Goal: Transaction & Acquisition: Book appointment/travel/reservation

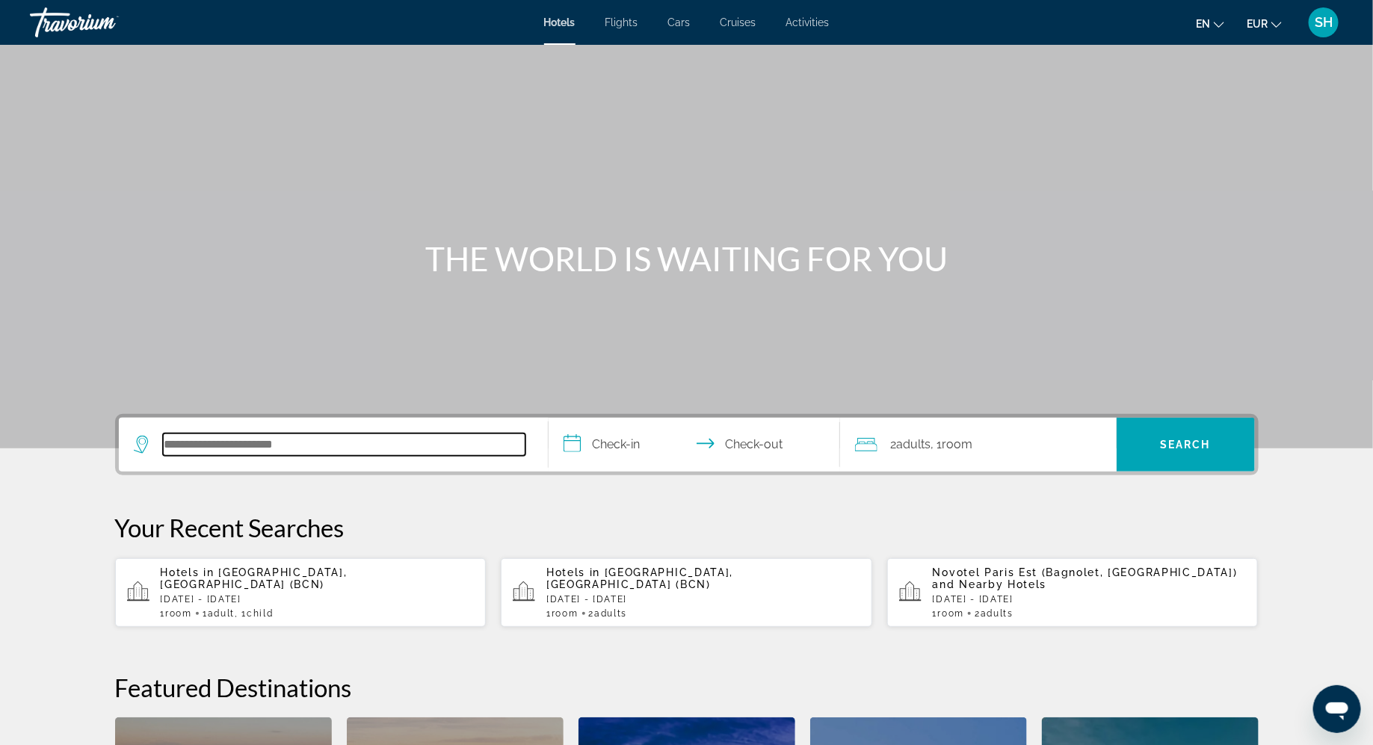
click at [276, 439] on input "Search hotel destination" at bounding box center [344, 444] width 362 height 22
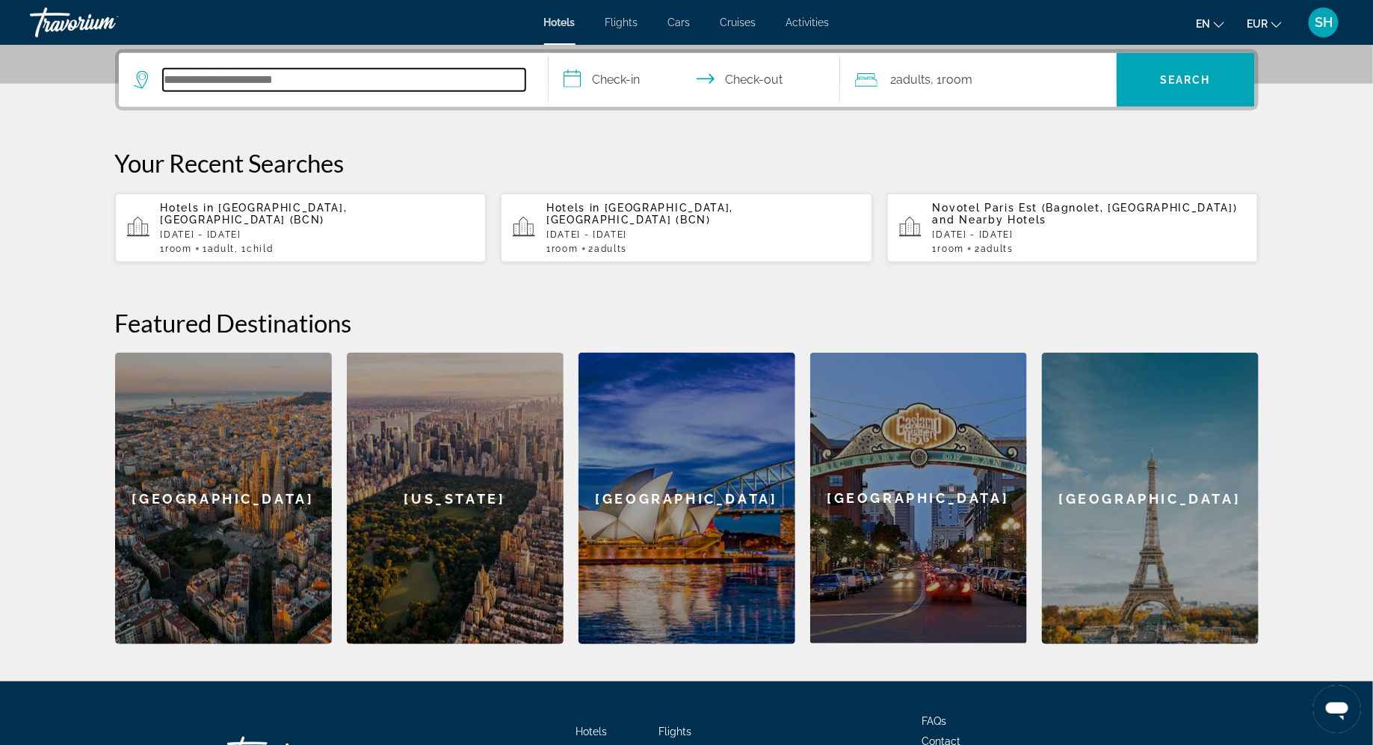
scroll to position [365, 0]
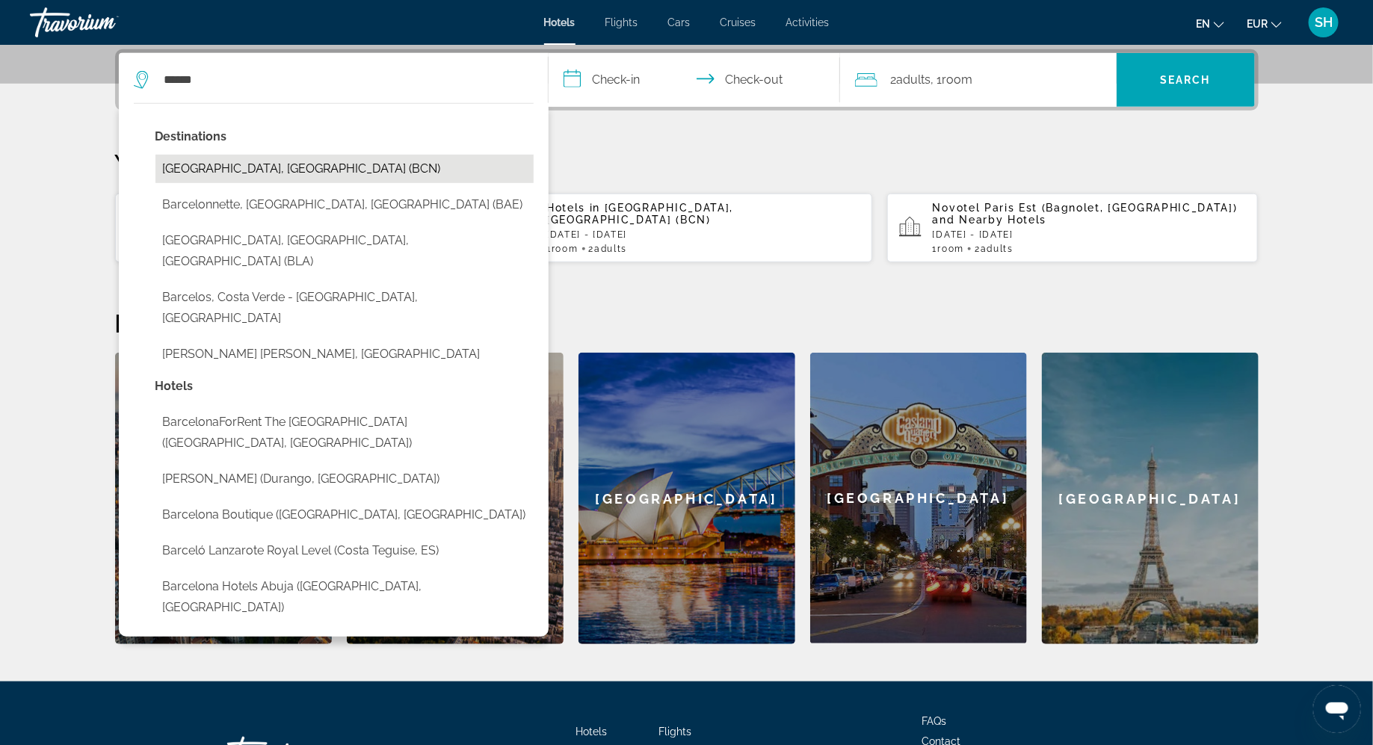
click at [205, 169] on button "[GEOGRAPHIC_DATA], [GEOGRAPHIC_DATA] (BCN)" at bounding box center [344, 169] width 378 height 28
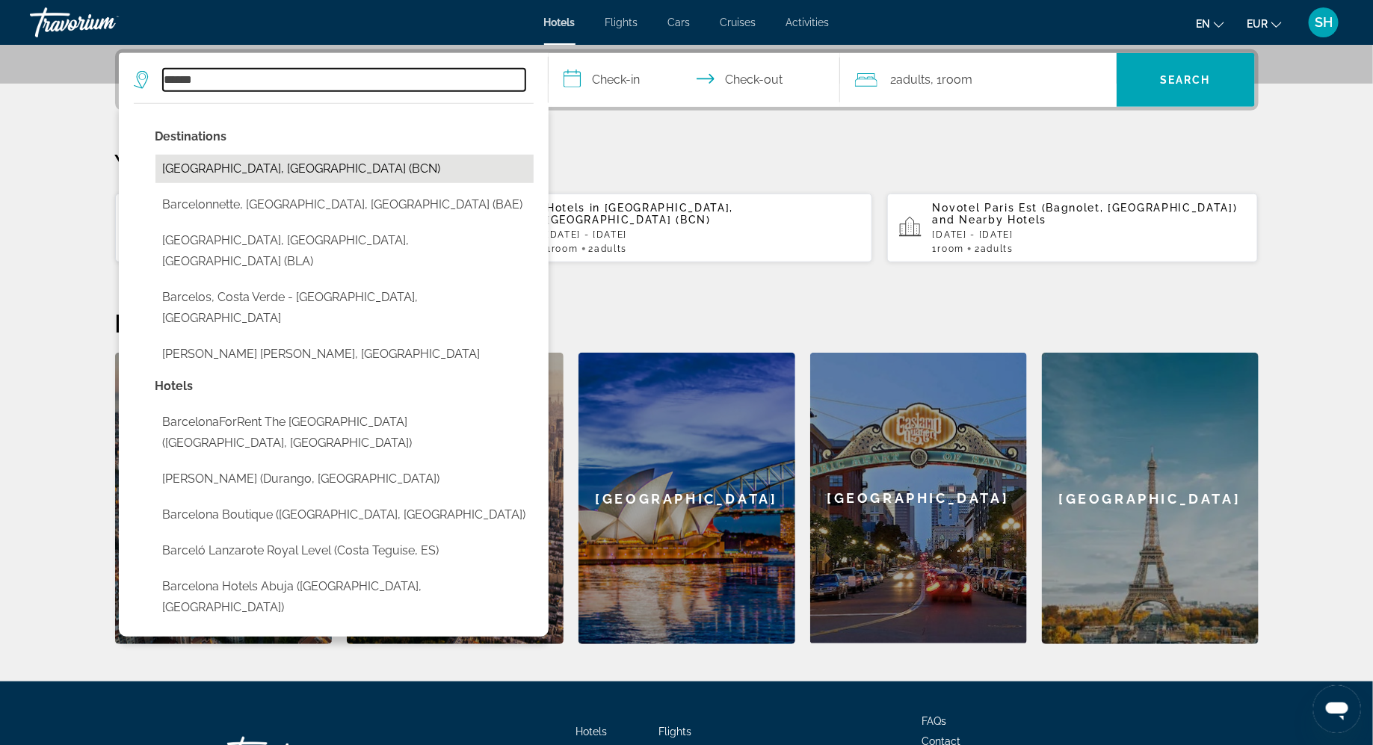
type input "**********"
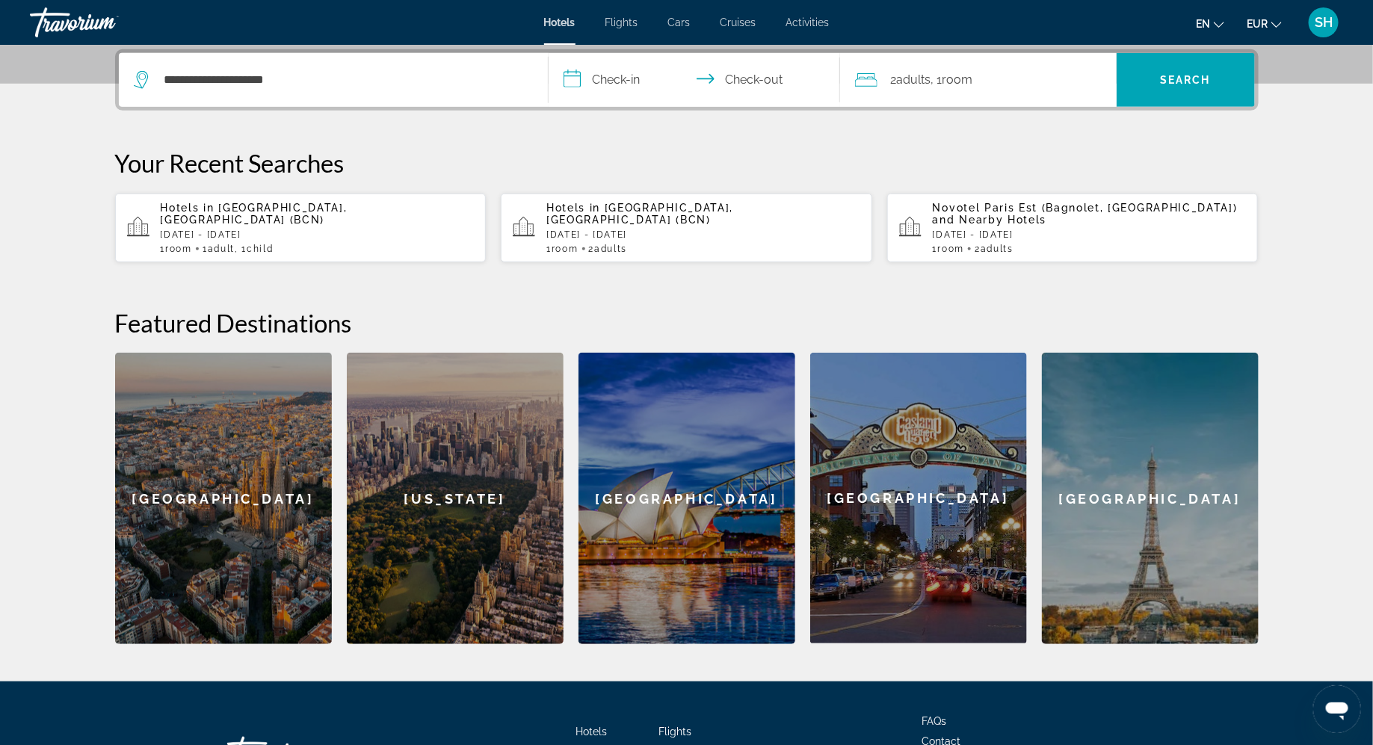
click at [628, 72] on input "**********" at bounding box center [696, 82] width 297 height 58
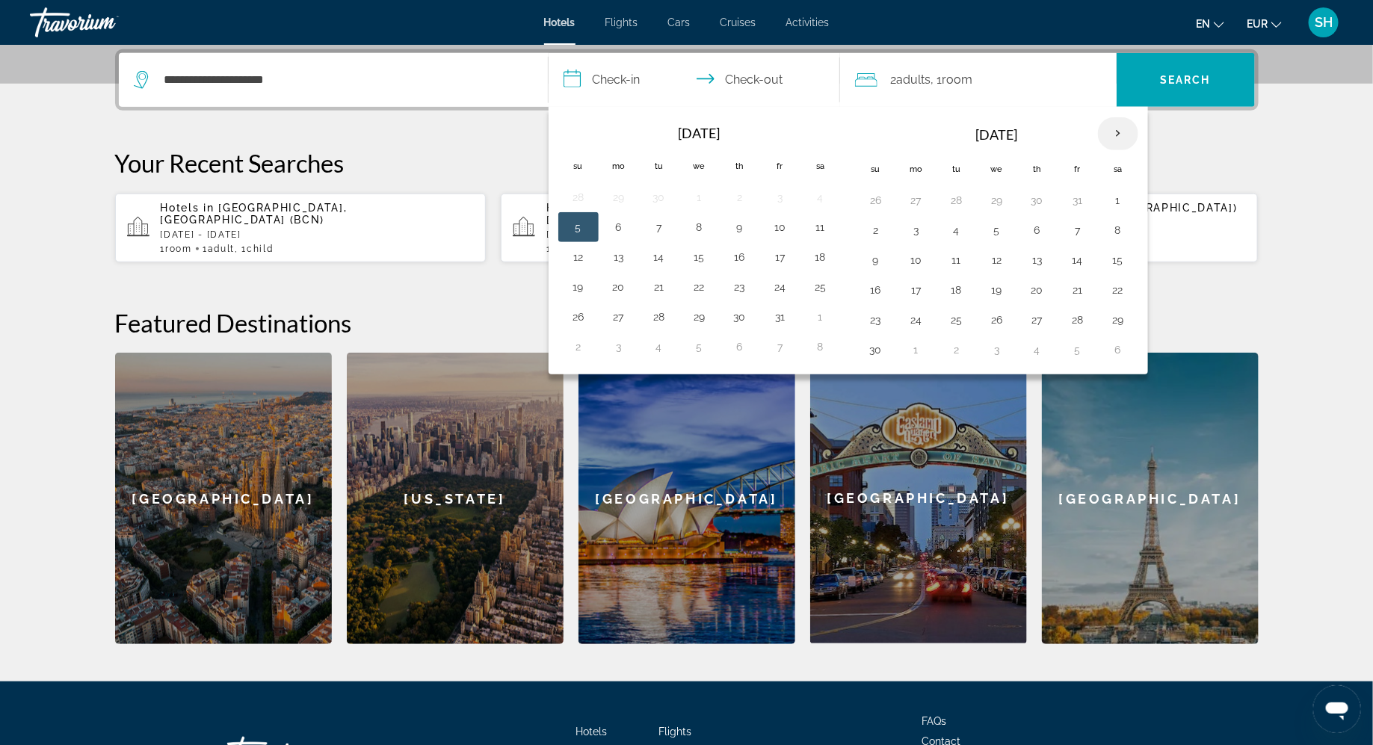
click at [1117, 132] on th "Next month" at bounding box center [1118, 133] width 40 height 33
click at [819, 226] on button "13" at bounding box center [820, 230] width 24 height 21
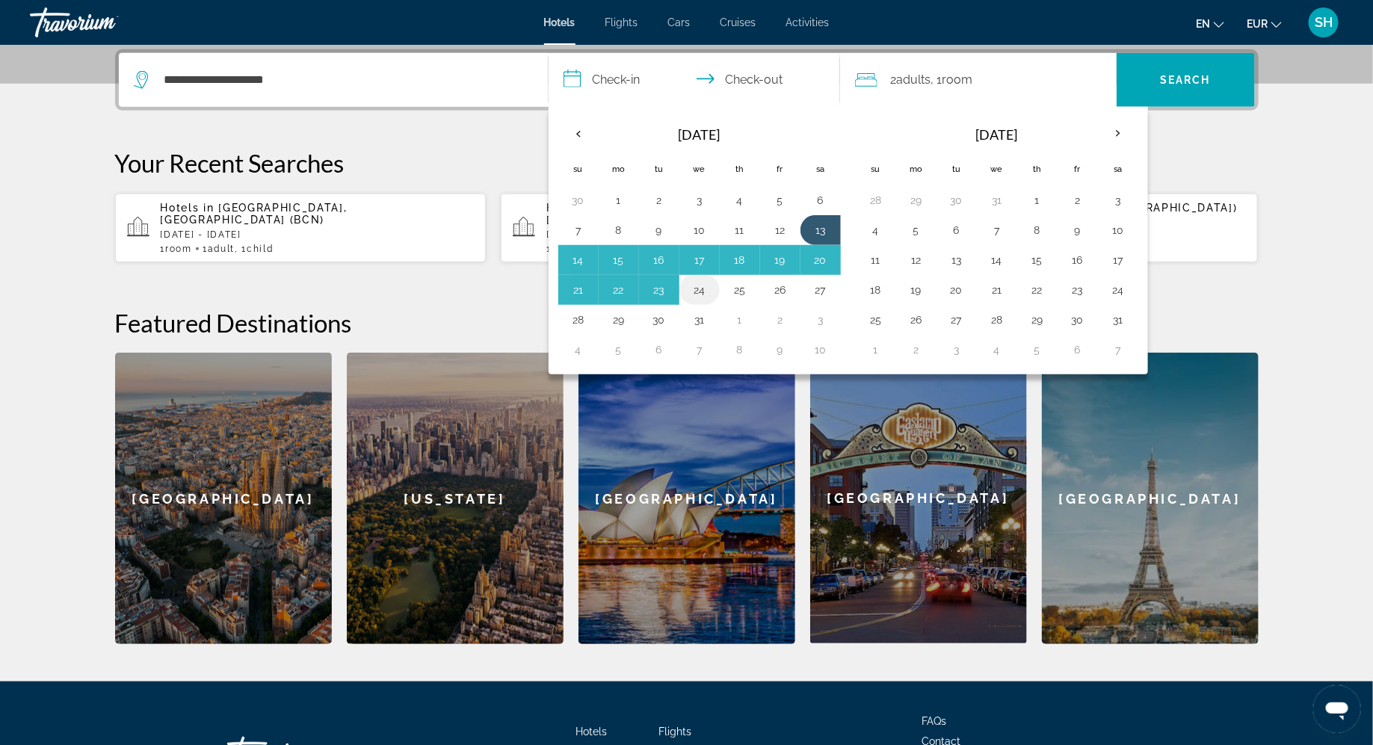
click at [706, 284] on button "24" at bounding box center [699, 289] width 24 height 21
type input "**********"
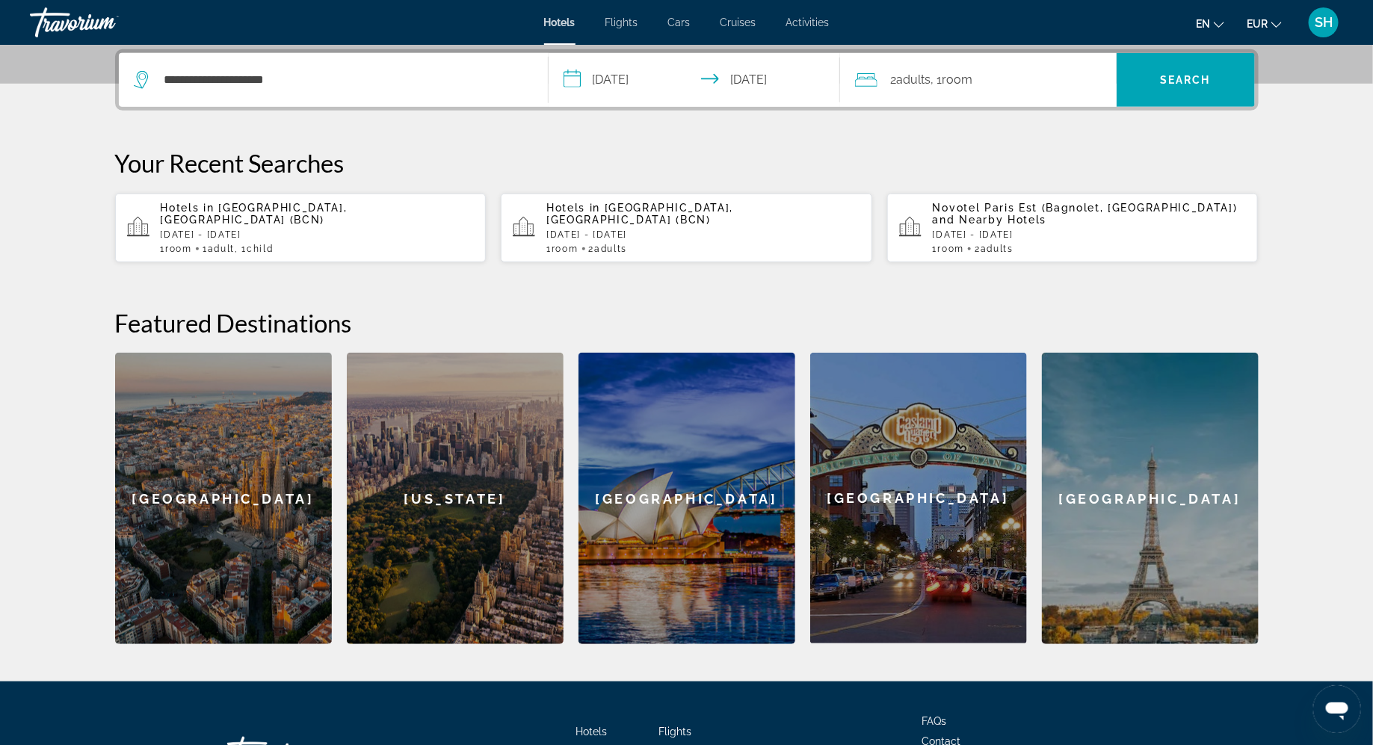
click at [941, 82] on span ", 1 Room rooms" at bounding box center [952, 79] width 42 height 21
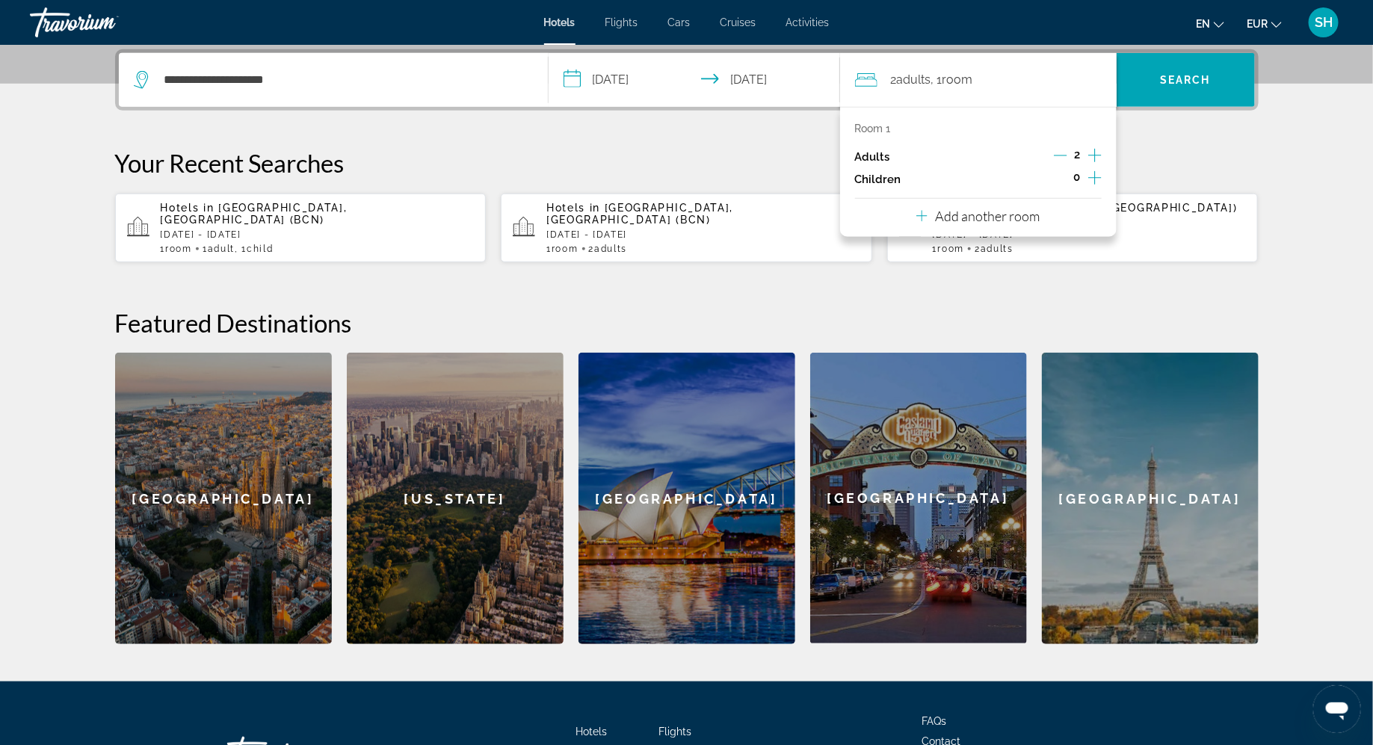
click at [1062, 150] on icon "Decrement adults" at bounding box center [1060, 155] width 13 height 13
click at [1093, 177] on icon "Increment children" at bounding box center [1094, 177] width 13 height 13
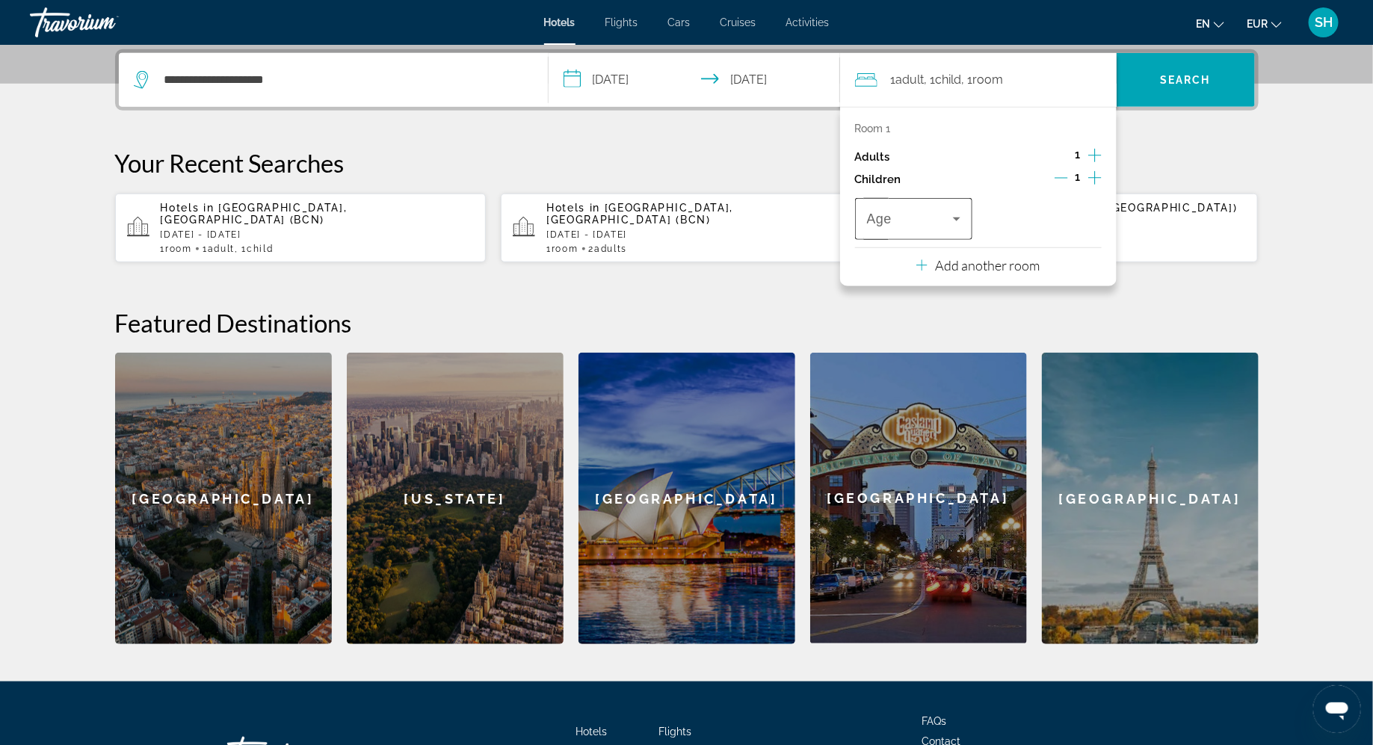
click at [958, 220] on icon "Travelers: 1 adult, 1 child" at bounding box center [956, 219] width 18 height 18
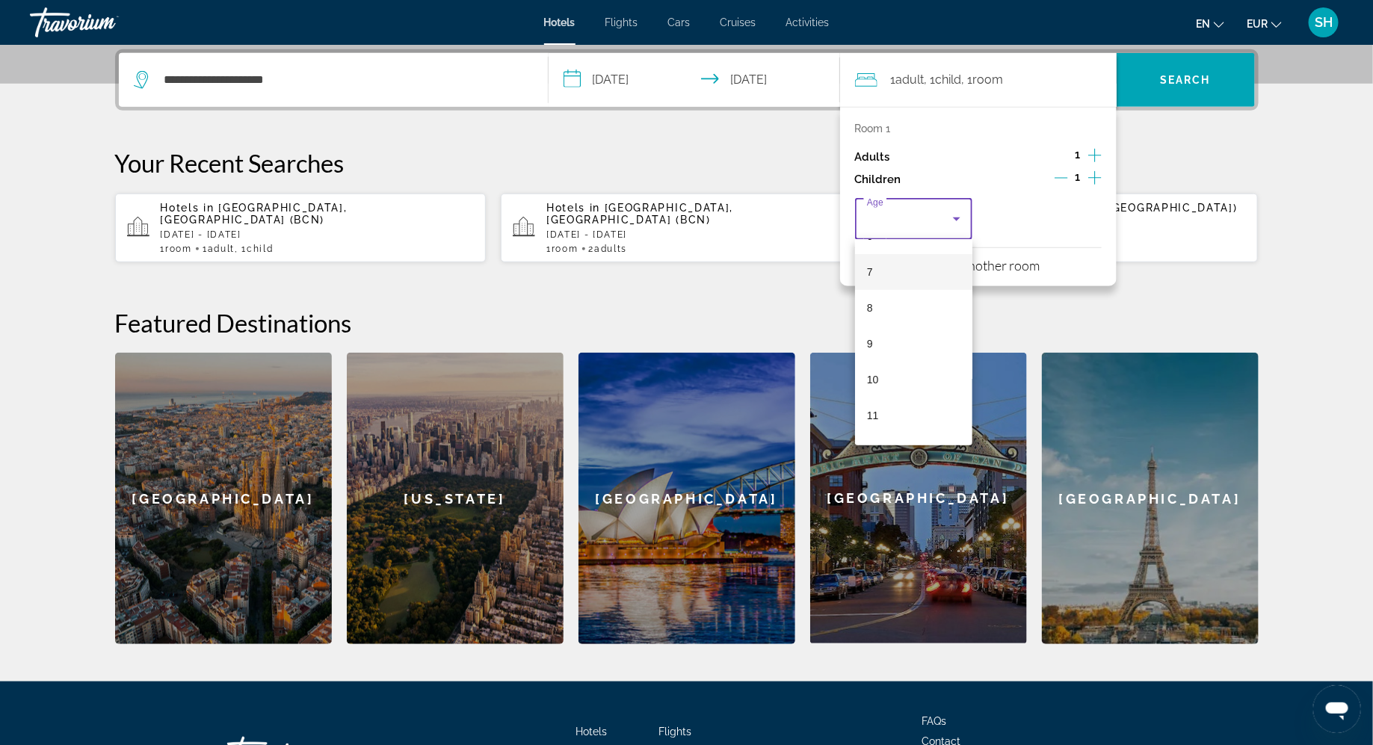
scroll to position [249, 0]
click at [890, 374] on mat-option "10" at bounding box center [914, 374] width 118 height 36
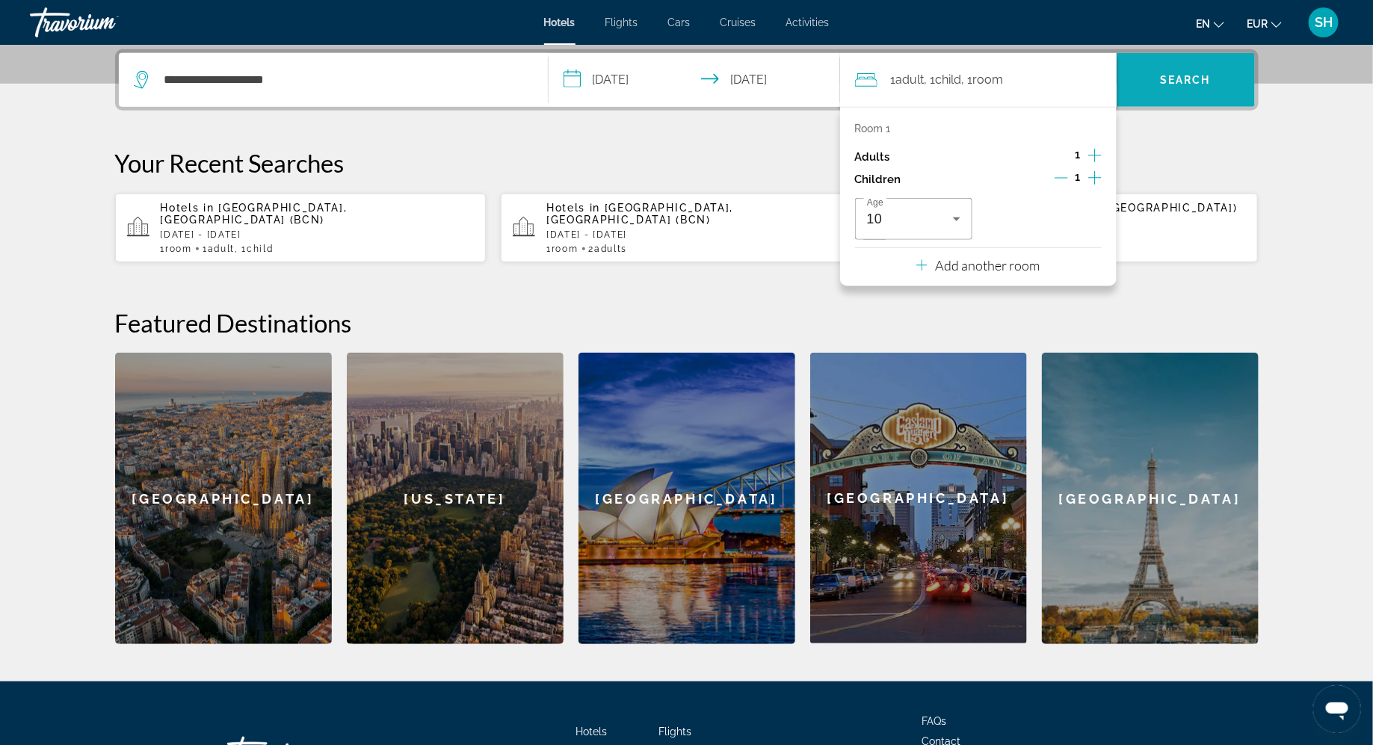
click at [1212, 93] on span "Search" at bounding box center [1185, 80] width 138 height 36
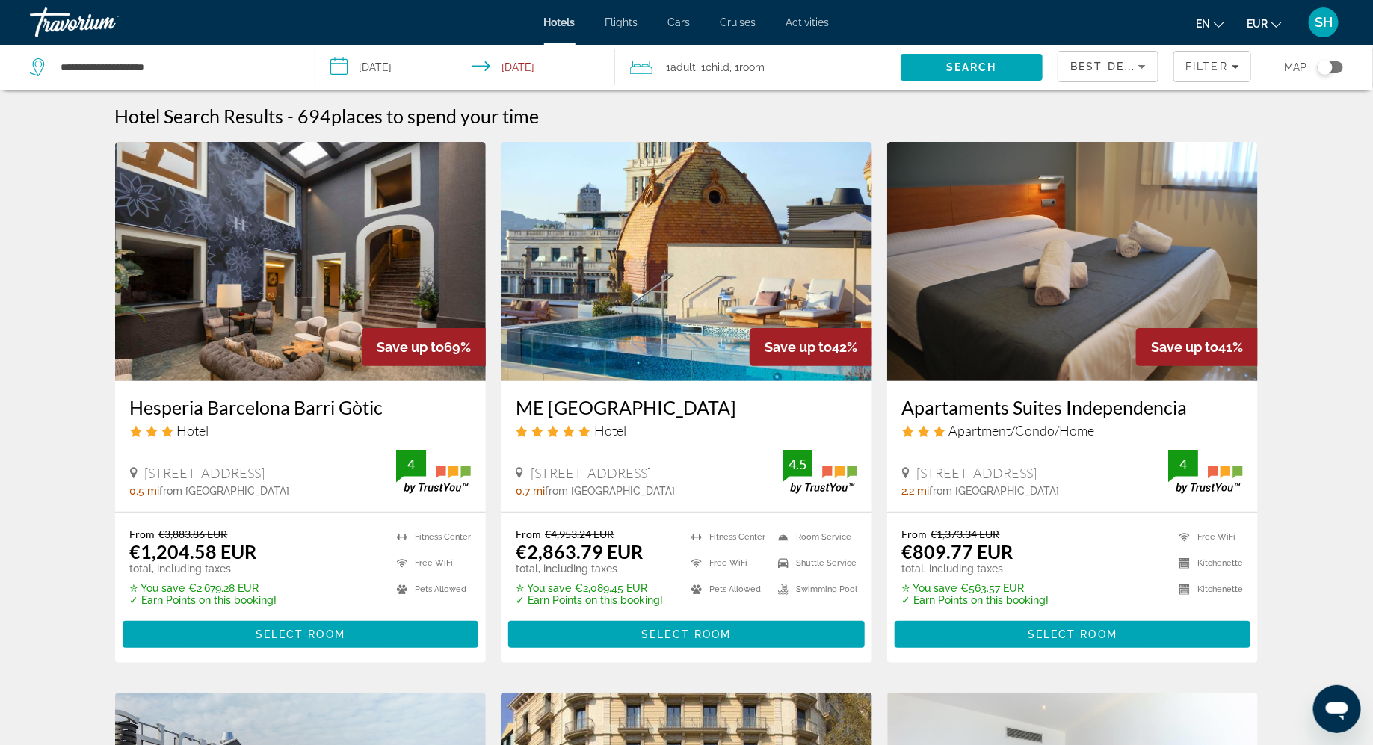
click at [1142, 67] on icon "Sort by" at bounding box center [1141, 67] width 7 height 4
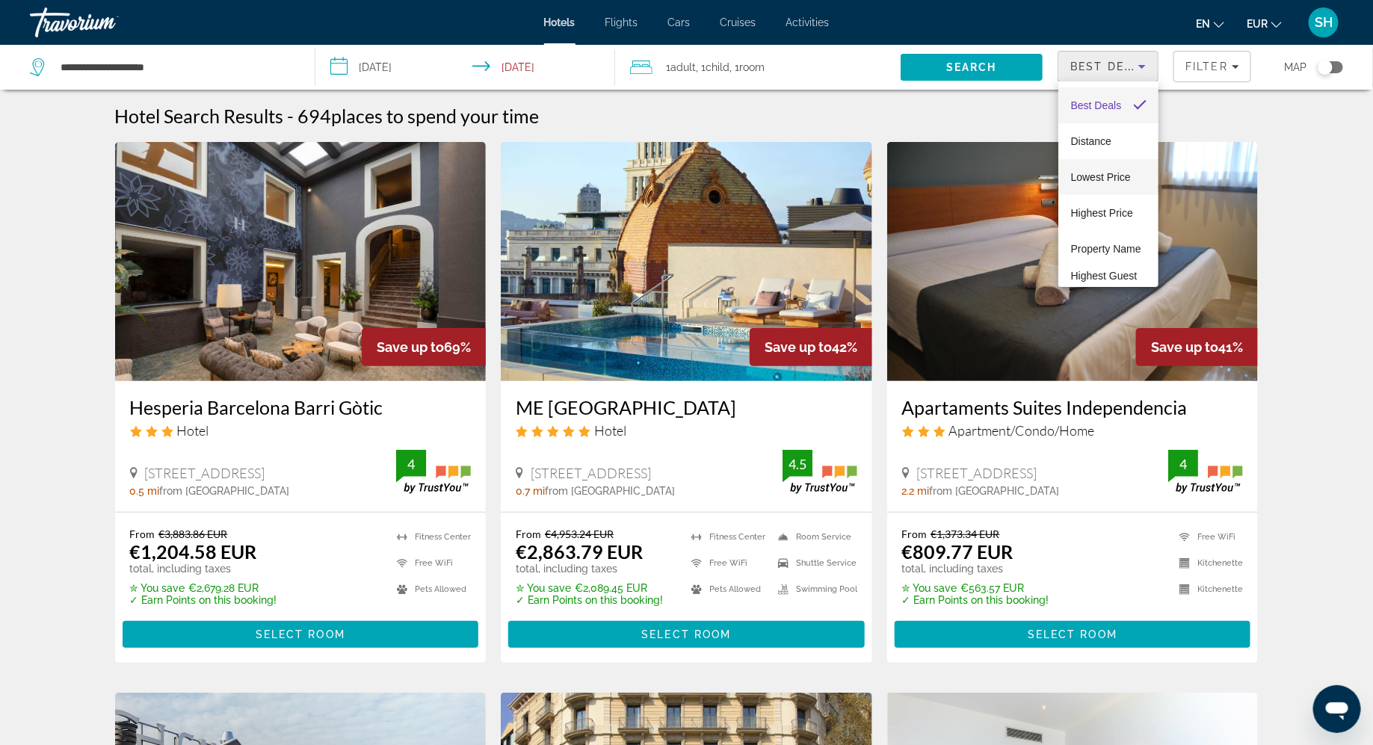
click at [1091, 181] on span "Lowest Price" at bounding box center [1100, 177] width 60 height 12
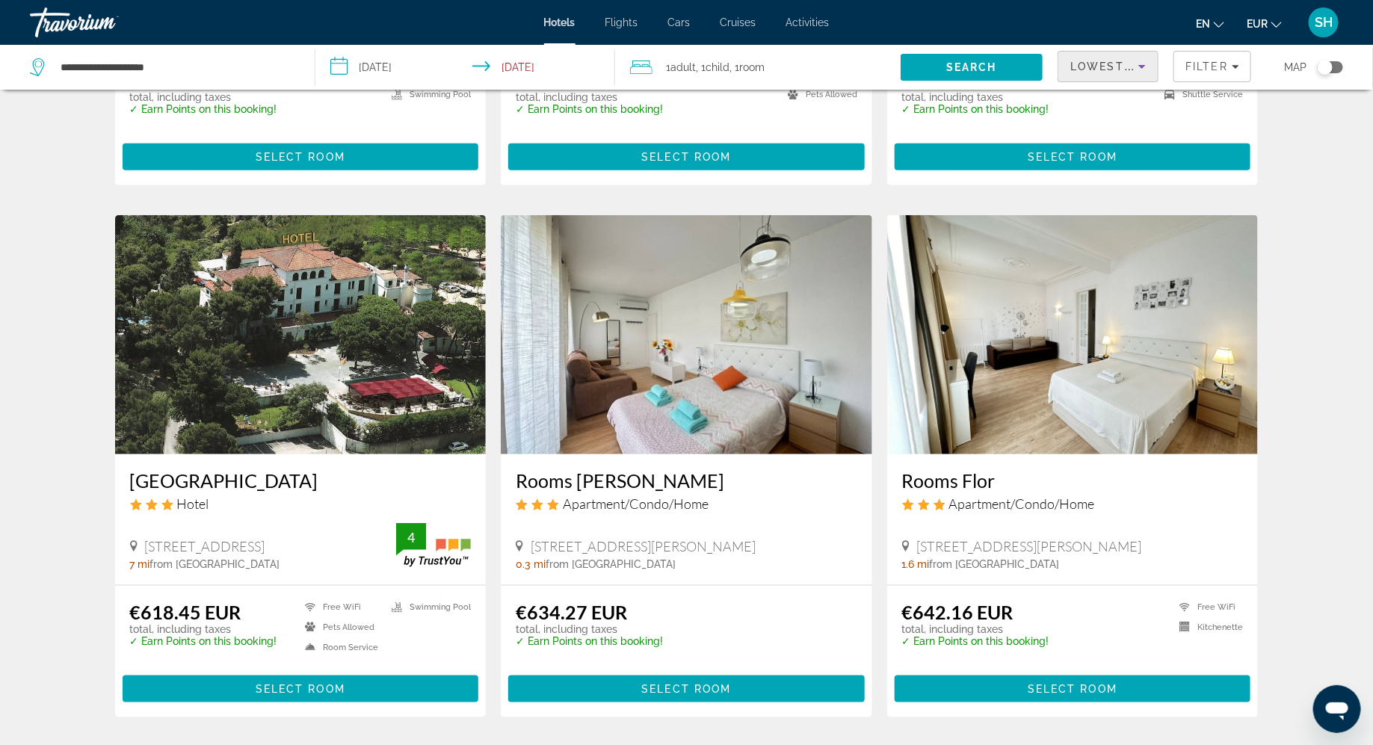
scroll to position [484, 0]
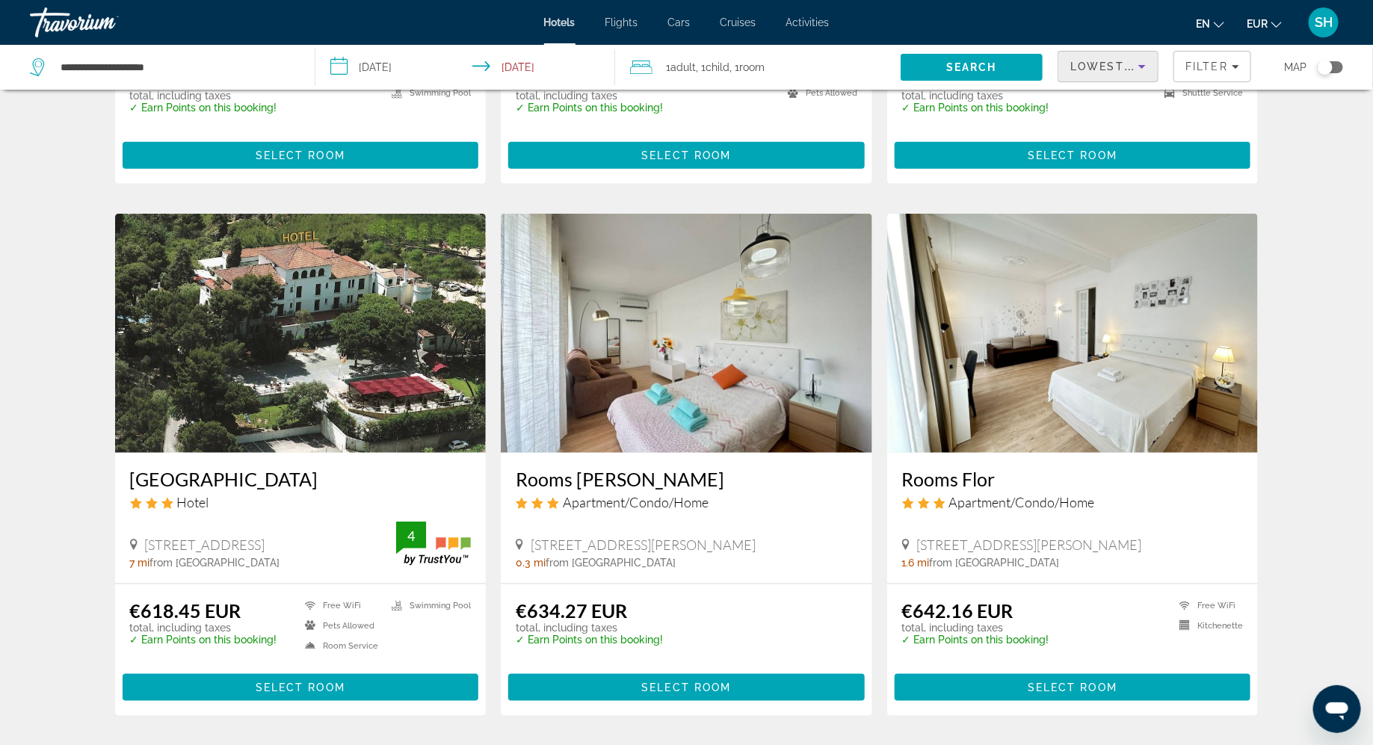
click at [675, 468] on h3 "Rooms Borrell" at bounding box center [686, 479] width 341 height 22
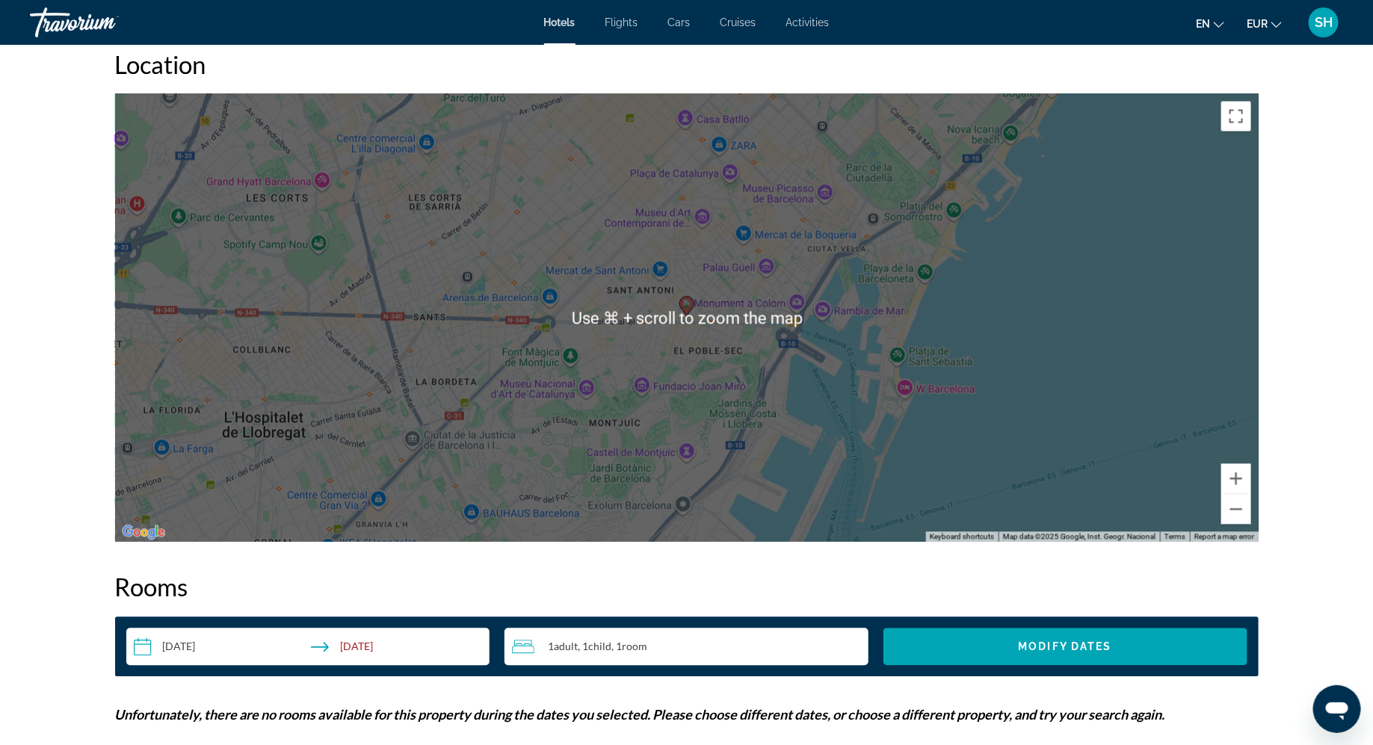
scroll to position [1281, 0]
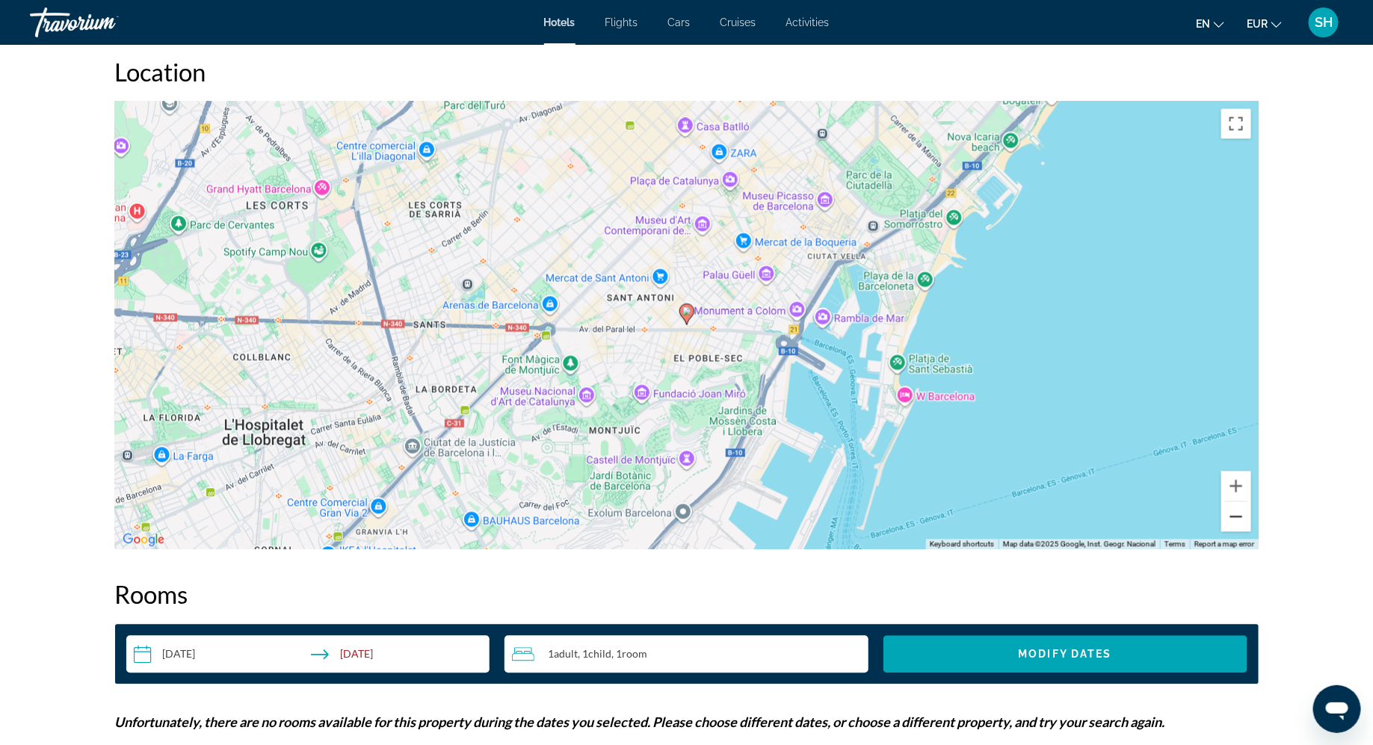
click at [1240, 516] on button "Zoom out" at bounding box center [1236, 517] width 30 height 30
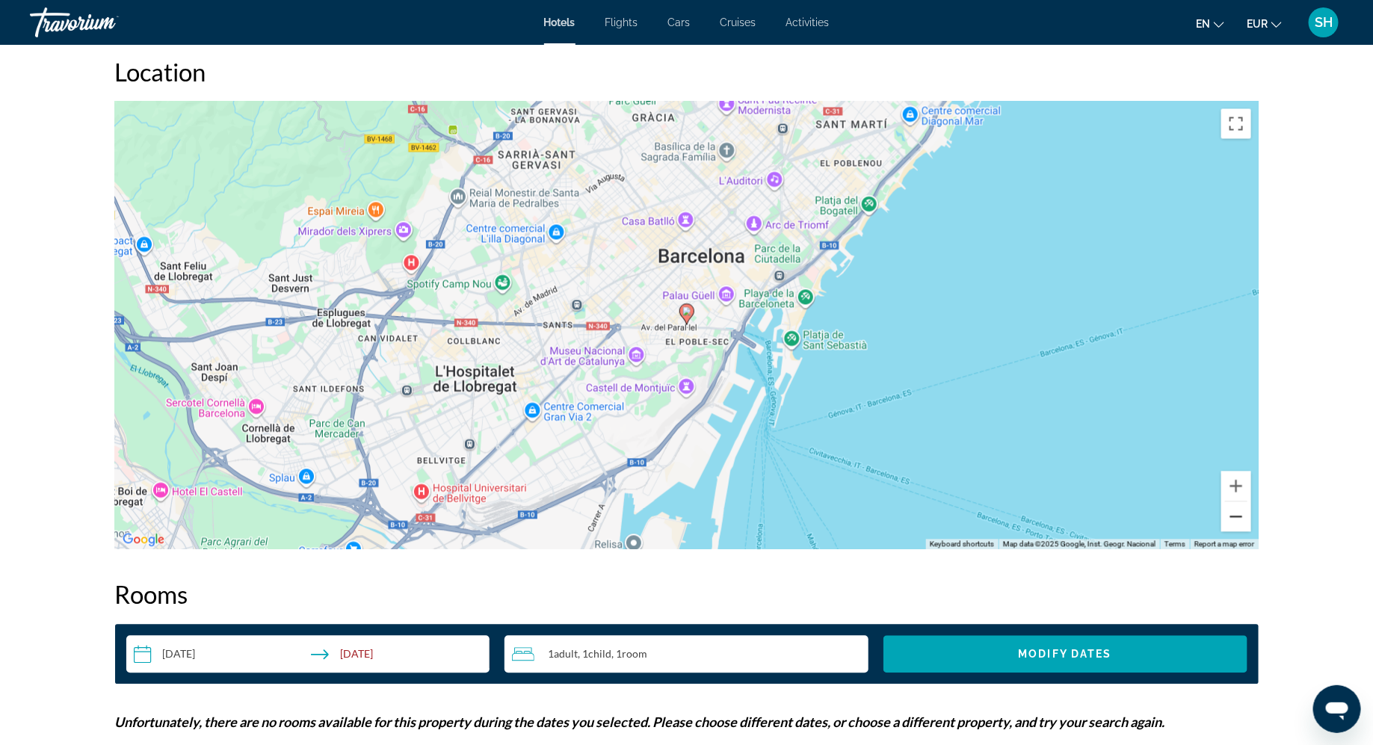
click at [1240, 516] on button "Zoom out" at bounding box center [1236, 517] width 30 height 30
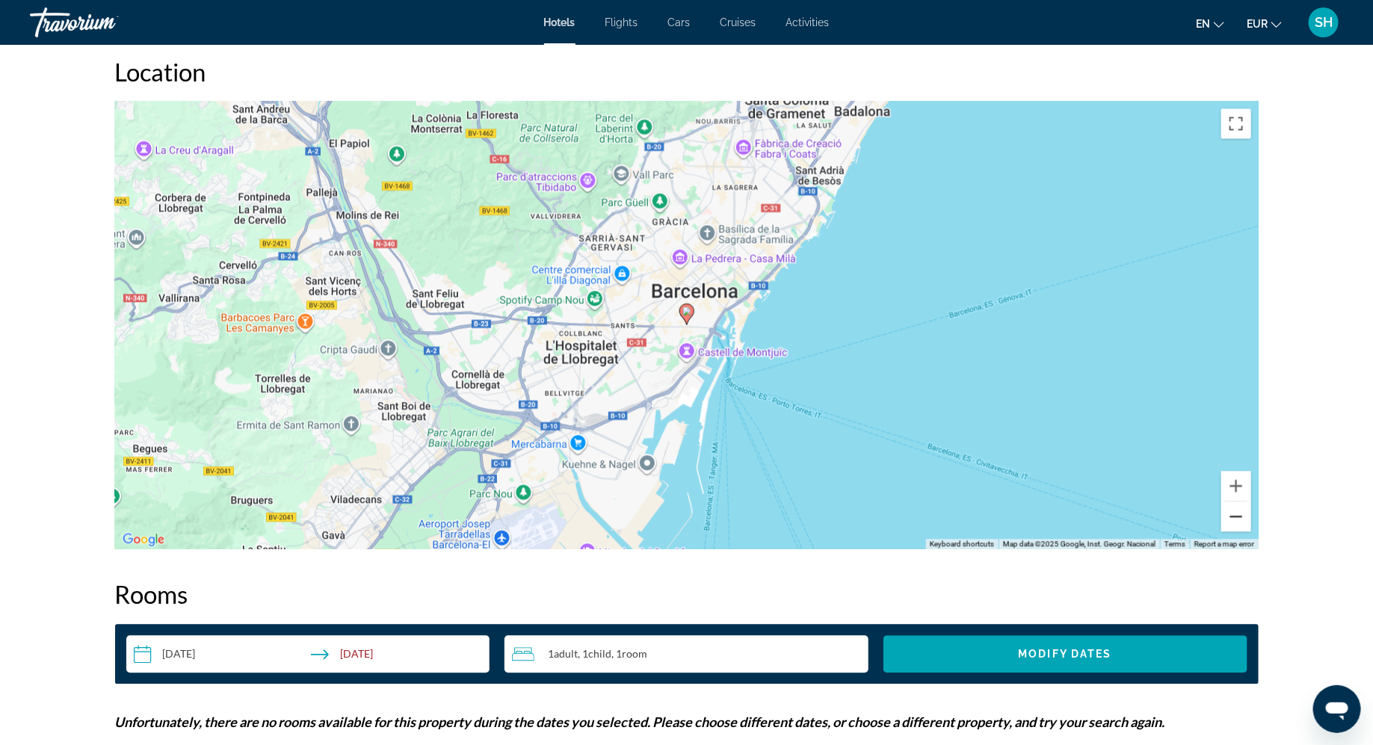
click at [1240, 516] on button "Zoom out" at bounding box center [1236, 517] width 30 height 30
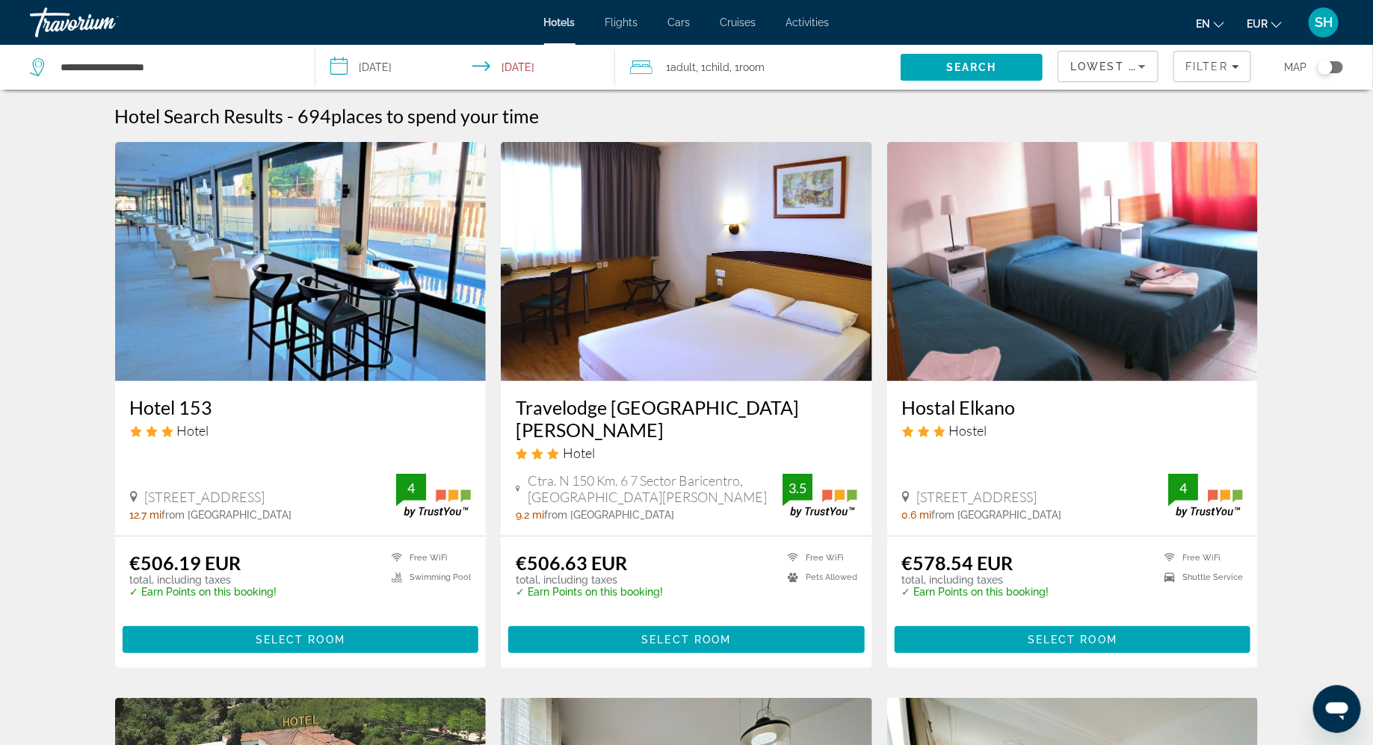
click at [308, 408] on h3 "Hotel 153" at bounding box center [300, 407] width 341 height 22
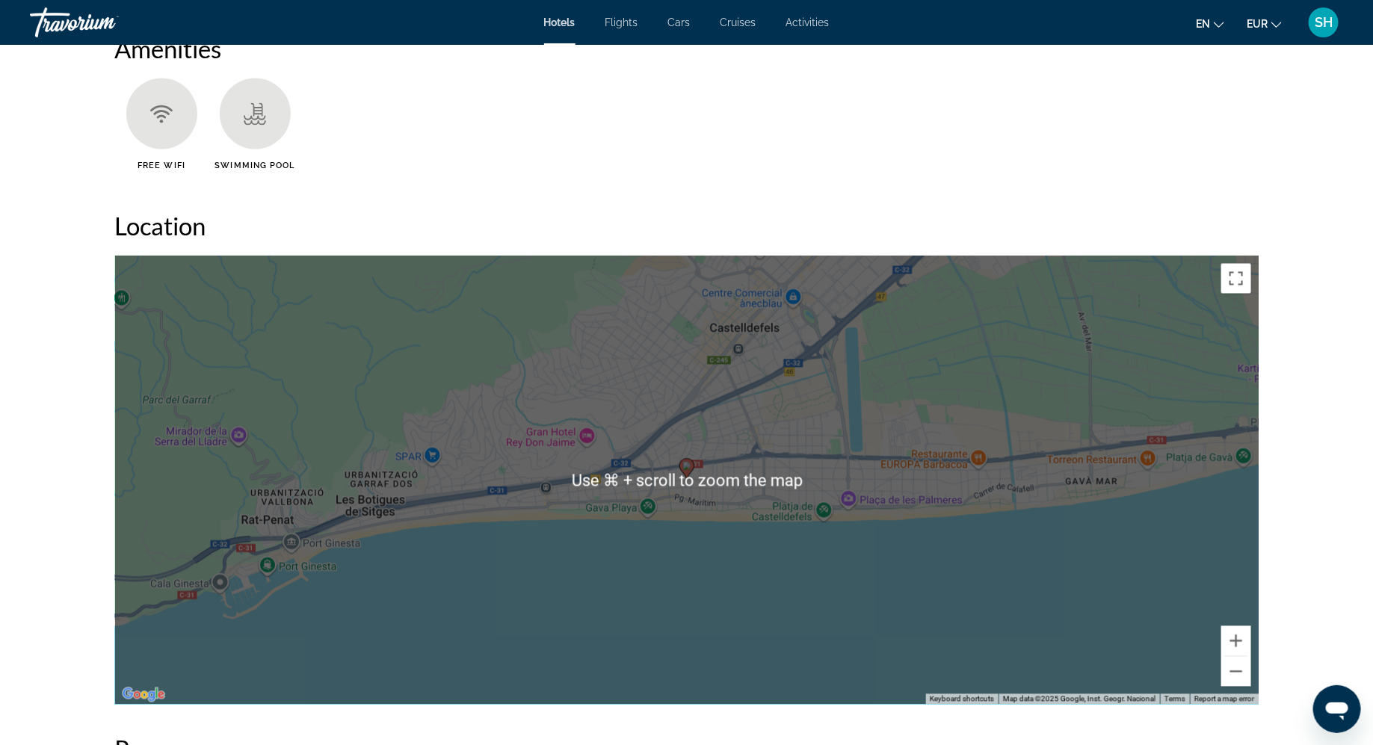
scroll to position [1188, 0]
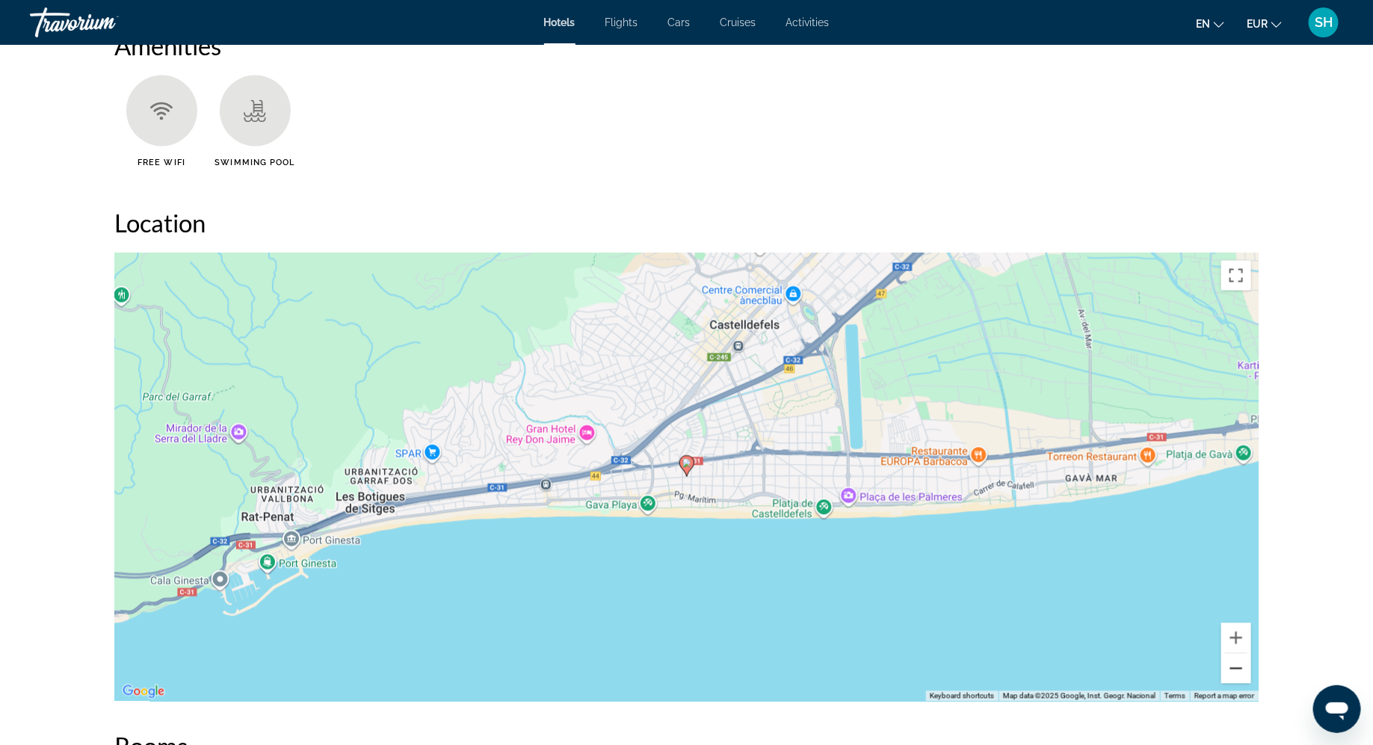
click at [1235, 678] on button "Zoom out" at bounding box center [1236, 669] width 30 height 30
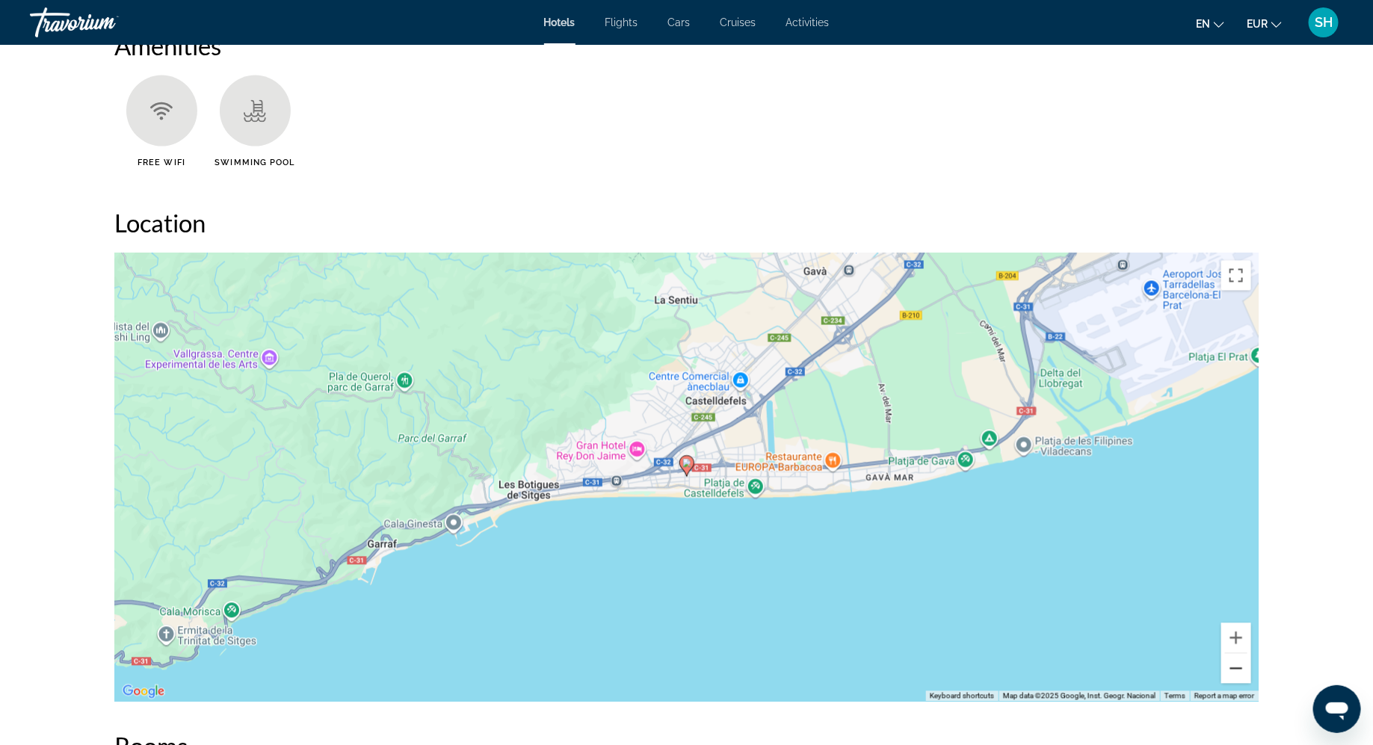
click at [1235, 678] on button "Zoom out" at bounding box center [1236, 669] width 30 height 30
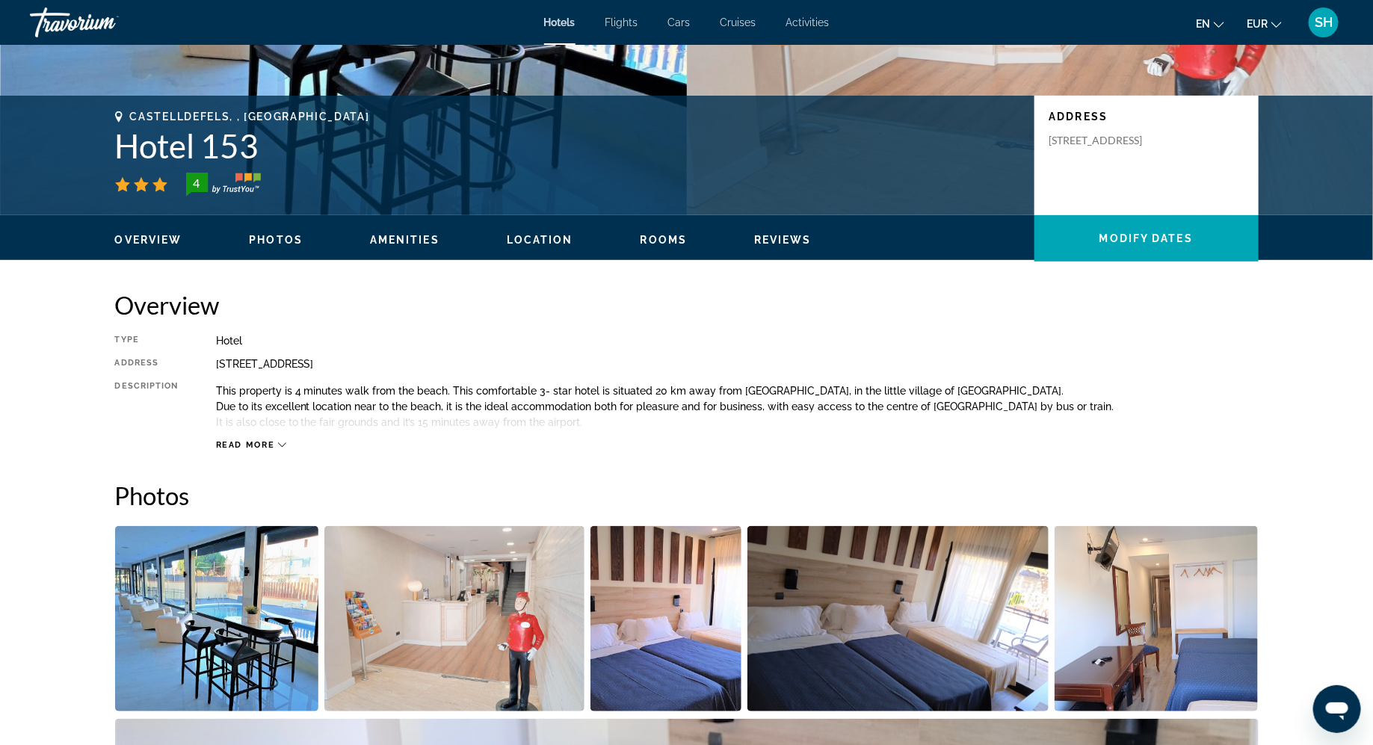
scroll to position [0, 0]
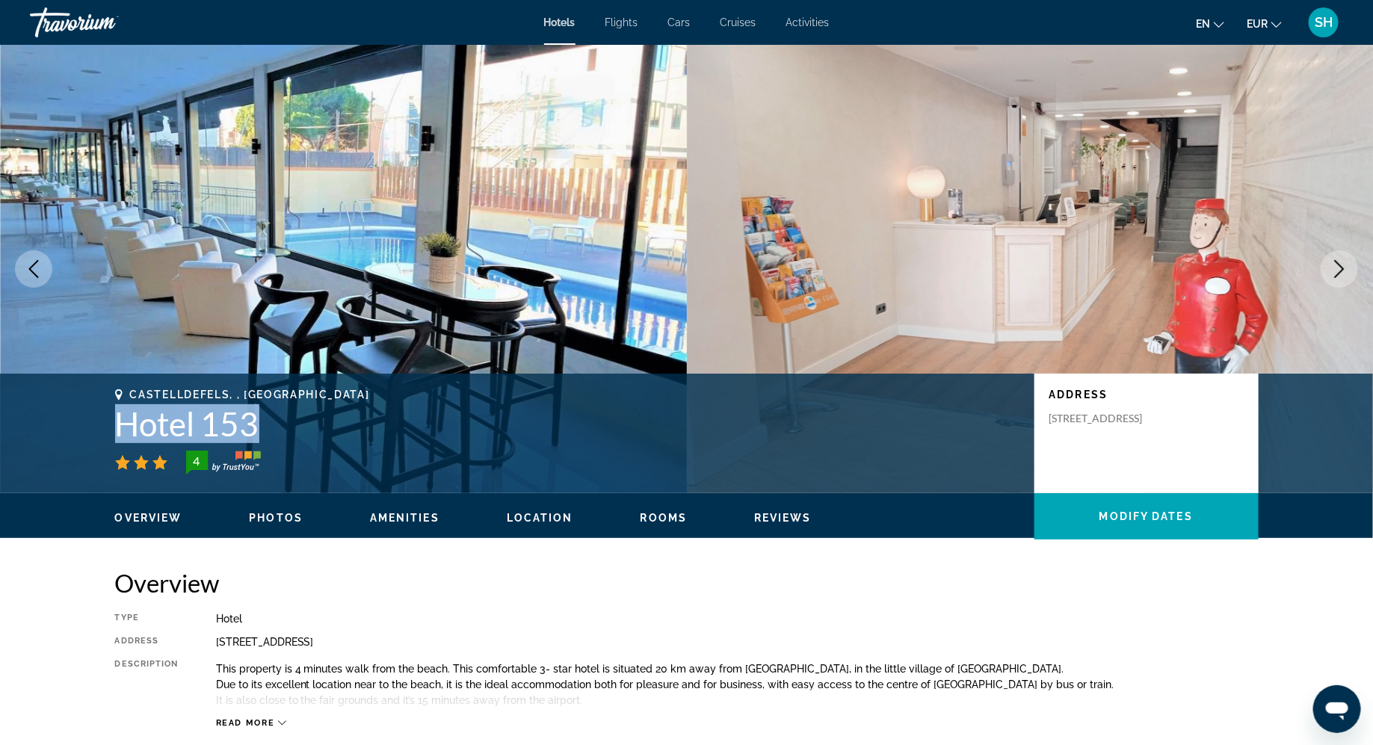
drag, startPoint x: 268, startPoint y: 425, endPoint x: 121, endPoint y: 424, distance: 146.5
click at [121, 424] on h1 "Hotel 153" at bounding box center [567, 423] width 904 height 39
copy h1 "Hotel 153"
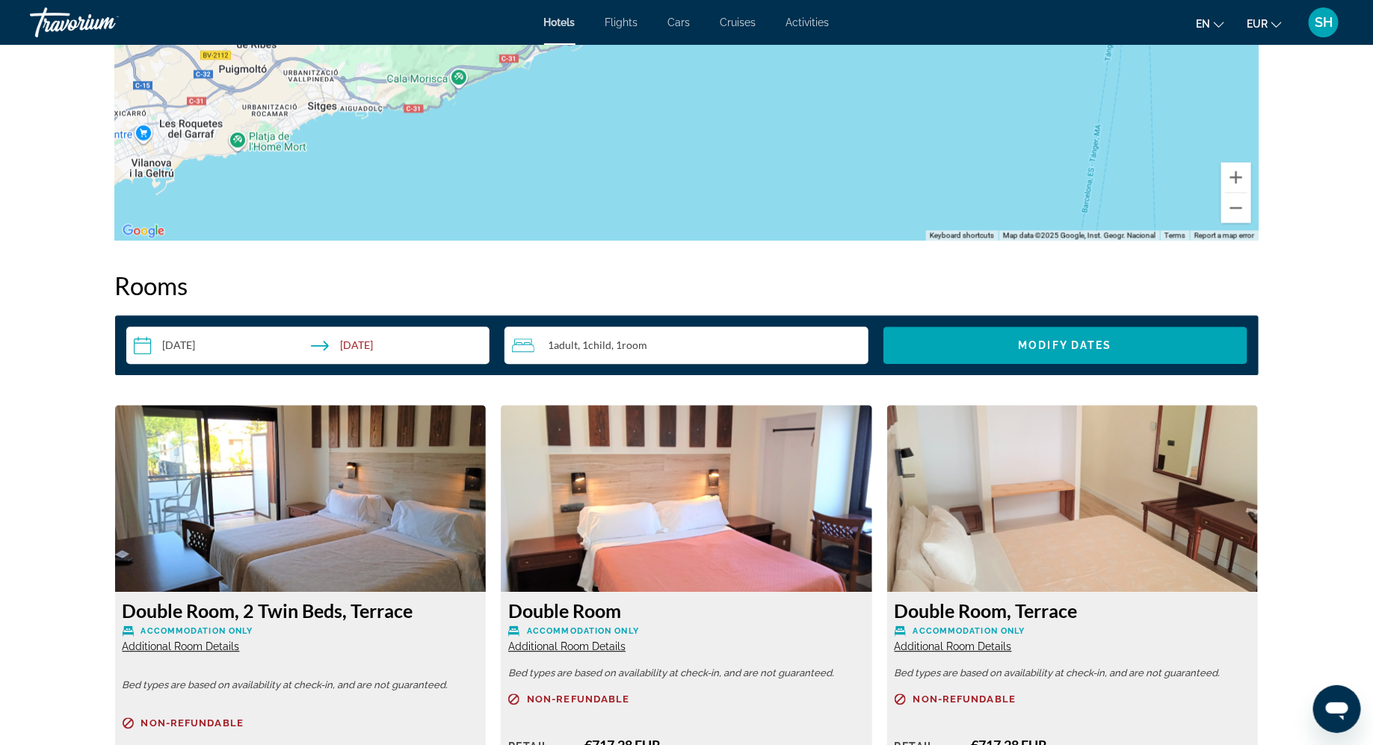
scroll to position [1645, 0]
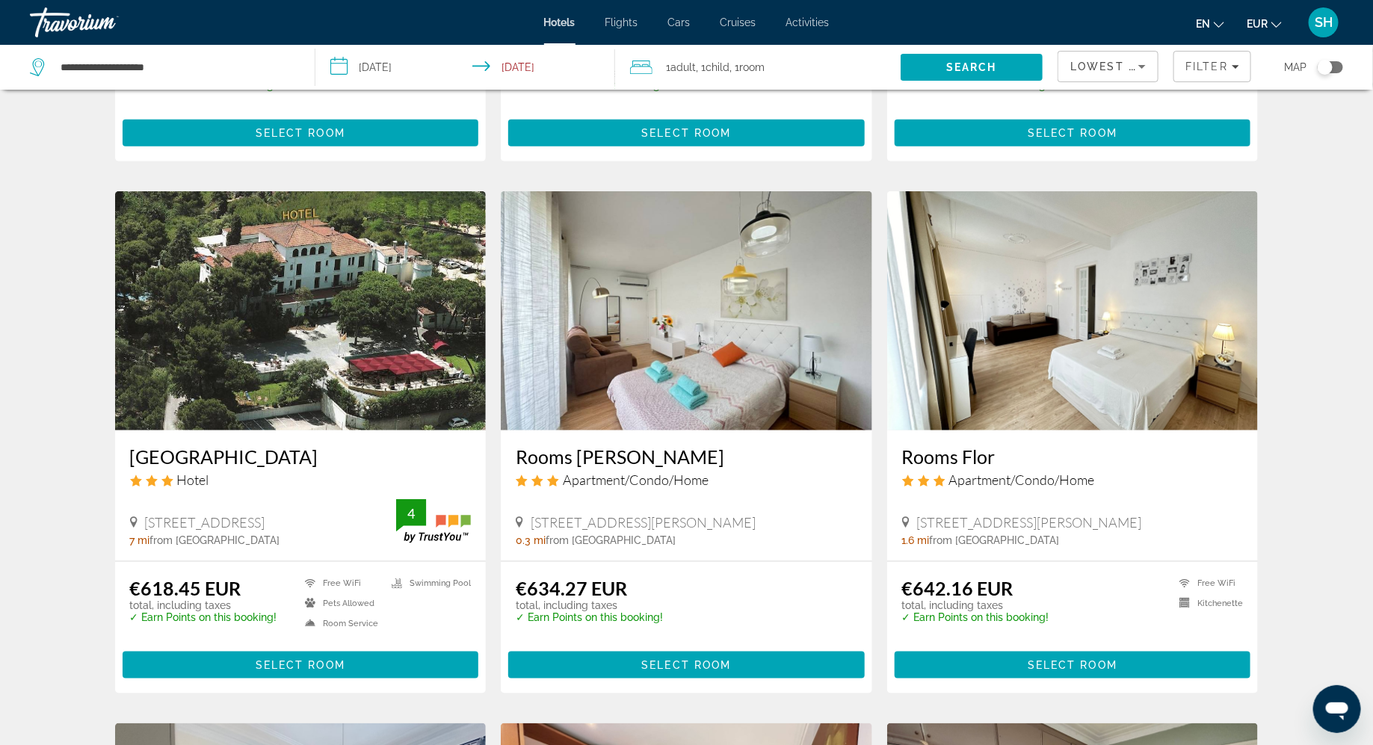
scroll to position [514, 0]
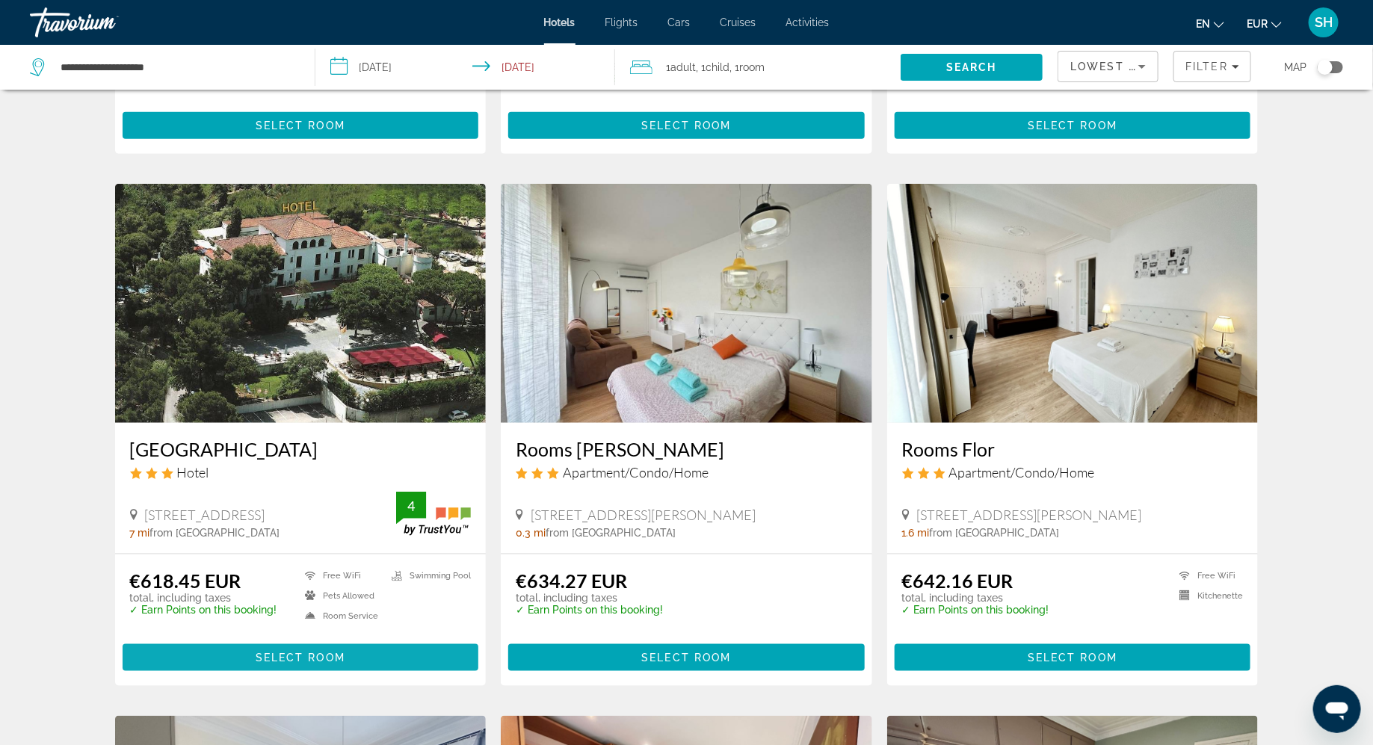
click at [376, 640] on span "Main content" at bounding box center [301, 658] width 356 height 36
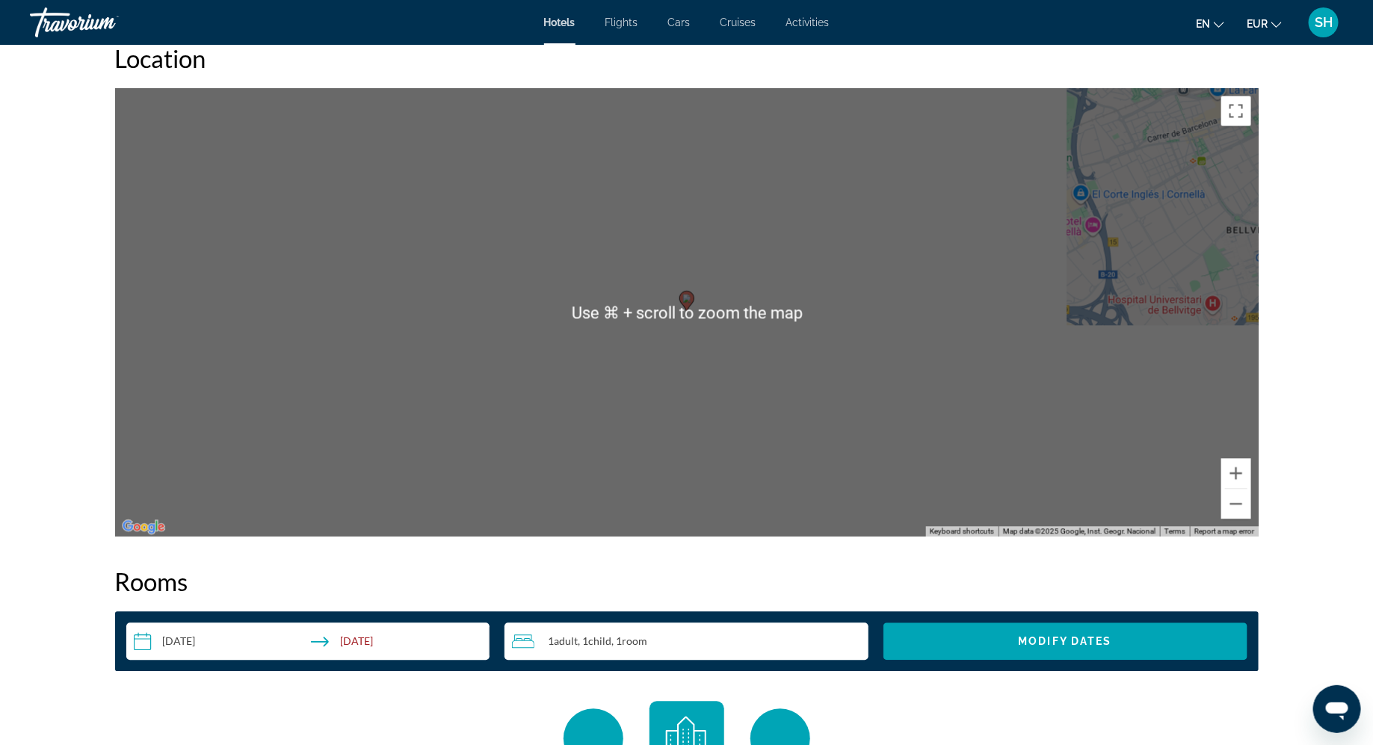
scroll to position [1416, 0]
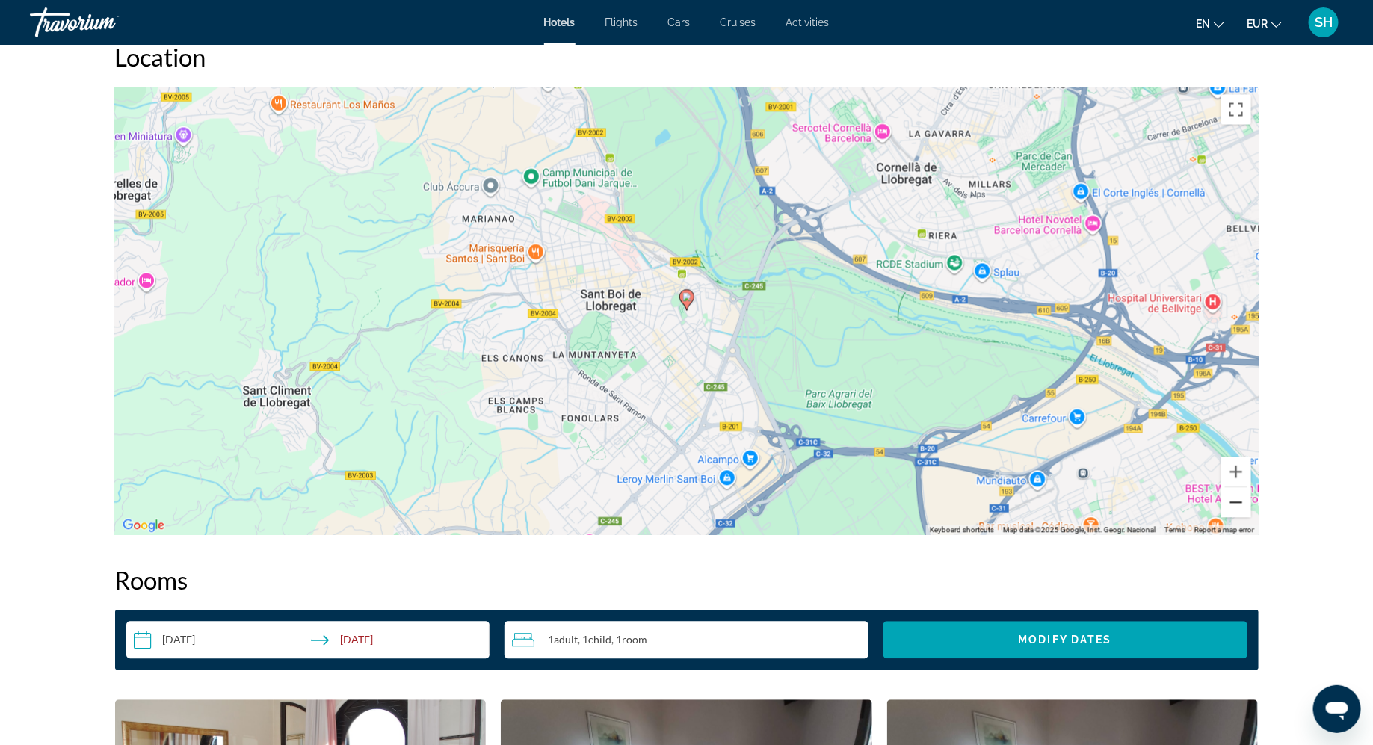
click at [1242, 508] on button "Zoom out" at bounding box center [1236, 502] width 30 height 30
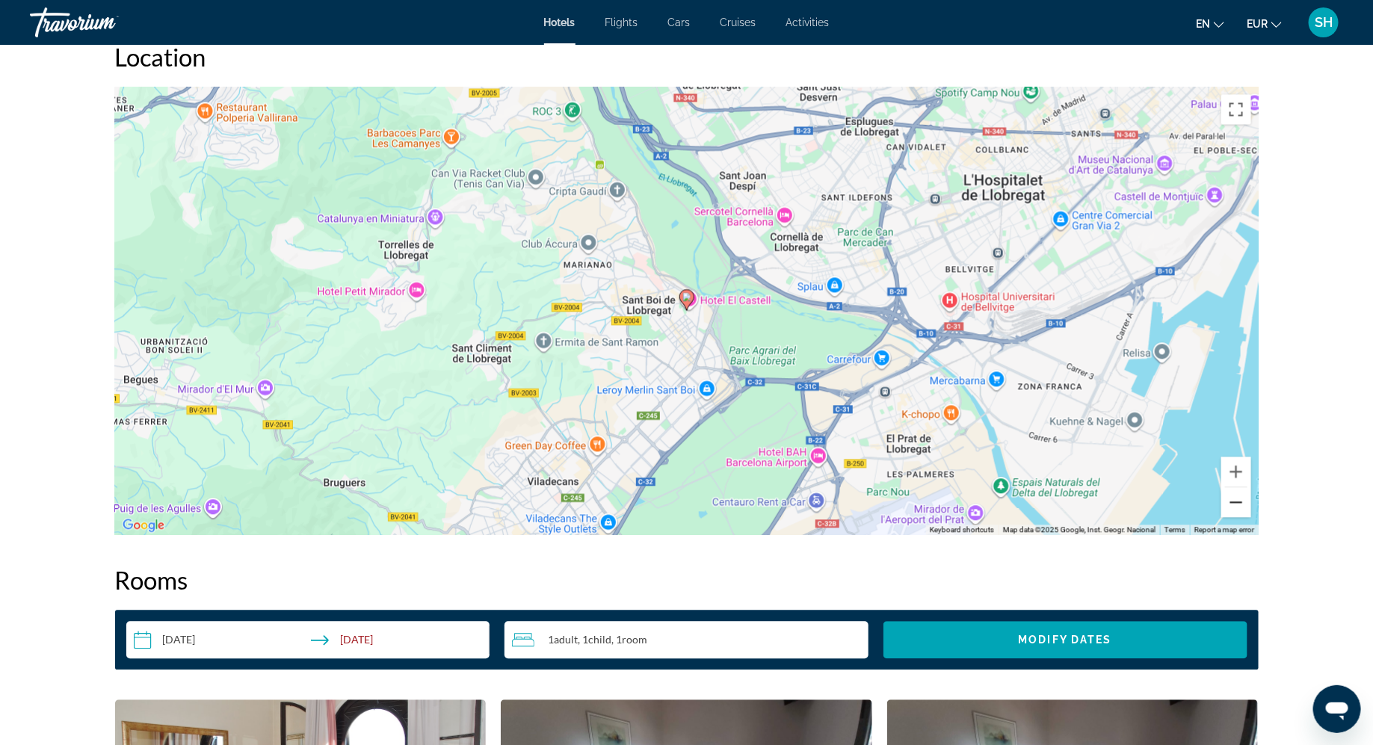
click at [1242, 508] on button "Zoom out" at bounding box center [1236, 502] width 30 height 30
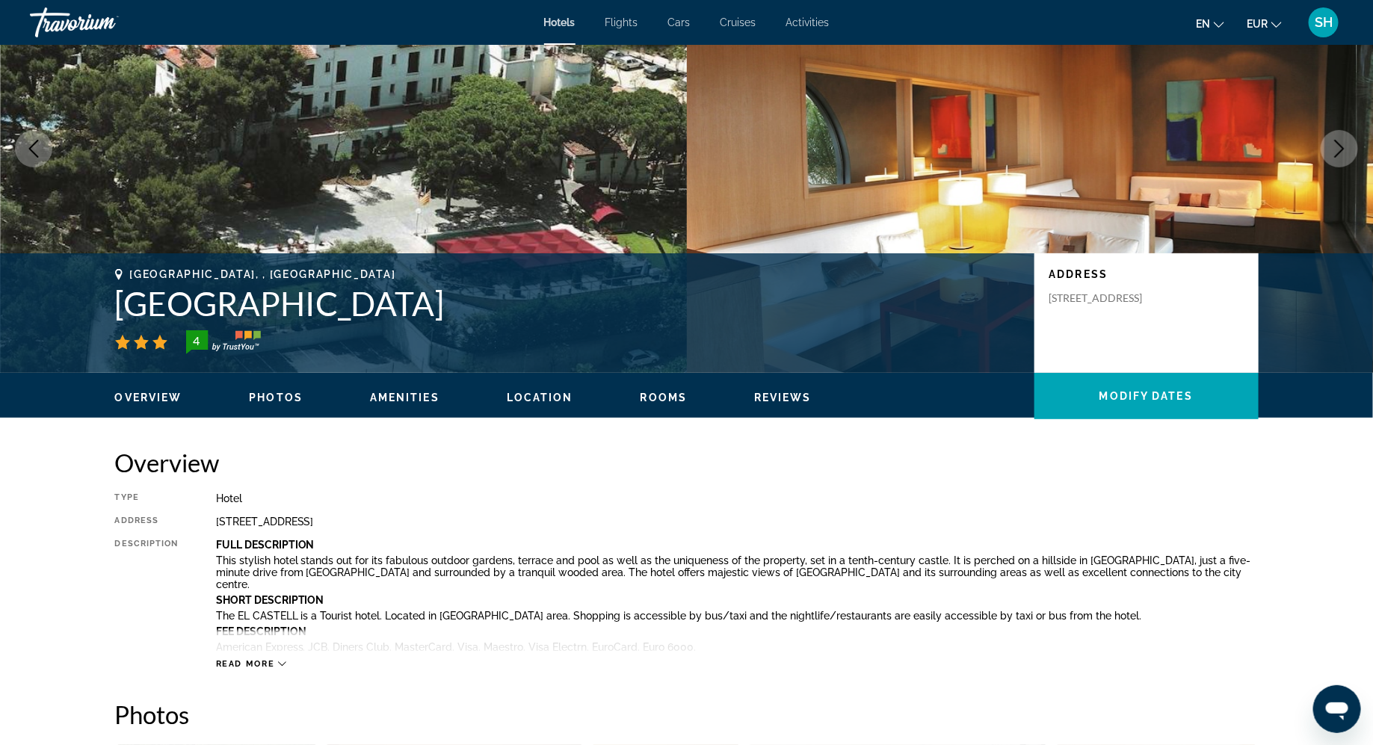
scroll to position [0, 0]
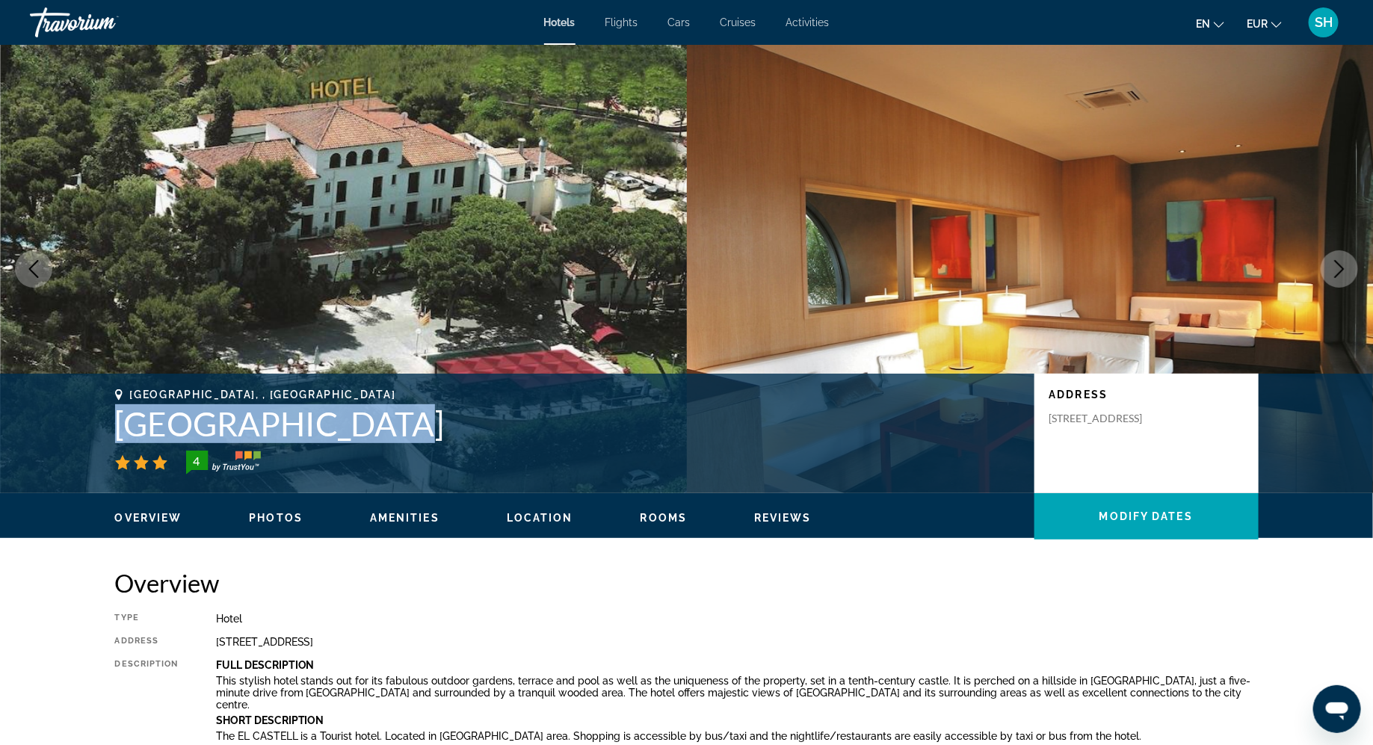
drag, startPoint x: 343, startPoint y: 426, endPoint x: 112, endPoint y: 414, distance: 231.2
click at [112, 414] on div "Sant Boi De Llobregat, , Spain El Castell Hotel 4 Address Carrer Del Castell 1,…" at bounding box center [686, 434] width 1203 height 90
copy h1 "[GEOGRAPHIC_DATA]"
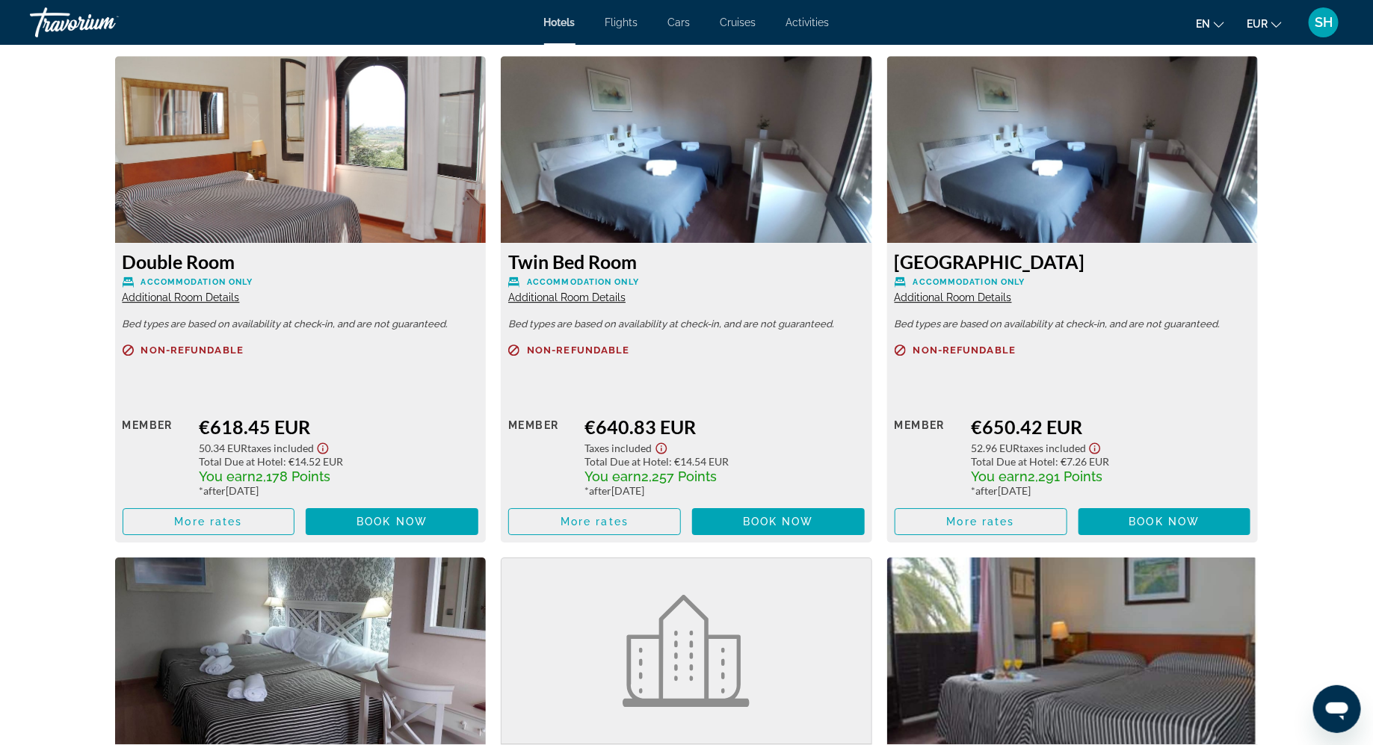
scroll to position [2061, 0]
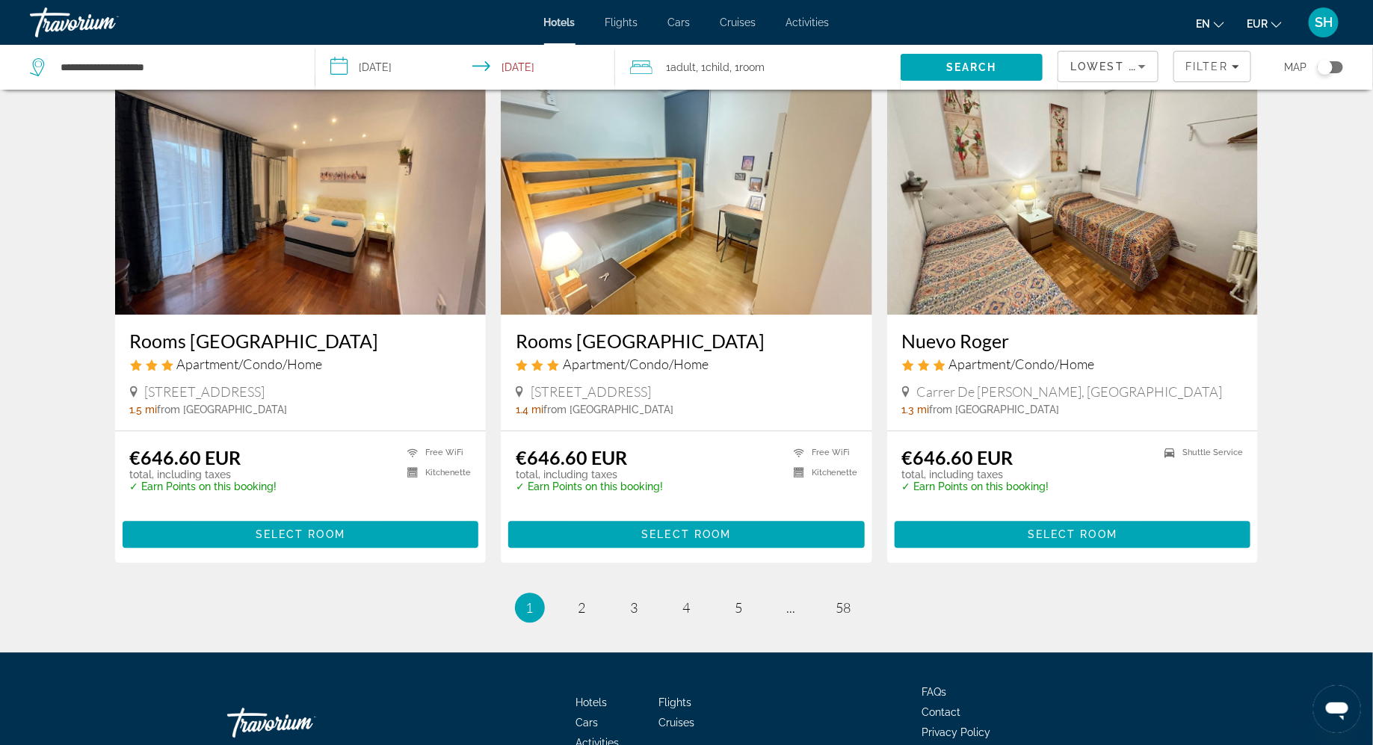
scroll to position [1738, 0]
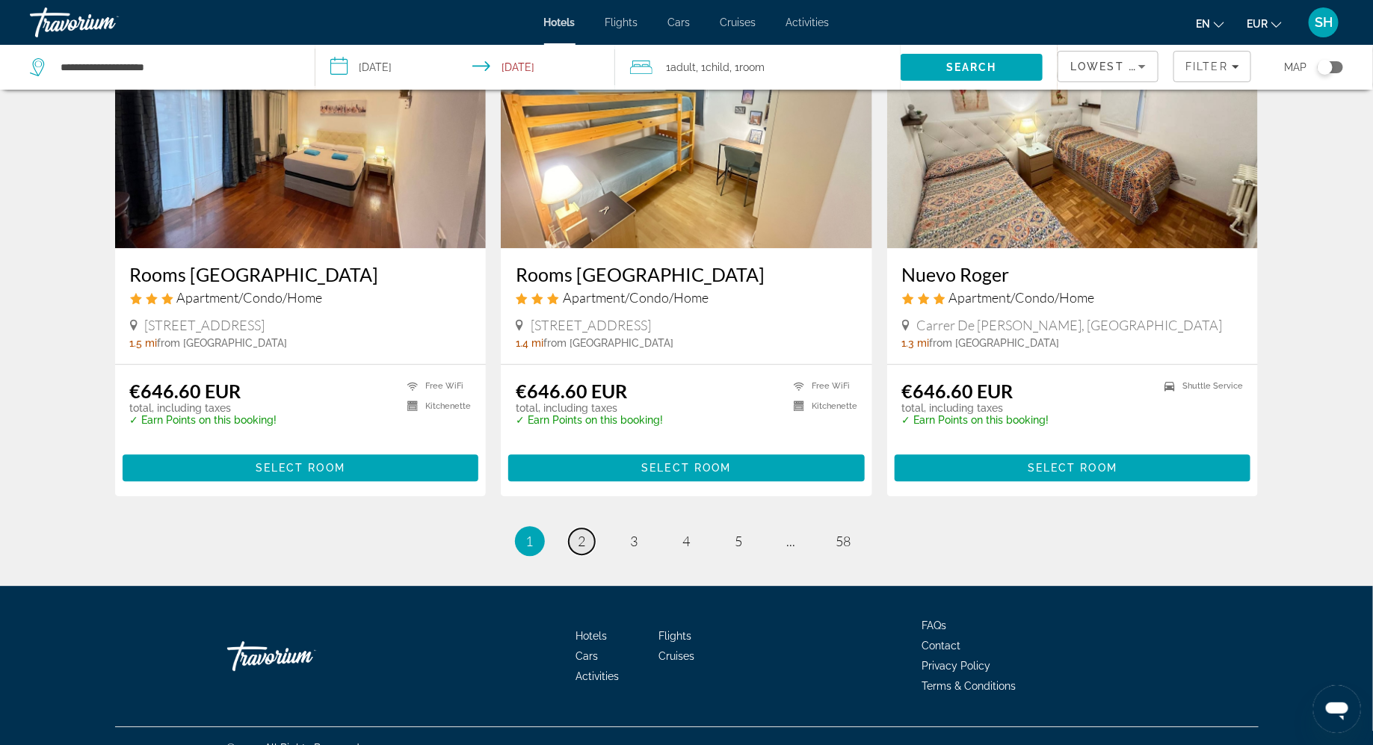
click at [588, 528] on link "page 2" at bounding box center [582, 541] width 26 height 26
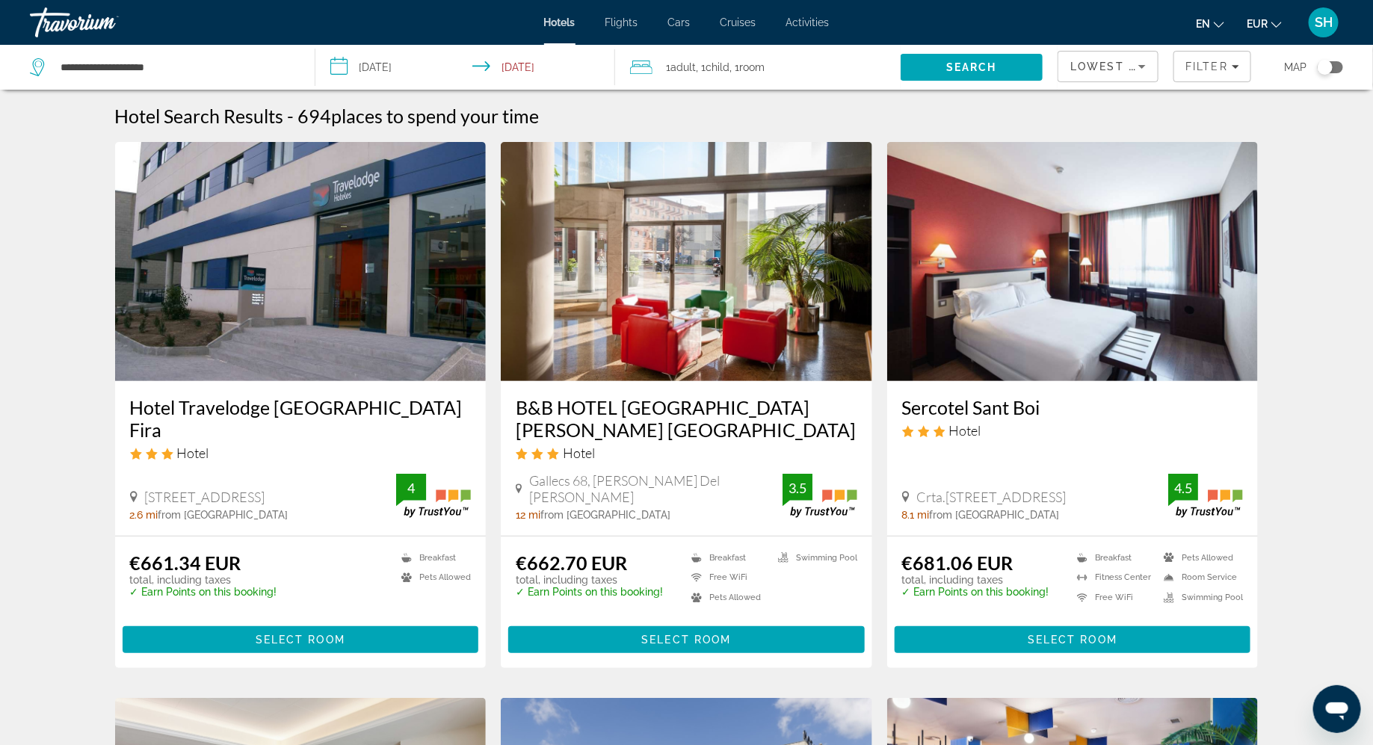
click at [616, 414] on h3 "B&B HOTEL Barcelona Mollet Porta de Gallecs" at bounding box center [686, 418] width 341 height 45
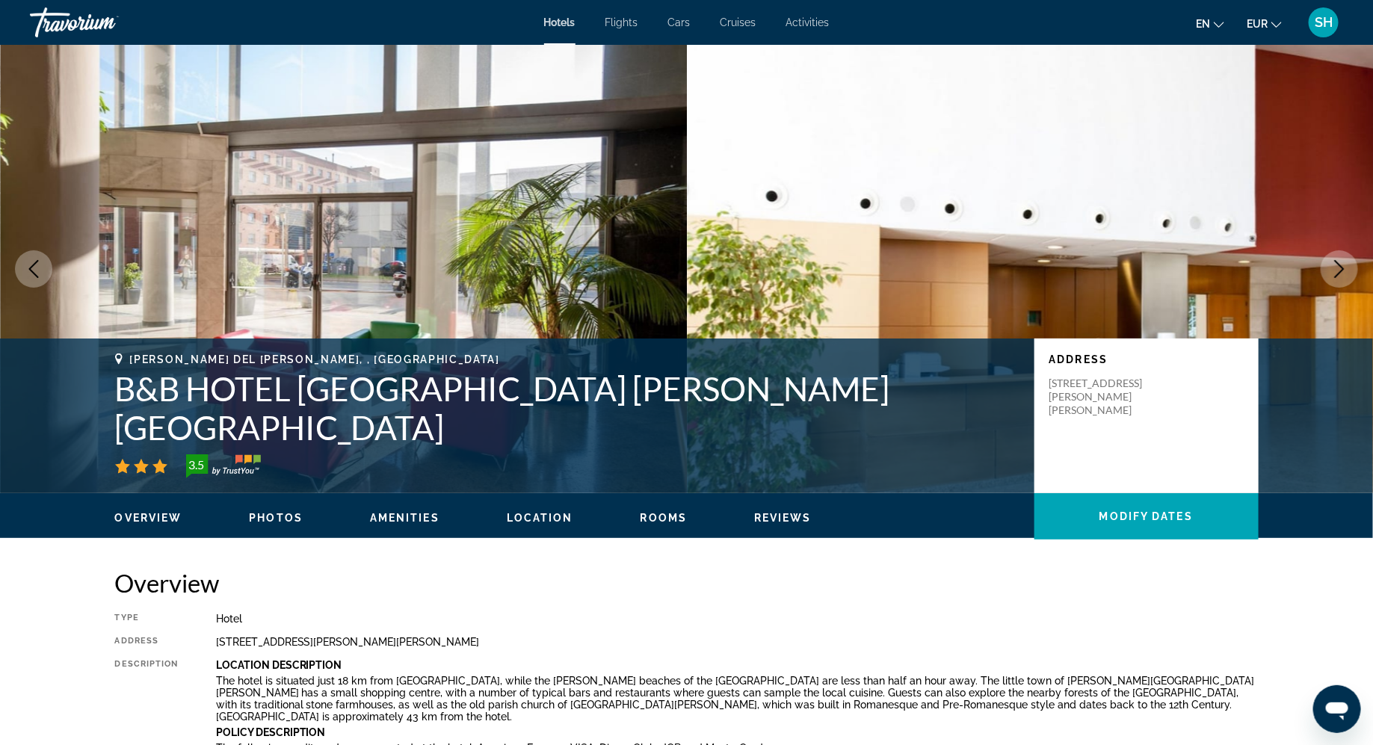
click at [528, 515] on span "Location" at bounding box center [540, 518] width 67 height 12
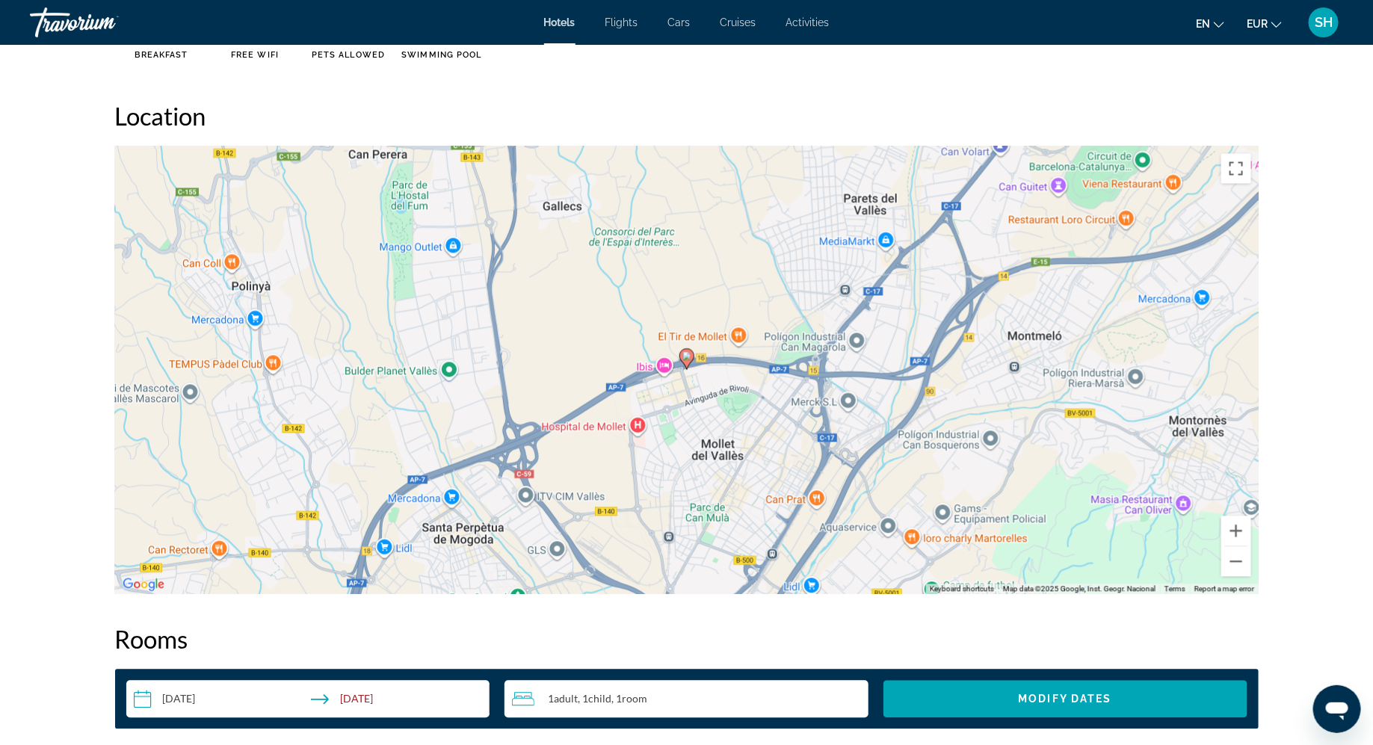
scroll to position [1368, 0]
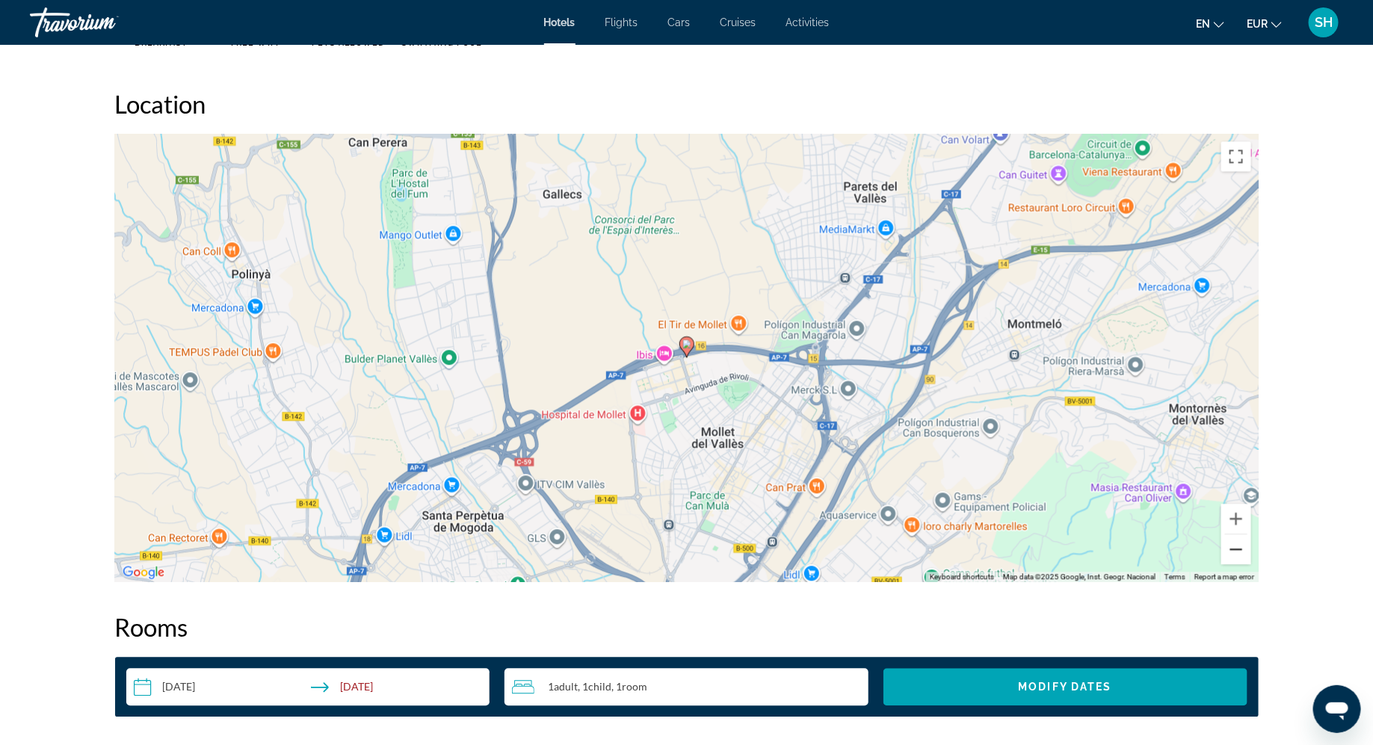
click at [1237, 552] on button "Zoom out" at bounding box center [1236, 550] width 30 height 30
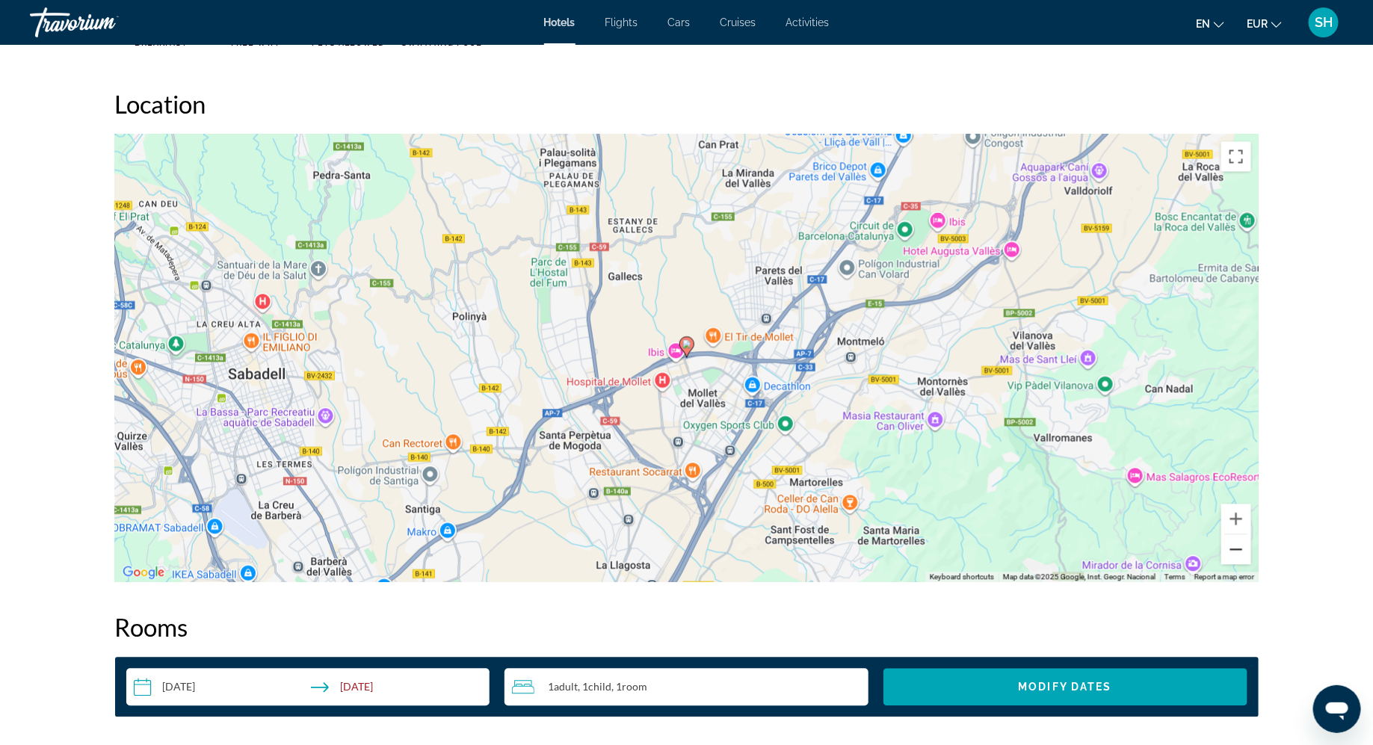
click at [1237, 552] on button "Zoom out" at bounding box center [1236, 550] width 30 height 30
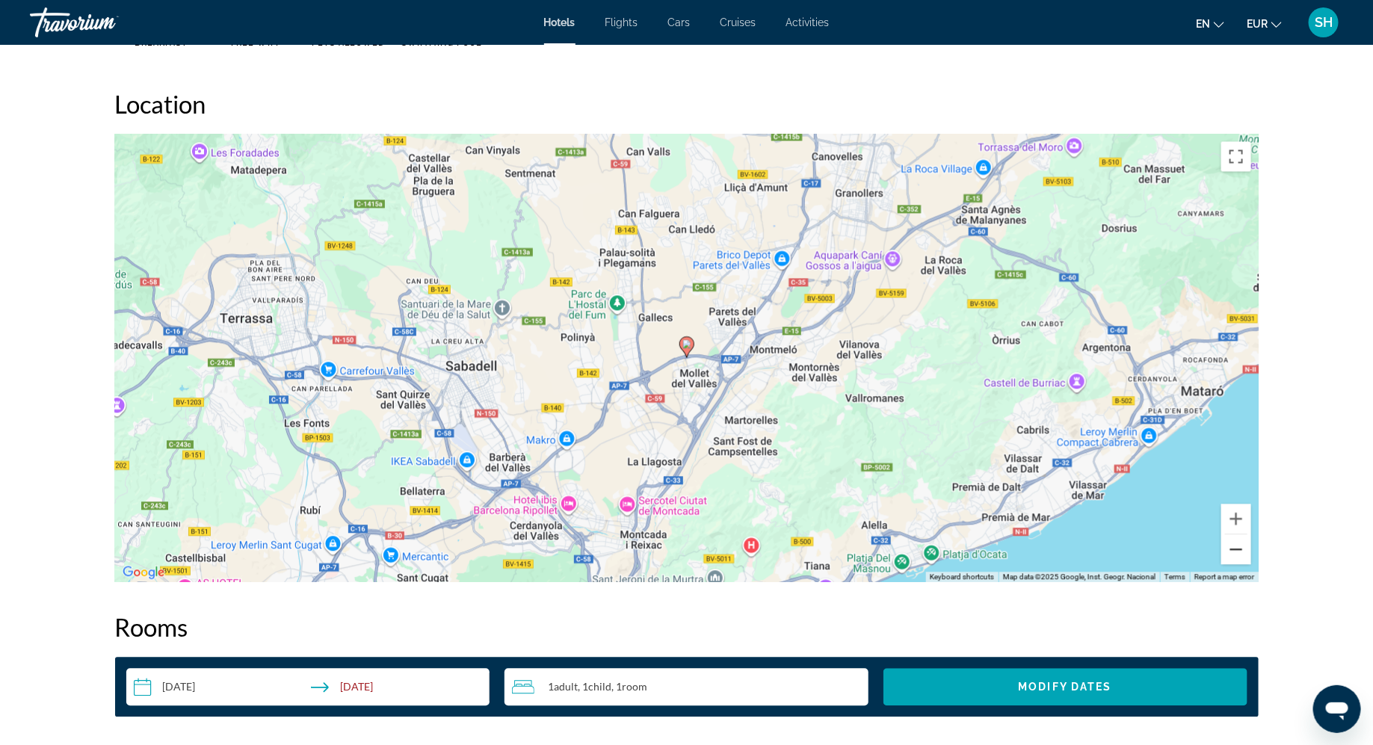
click at [1237, 552] on button "Zoom out" at bounding box center [1236, 550] width 30 height 30
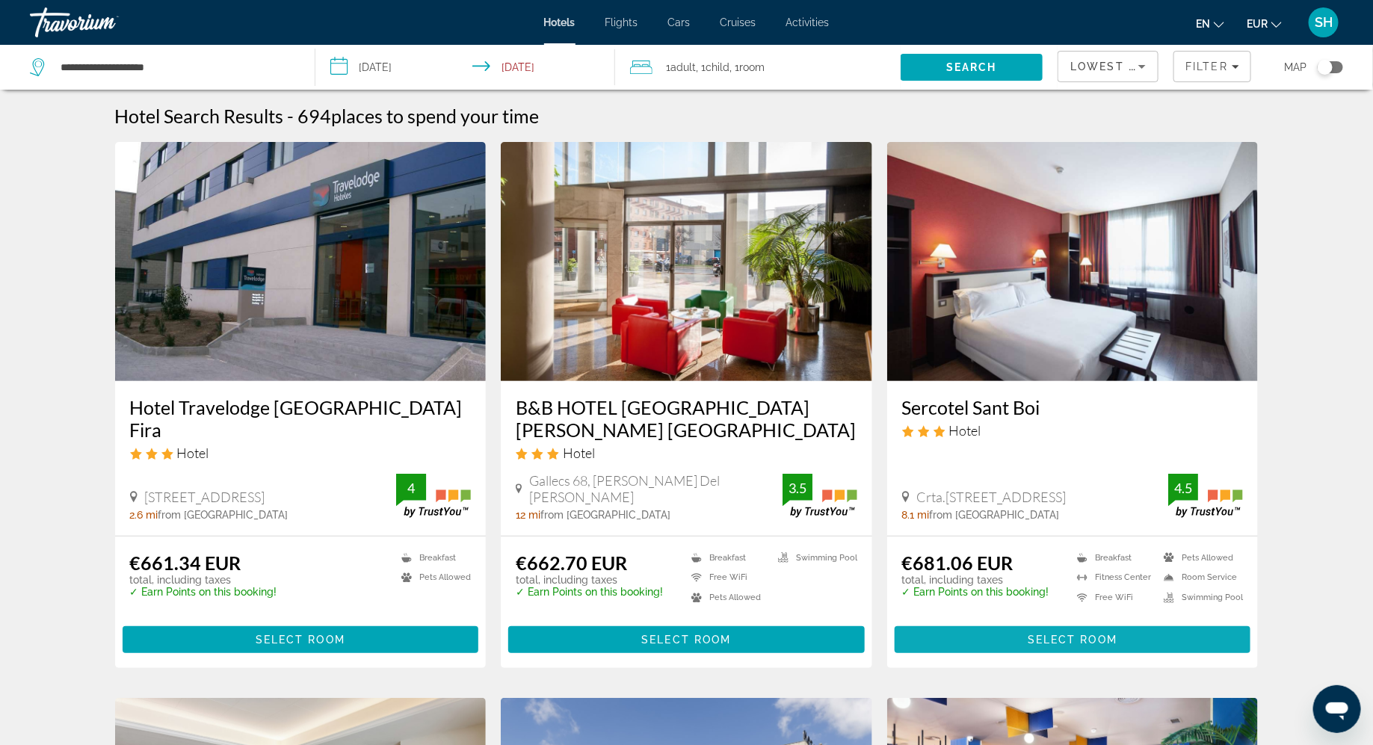
click at [1023, 642] on span "Main content" at bounding box center [1072, 640] width 356 height 36
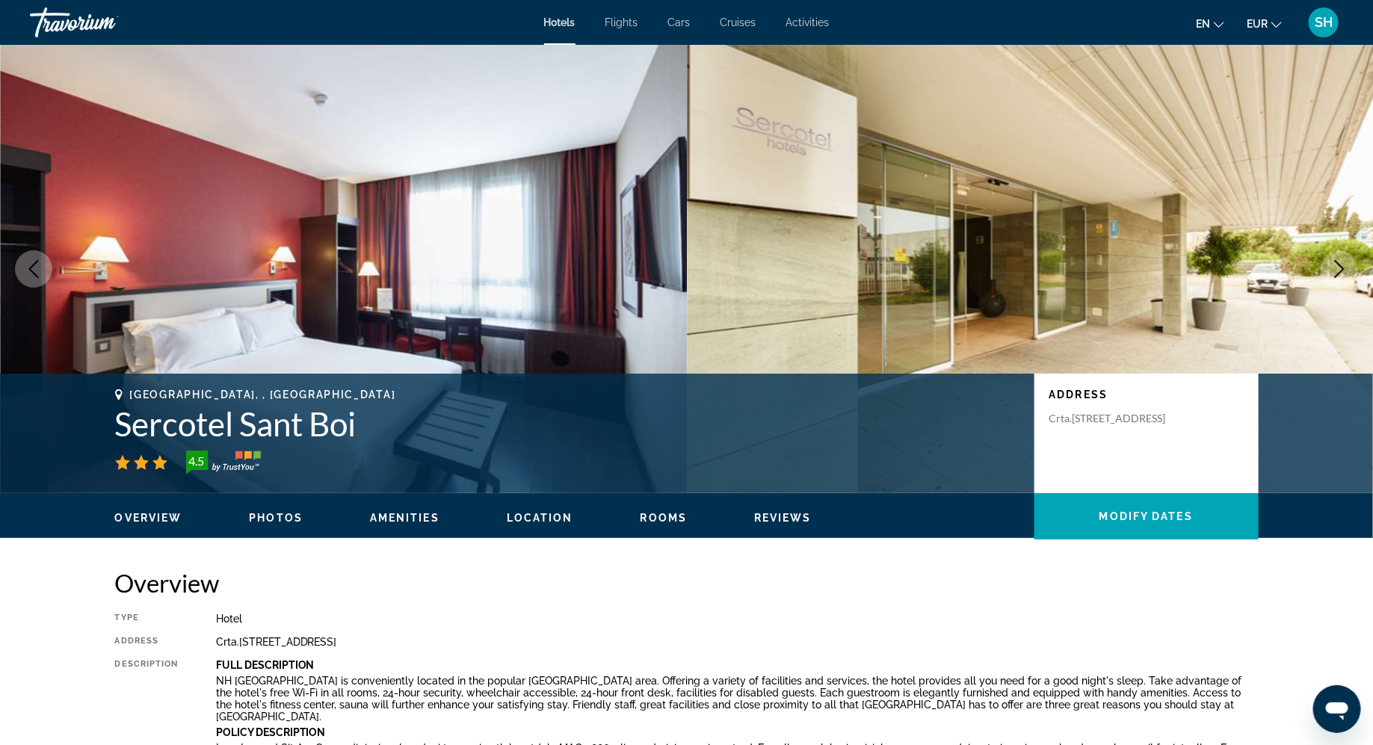
click at [556, 519] on span "Location" at bounding box center [540, 518] width 67 height 12
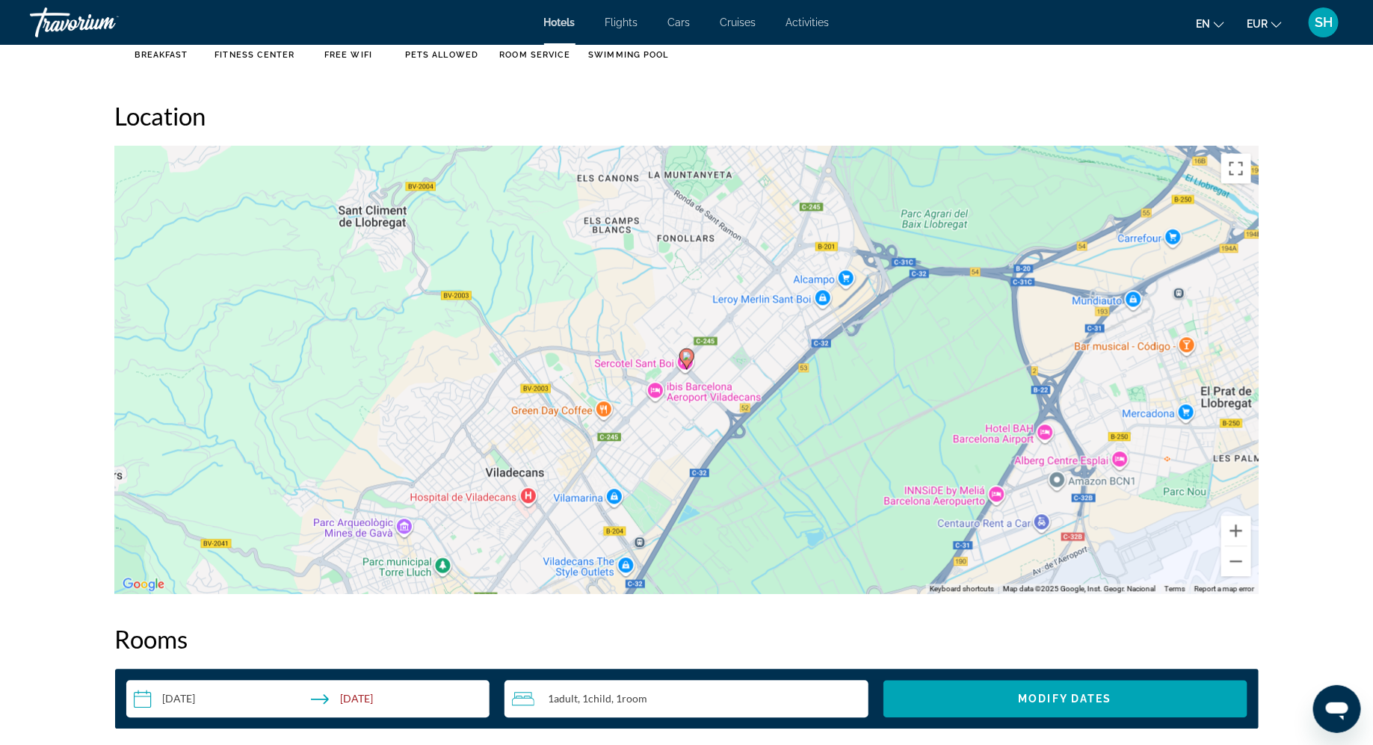
scroll to position [1368, 0]
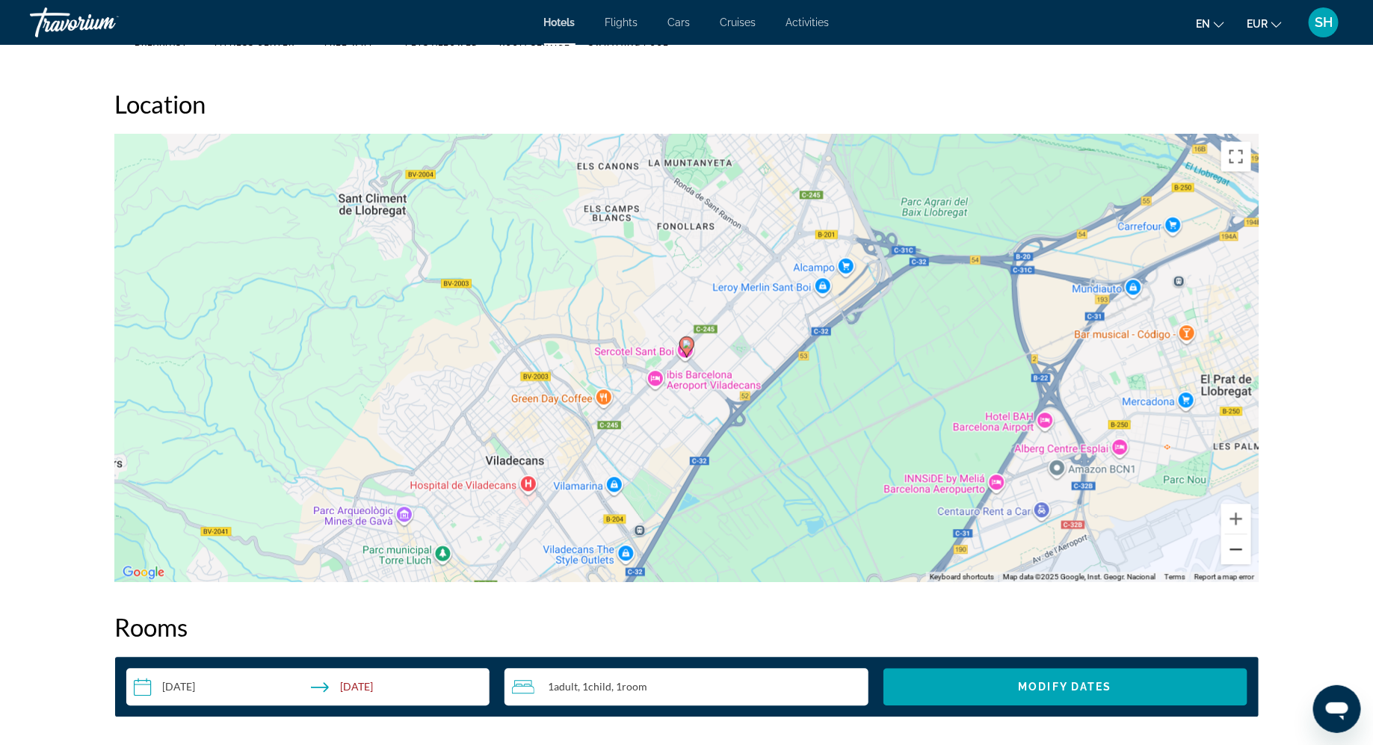
click at [1234, 550] on button "Zoom out" at bounding box center [1236, 550] width 30 height 30
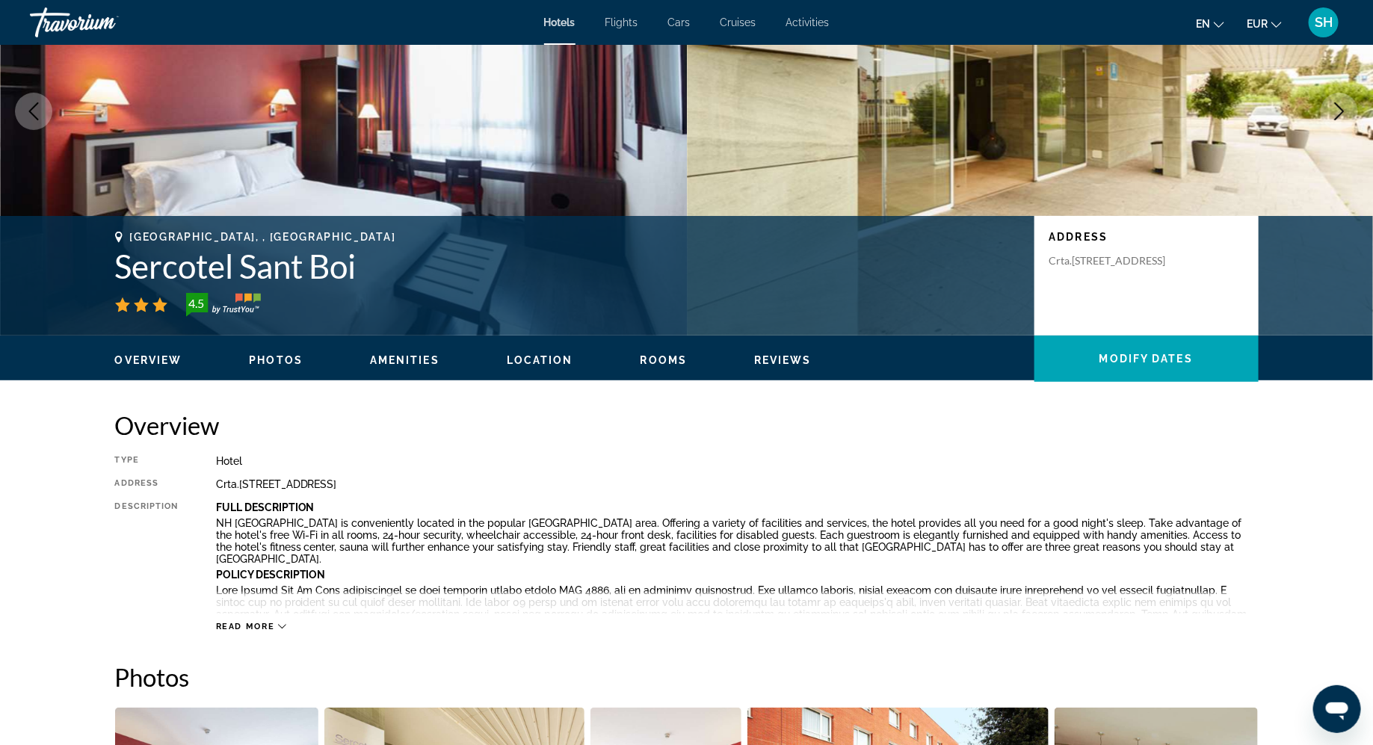
scroll to position [155, 0]
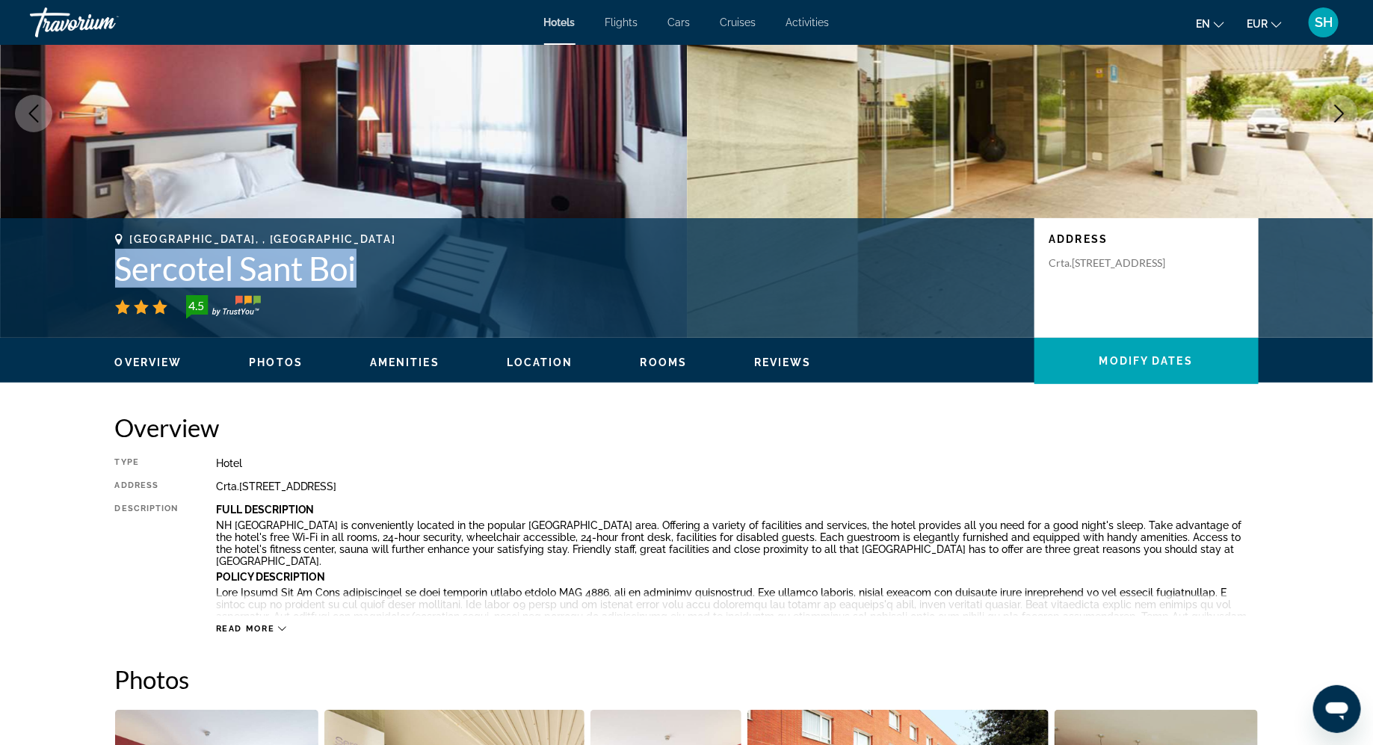
drag, startPoint x: 366, startPoint y: 273, endPoint x: 120, endPoint y: 260, distance: 246.9
click at [120, 260] on h1 "Sercotel Sant Boi" at bounding box center [567, 268] width 904 height 39
copy h1 "Sercotel Sant Boi"
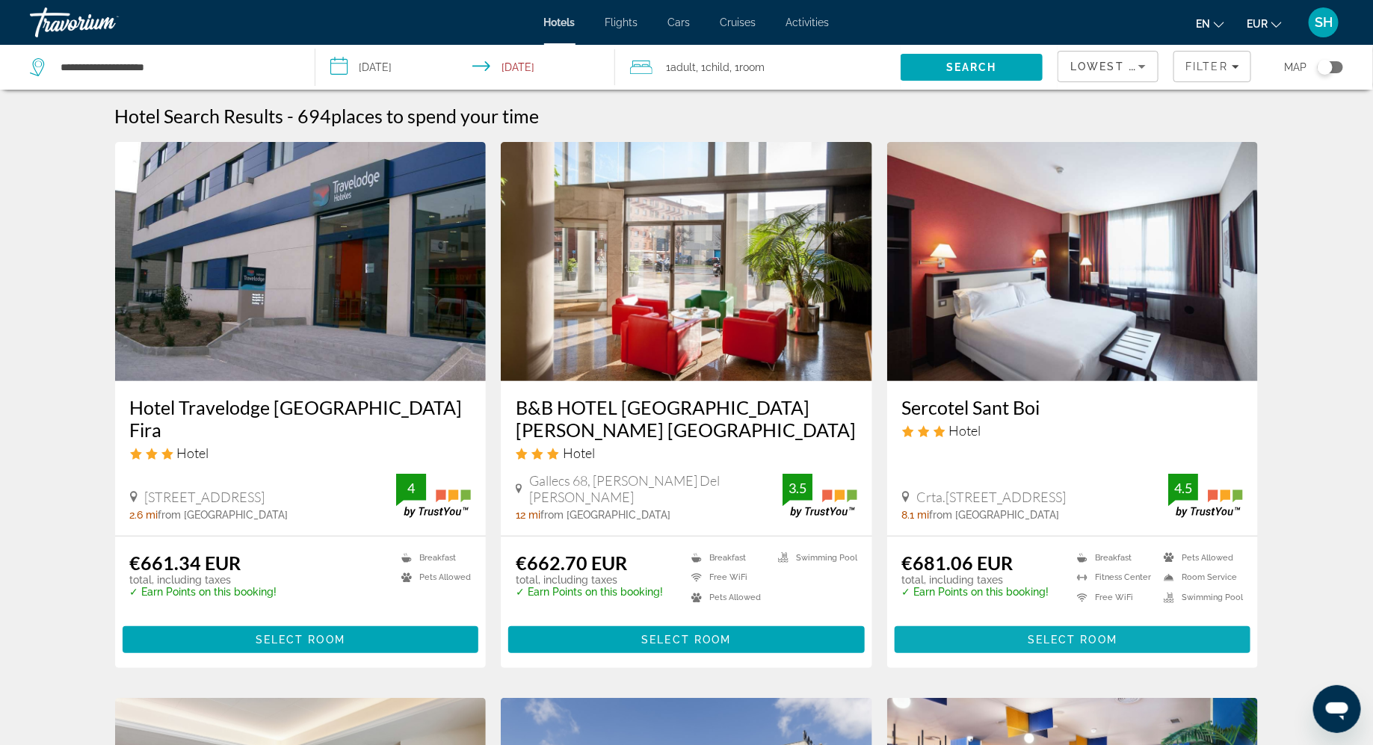
click at [992, 639] on span "Main content" at bounding box center [1072, 640] width 356 height 36
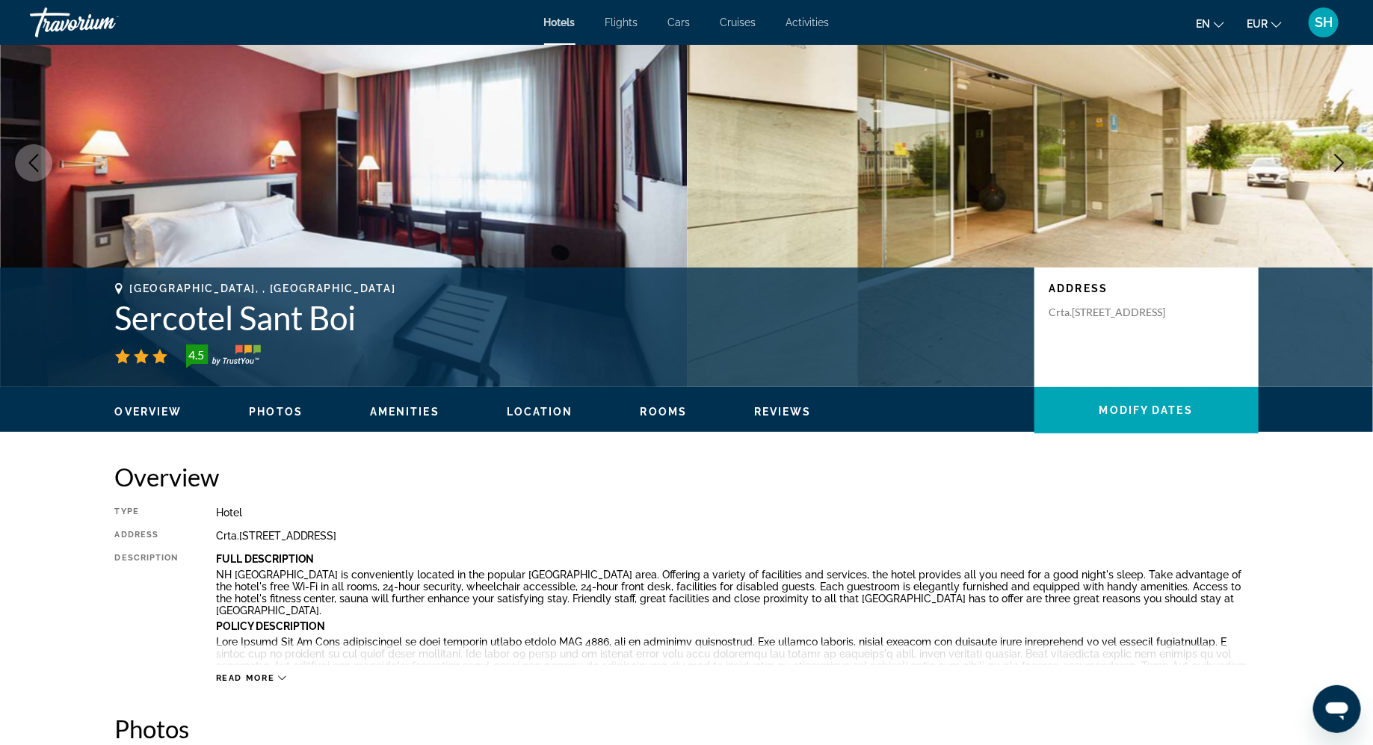
scroll to position [103, 0]
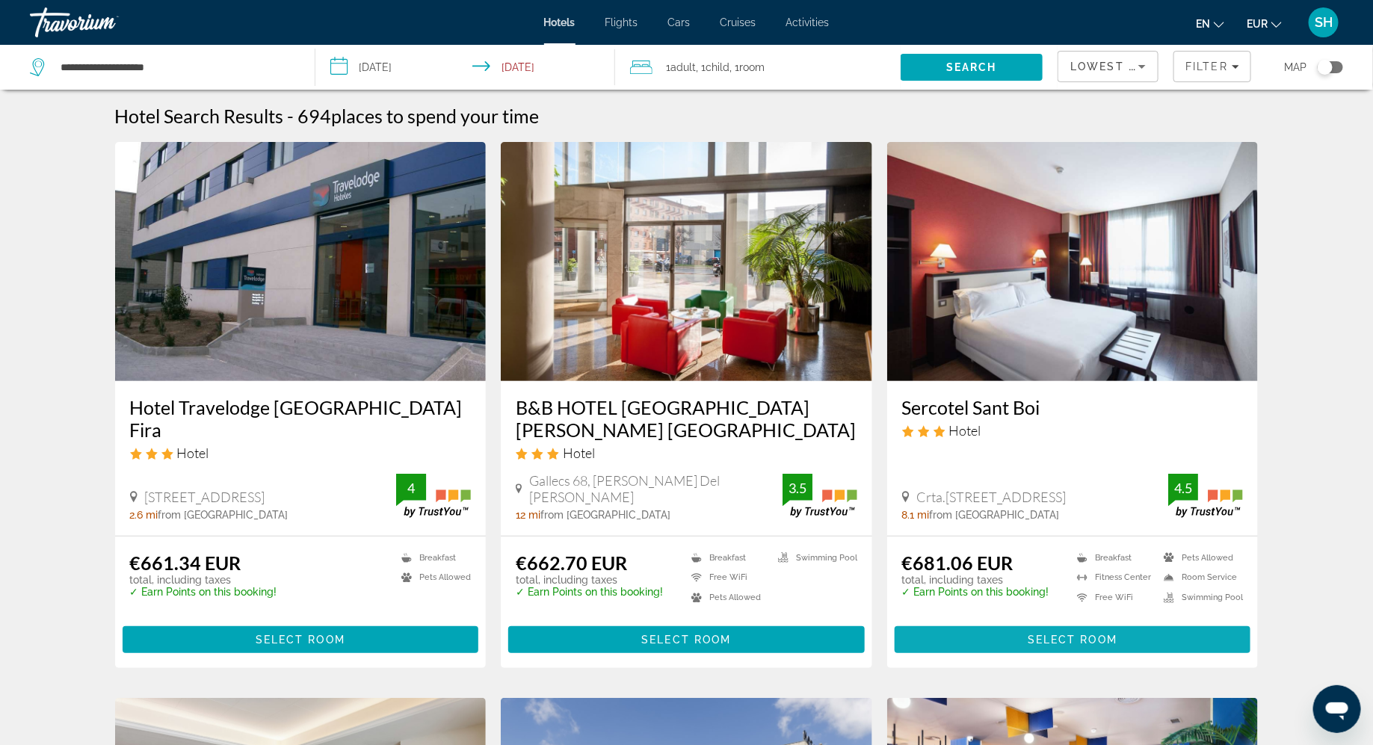
click at [1062, 637] on span "Select Room" at bounding box center [1072, 640] width 90 height 12
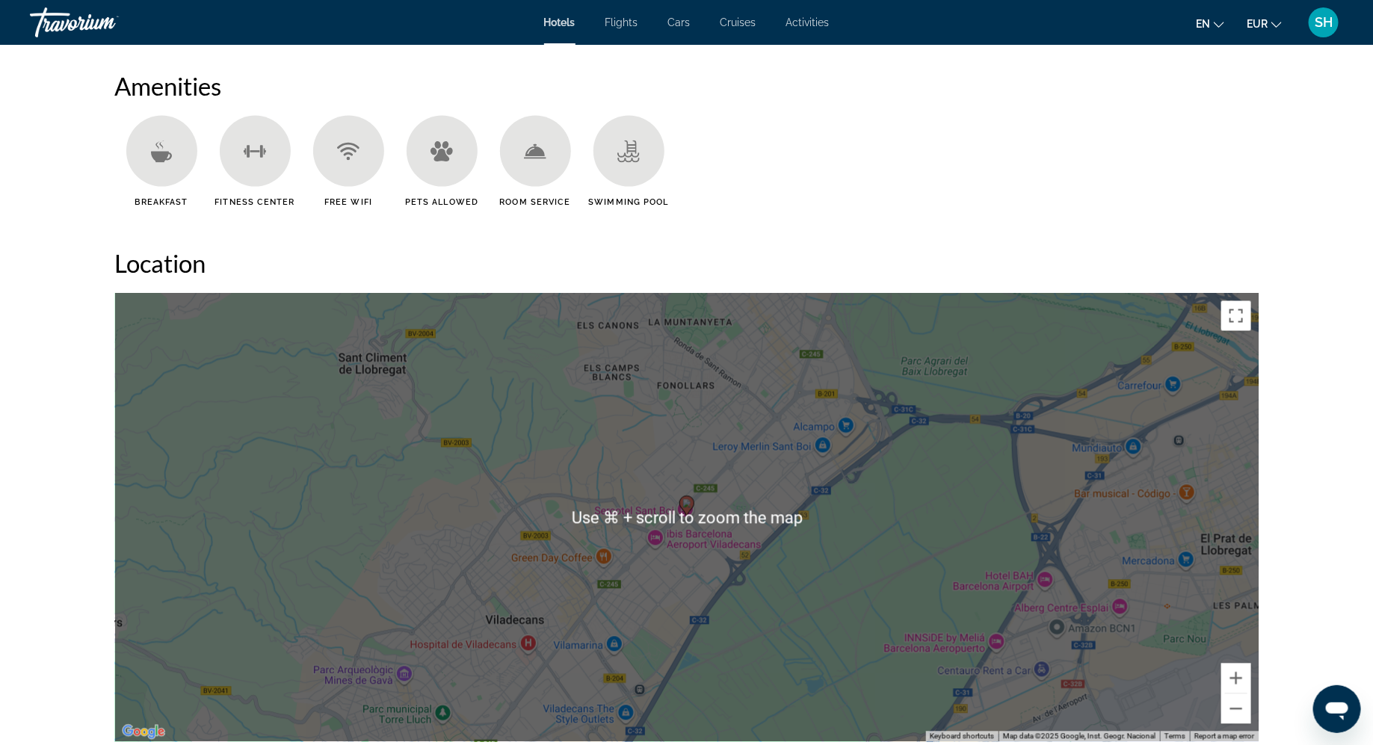
scroll to position [1246, 0]
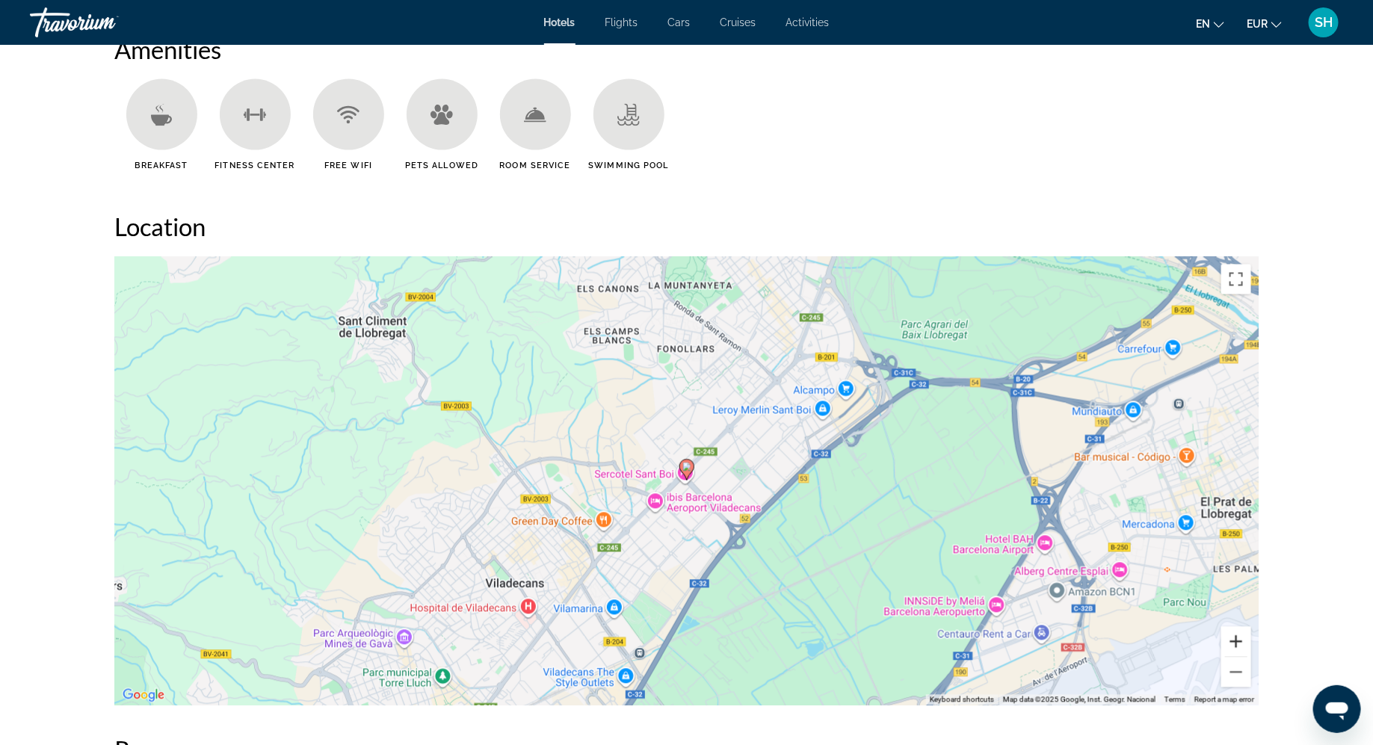
click at [1240, 640] on button "Zoom in" at bounding box center [1236, 642] width 30 height 30
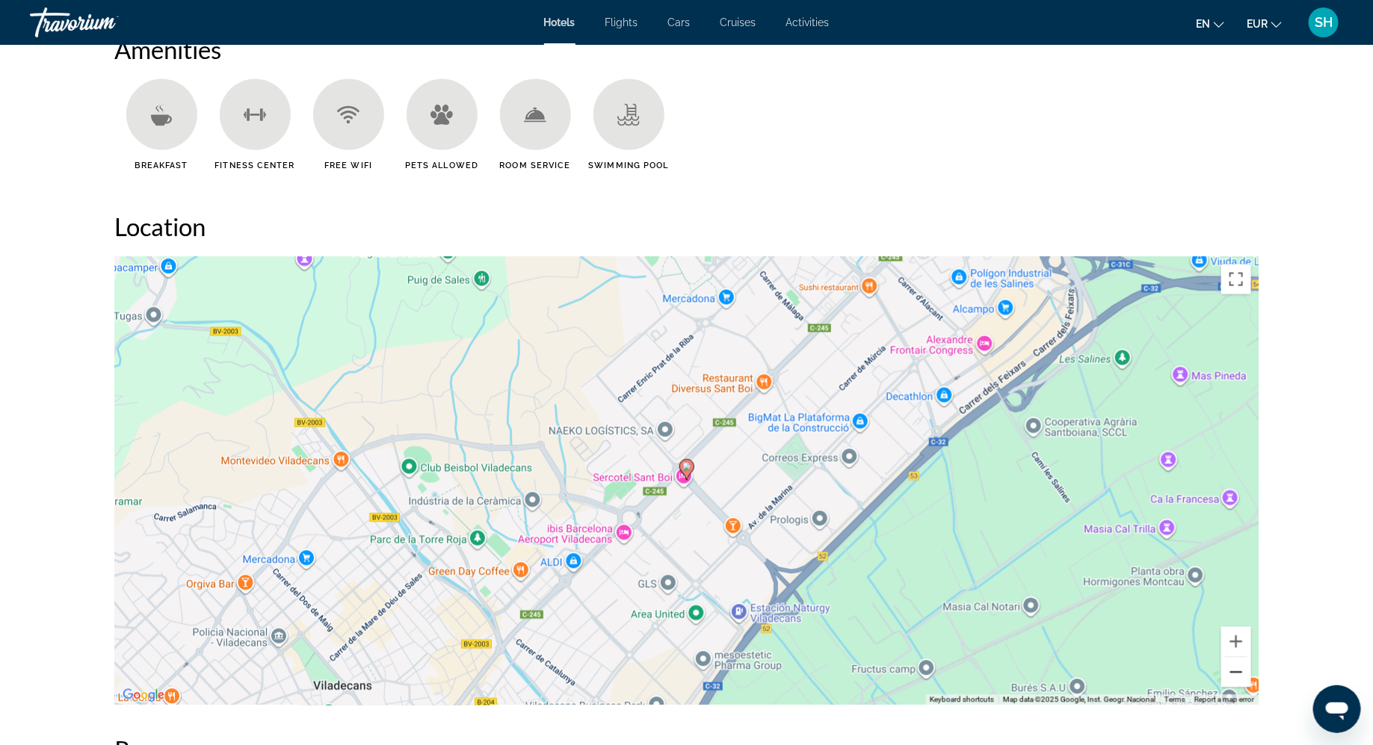
click at [1239, 671] on button "Zoom out" at bounding box center [1236, 673] width 30 height 30
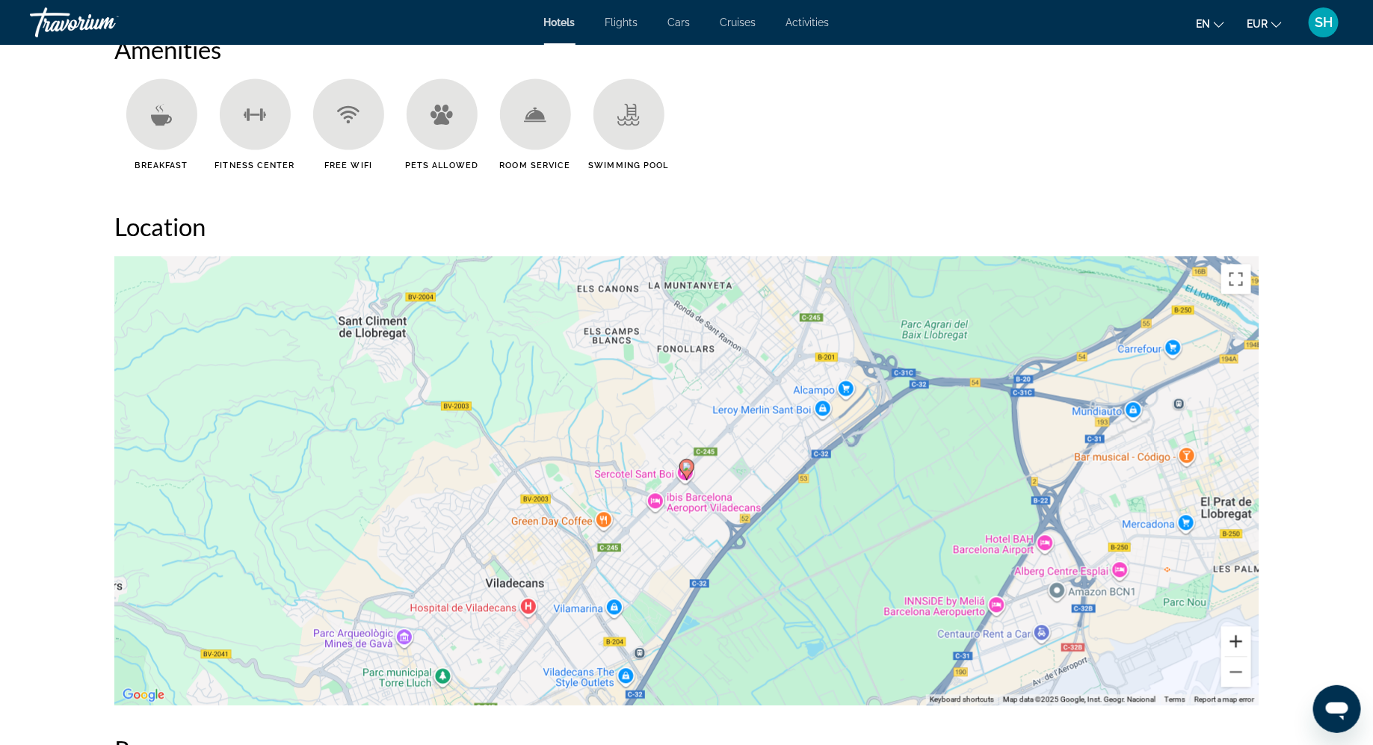
click at [1240, 634] on button "Zoom in" at bounding box center [1236, 642] width 30 height 30
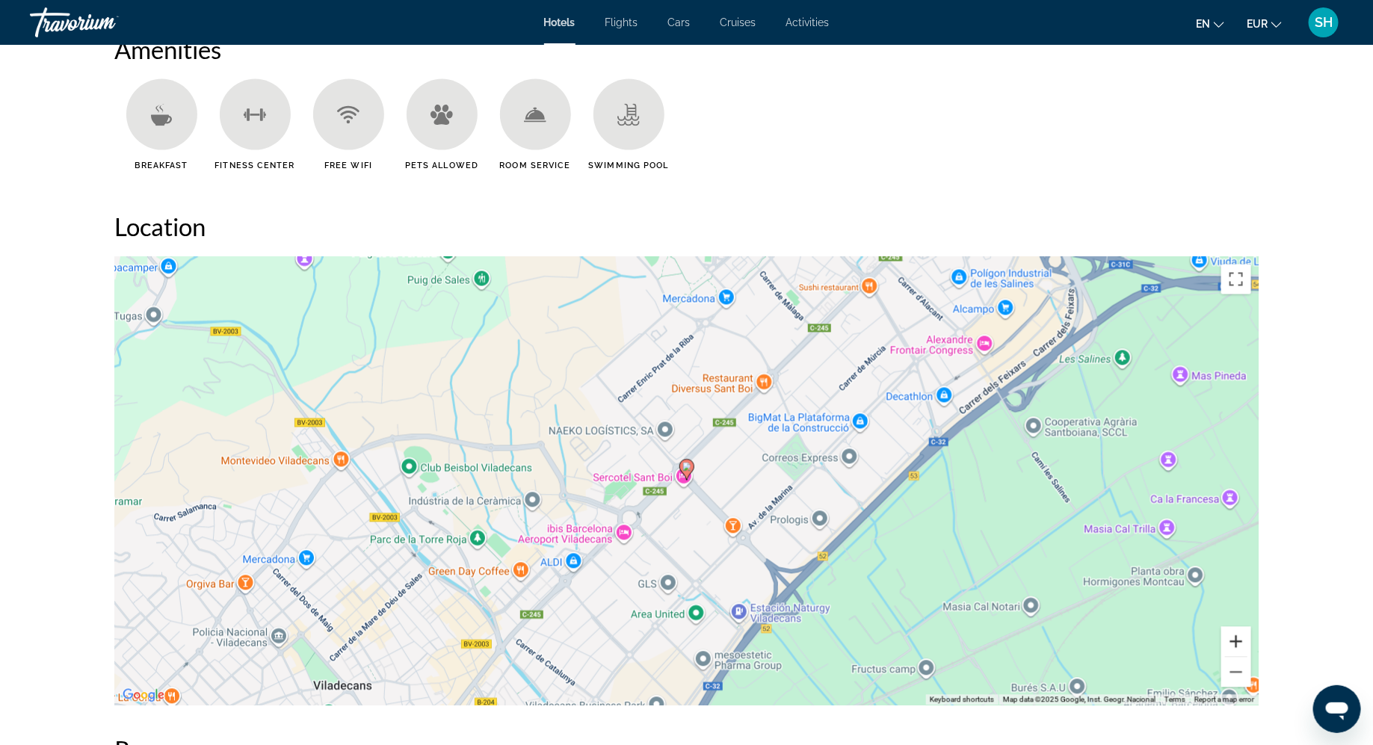
click at [1240, 634] on button "Zoom in" at bounding box center [1236, 642] width 30 height 30
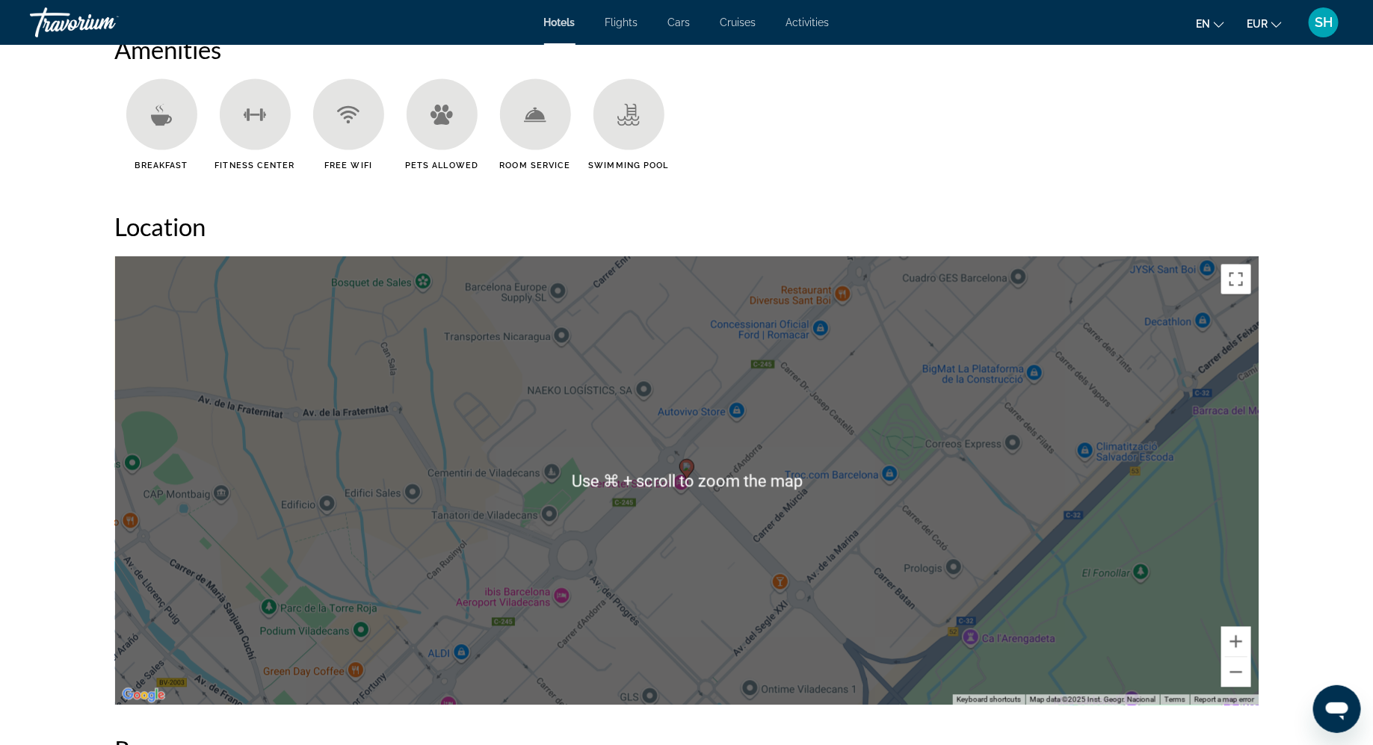
click at [1189, 554] on div "To activate drag with keyboard, press Alt + Enter. Once in keyboard drag state,…" at bounding box center [686, 481] width 1143 height 448
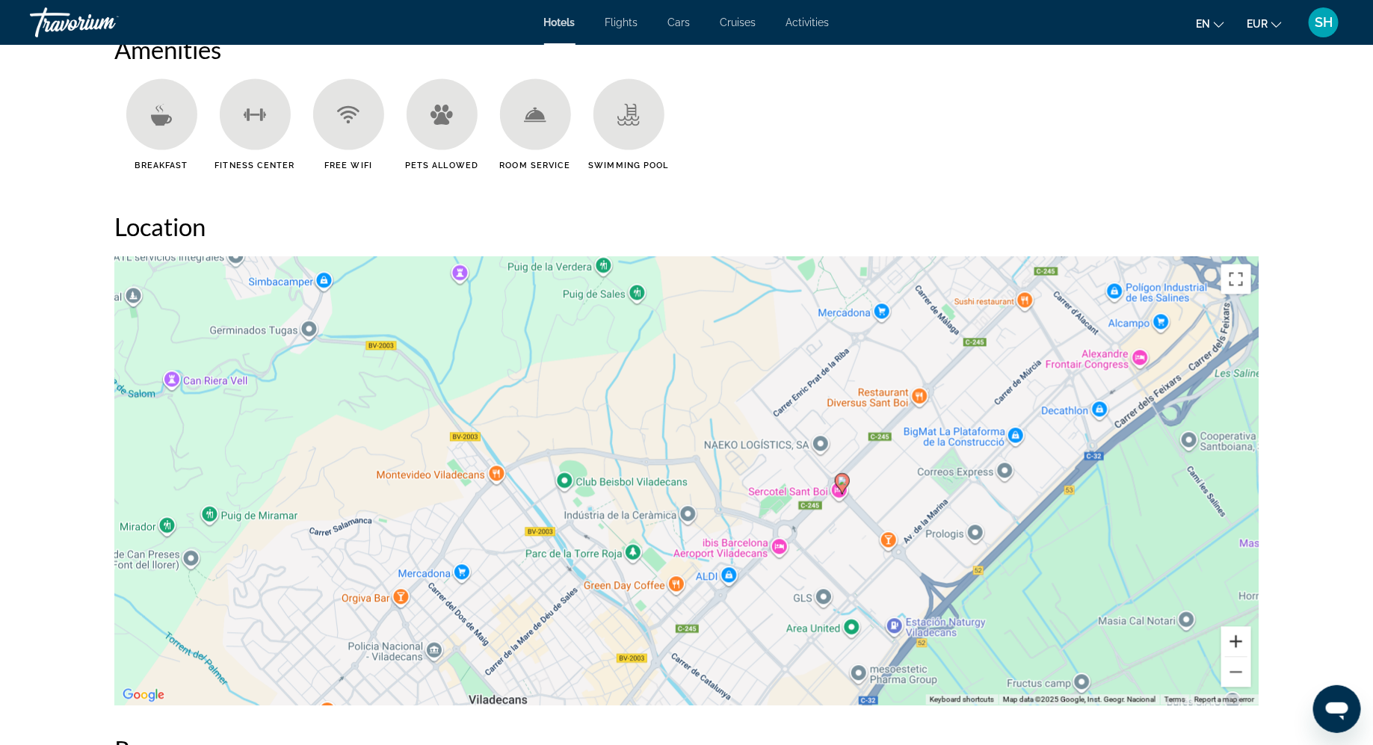
click at [1240, 641] on button "Zoom in" at bounding box center [1236, 642] width 30 height 30
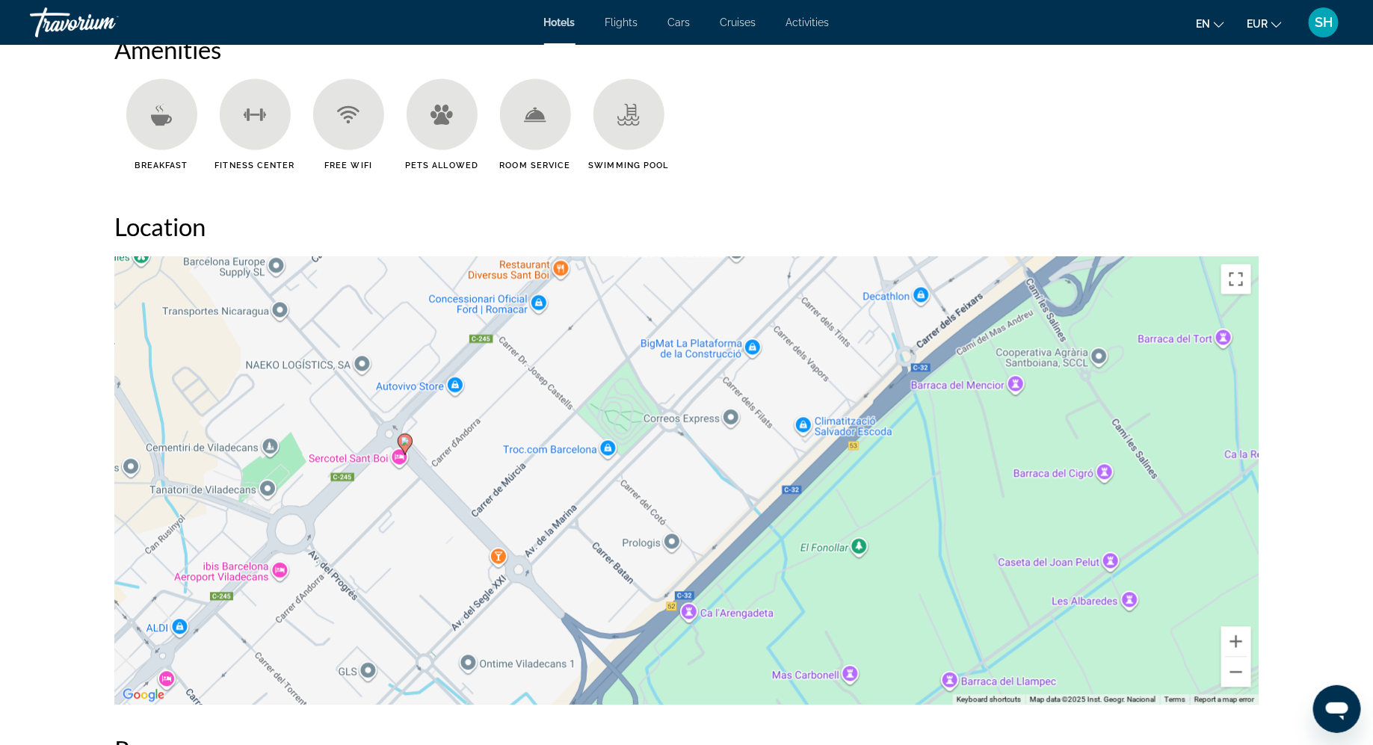
drag, startPoint x: 1061, startPoint y: 599, endPoint x: 461, endPoint y: 544, distance: 602.5
click at [461, 544] on div "To activate drag with keyboard, press Alt + Enter. Once in keyboard drag state,…" at bounding box center [686, 481] width 1143 height 448
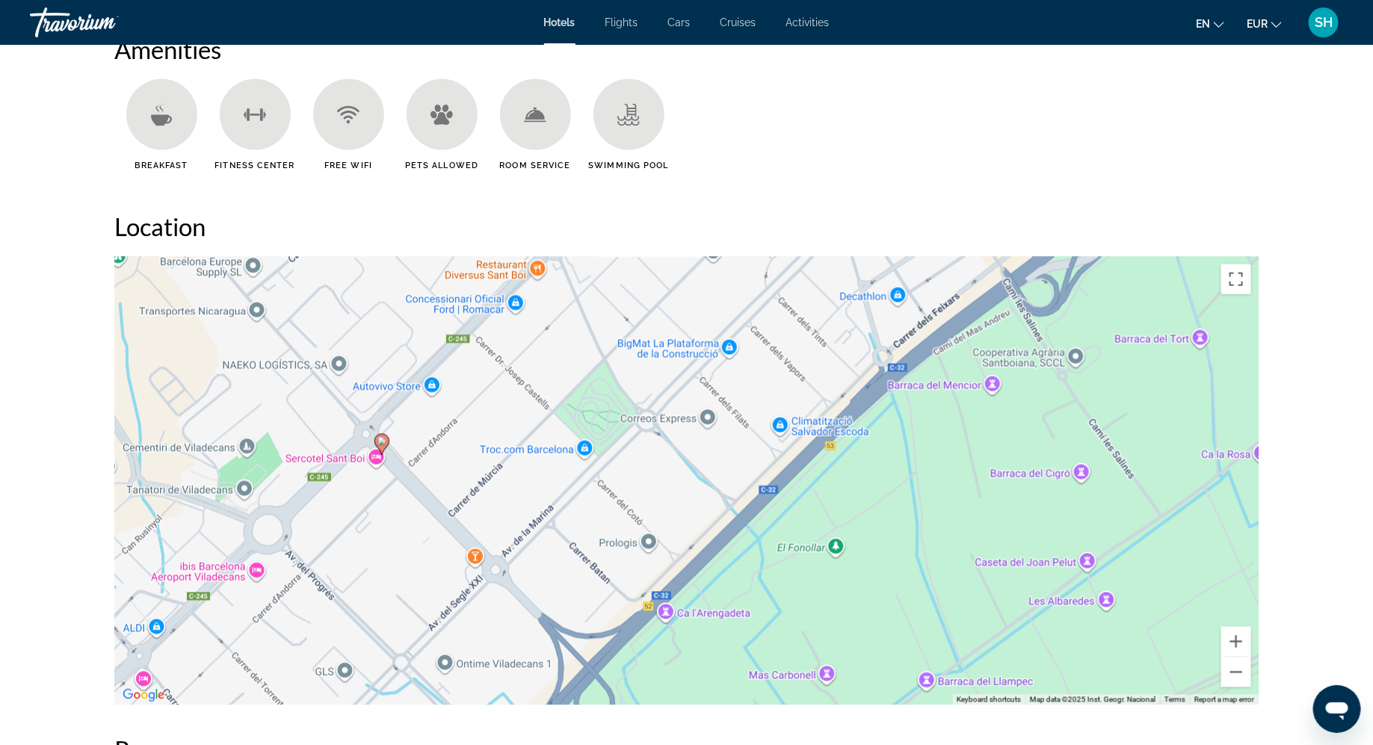
drag, startPoint x: 461, startPoint y: 544, endPoint x: 435, endPoint y: 543, distance: 26.2
click at [435, 543] on div "To activate drag with keyboard, press Alt + Enter. Once in keyboard drag state,…" at bounding box center [686, 481] width 1143 height 448
click at [584, 494] on div "To activate drag with keyboard, press Alt + Enter. Once in keyboard drag state,…" at bounding box center [686, 481] width 1143 height 448
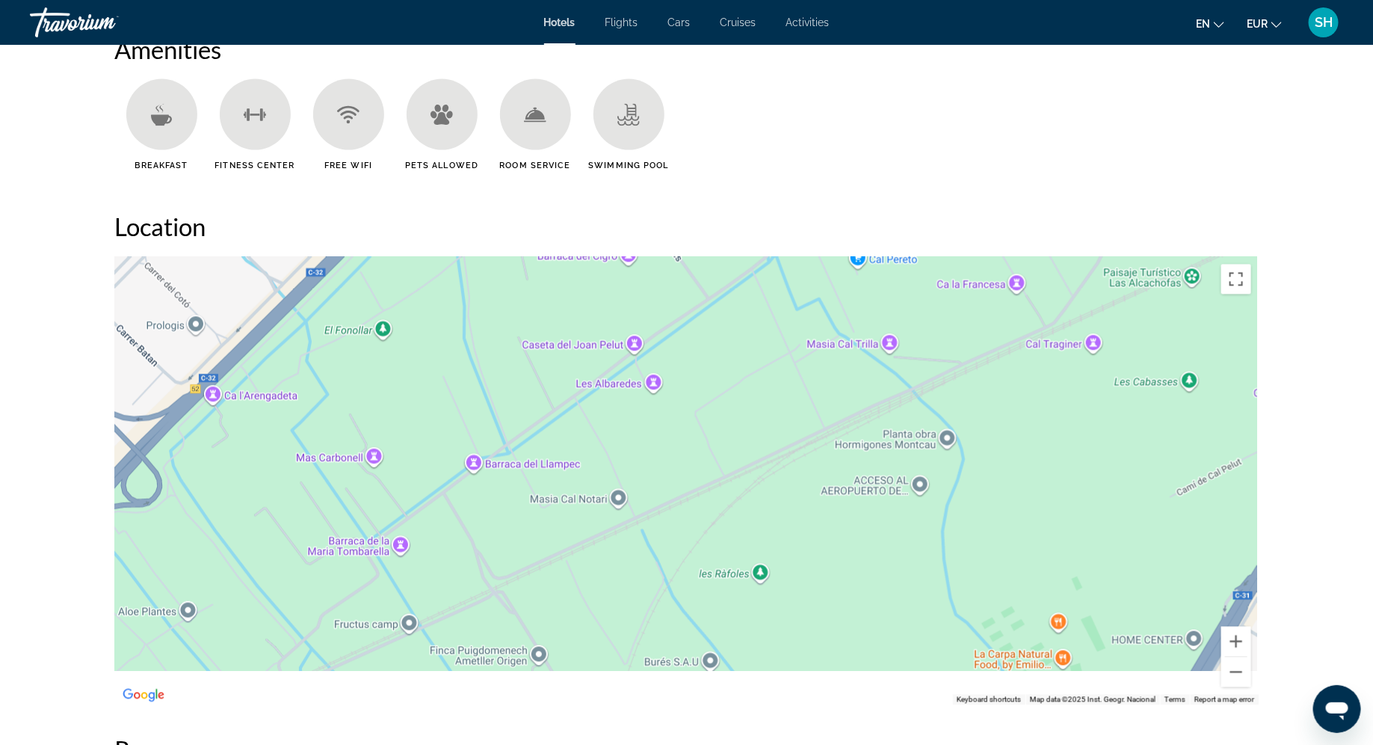
drag, startPoint x: 1059, startPoint y: 536, endPoint x: 587, endPoint y: 312, distance: 522.7
click at [587, 312] on div "To activate drag with keyboard, press Alt + Enter. Once in keyboard drag state,…" at bounding box center [686, 481] width 1143 height 448
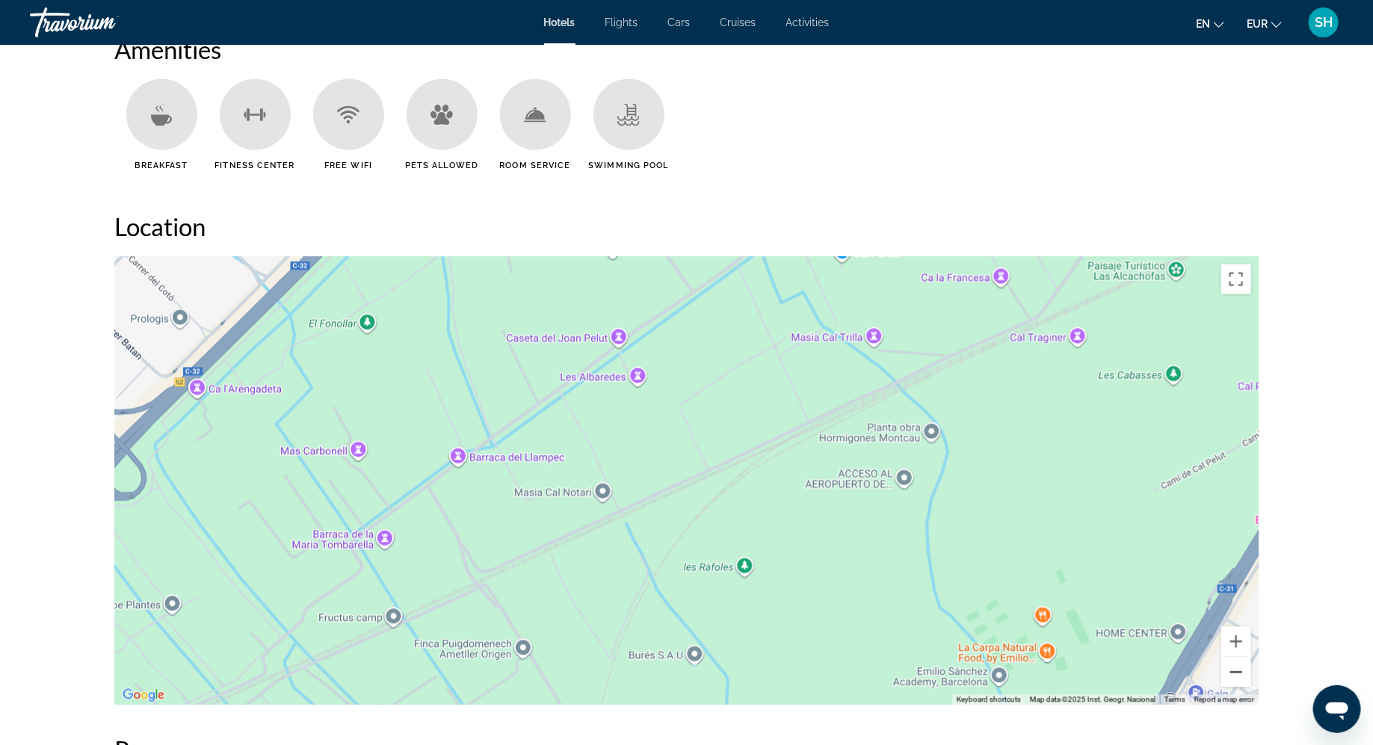
click at [1240, 671] on button "Zoom out" at bounding box center [1236, 673] width 30 height 30
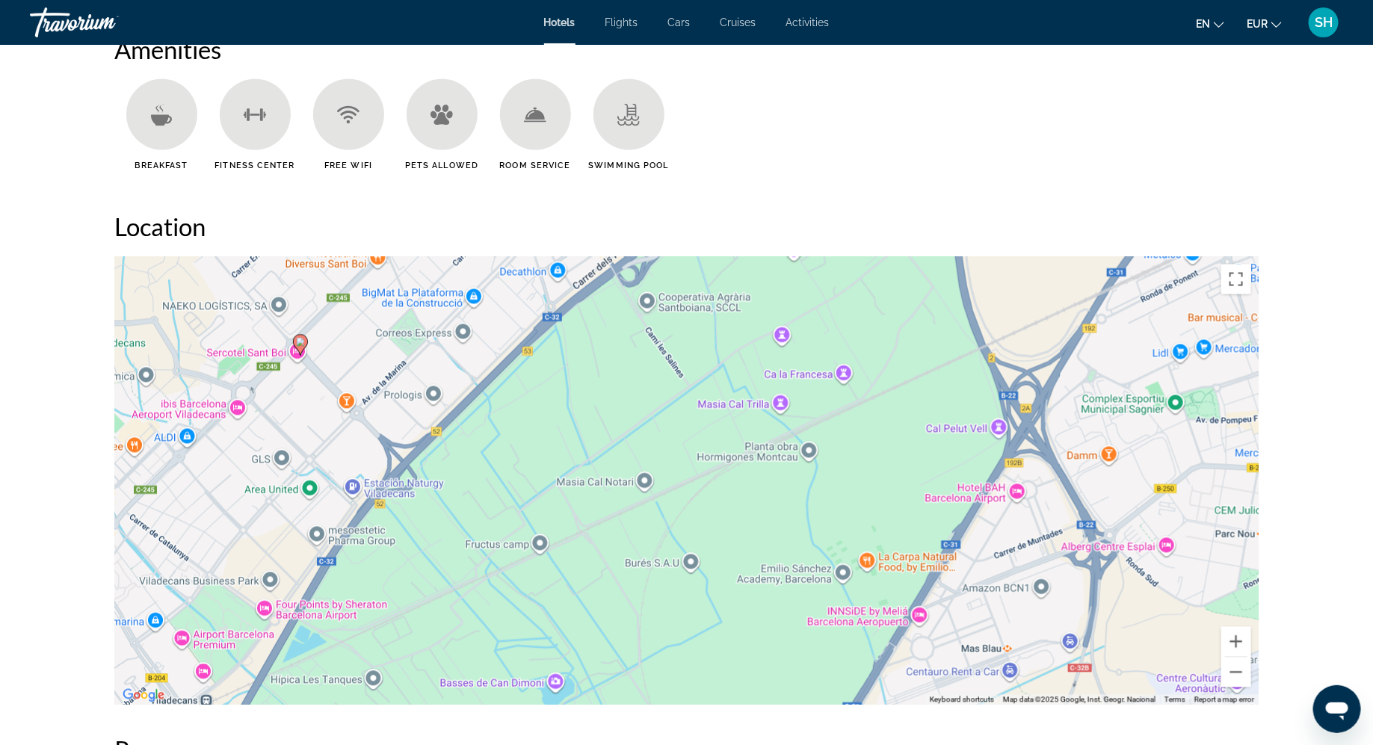
click at [883, 619] on div "To activate drag with keyboard, press Alt + Enter. Once in keyboard drag state,…" at bounding box center [686, 481] width 1143 height 448
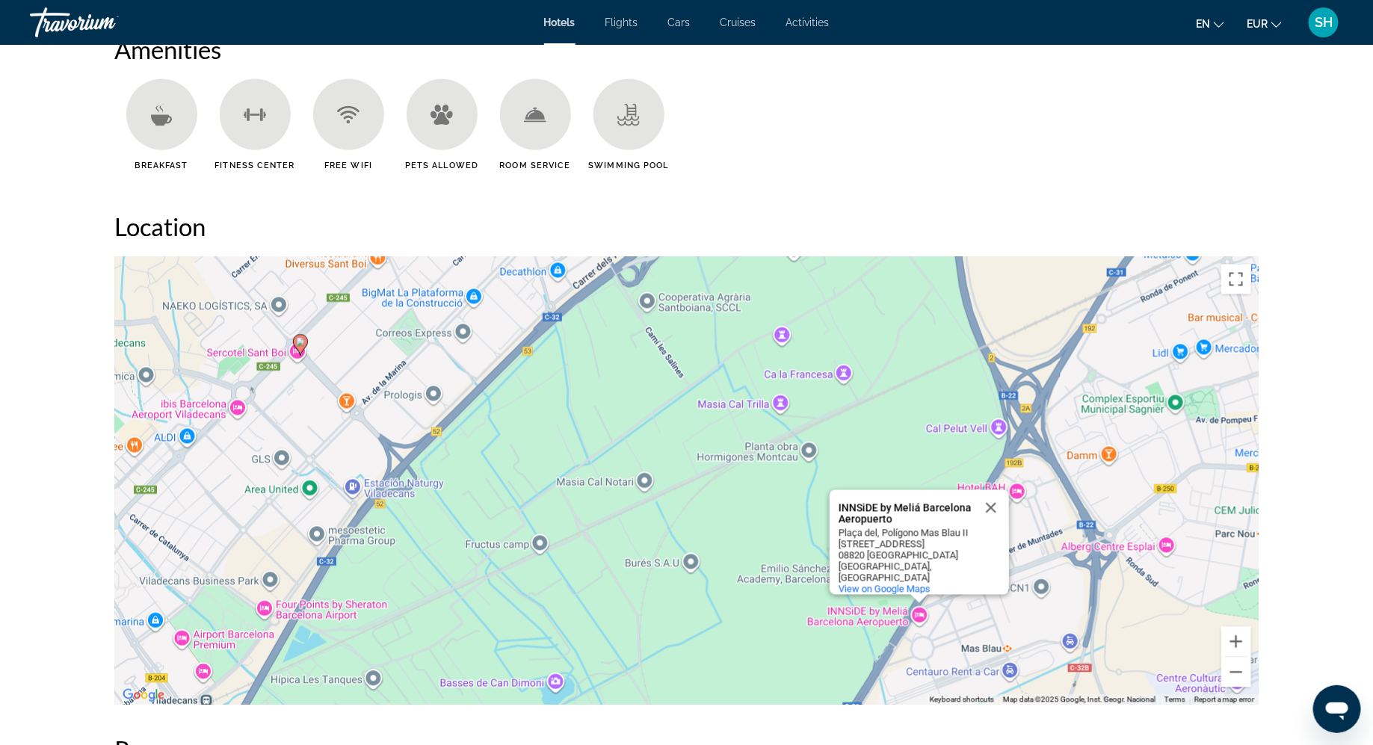
click at [900, 536] on div "Plaça del, Polígono Mas Blau II" at bounding box center [905, 533] width 134 height 11
drag, startPoint x: 895, startPoint y: 524, endPoint x: 835, endPoint y: 510, distance: 61.4
click at [835, 510] on div "INNSiDE by Meliá Barcelona Aeropuerto INNSiDE by Meliá Barcelona Aeropuerto Pla…" at bounding box center [918, 542] width 179 height 105
copy div "INNSiDE by Meliá Barcelona Aeropuerto"
click at [1323, 429] on div "prev next Sant Boi De Llobregat, , Spain Sercotel Sant Boi 4.5 Address Crta.San…" at bounding box center [686, 748] width 1373 height 3898
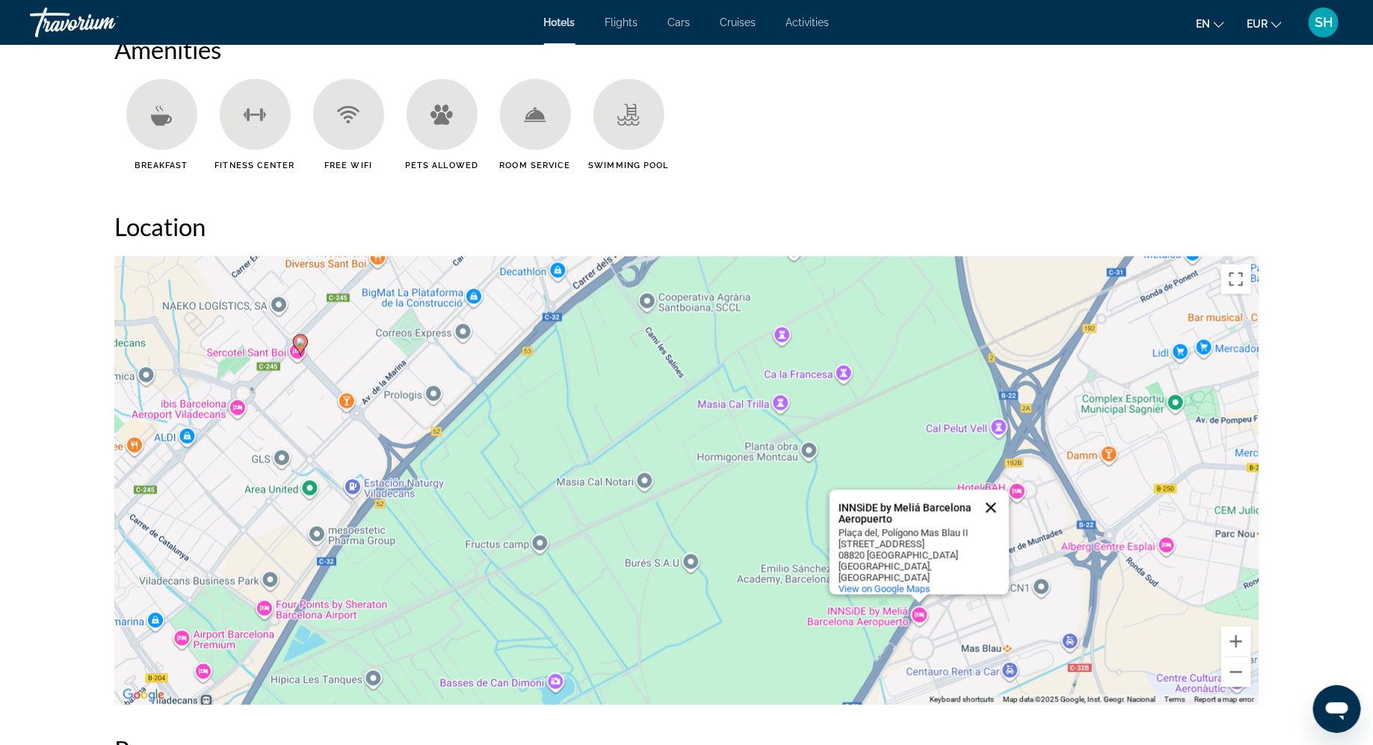
click at [993, 507] on button "Close" at bounding box center [991, 508] width 36 height 36
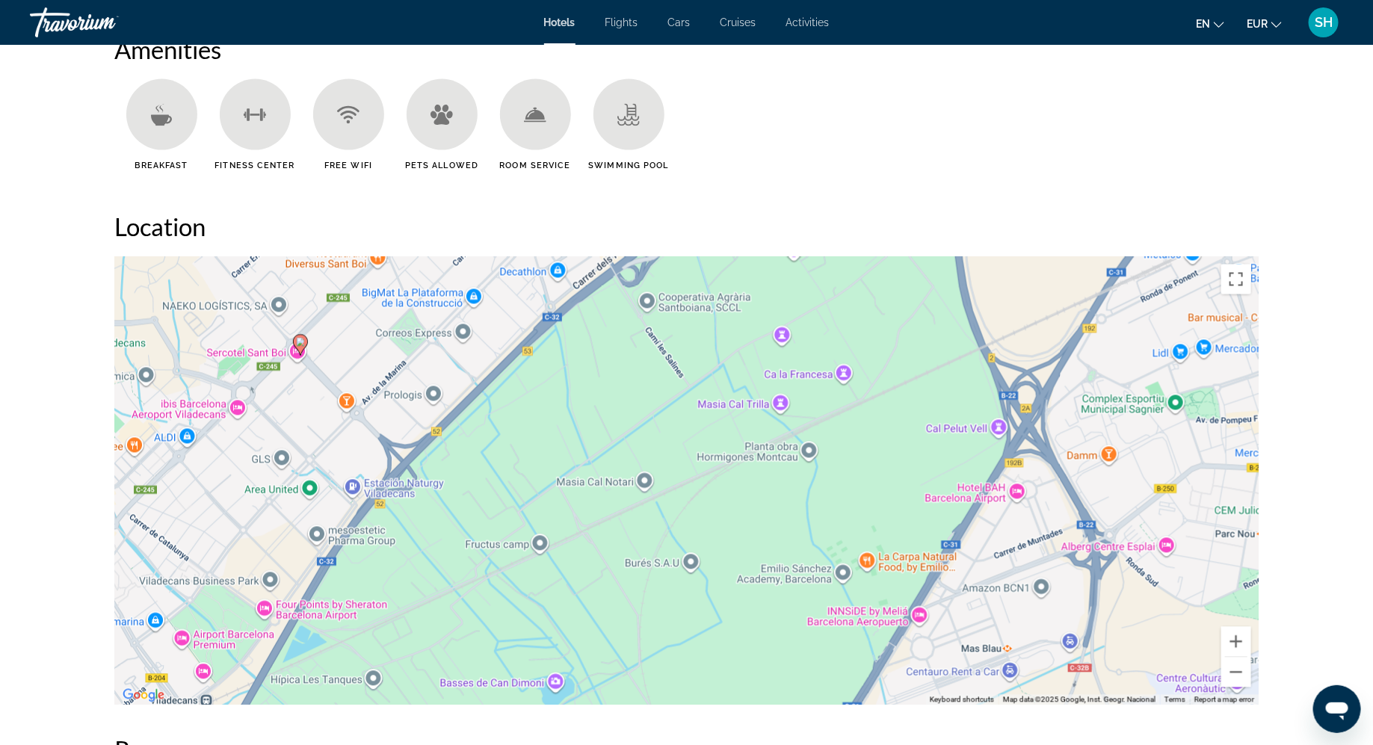
click at [1021, 494] on div "To activate drag with keyboard, press Alt + Enter. Once in keyboard drag state,…" at bounding box center [686, 481] width 1143 height 448
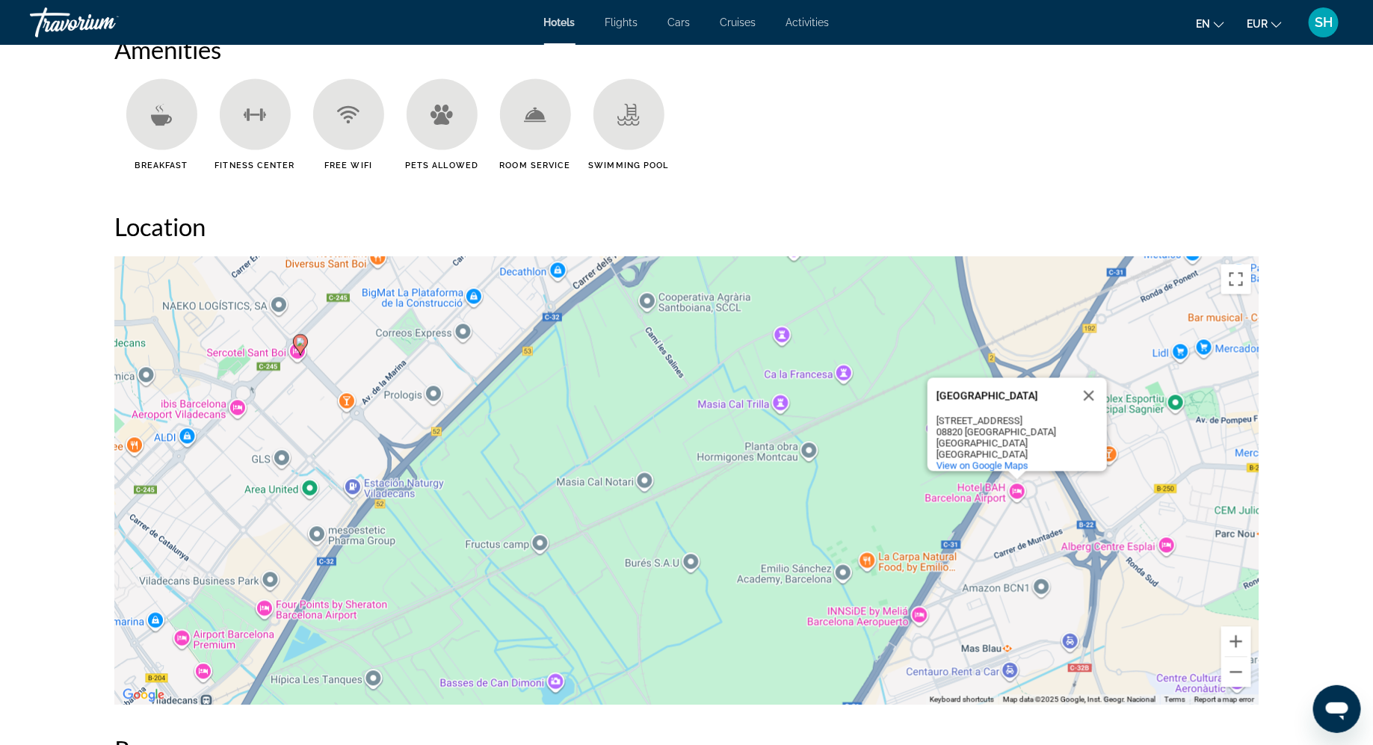
drag, startPoint x: 1051, startPoint y: 386, endPoint x: 973, endPoint y: 383, distance: 78.5
click at [973, 391] on div "[GEOGRAPHIC_DATA]" at bounding box center [1003, 396] width 134 height 11
drag, startPoint x: 970, startPoint y: 383, endPoint x: 985, endPoint y: 398, distance: 21.1
click at [985, 398] on div "[GEOGRAPHIC_DATA]" at bounding box center [1003, 396] width 134 height 36
copy div "[GEOGRAPHIC_DATA]"
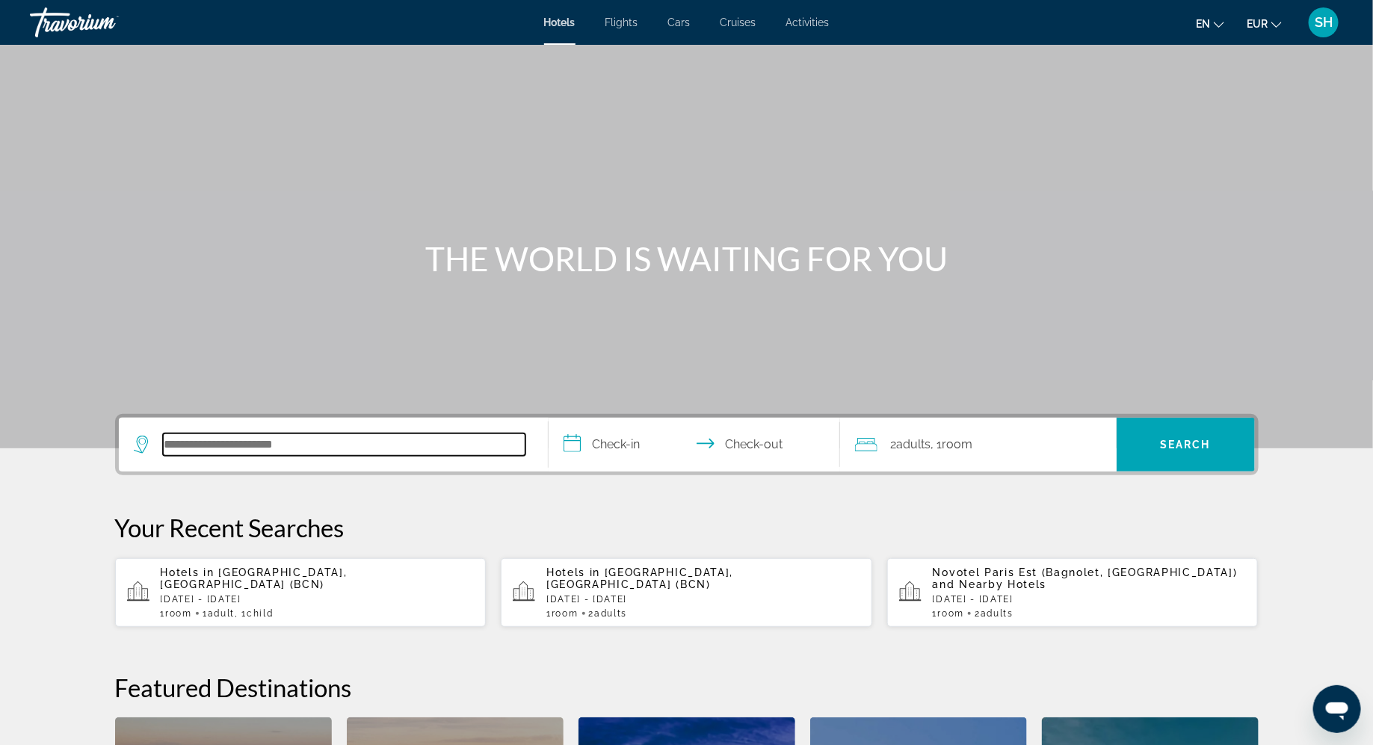
click at [211, 454] on input "Search hotel destination" at bounding box center [344, 444] width 362 height 22
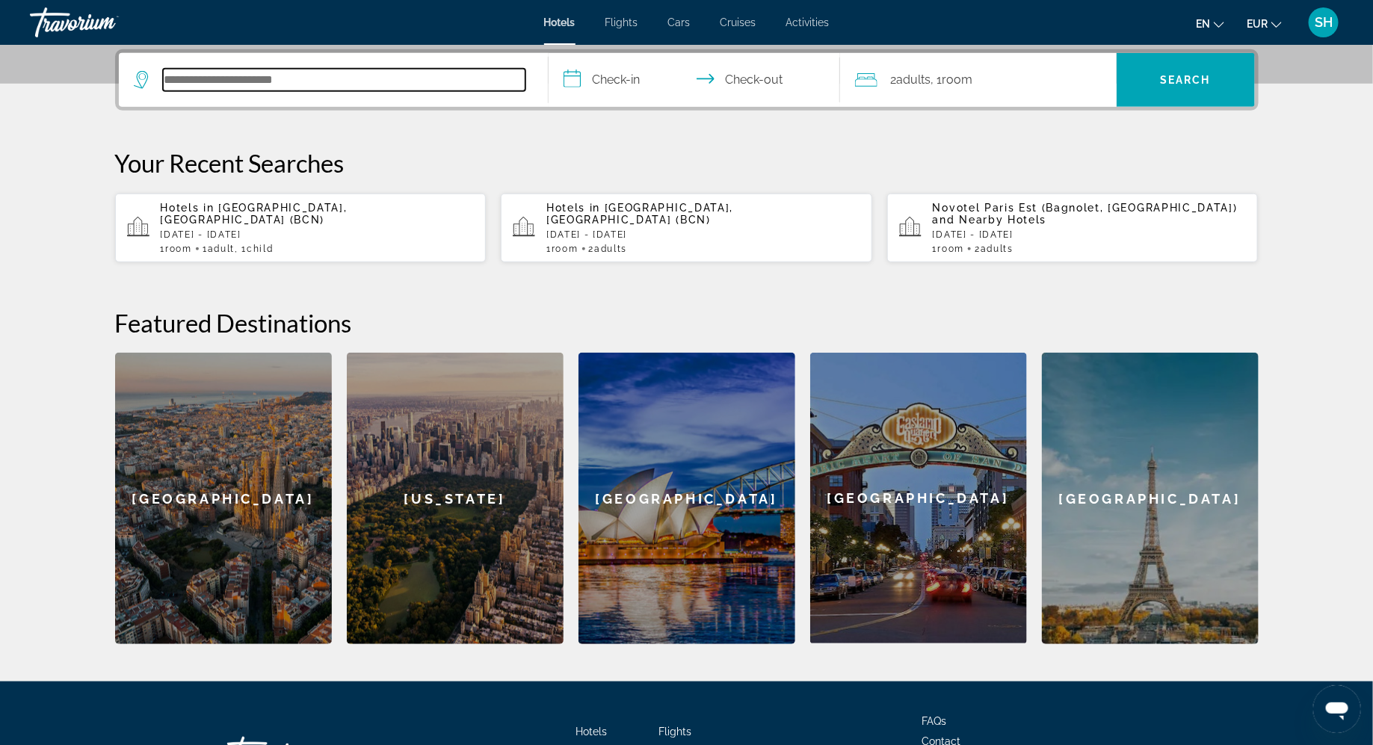
scroll to position [365, 0]
paste input "**********"
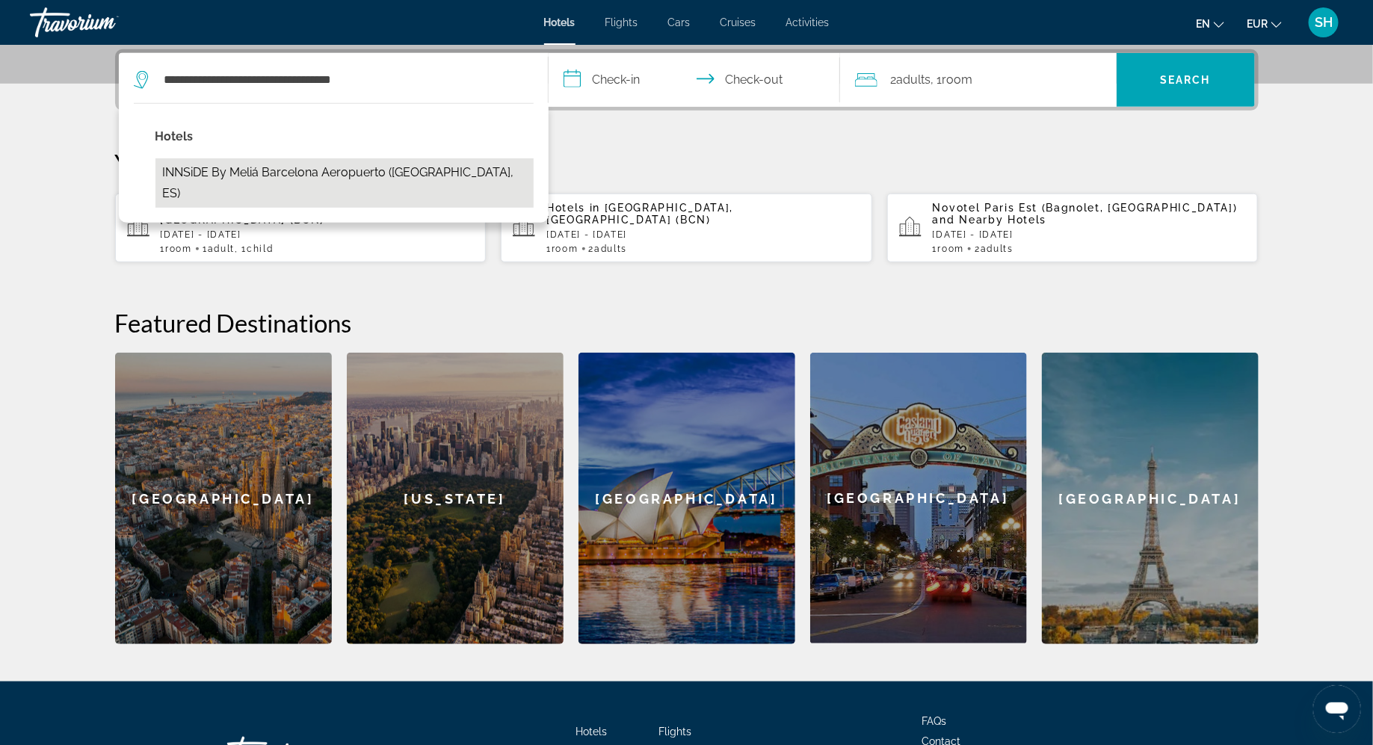
click at [318, 161] on button "INNSiDE by Meliá Barcelona Aeropuerto (El Prat De Llobregat, ES)" at bounding box center [344, 182] width 378 height 49
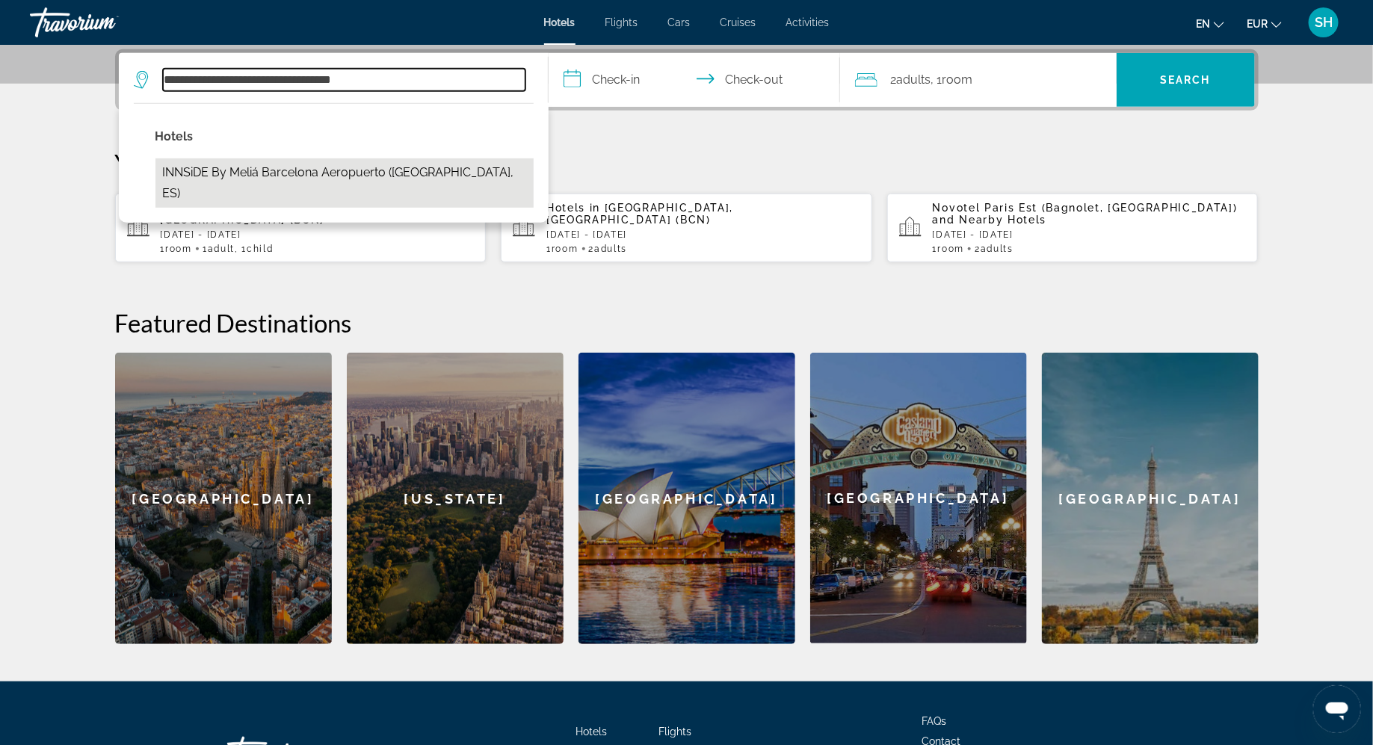
type input "**********"
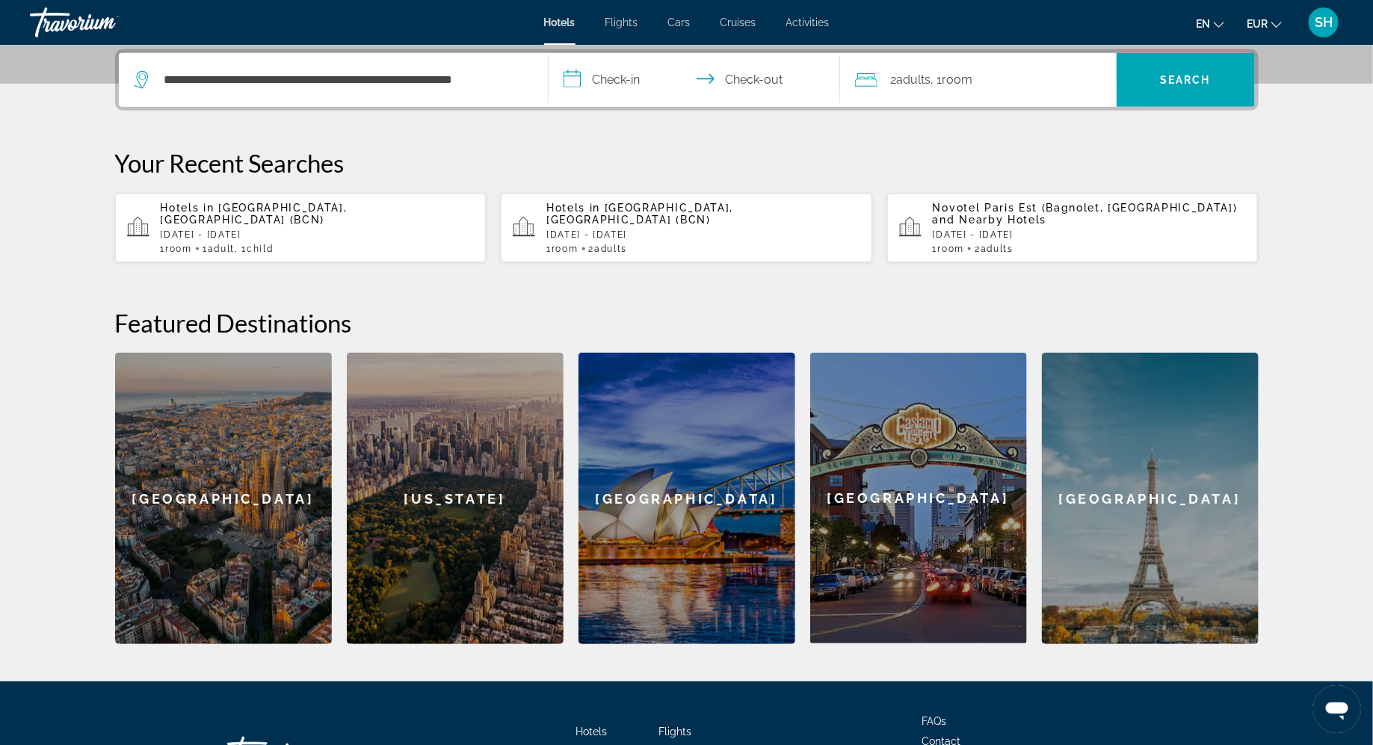
click at [609, 75] on input "**********" at bounding box center [696, 82] width 297 height 58
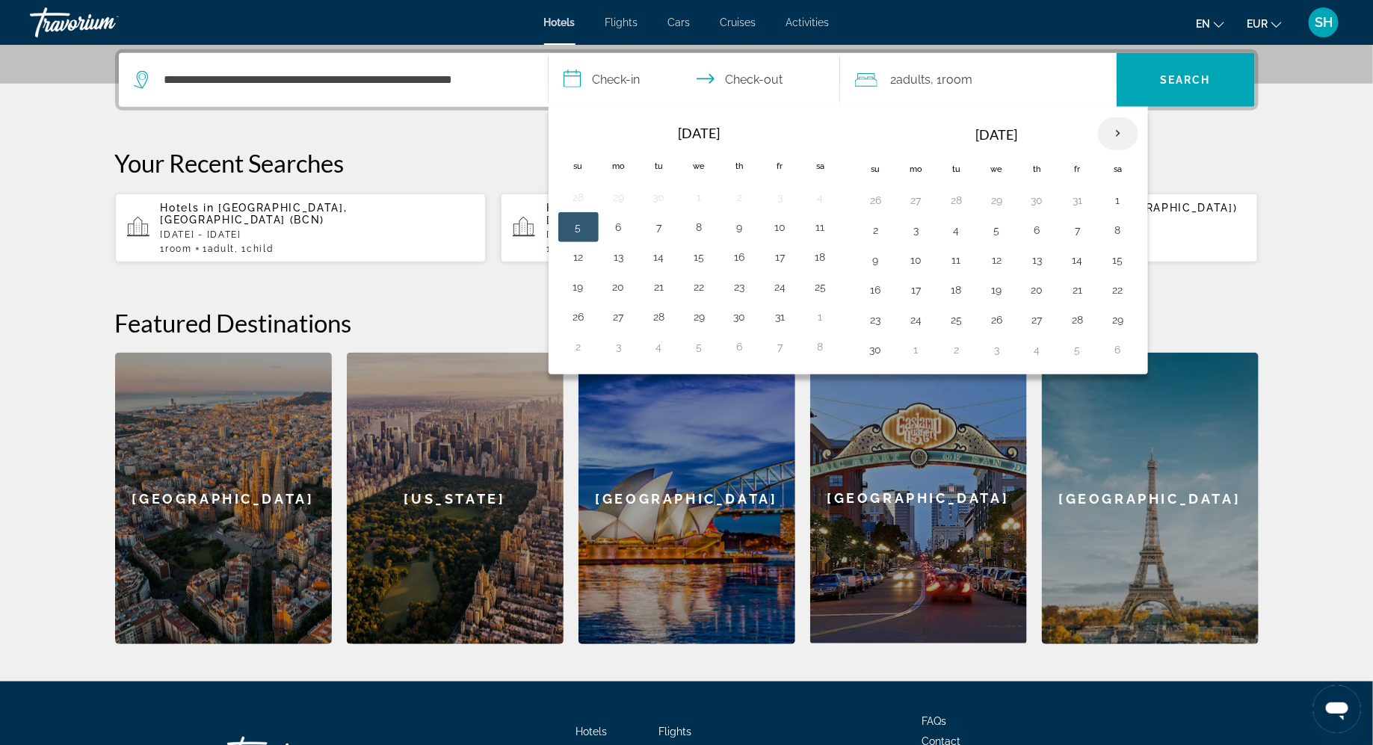
click at [1108, 124] on th "Next month" at bounding box center [1118, 133] width 40 height 33
click at [1111, 233] on button "13" at bounding box center [1118, 230] width 24 height 21
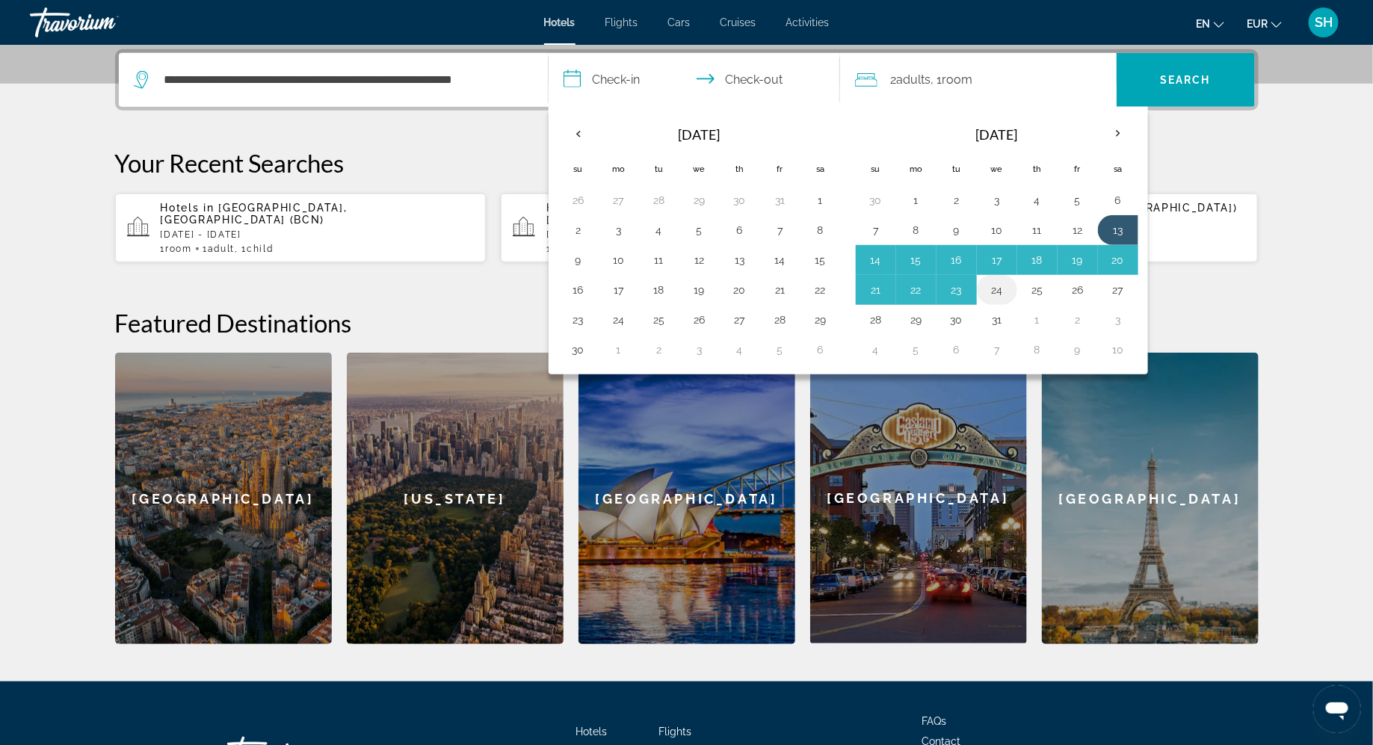
click at [996, 289] on button "24" at bounding box center [997, 289] width 24 height 21
type input "**********"
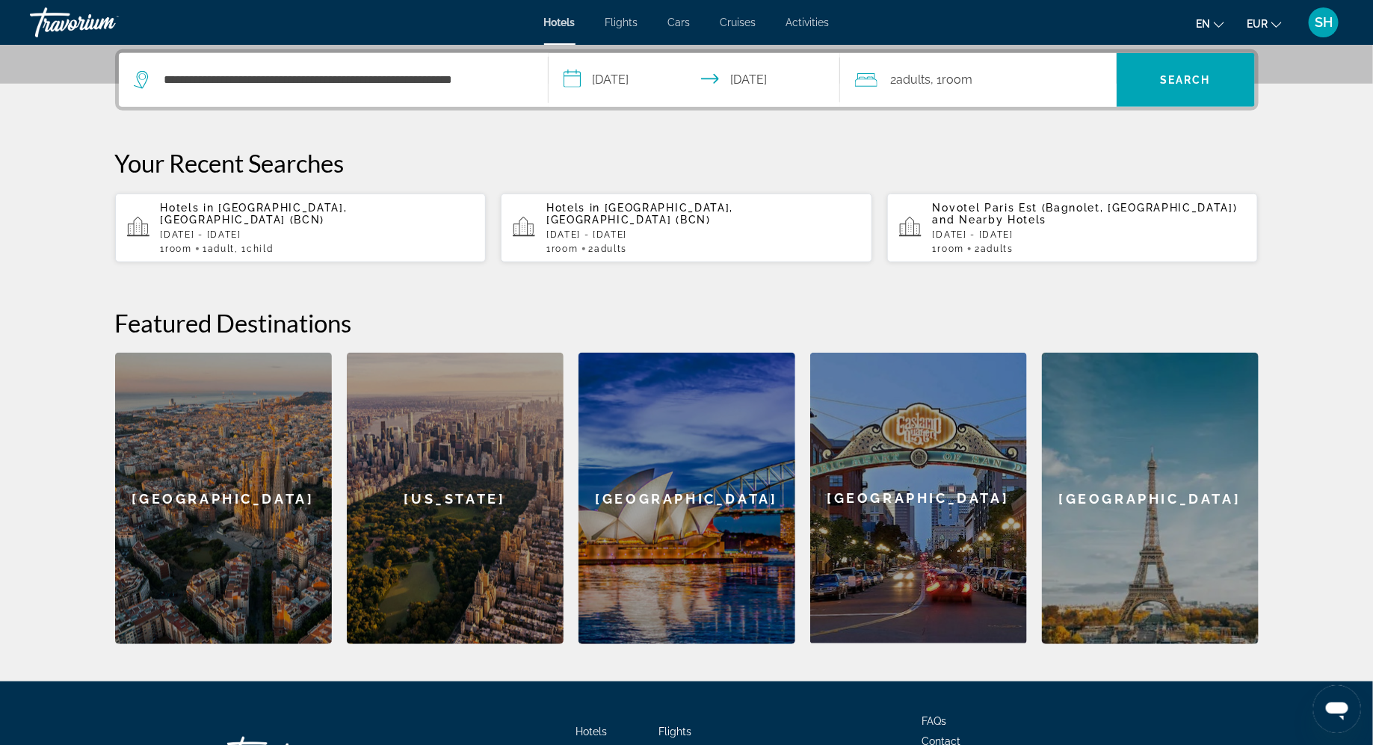
click at [957, 63] on div "2 Adult Adults , 1 Room rooms" at bounding box center [986, 80] width 262 height 54
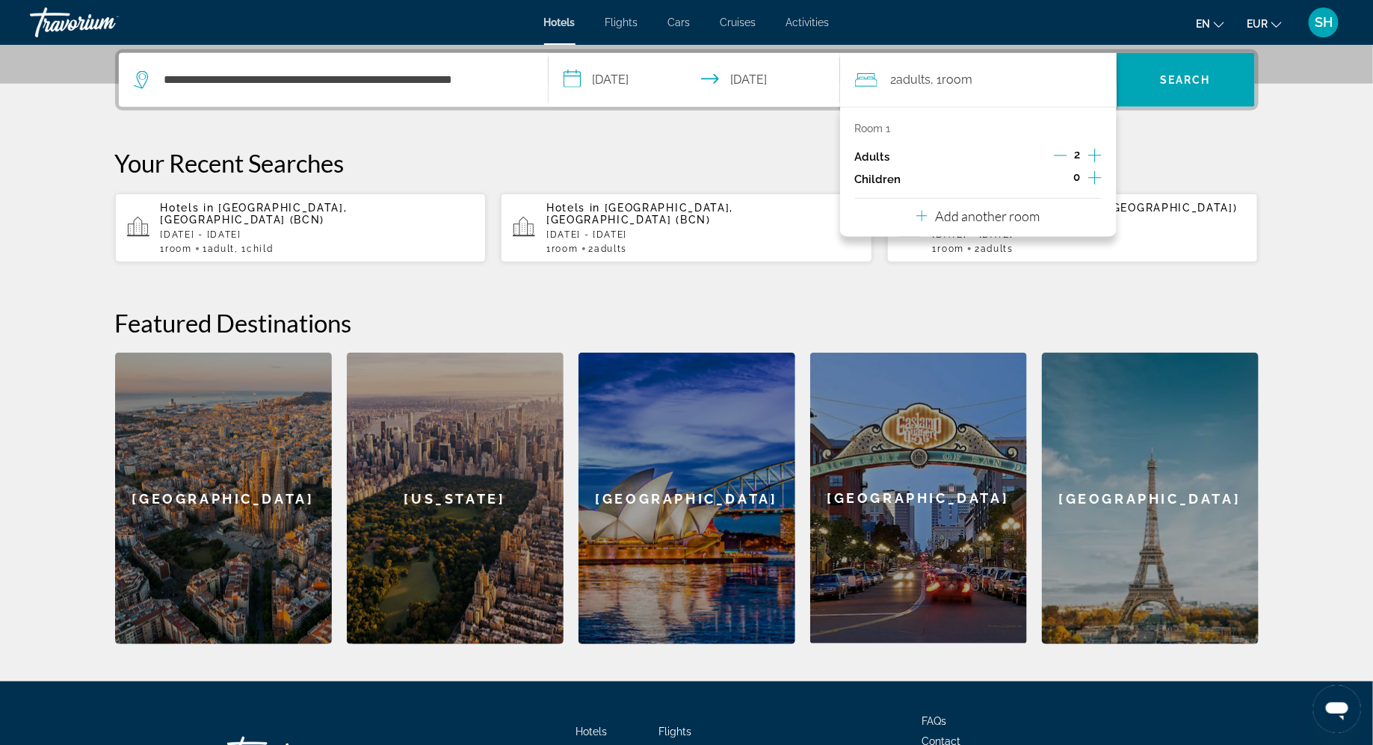
click at [1064, 152] on icon "Decrement adults" at bounding box center [1060, 155] width 13 height 13
click at [1092, 173] on icon "Increment children" at bounding box center [1094, 178] width 13 height 18
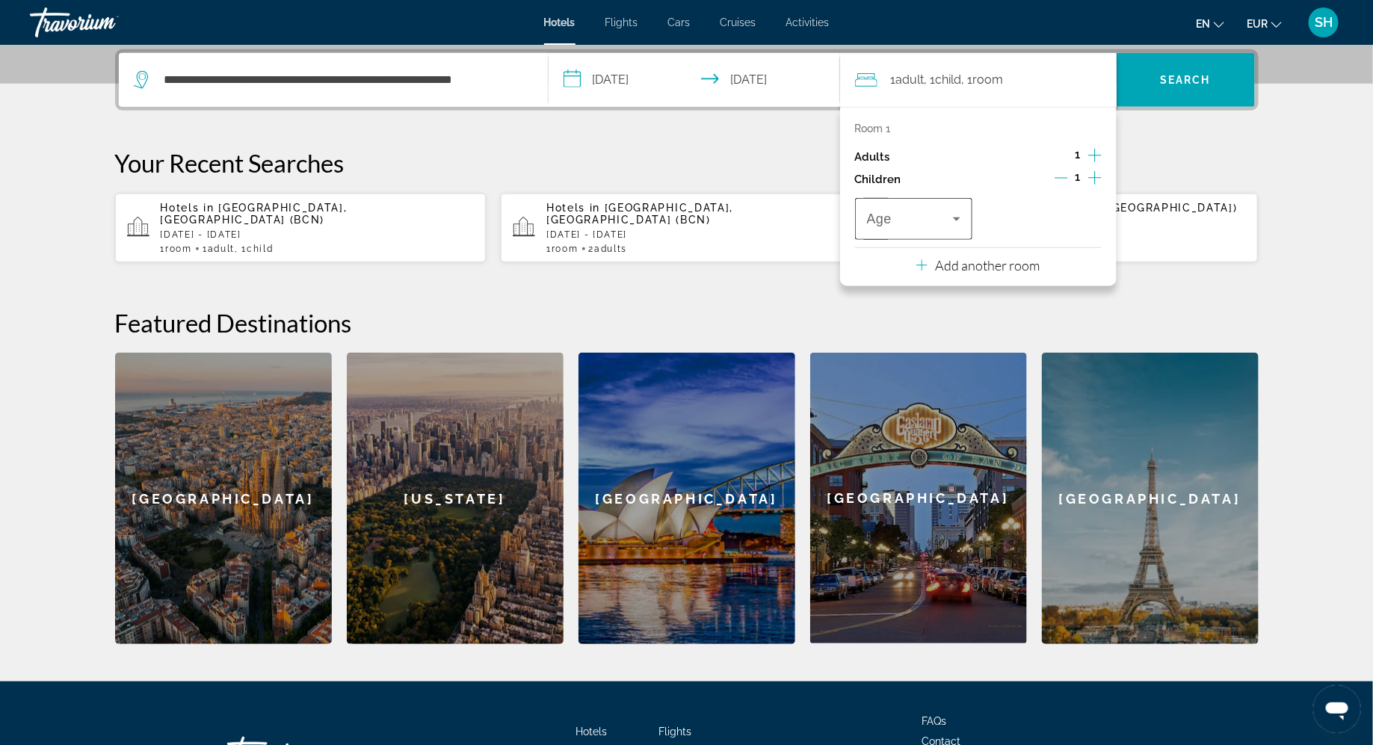
click at [957, 217] on icon "Travelers: 1 adult, 1 child" at bounding box center [956, 219] width 18 height 18
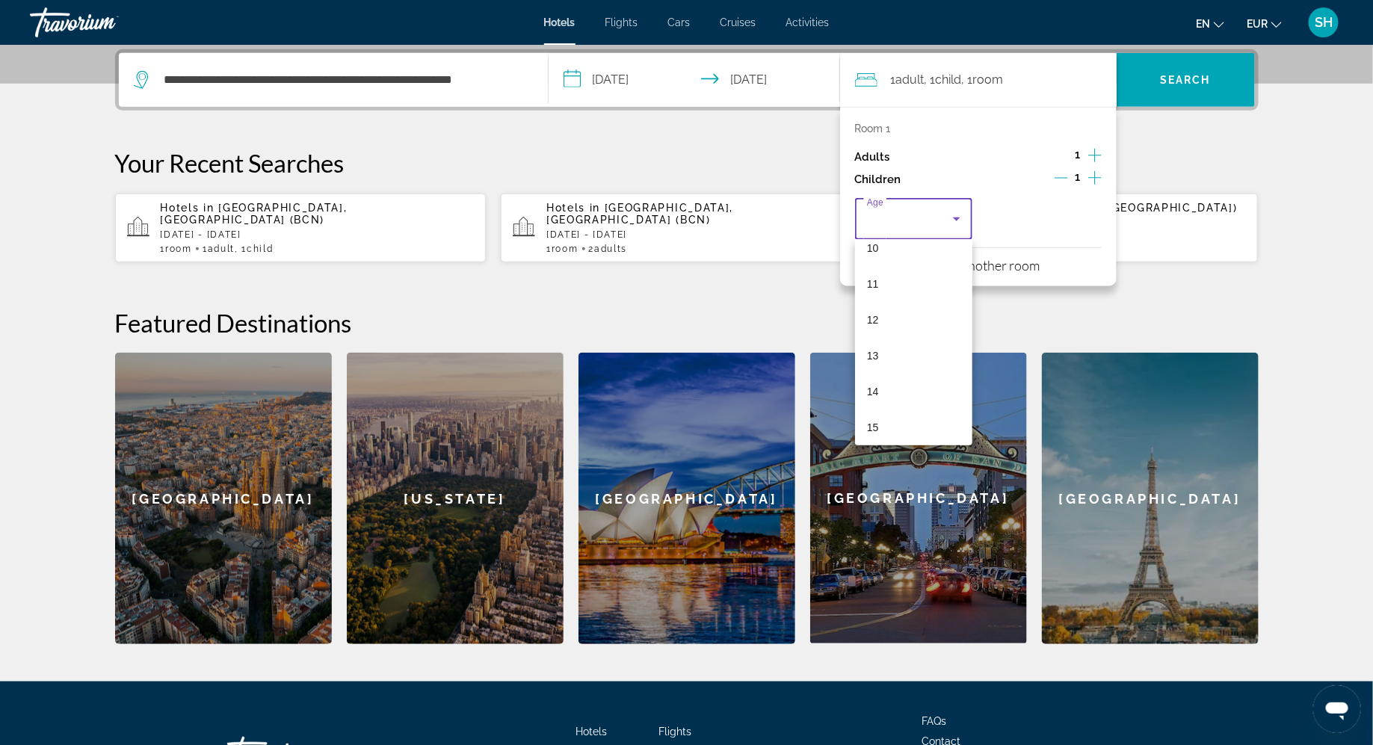
scroll to position [374, 0]
click at [889, 249] on mat-option "10" at bounding box center [914, 249] width 118 height 36
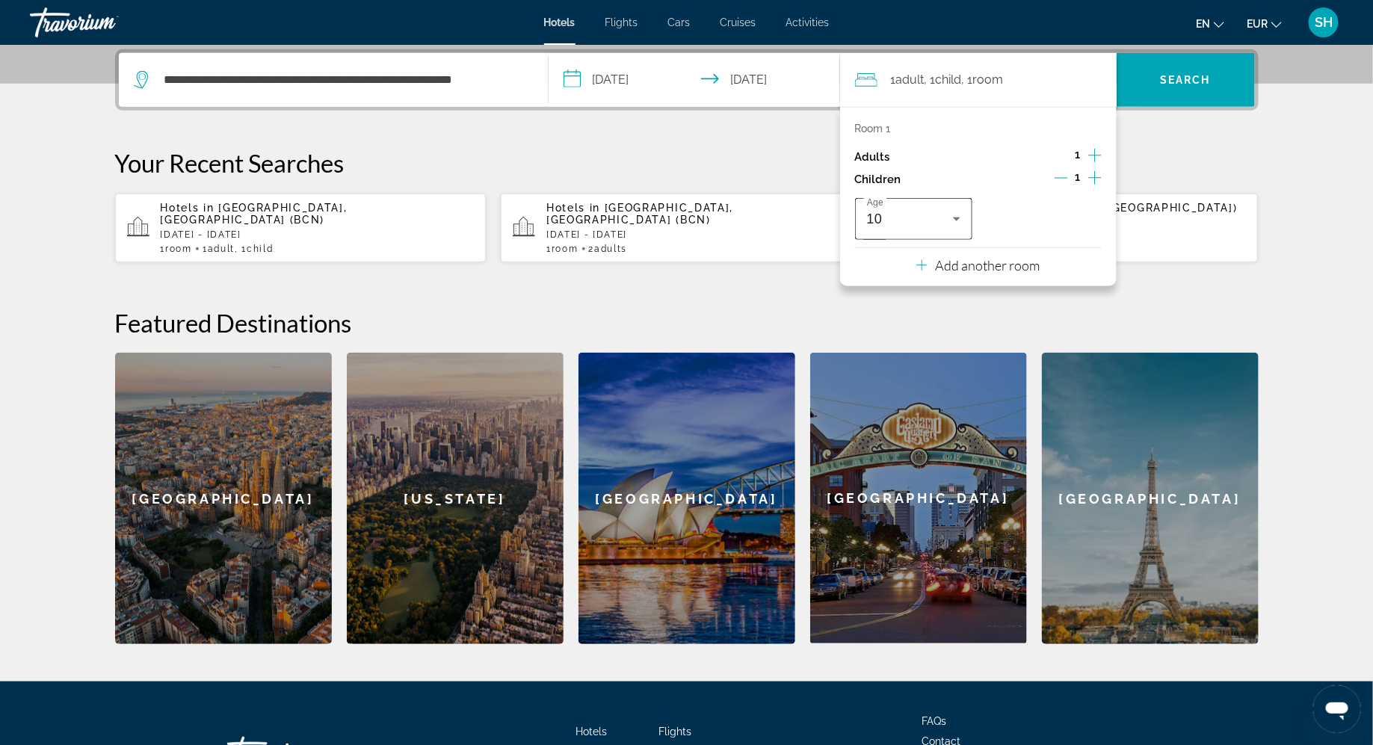
click at [962, 217] on icon "Travelers: 1 adult, 1 child" at bounding box center [956, 219] width 18 height 18
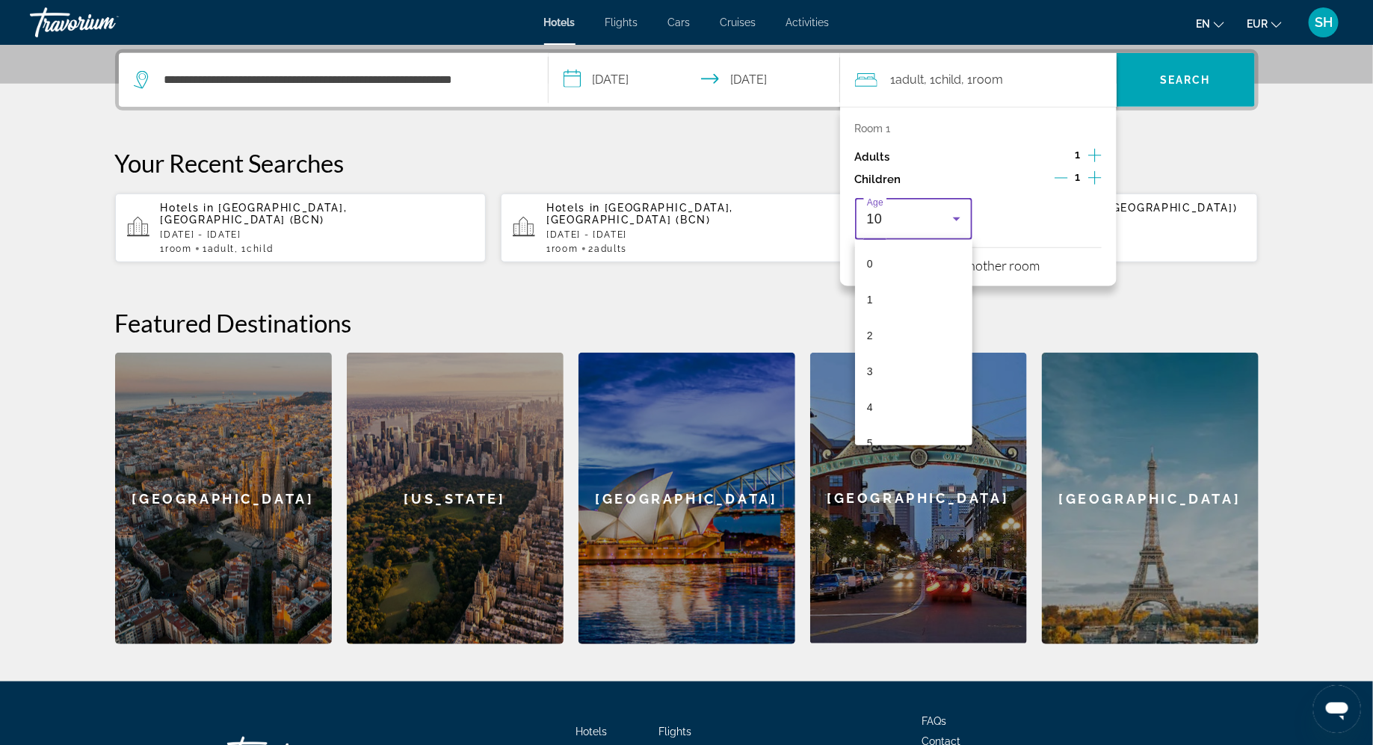
scroll to position [195, 0]
click at [892, 396] on mat-option "9" at bounding box center [914, 392] width 118 height 36
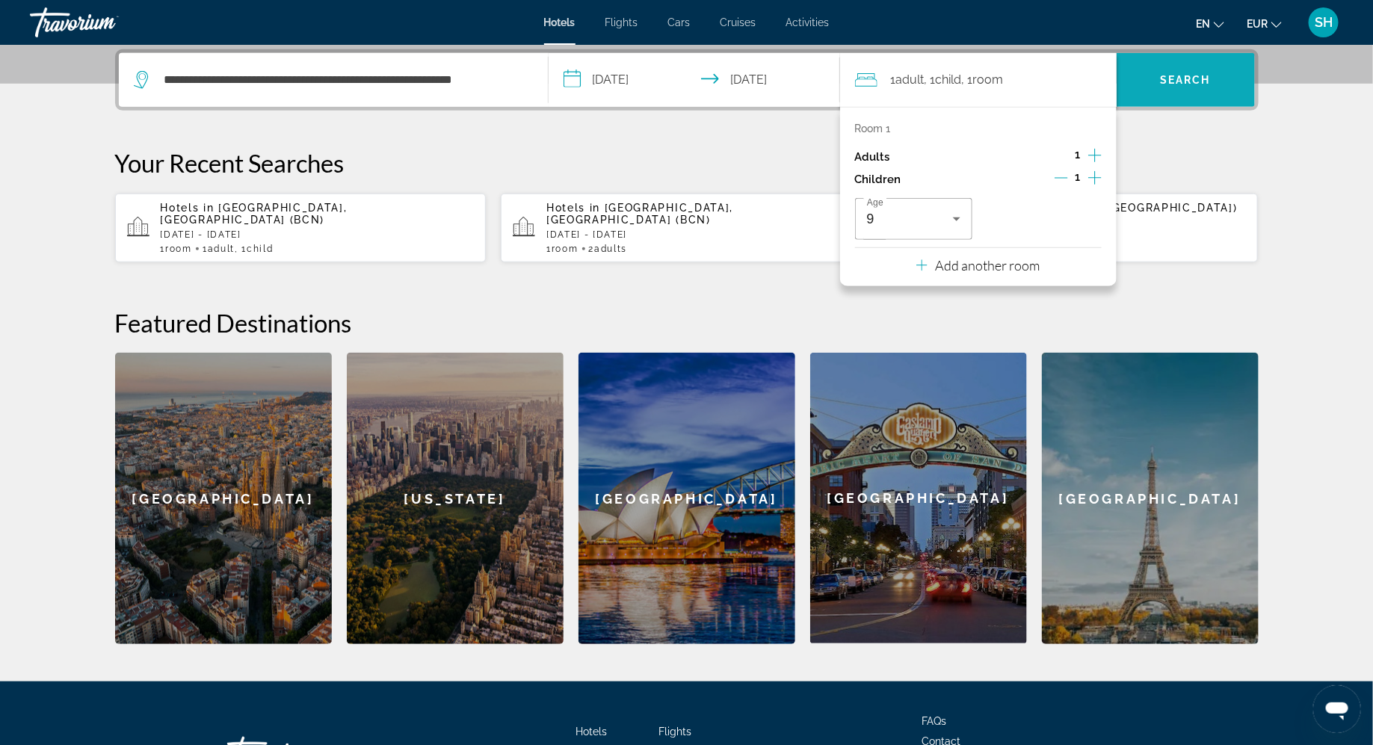
click at [1179, 69] on span "Search" at bounding box center [1185, 80] width 138 height 36
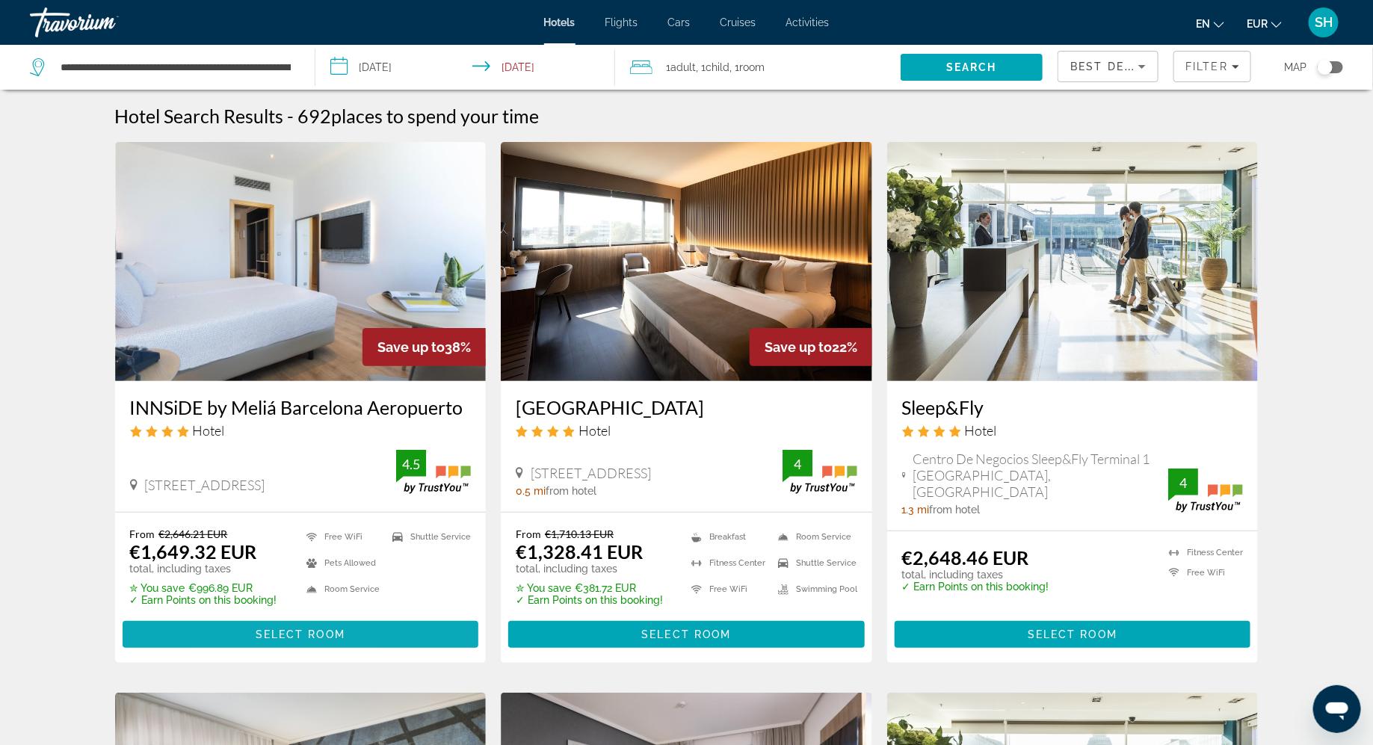
click at [294, 630] on span "Select Room" at bounding box center [301, 634] width 90 height 12
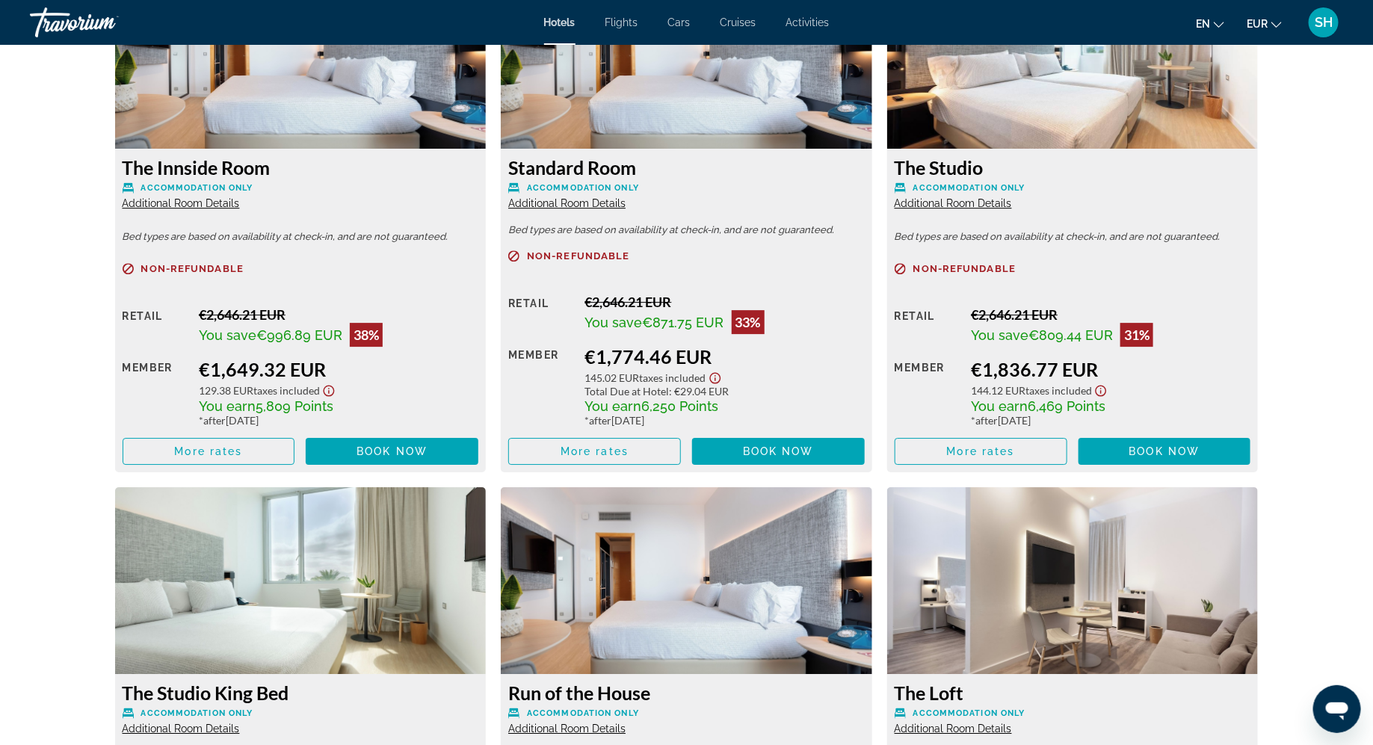
scroll to position [2093, 0]
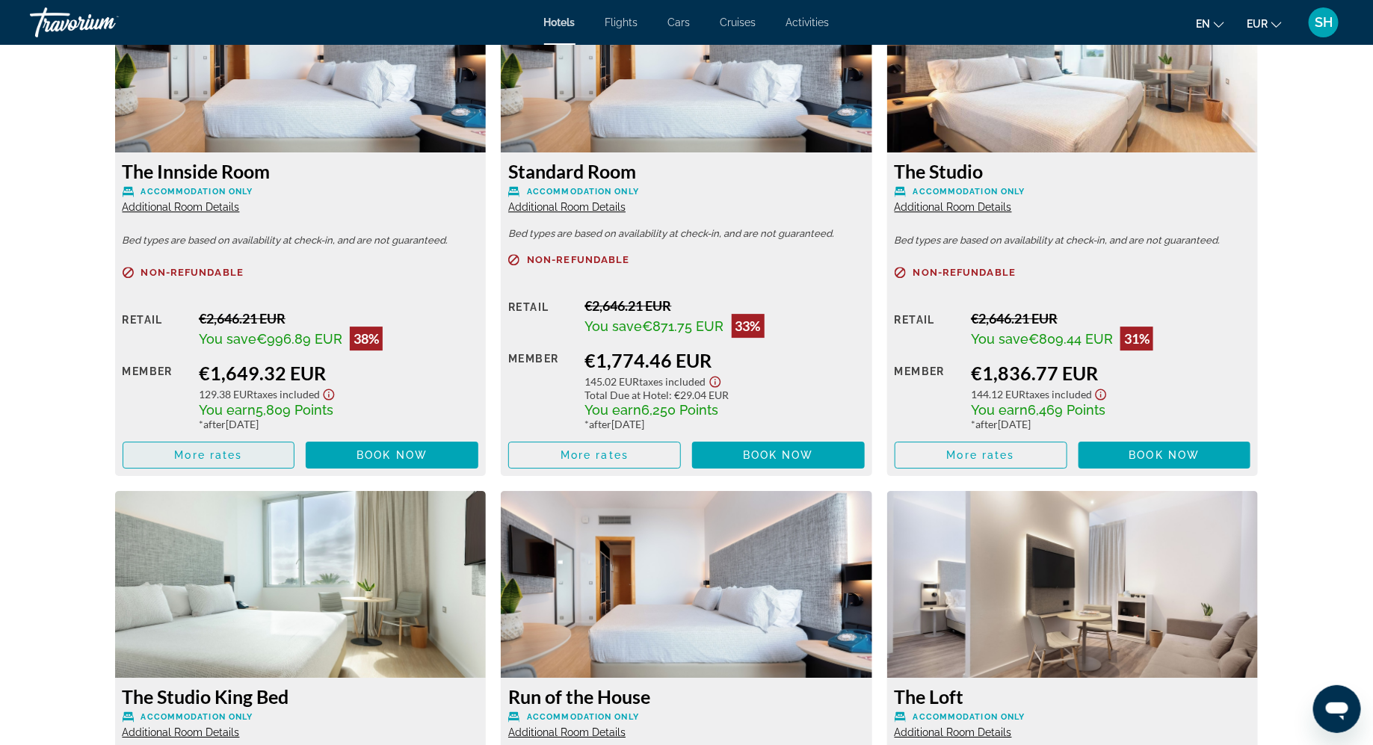
click at [252, 448] on span "Main content" at bounding box center [208, 455] width 171 height 36
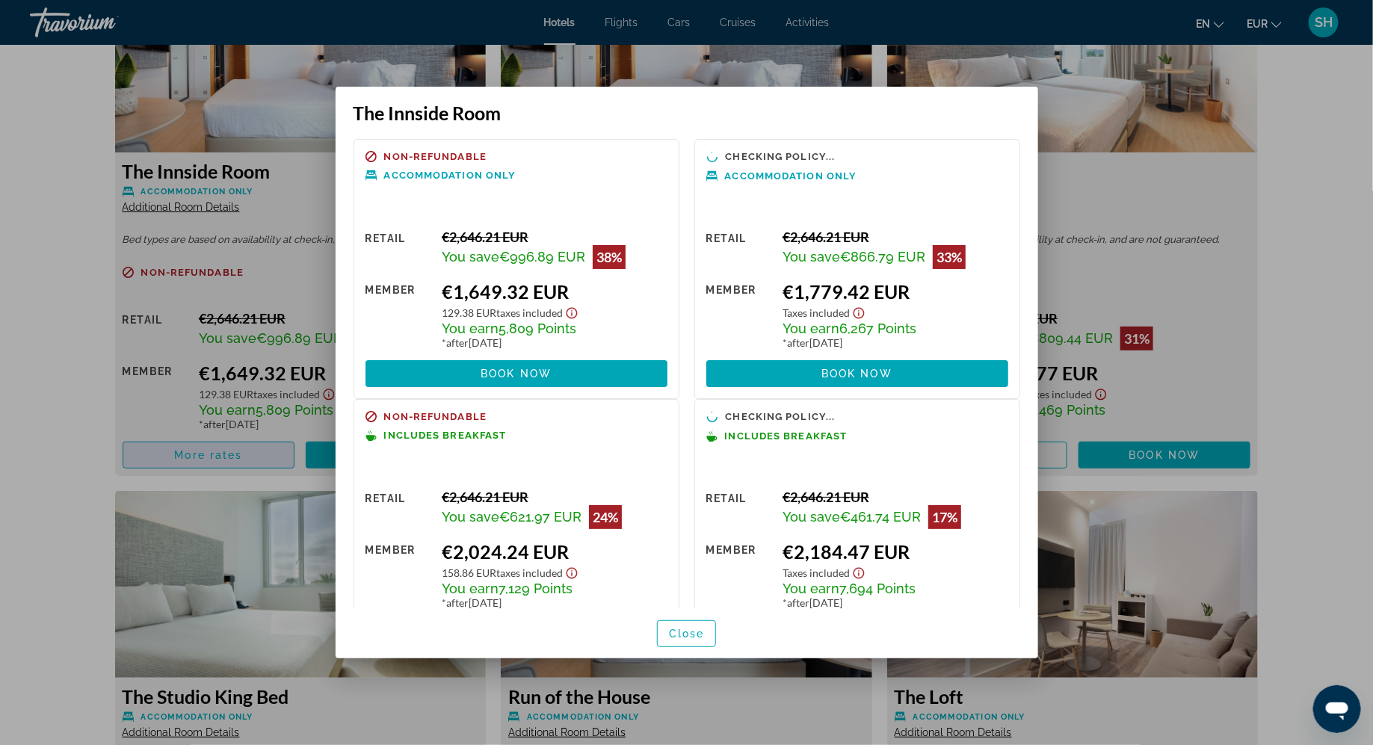
scroll to position [0, 0]
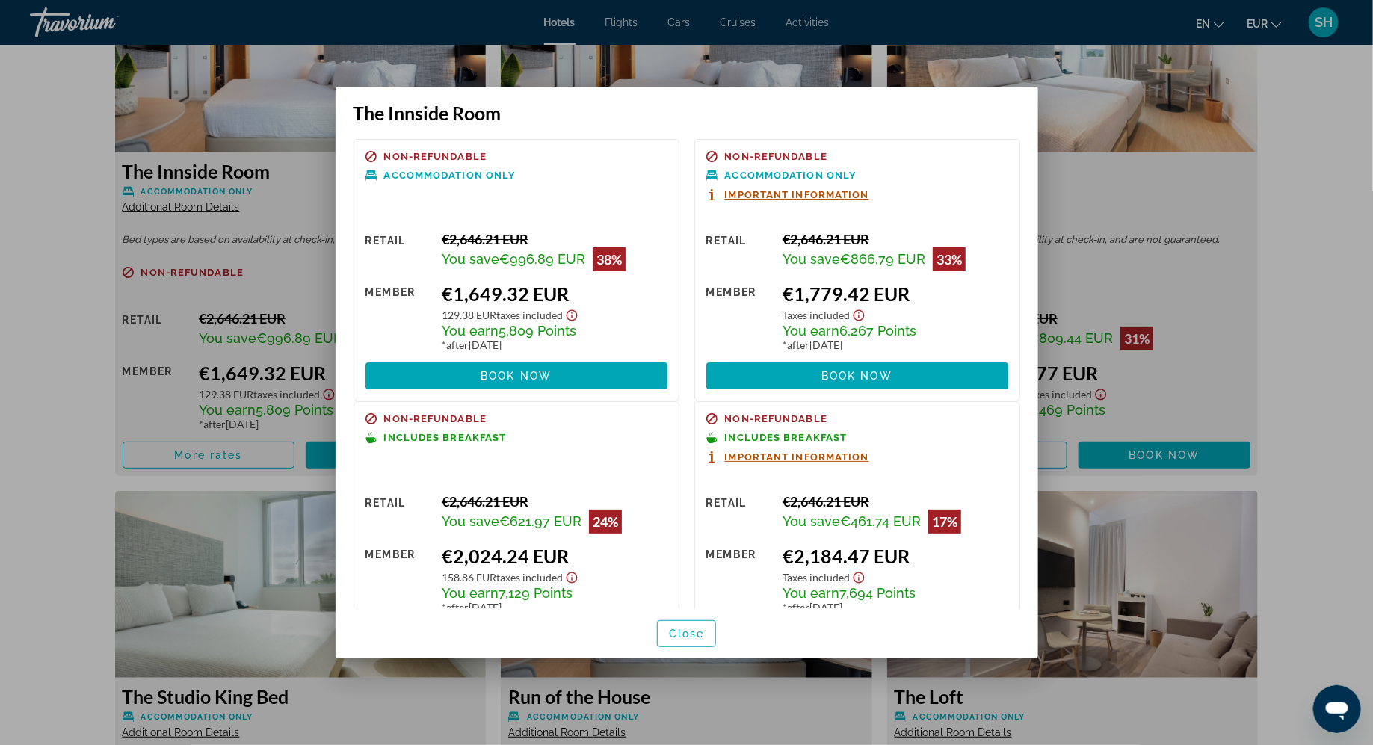
click at [1344, 182] on div at bounding box center [686, 372] width 1373 height 745
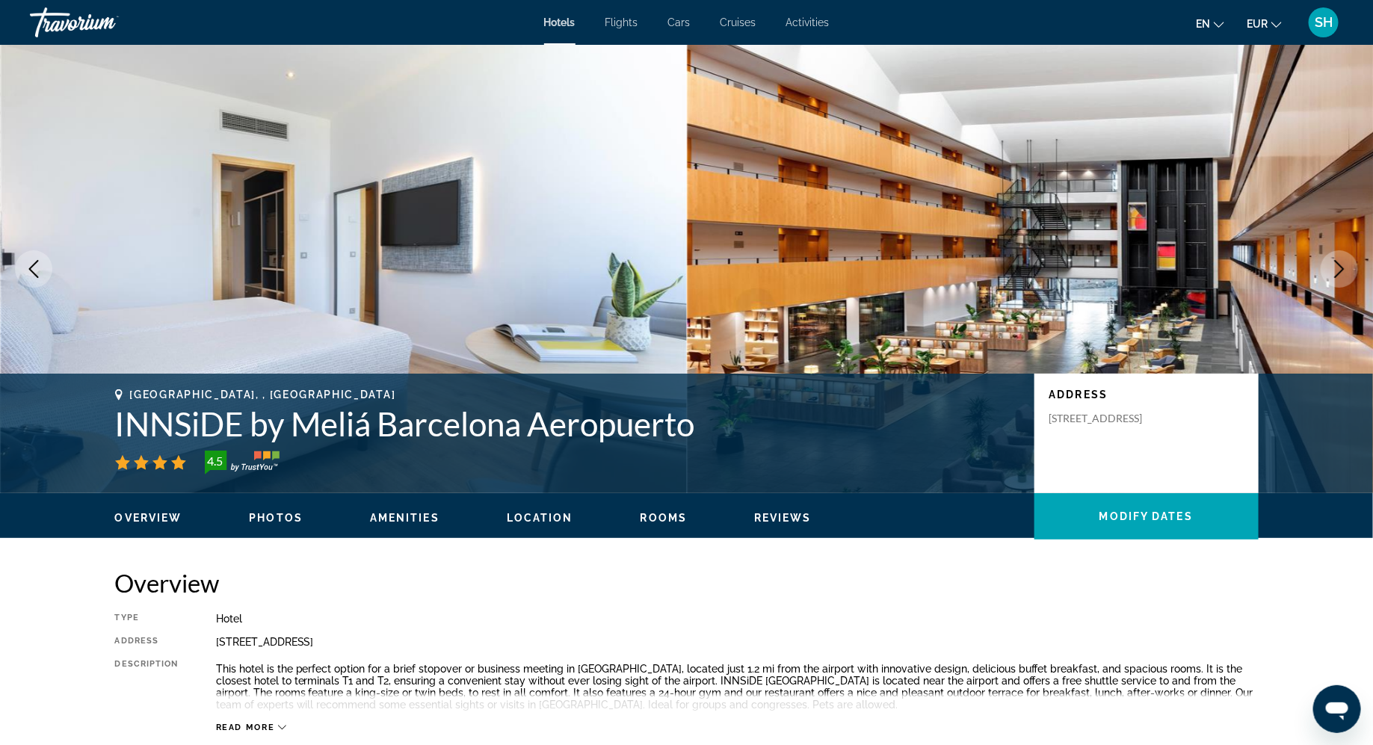
scroll to position [2093, 0]
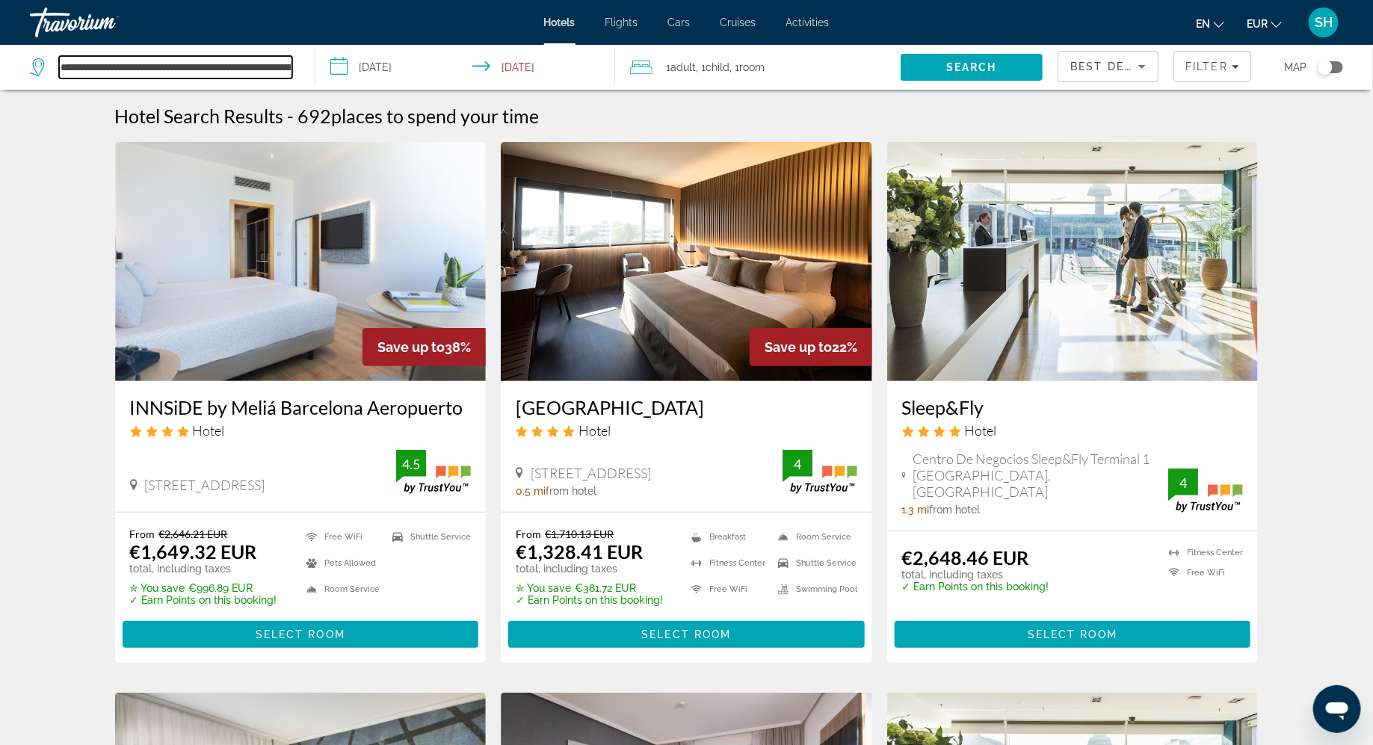
click at [285, 72] on input "**********" at bounding box center [175, 67] width 233 height 22
paste input "Search hotel destination"
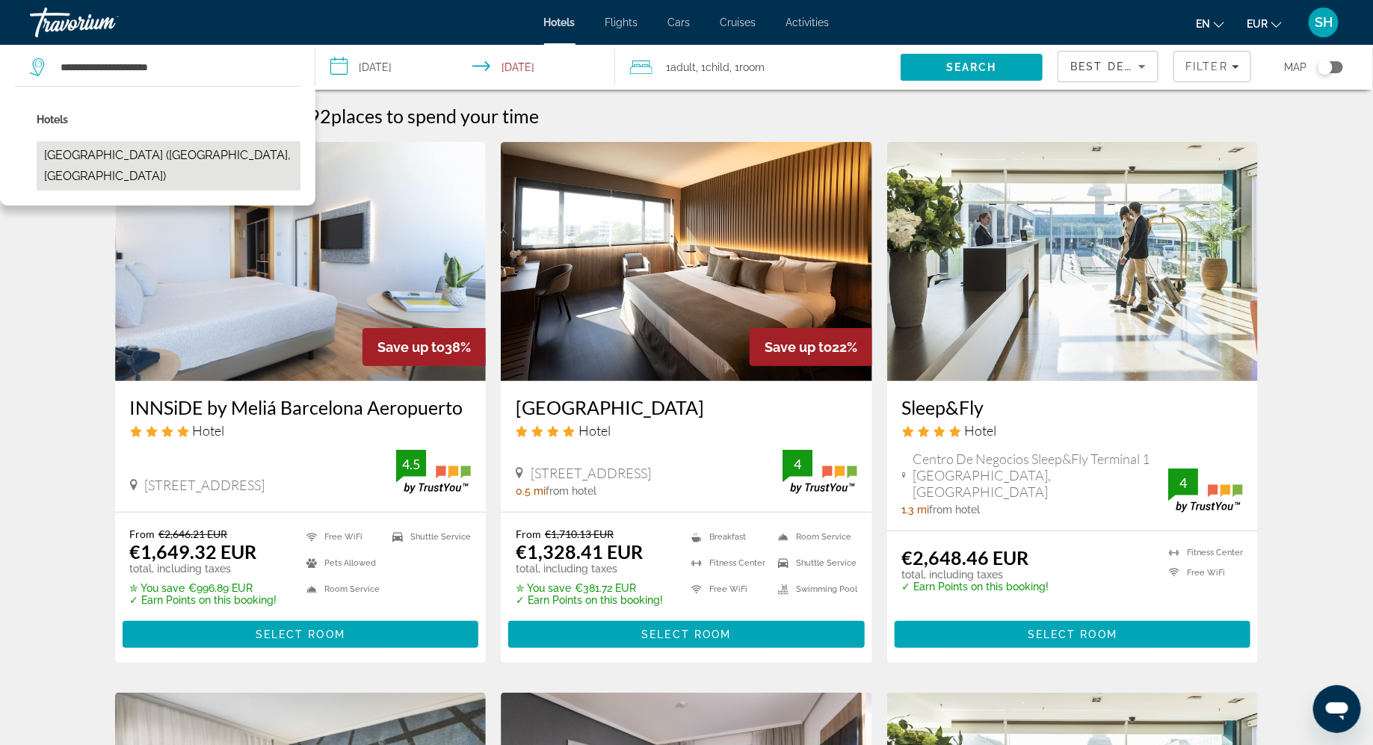
click at [212, 158] on button "[GEOGRAPHIC_DATA] ([GEOGRAPHIC_DATA], [GEOGRAPHIC_DATA])" at bounding box center [169, 165] width 264 height 49
type input "**********"
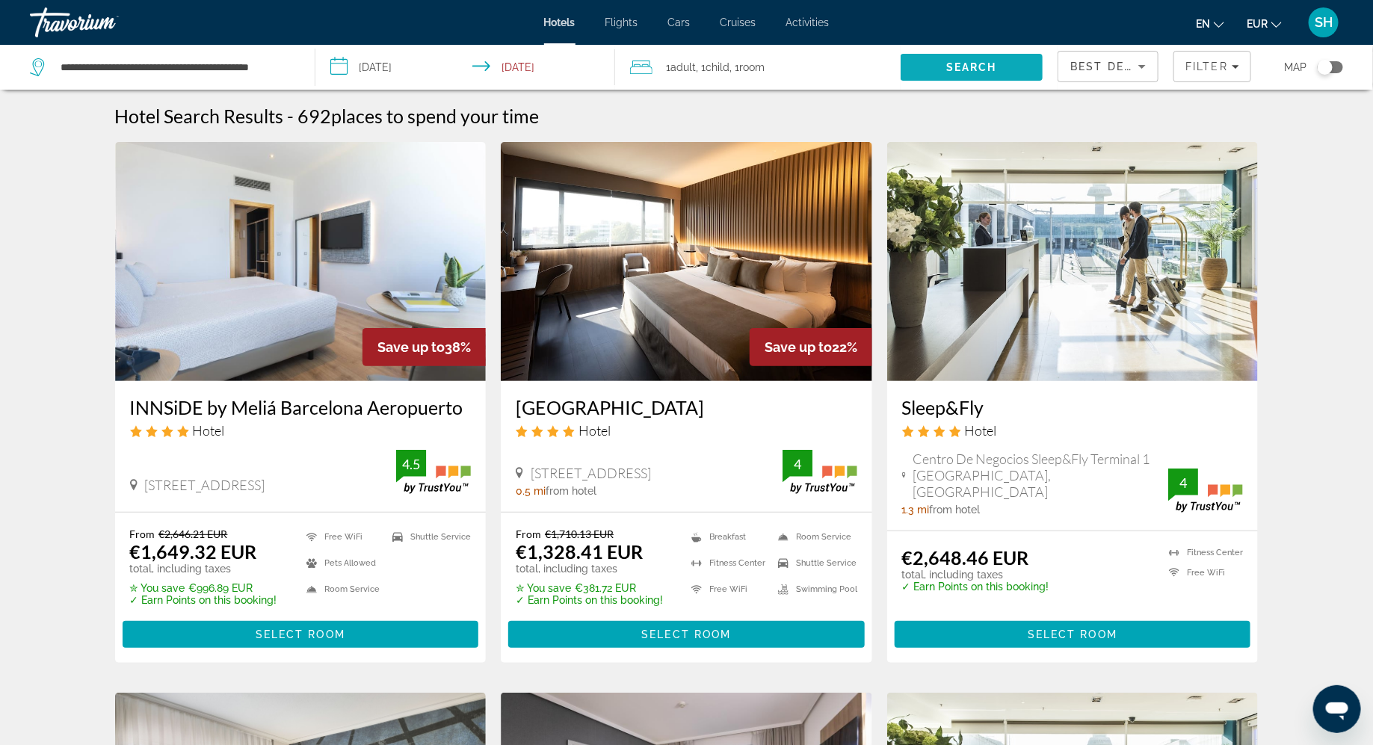
click at [973, 73] on span "Search" at bounding box center [971, 67] width 143 height 36
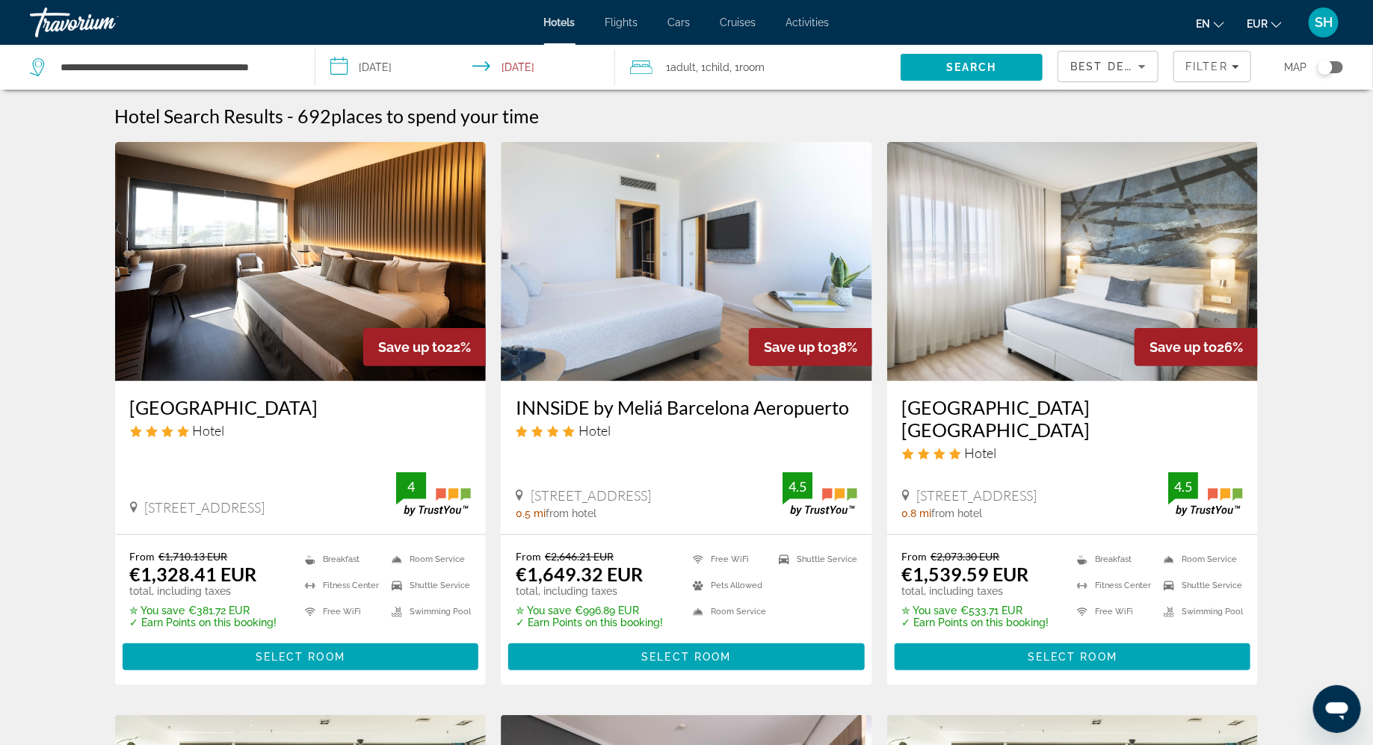
click at [248, 363] on img "Main content" at bounding box center [300, 261] width 371 height 239
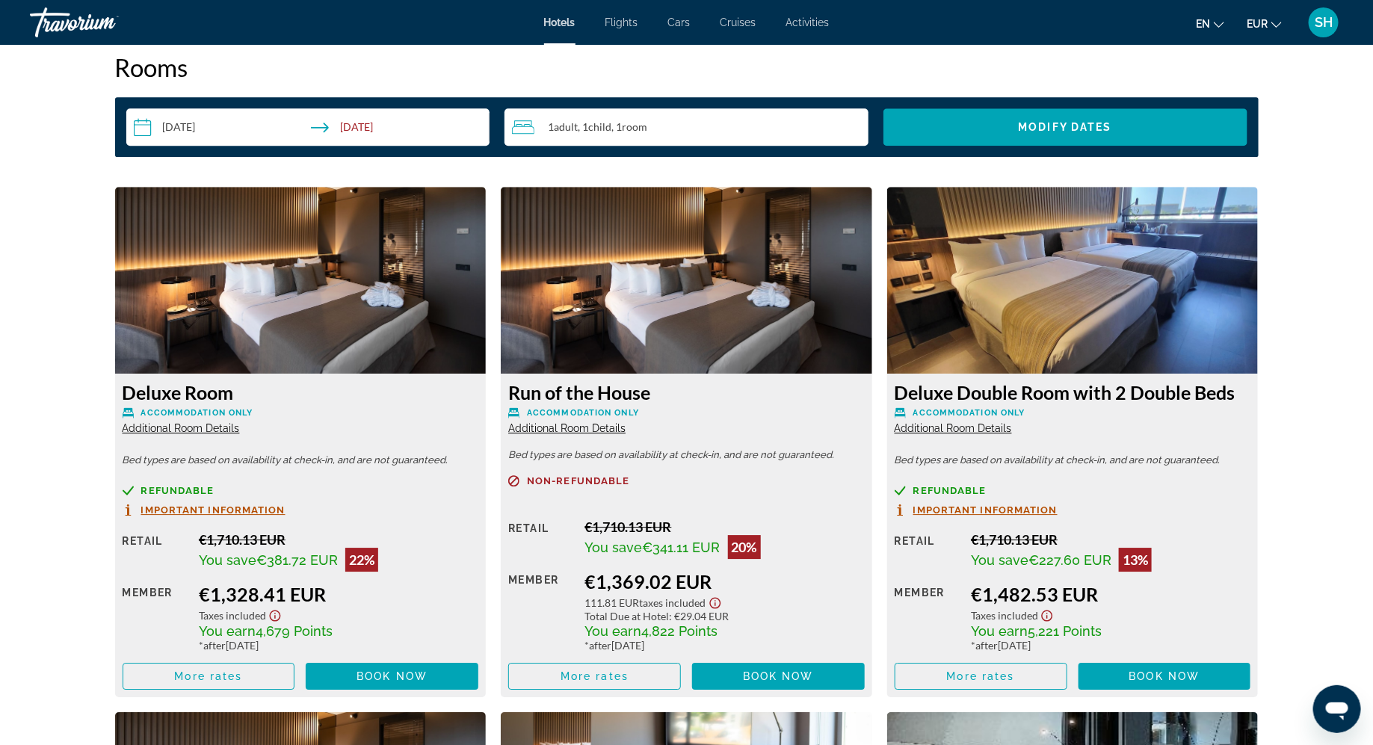
scroll to position [1922, 0]
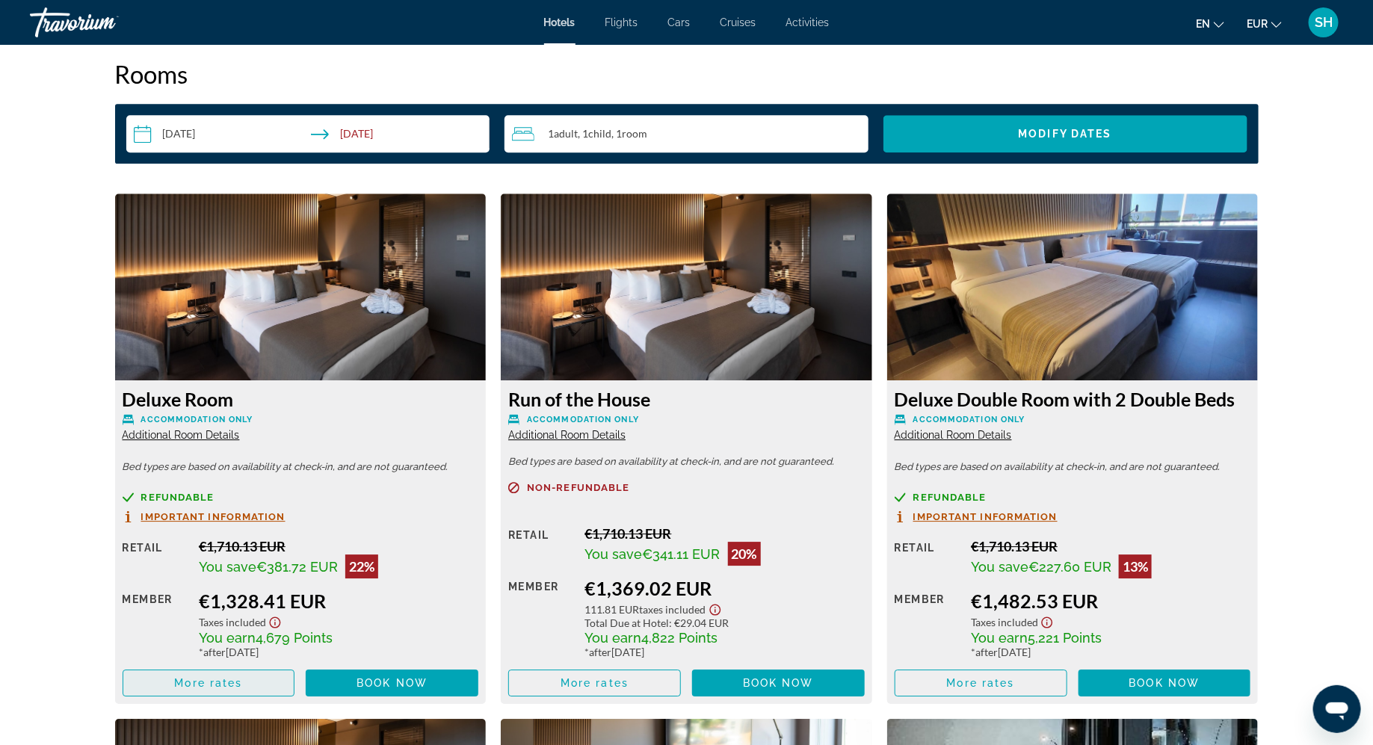
click at [235, 681] on span "More rates" at bounding box center [208, 683] width 68 height 12
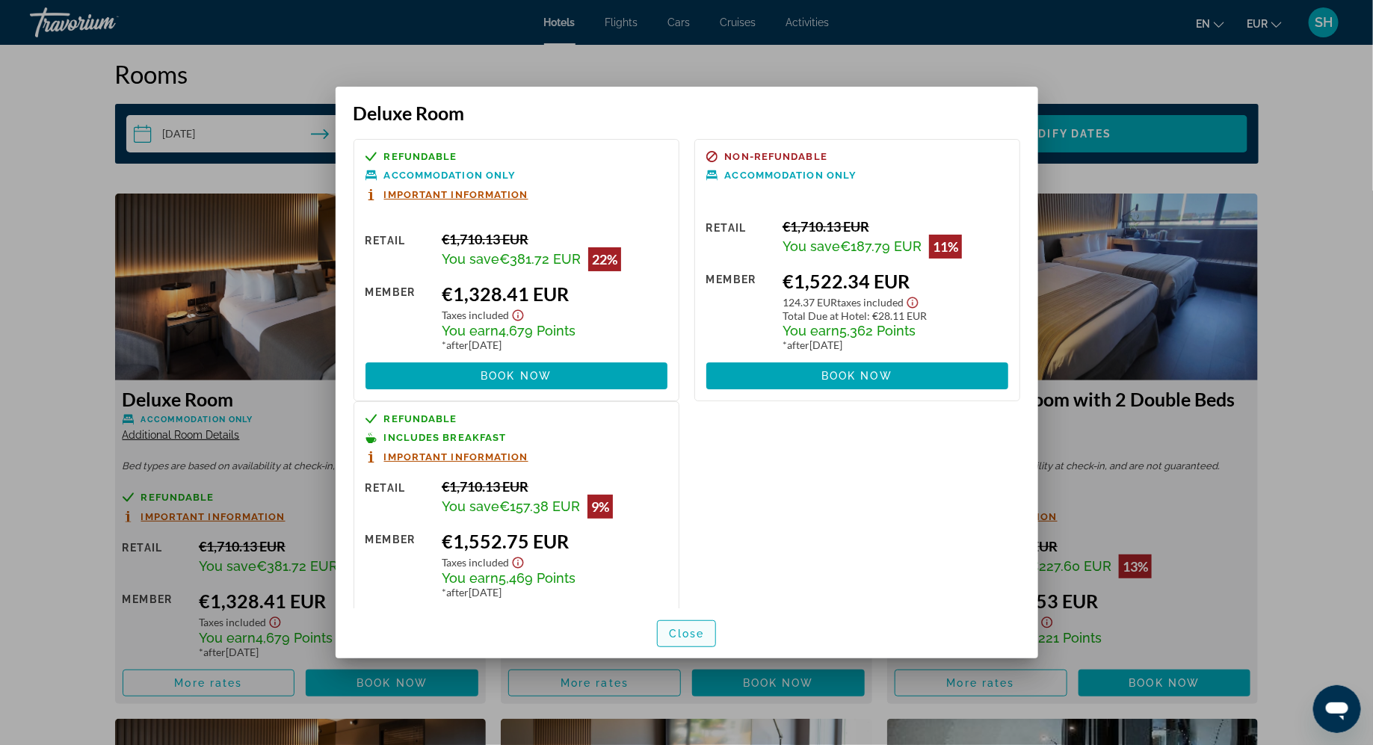
click at [680, 636] on span "Close" at bounding box center [687, 634] width 36 height 12
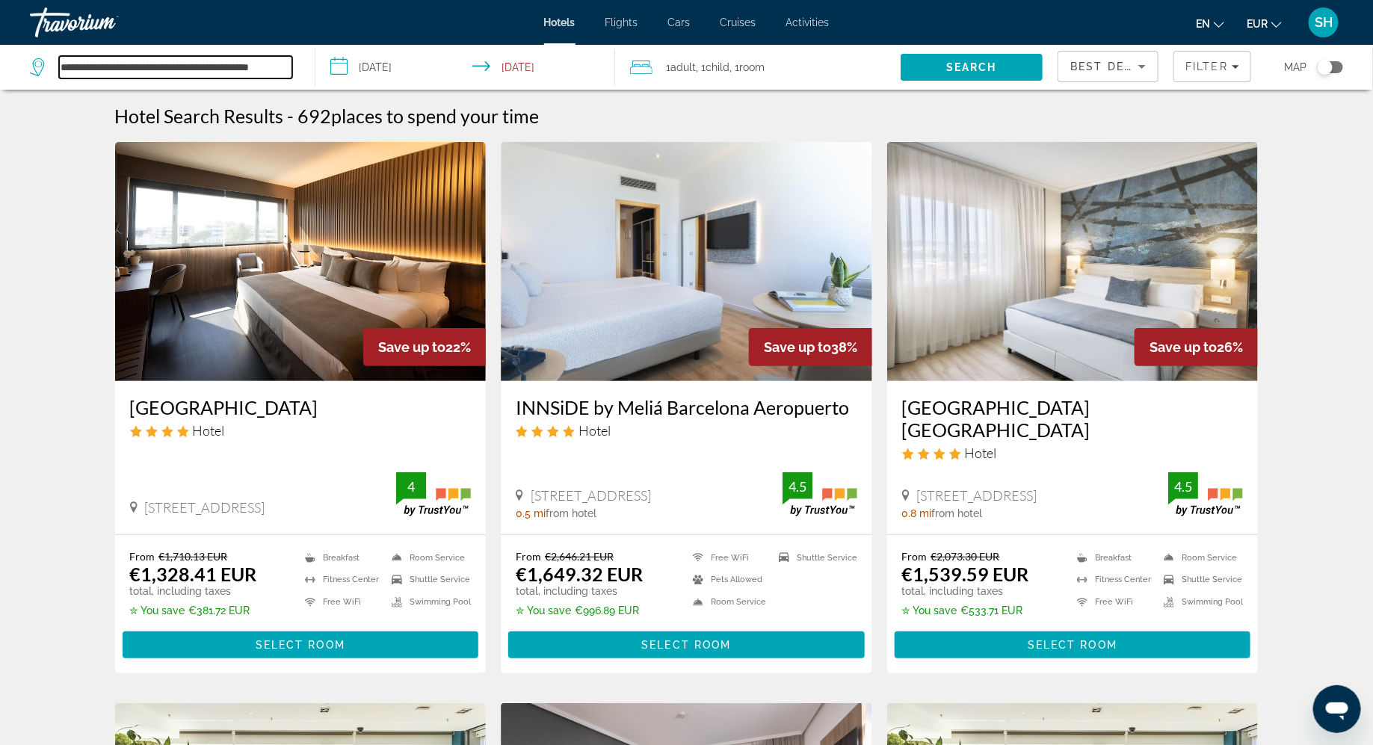
click at [275, 59] on input "**********" at bounding box center [175, 67] width 233 height 22
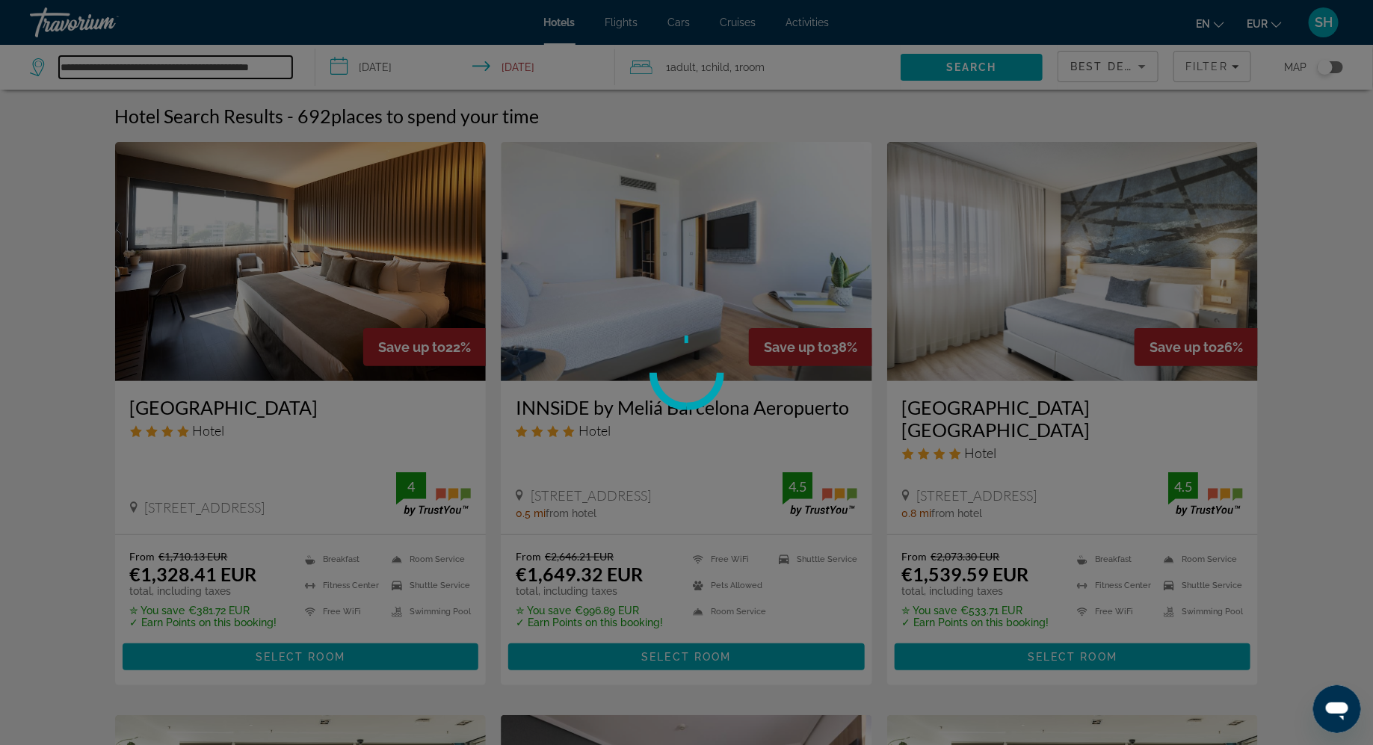
paste input "Search hotel destination"
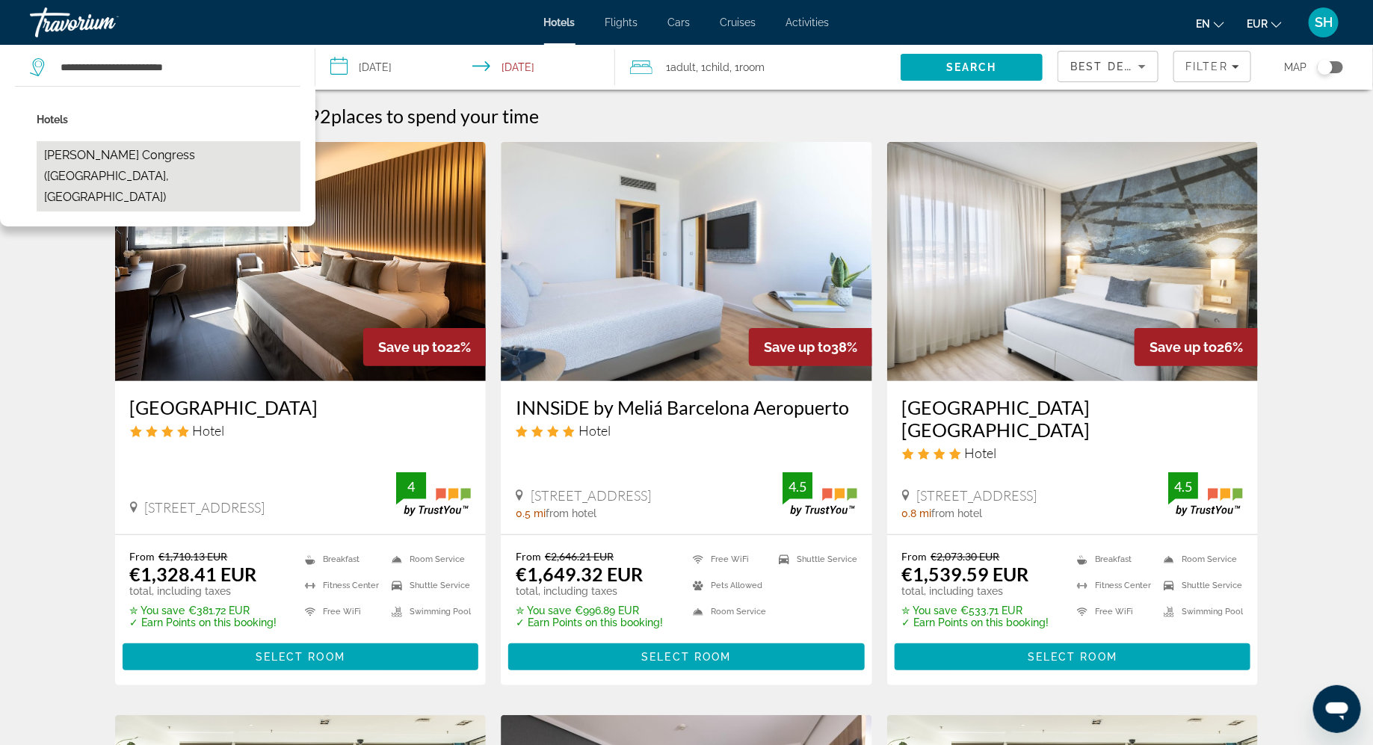
click at [210, 155] on button "[PERSON_NAME] Congress ([GEOGRAPHIC_DATA], [GEOGRAPHIC_DATA])" at bounding box center [169, 176] width 264 height 70
type input "**********"
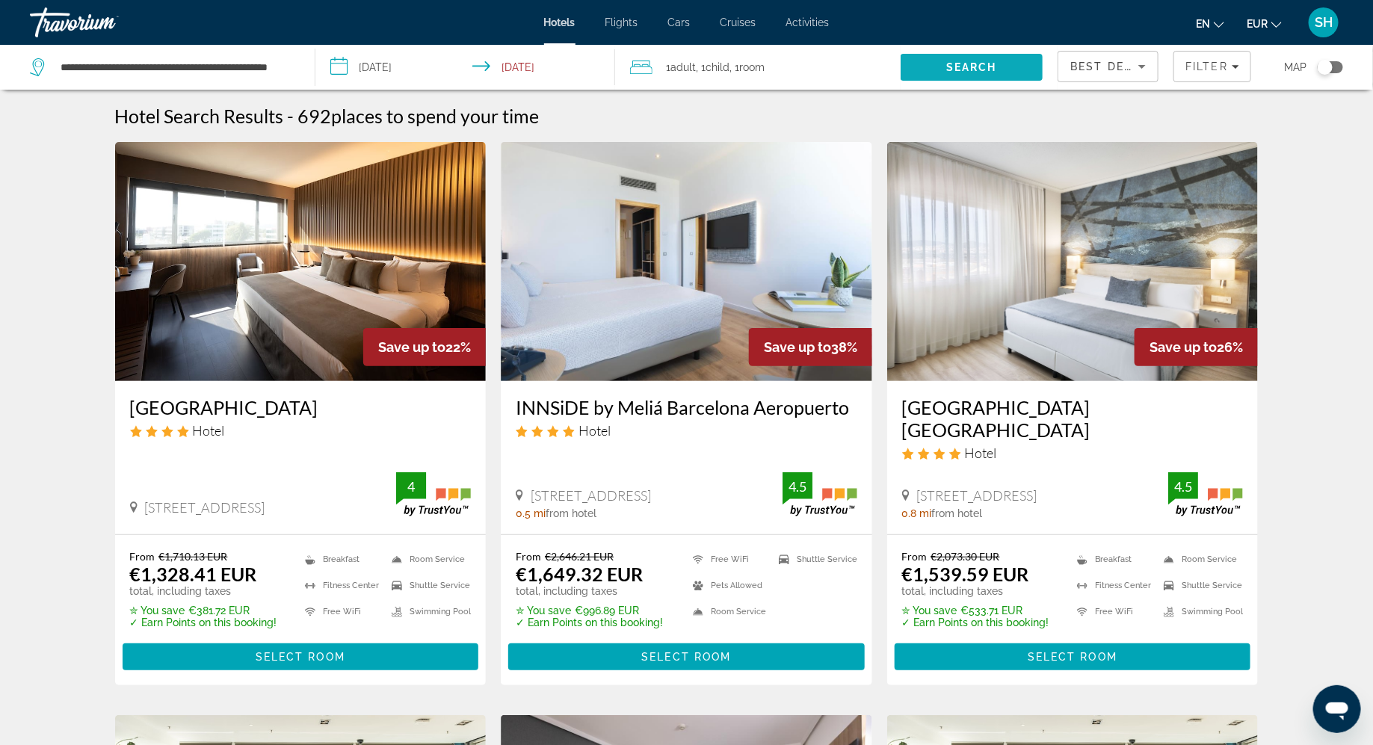
click at [945, 67] on span "Search" at bounding box center [971, 67] width 143 height 36
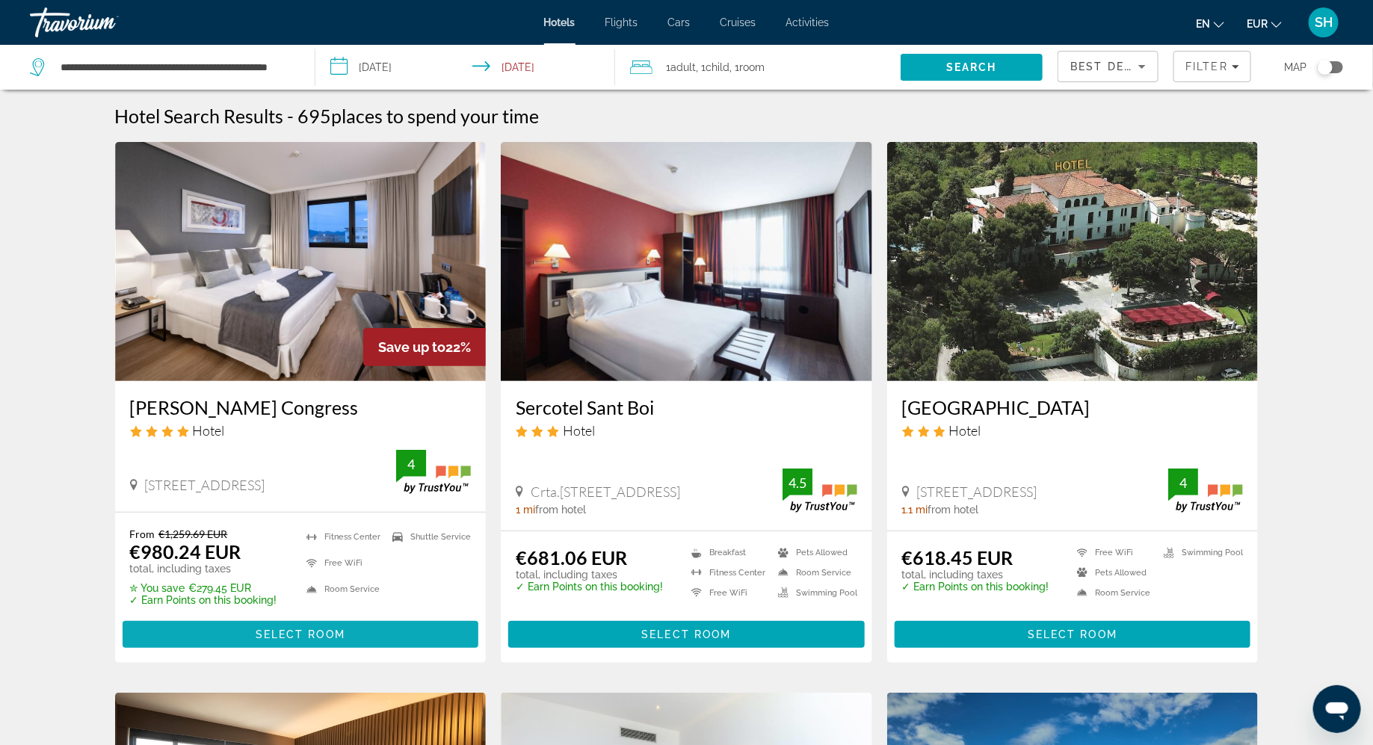
click at [373, 632] on span "Main content" at bounding box center [301, 634] width 356 height 36
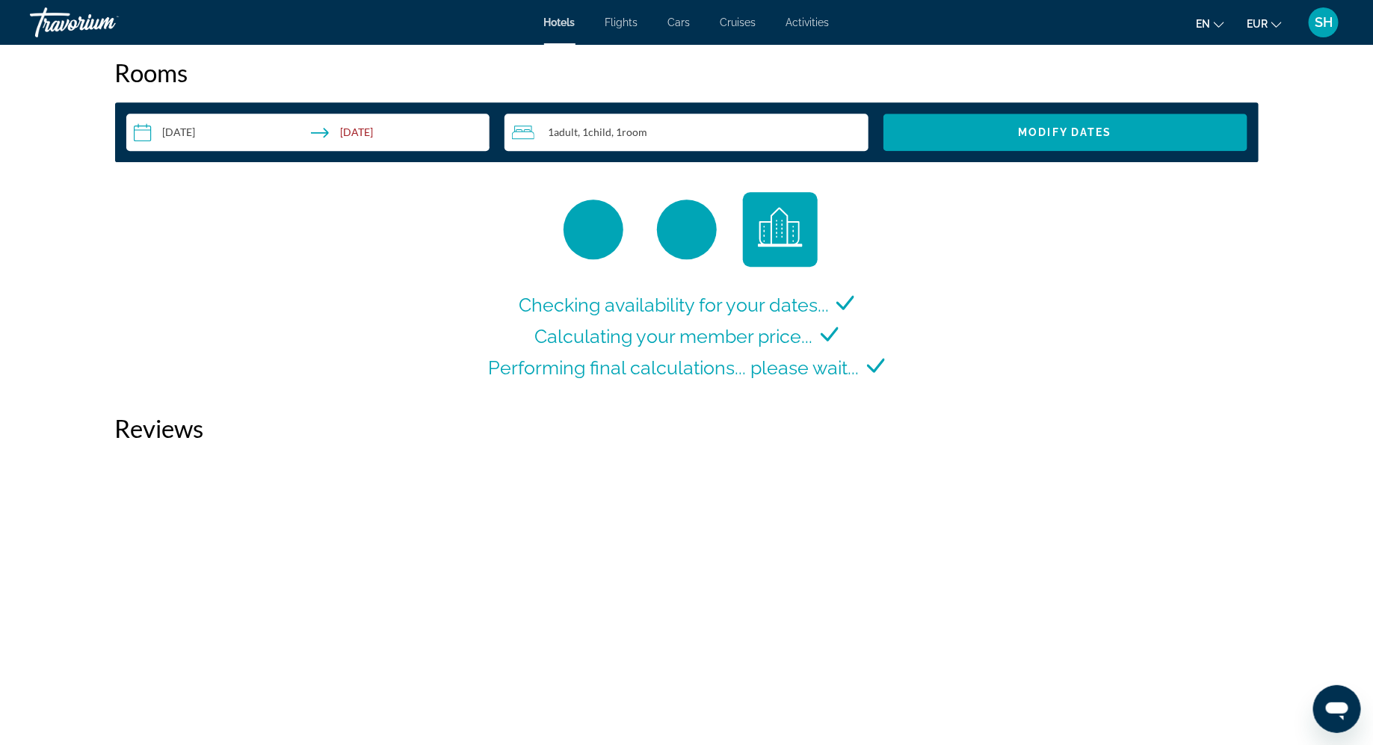
scroll to position [1946, 0]
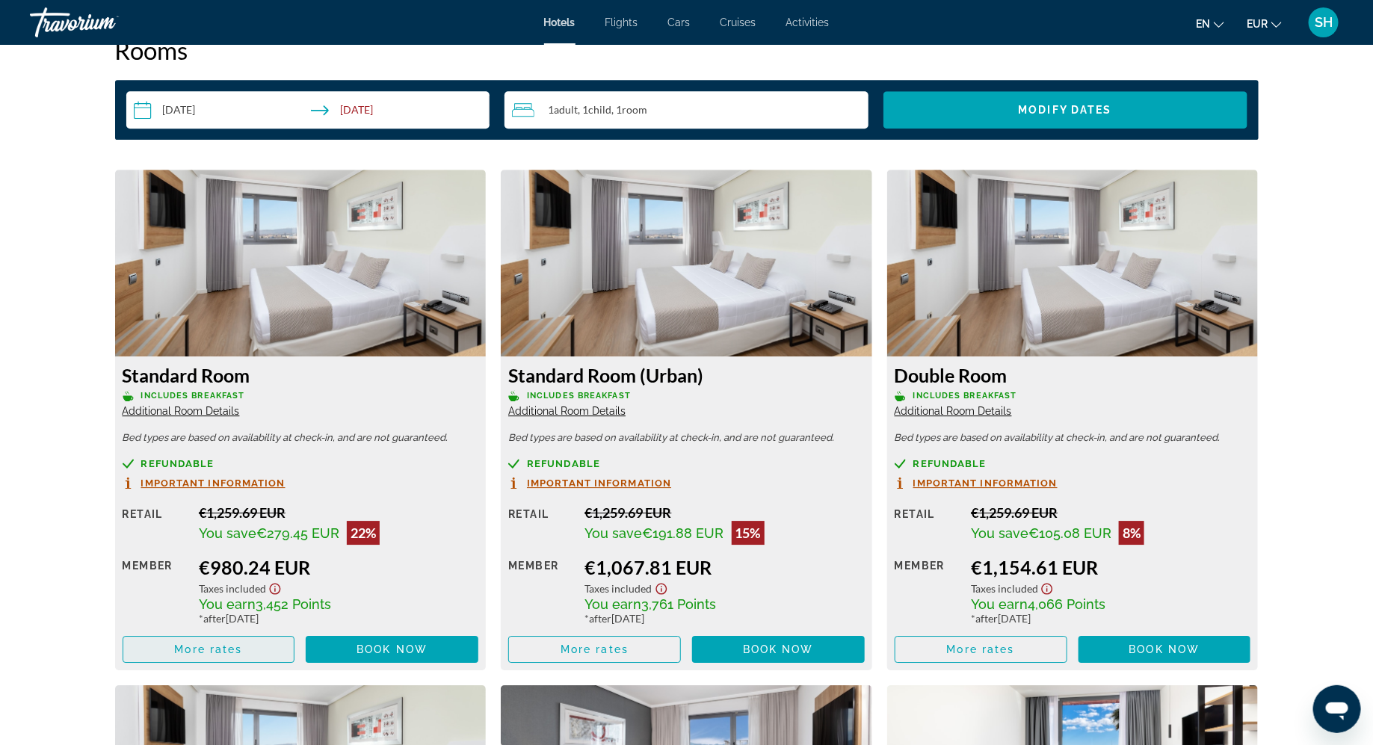
click at [226, 646] on span "More rates" at bounding box center [208, 649] width 68 height 12
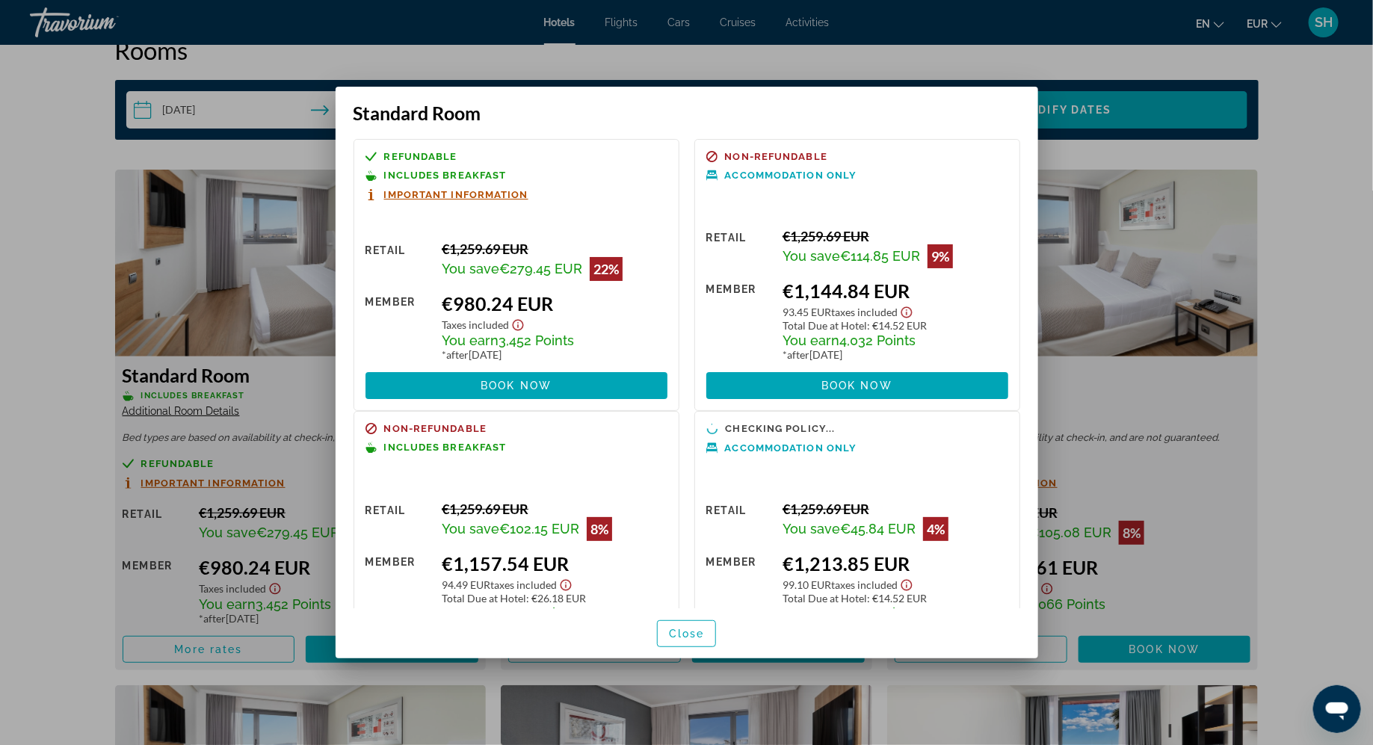
click at [58, 552] on div at bounding box center [686, 372] width 1373 height 745
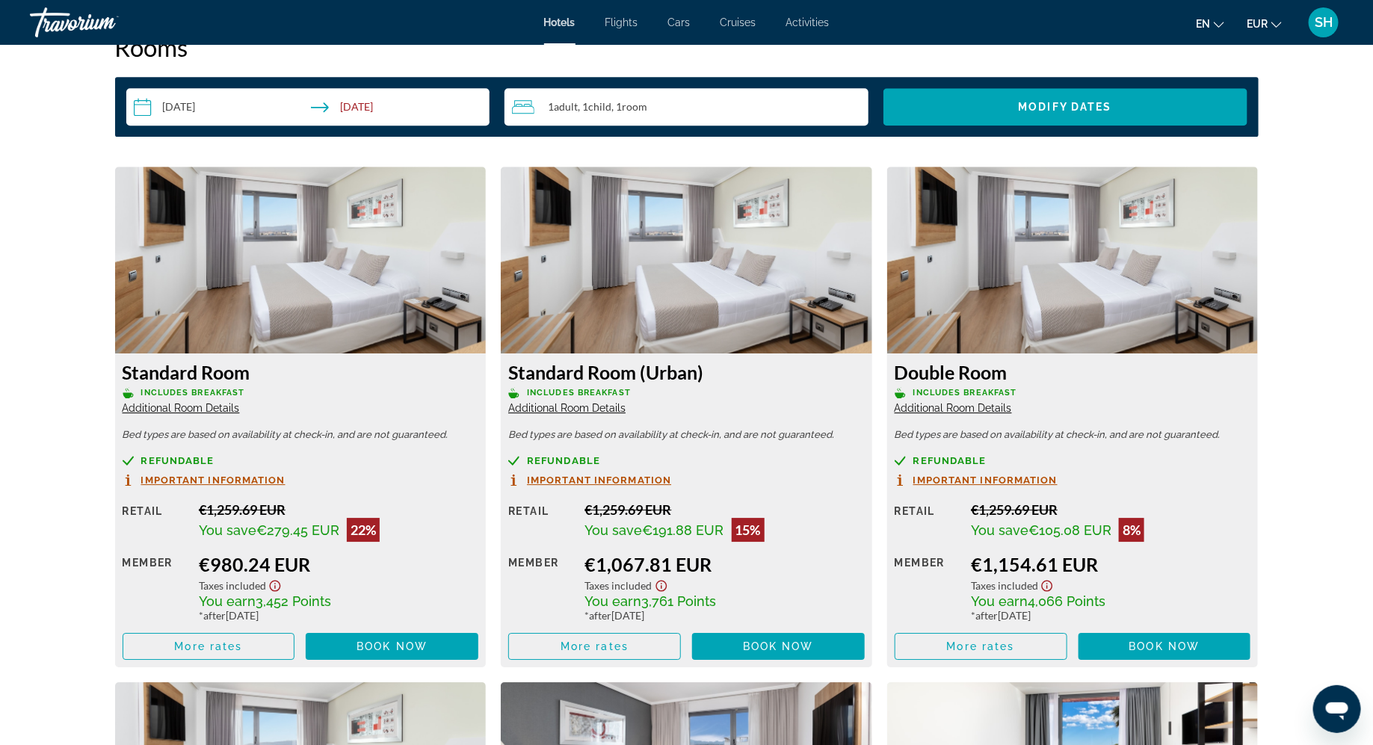
scroll to position [1924, 0]
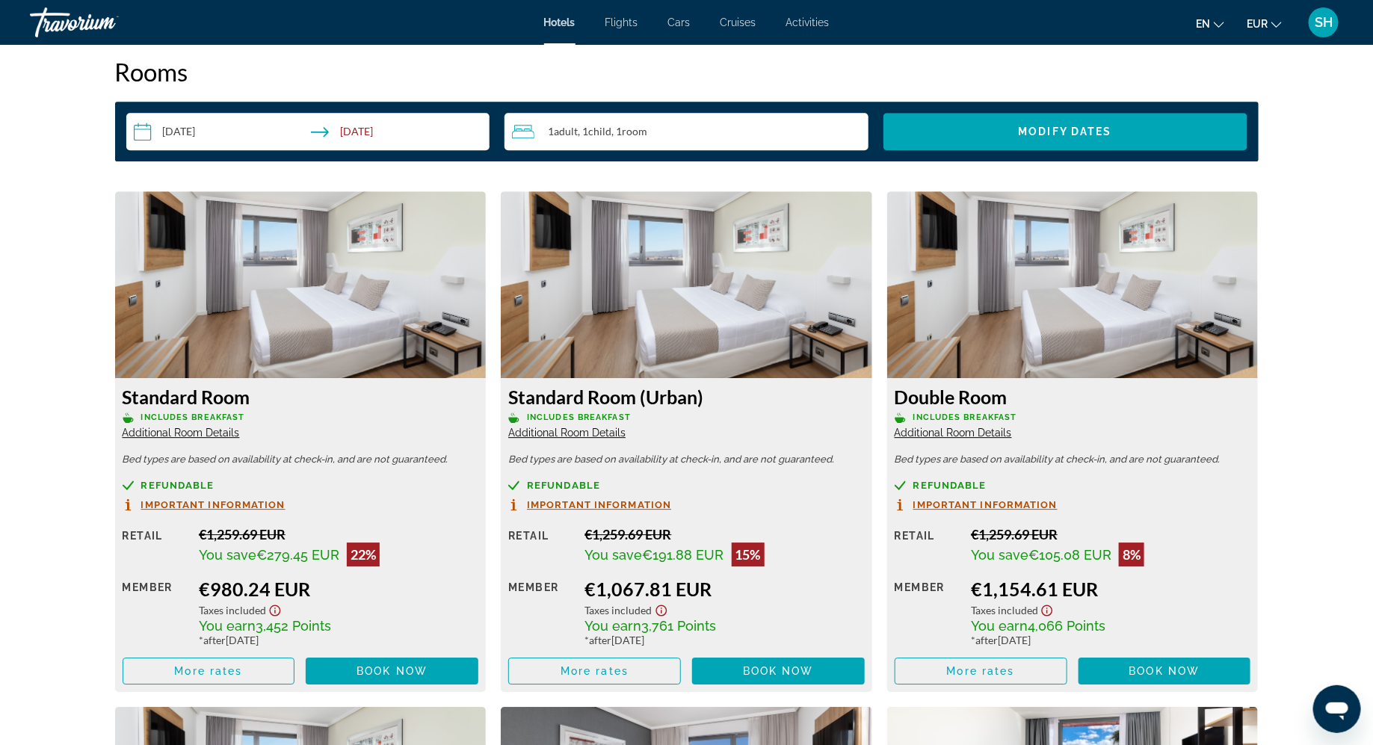
click at [367, 126] on input "**********" at bounding box center [311, 134] width 370 height 42
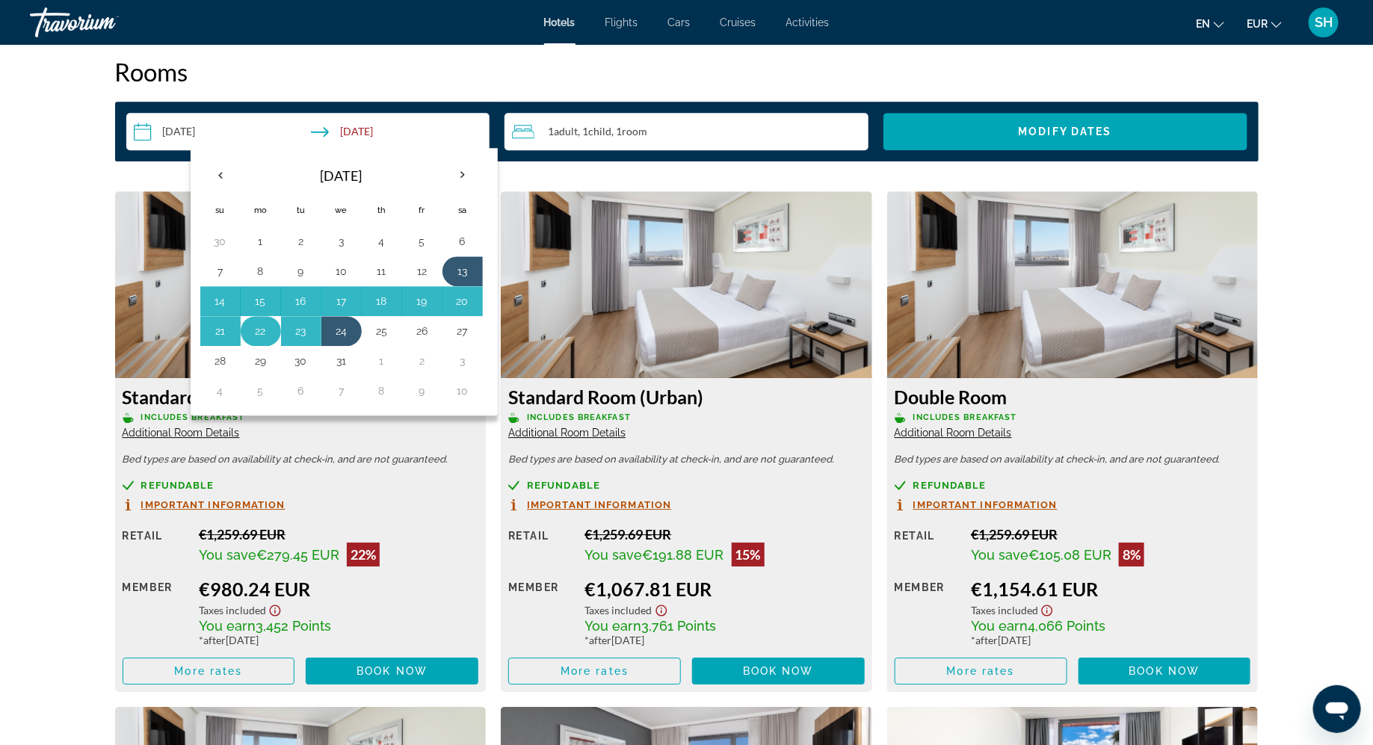
click at [261, 330] on button "22" at bounding box center [261, 331] width 24 height 21
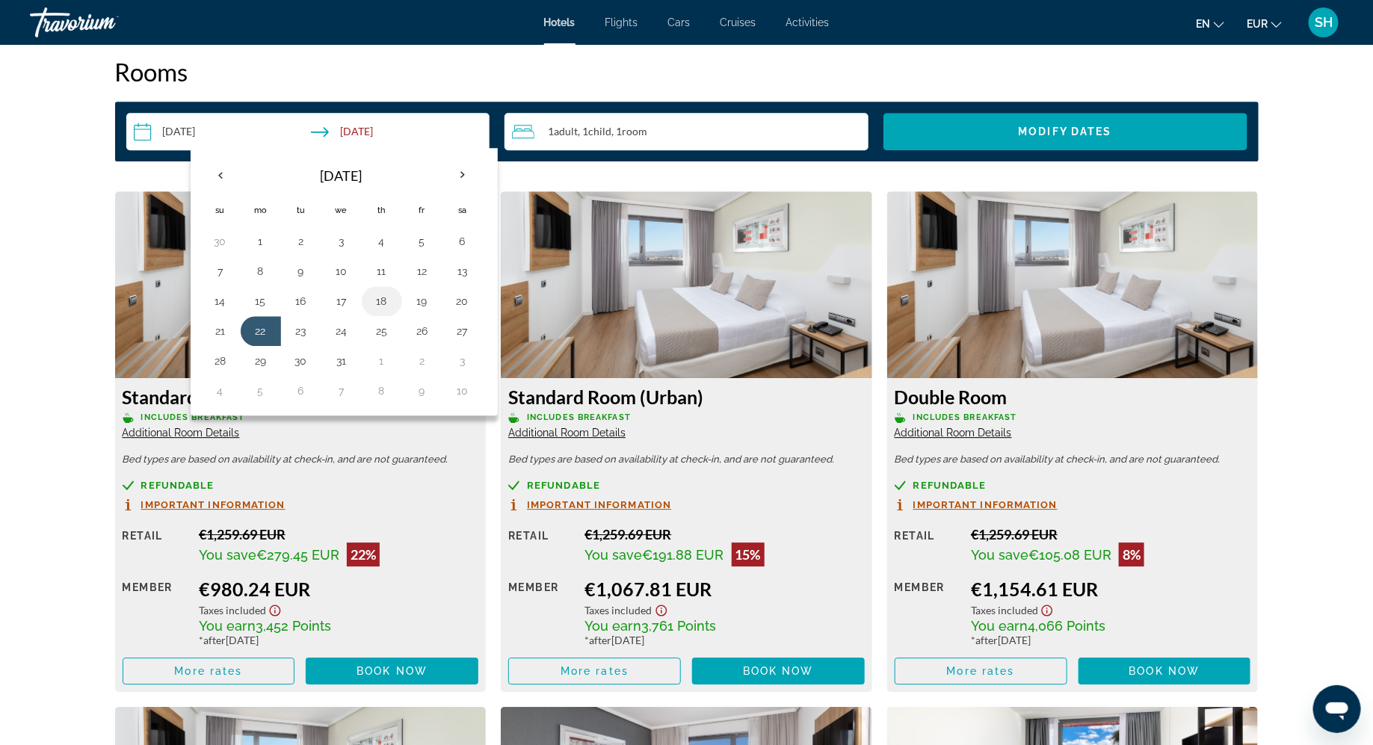
click at [382, 295] on button "18" at bounding box center [382, 301] width 24 height 21
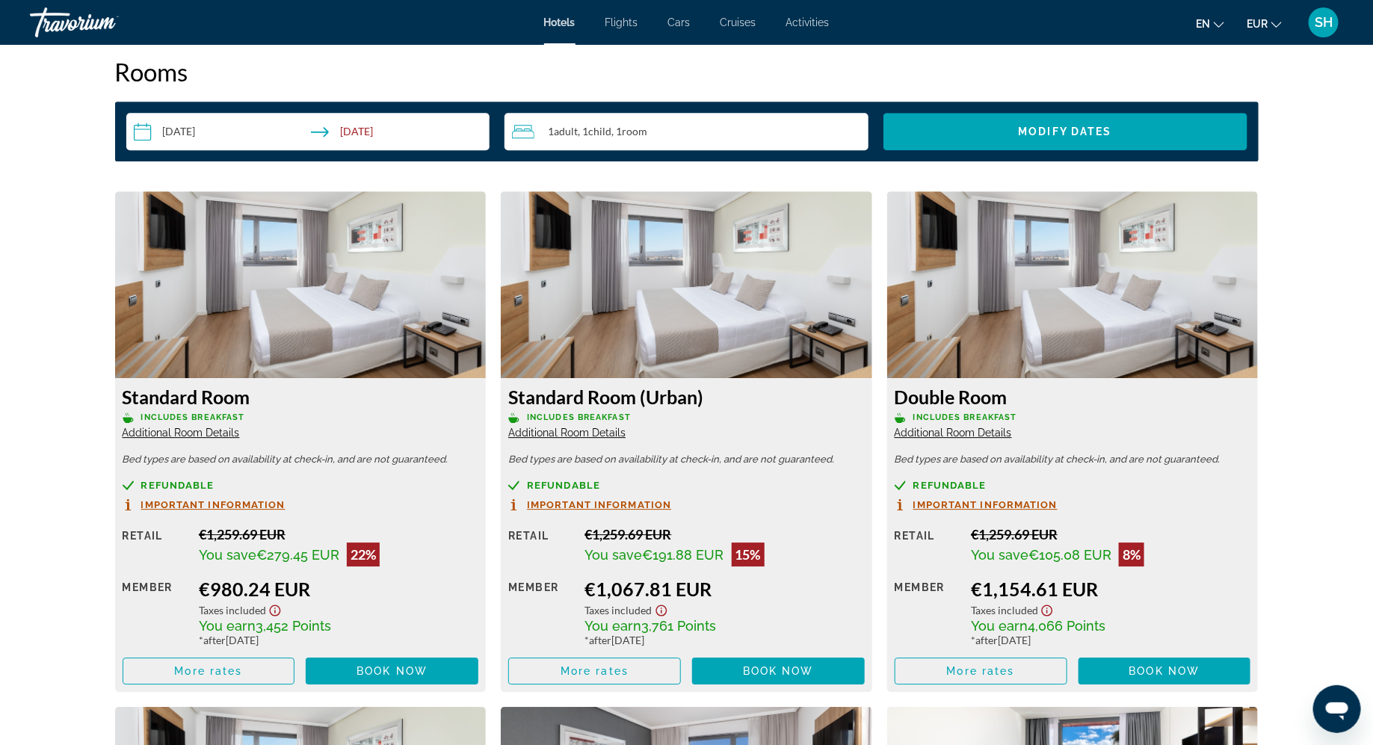
click at [178, 128] on input "**********" at bounding box center [311, 134] width 370 height 42
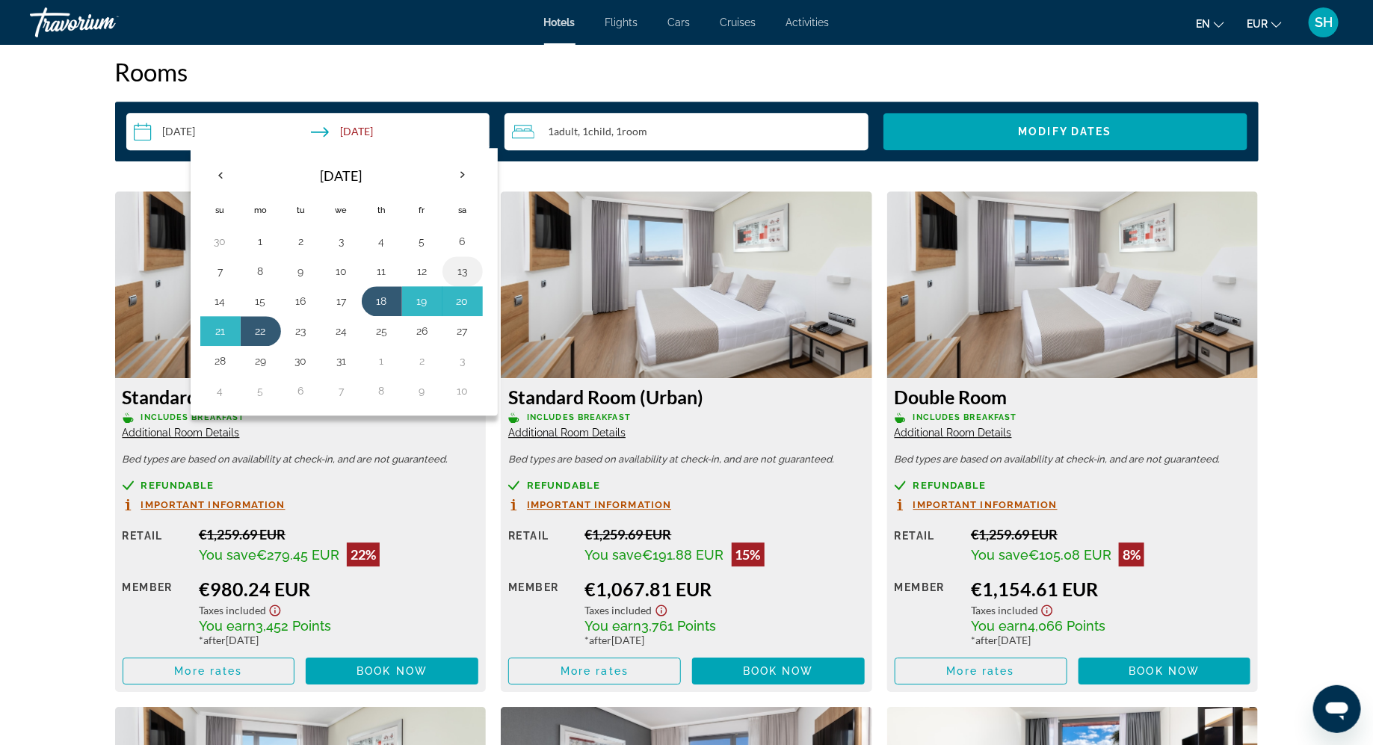
click at [458, 268] on button "13" at bounding box center [463, 271] width 24 height 21
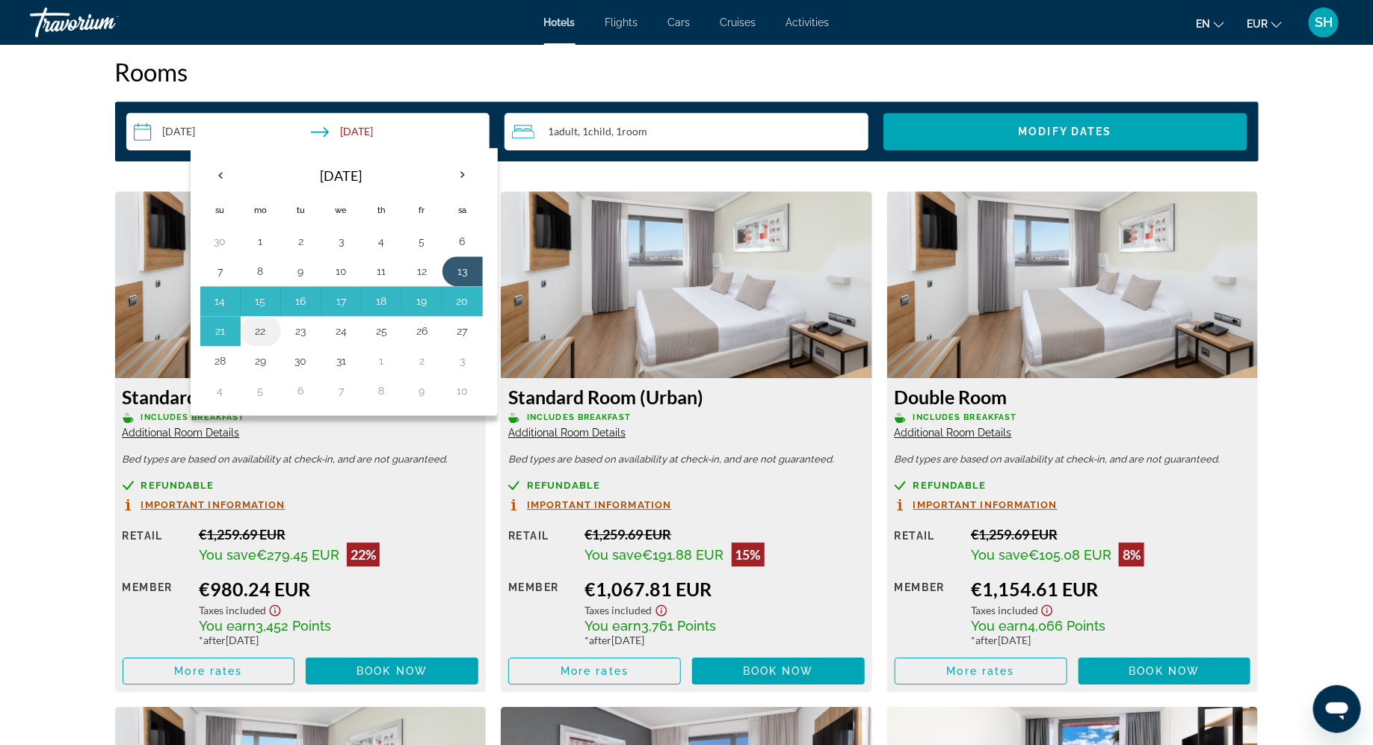
click at [266, 334] on button "22" at bounding box center [261, 331] width 24 height 21
type input "**********"
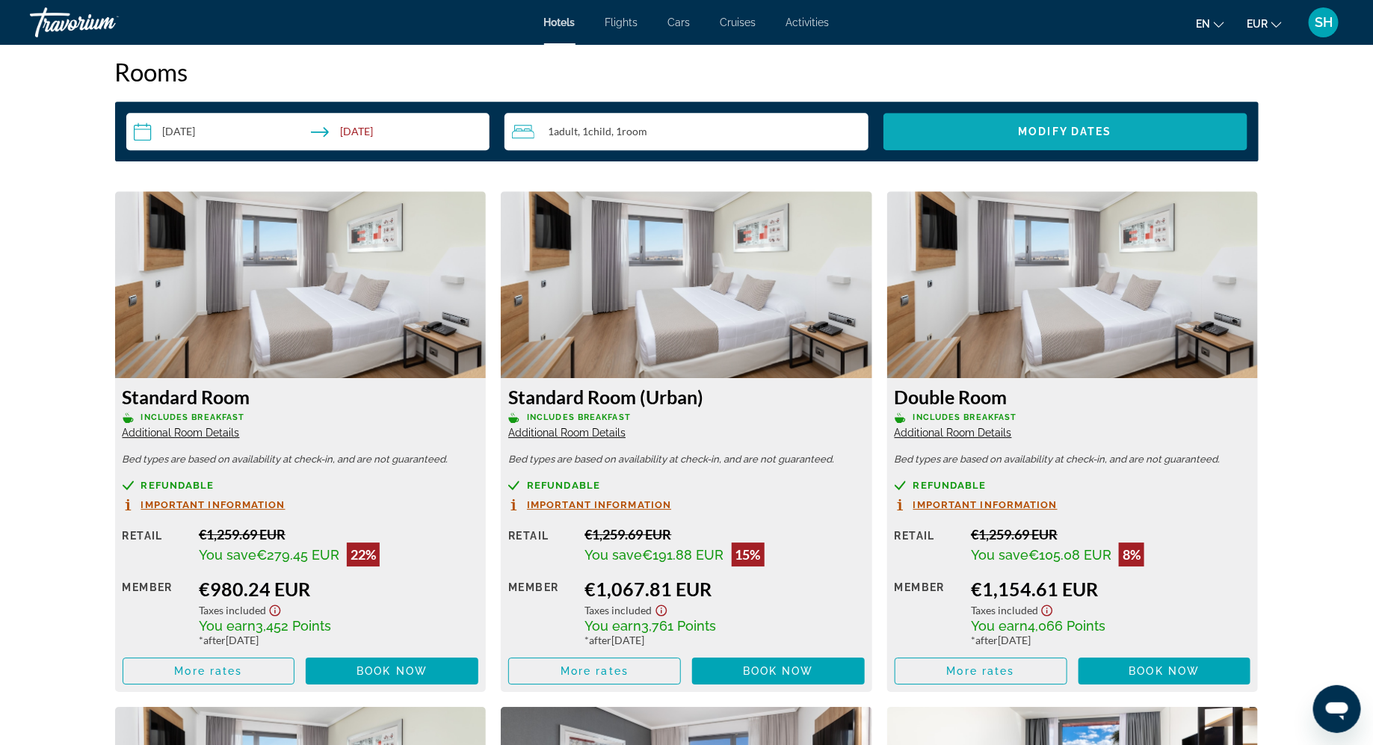
click at [995, 128] on span "Search widget" at bounding box center [1065, 132] width 364 height 36
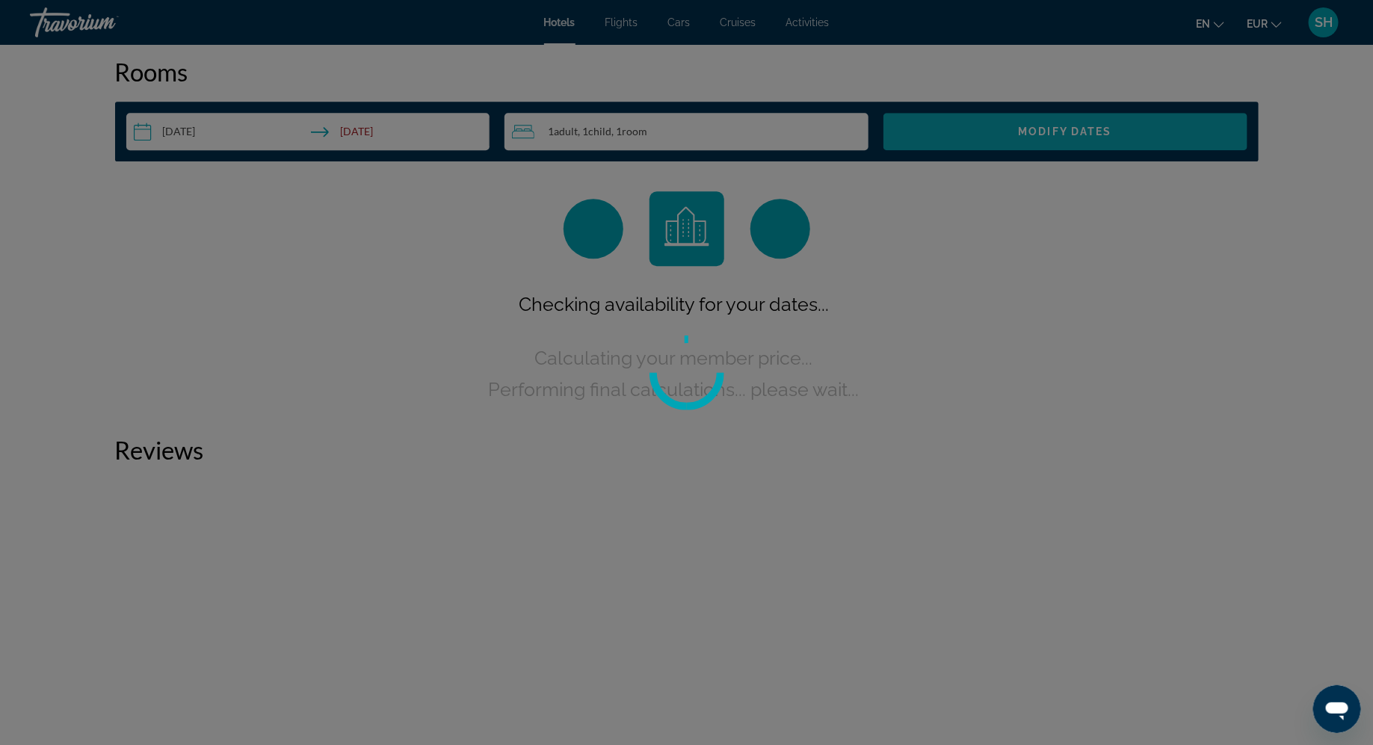
scroll to position [1891, 0]
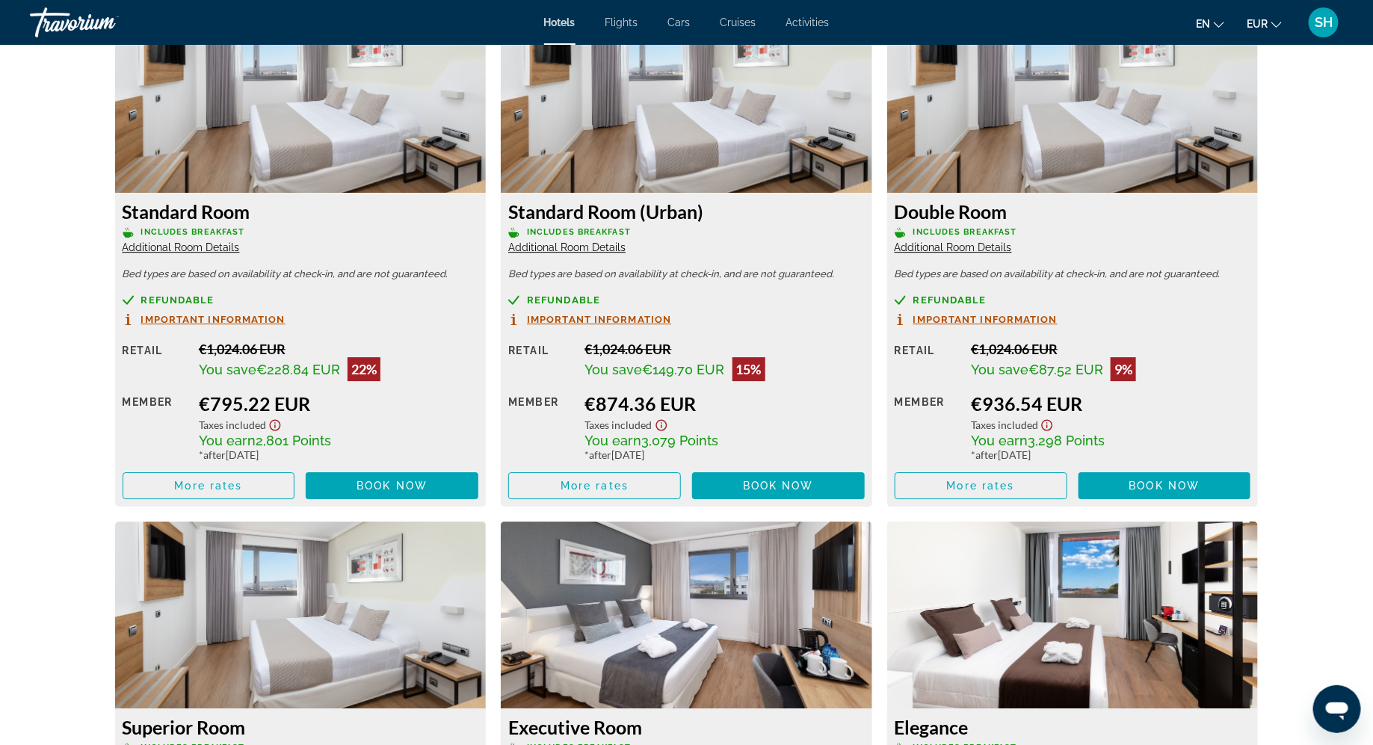
scroll to position [2115, 0]
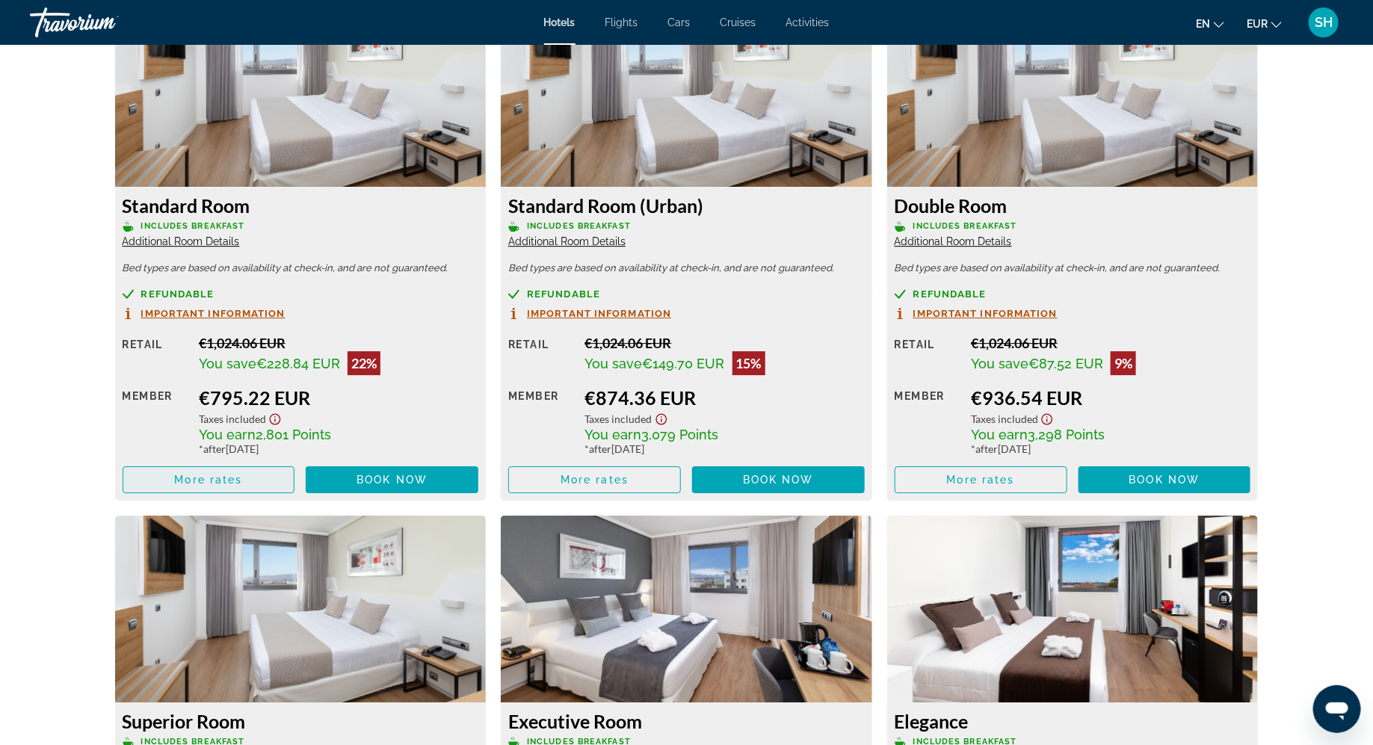
click at [228, 485] on span "More rates" at bounding box center [208, 480] width 68 height 12
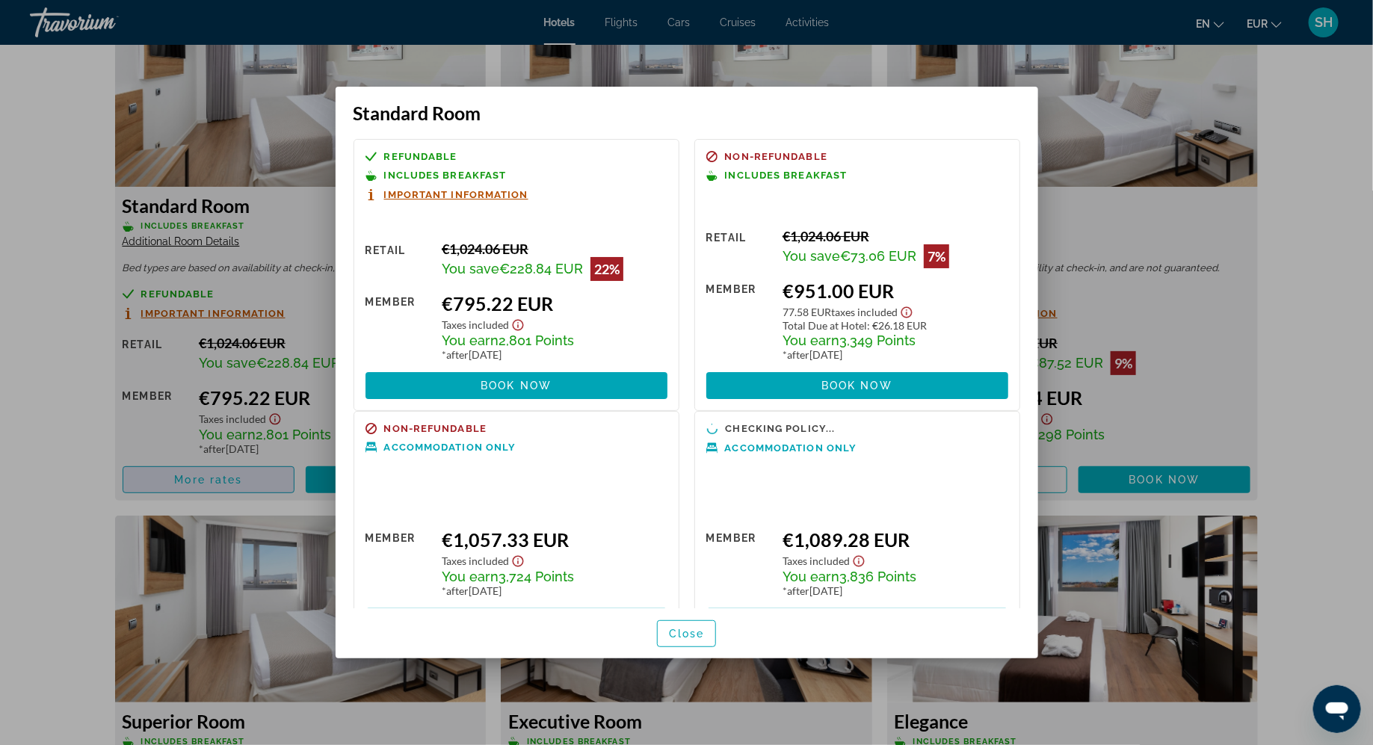
scroll to position [0, 0]
click at [706, 635] on span "button" at bounding box center [687, 634] width 58 height 36
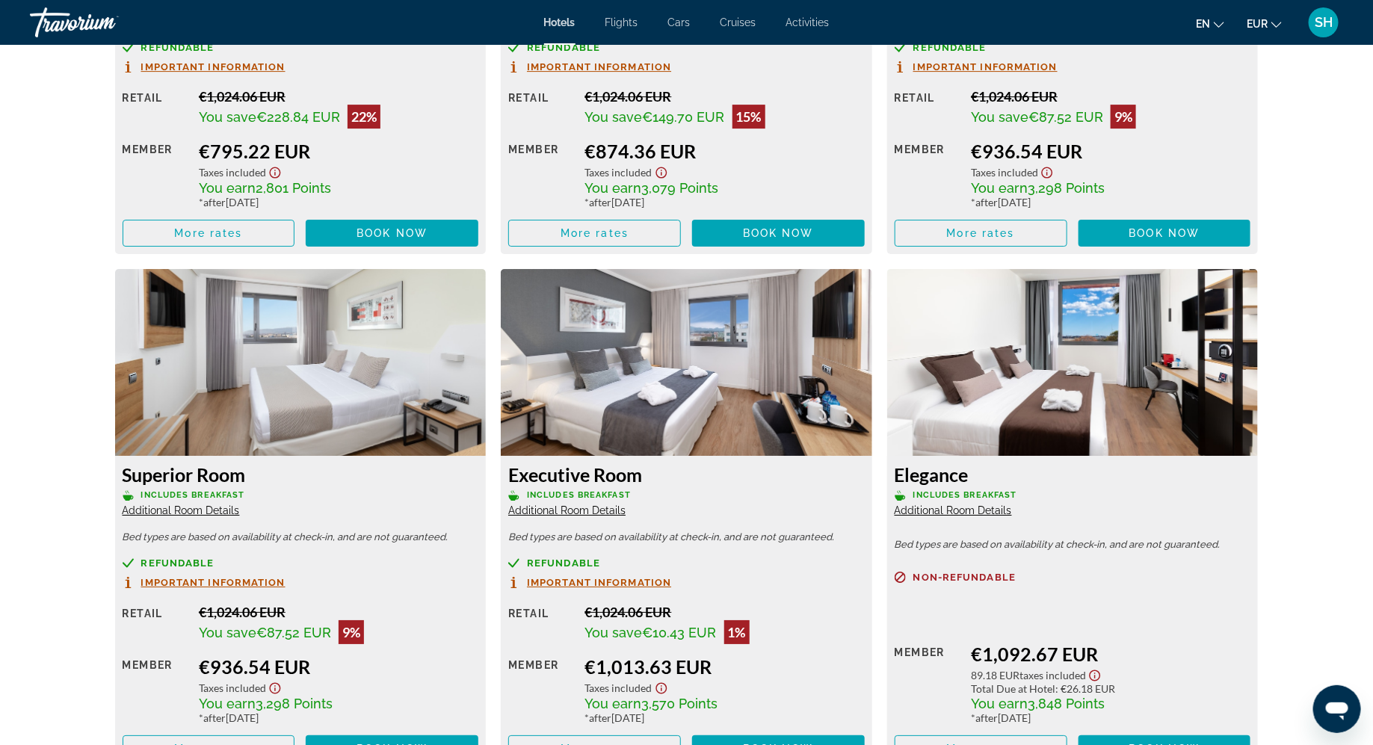
scroll to position [2366, 0]
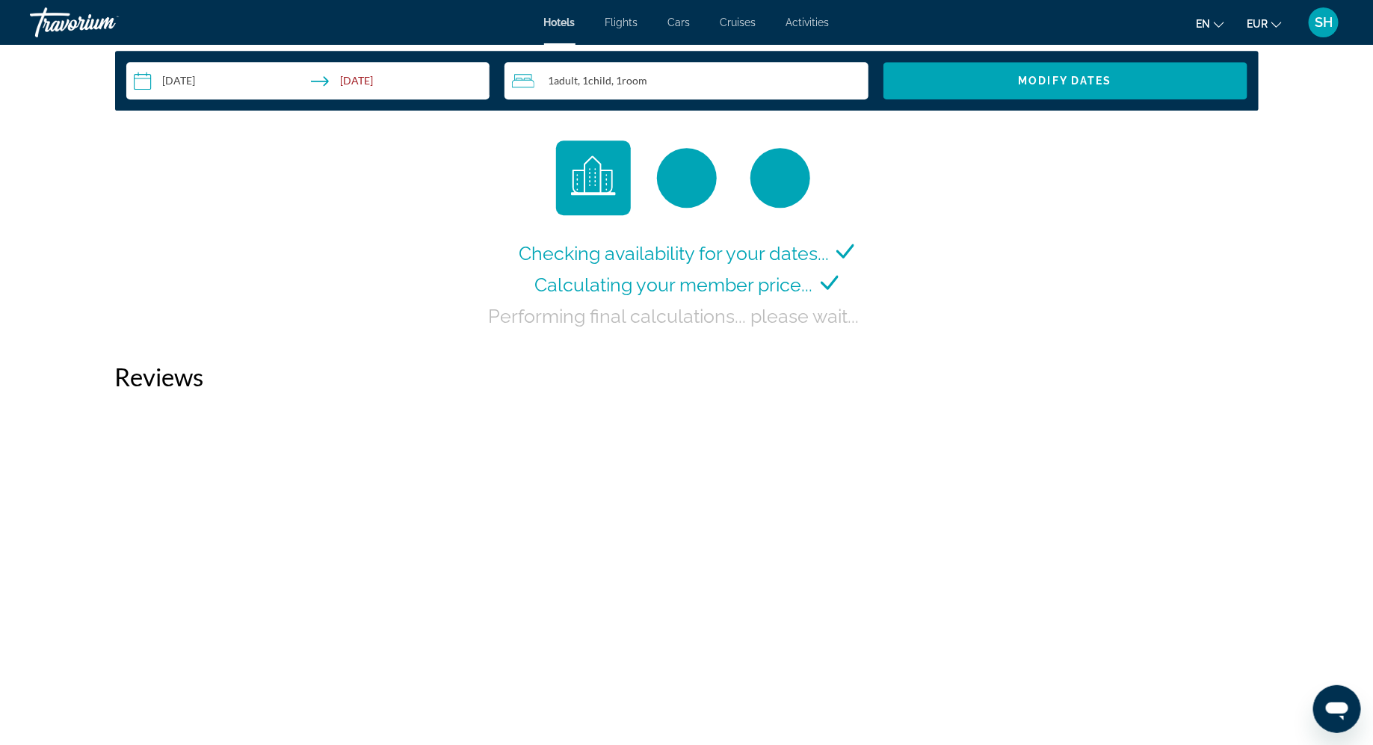
scroll to position [1976, 0]
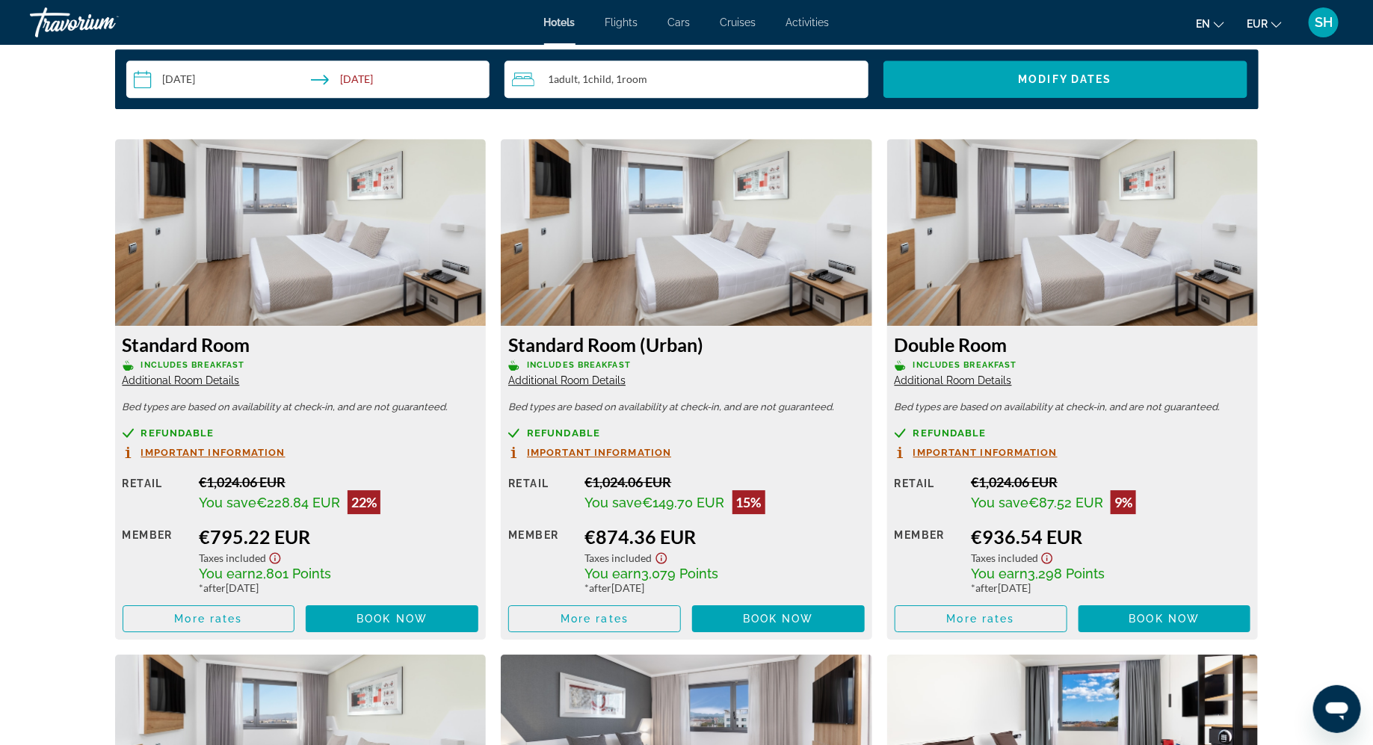
click at [335, 247] on img "Main content" at bounding box center [300, 232] width 371 height 187
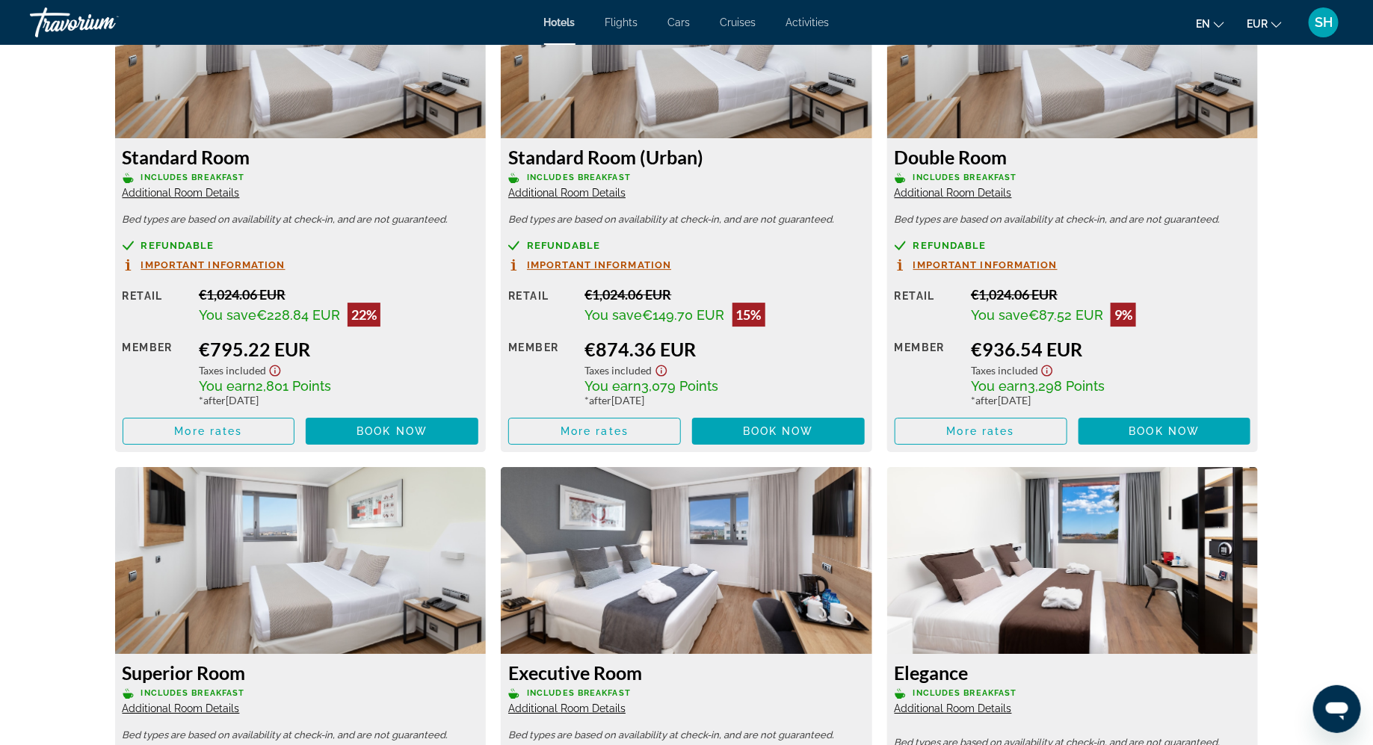
scroll to position [2180, 0]
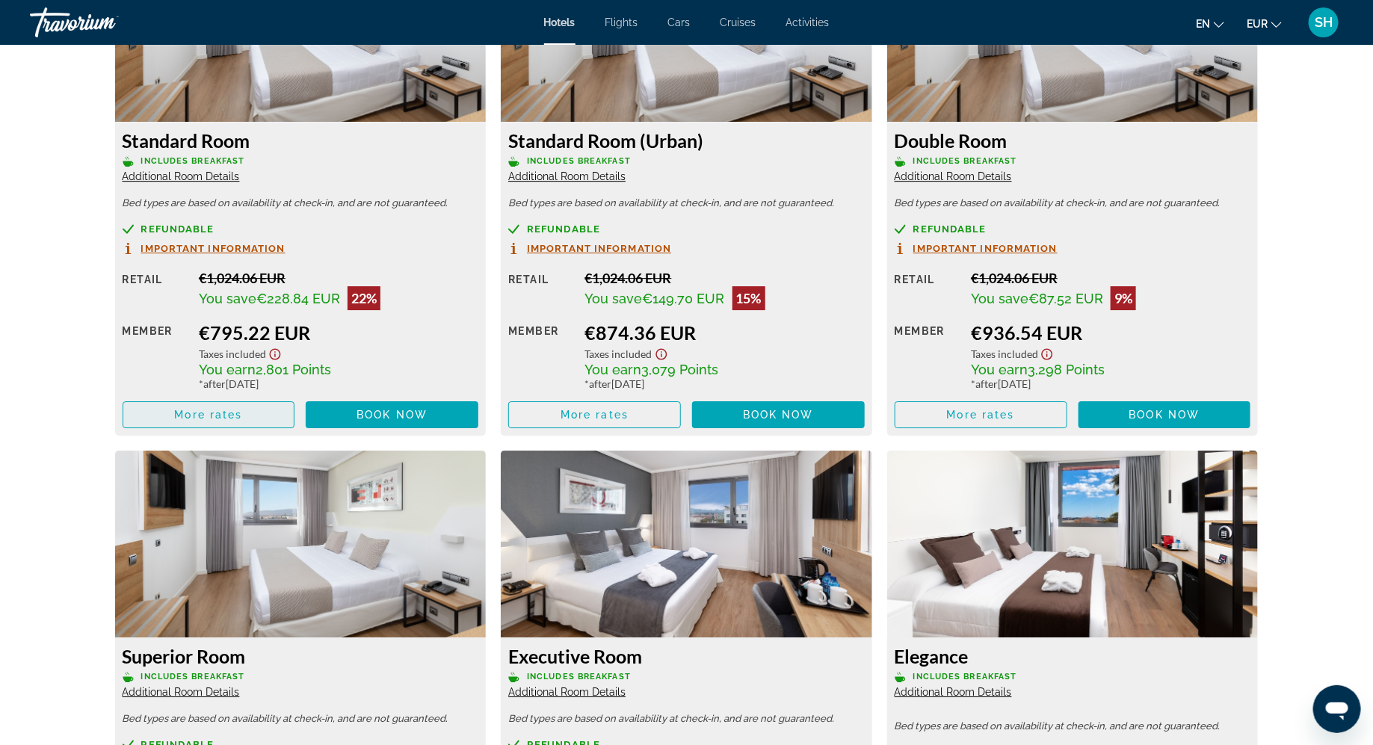
click at [250, 418] on span "Main content" at bounding box center [208, 415] width 171 height 36
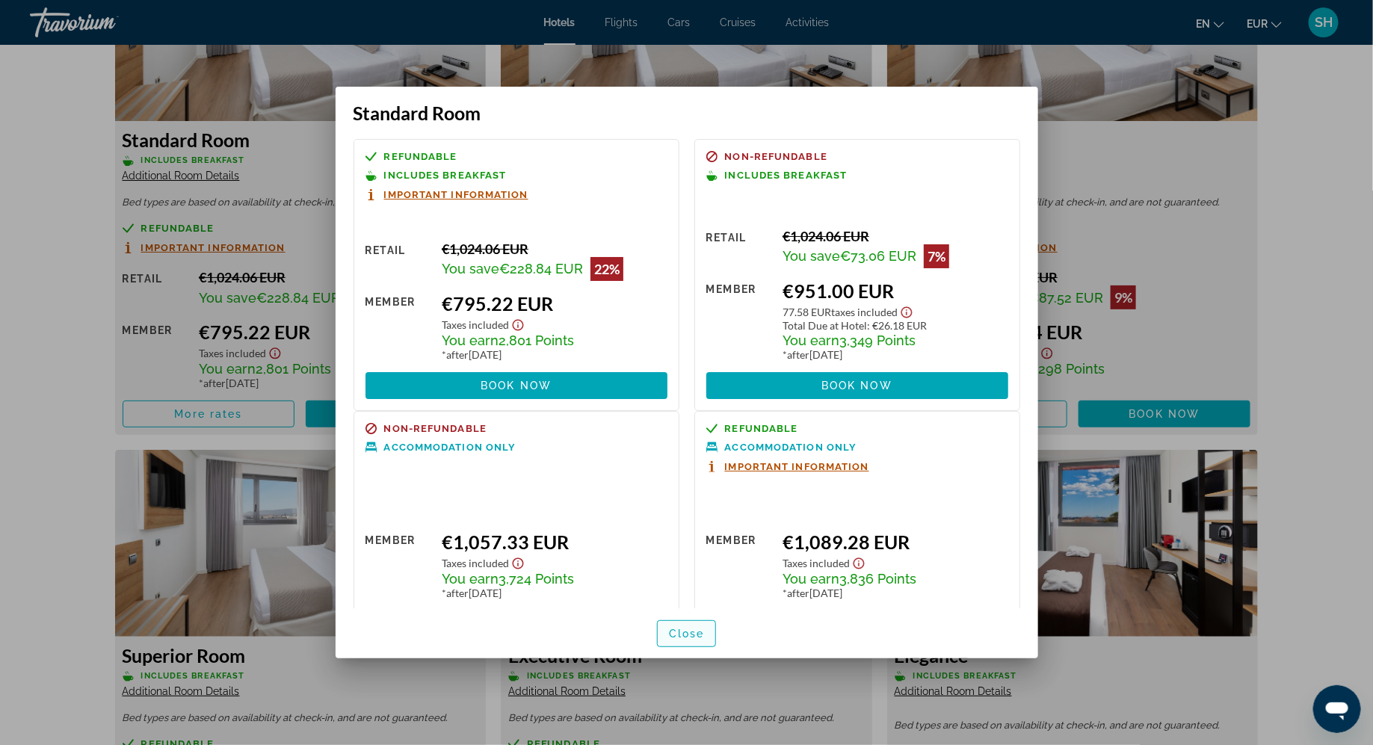
click at [681, 631] on span "Close" at bounding box center [687, 634] width 36 height 12
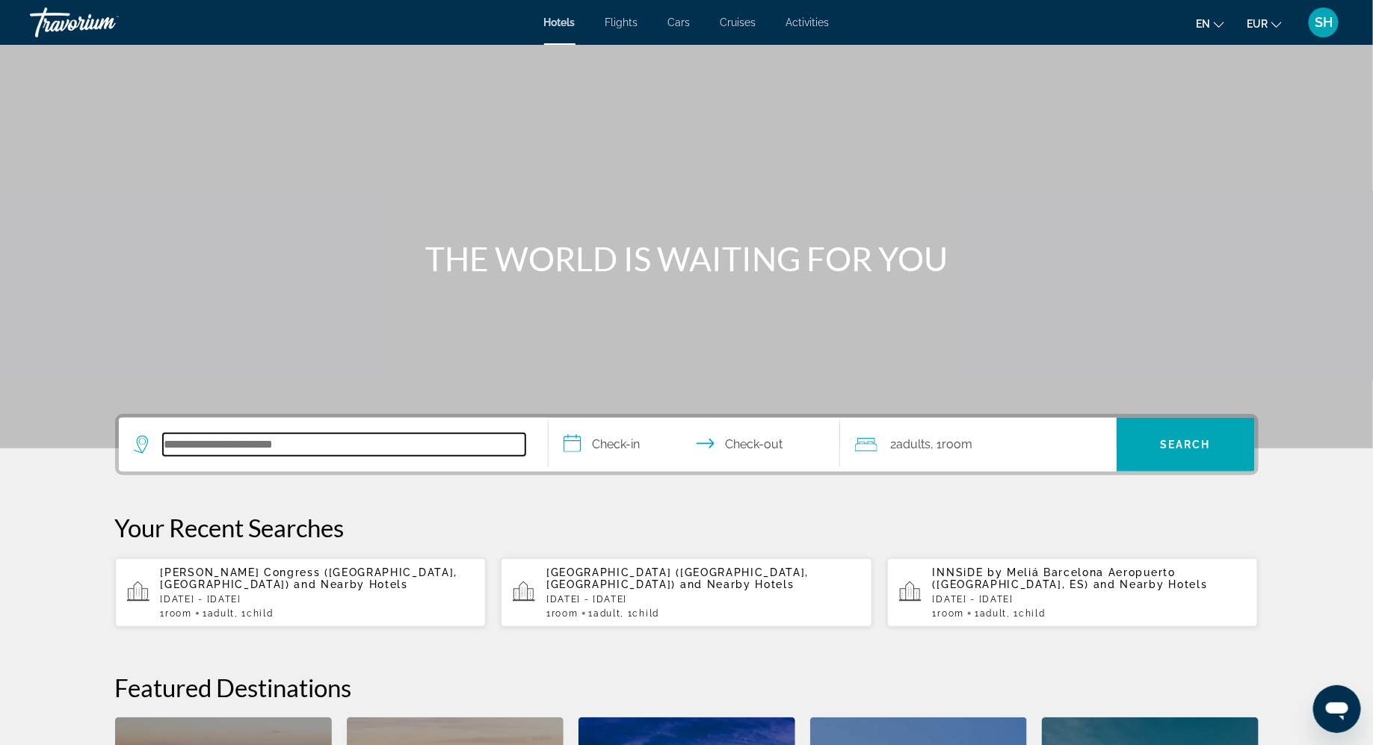
click at [288, 445] on input "Search hotel destination" at bounding box center [344, 444] width 362 height 22
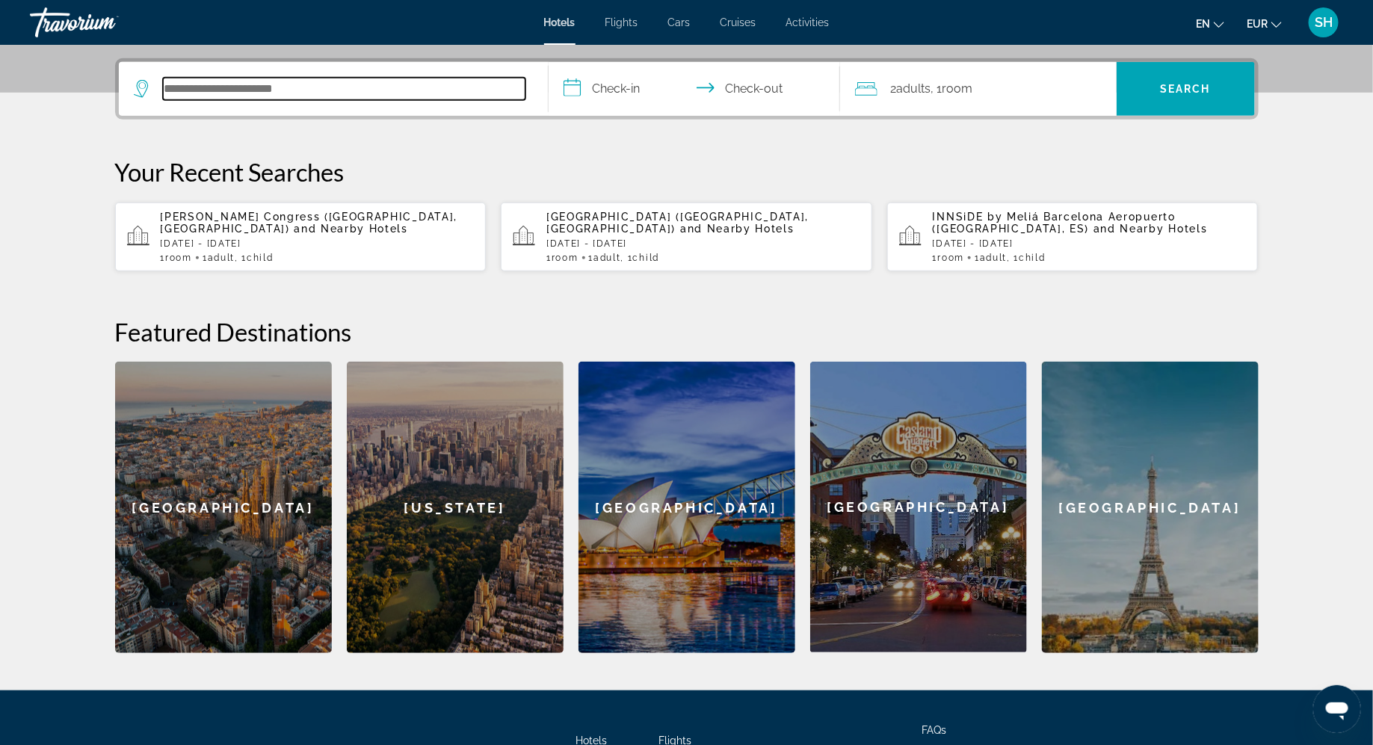
scroll to position [365, 0]
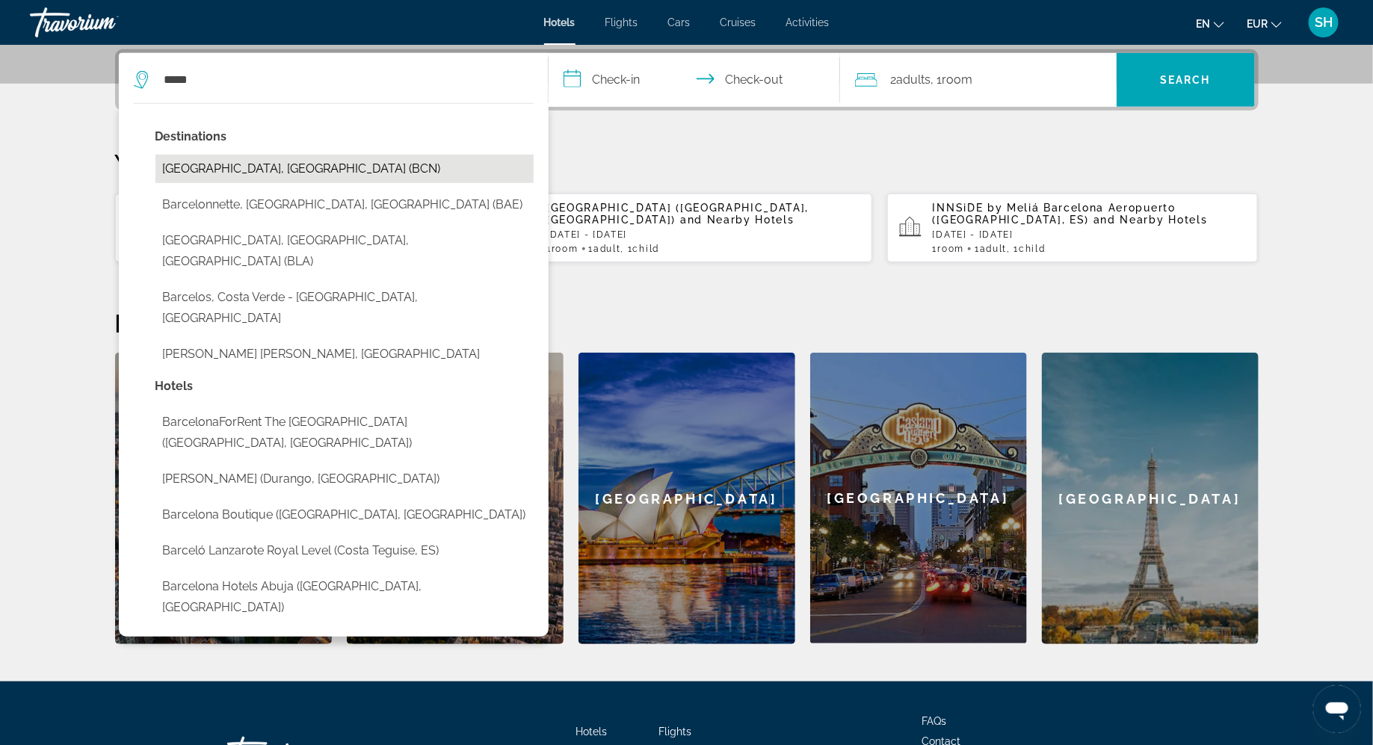
click at [315, 173] on button "[GEOGRAPHIC_DATA], [GEOGRAPHIC_DATA] (BCN)" at bounding box center [344, 169] width 378 height 28
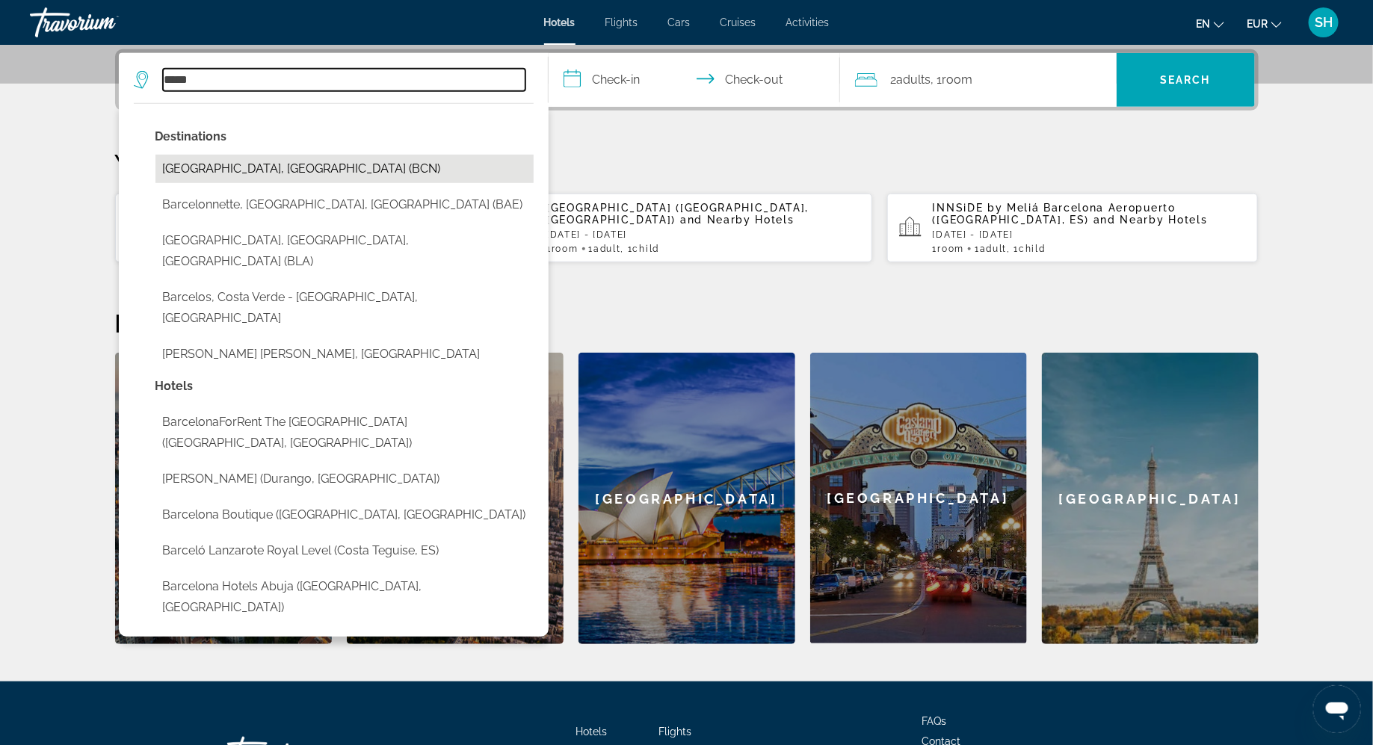
type input "**********"
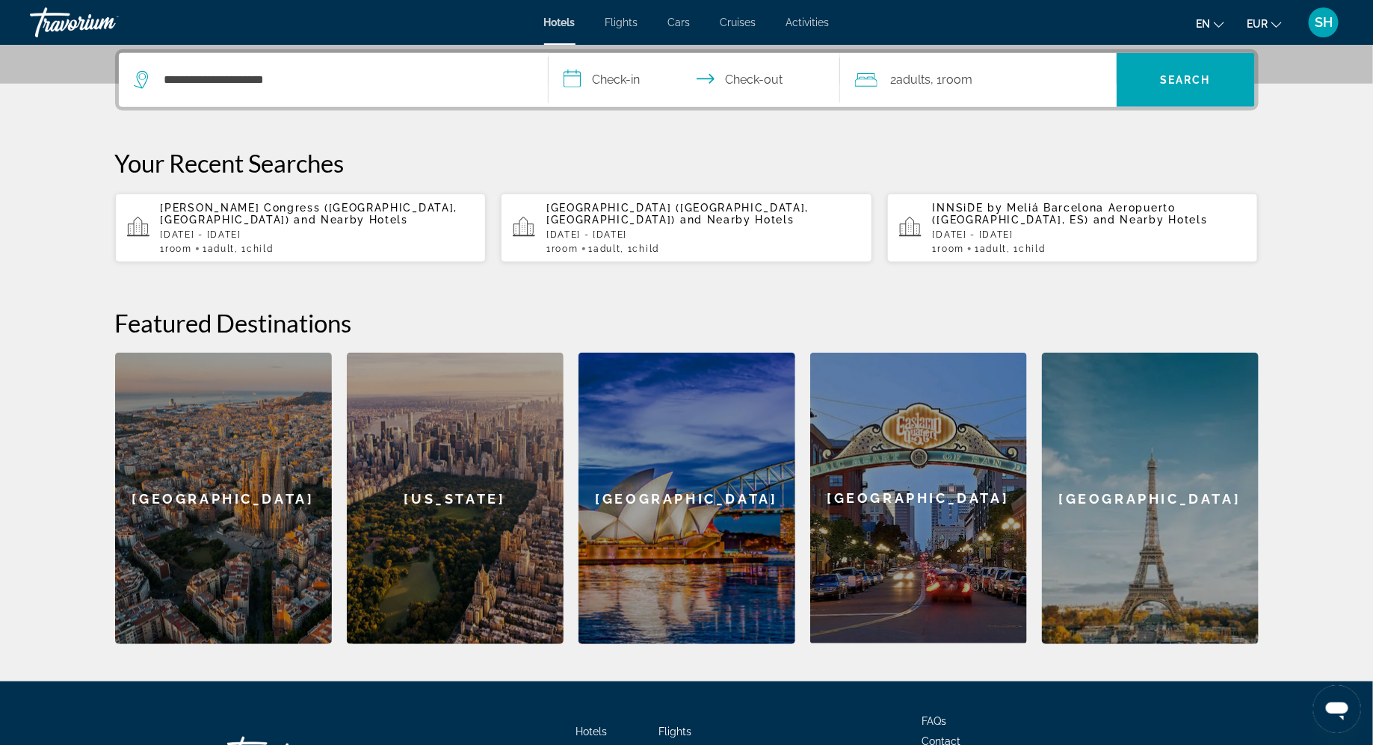
click at [610, 78] on input "**********" at bounding box center [696, 82] width 297 height 58
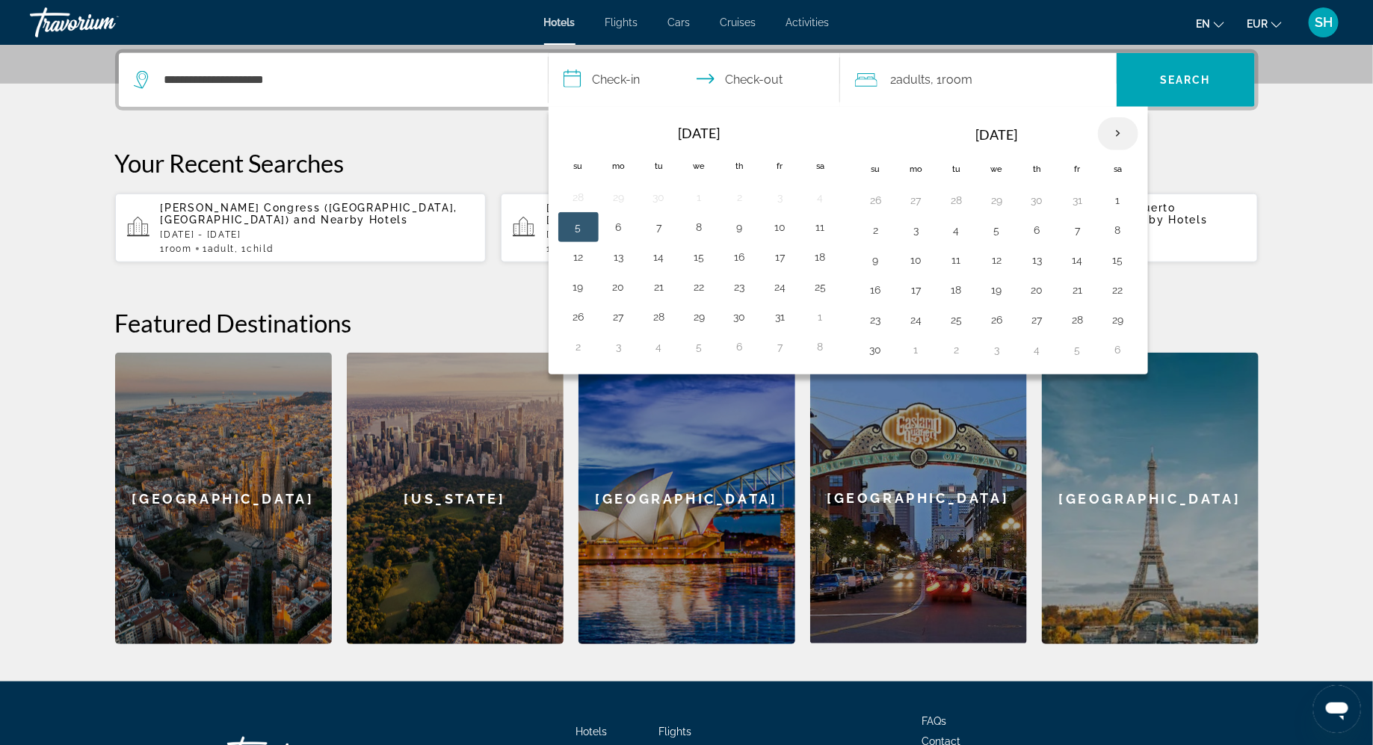
click at [1111, 129] on th "Next month" at bounding box center [1118, 133] width 40 height 33
click at [1110, 227] on button "13" at bounding box center [1118, 230] width 24 height 21
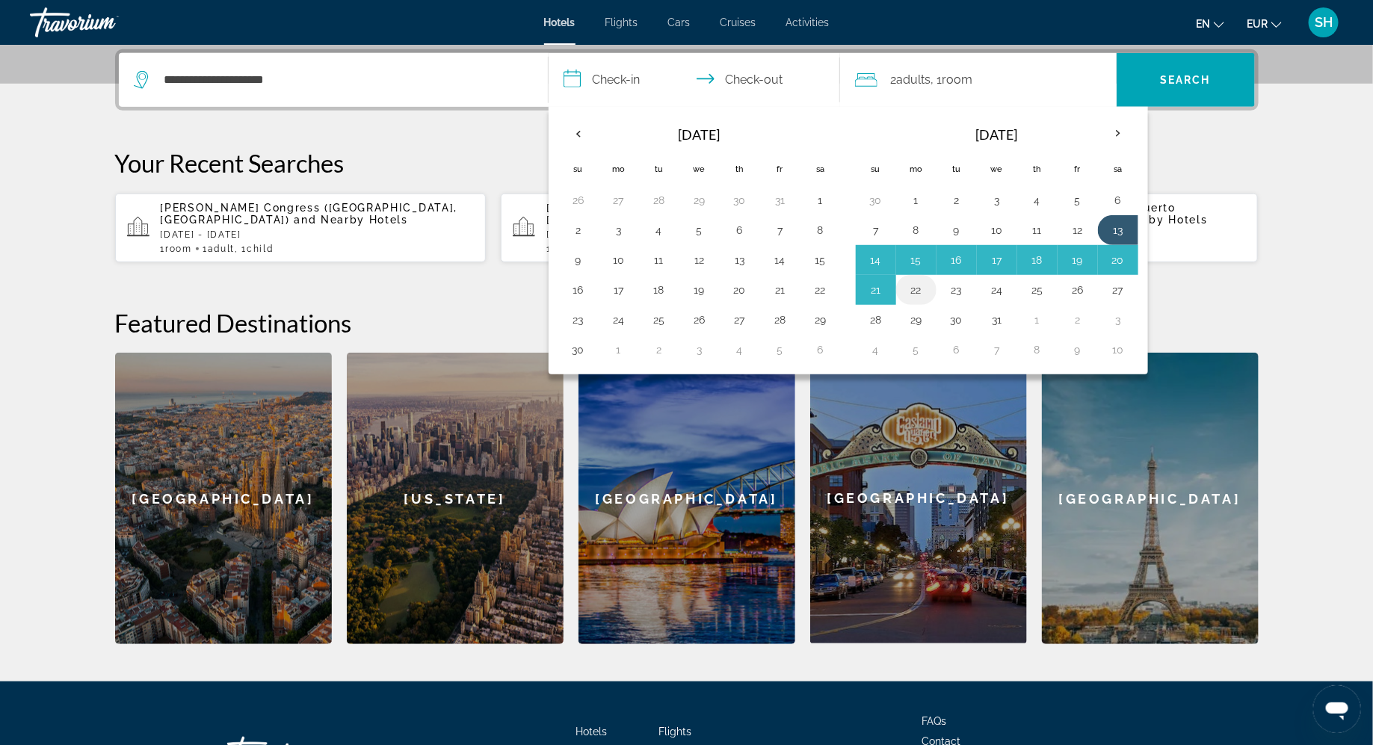
click at [920, 287] on button "22" at bounding box center [916, 289] width 24 height 21
type input "**********"
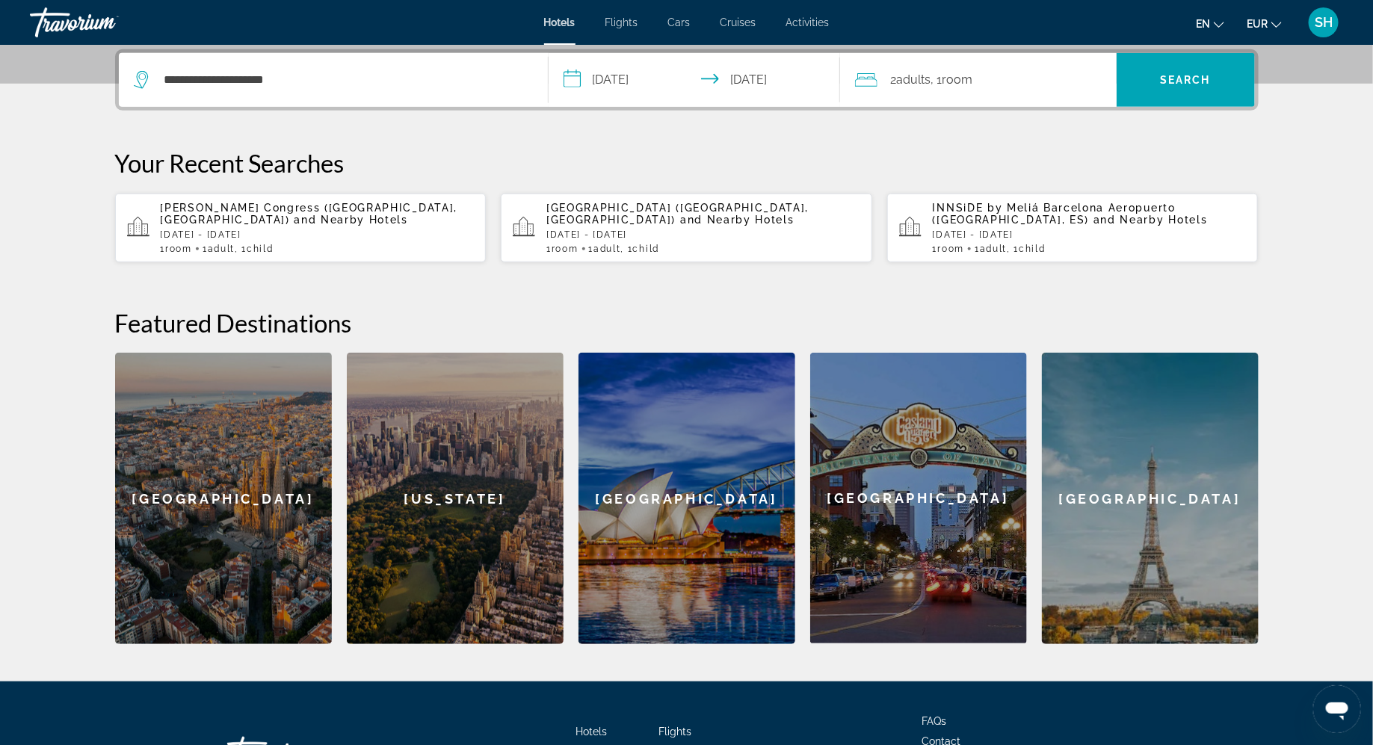
click at [959, 85] on span "Room" at bounding box center [957, 79] width 31 height 14
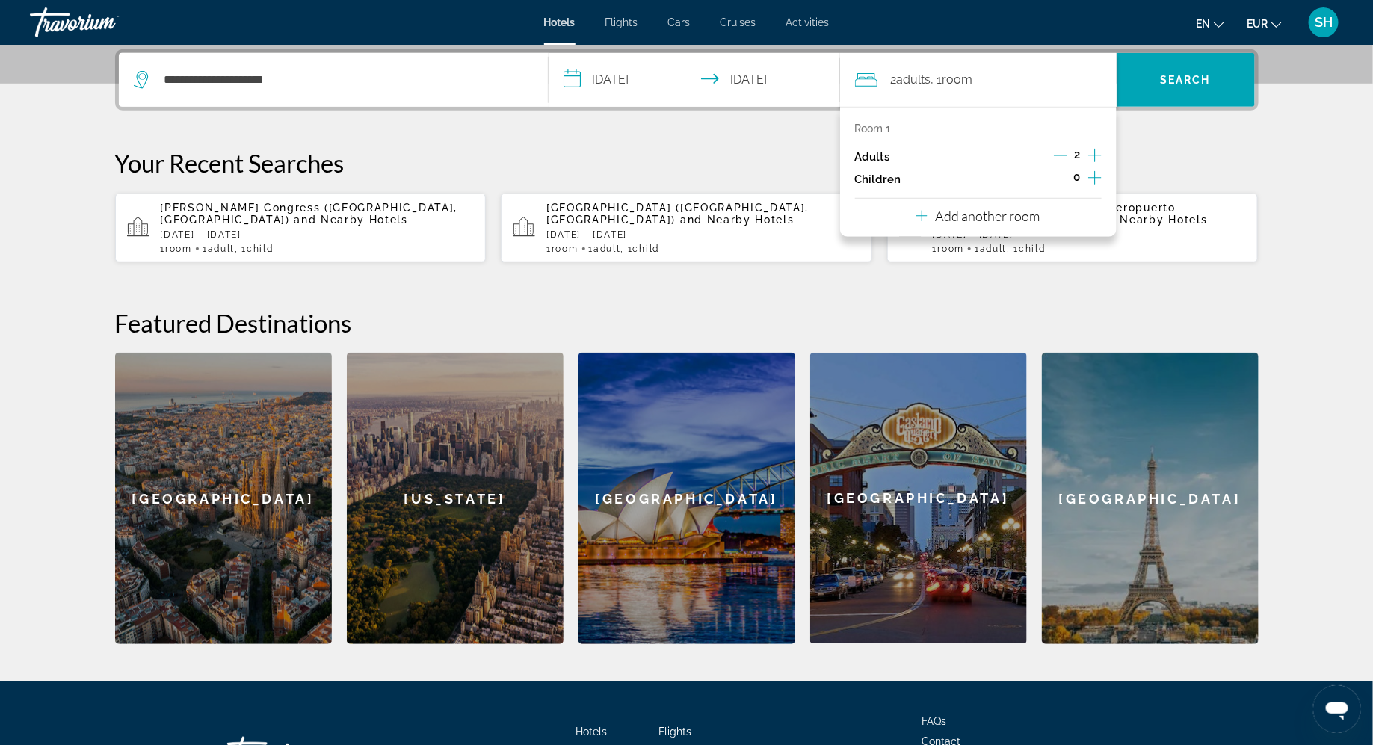
click at [1062, 152] on icon "Decrement adults" at bounding box center [1060, 155] width 13 height 13
click at [1093, 175] on icon "Increment children" at bounding box center [1094, 178] width 13 height 18
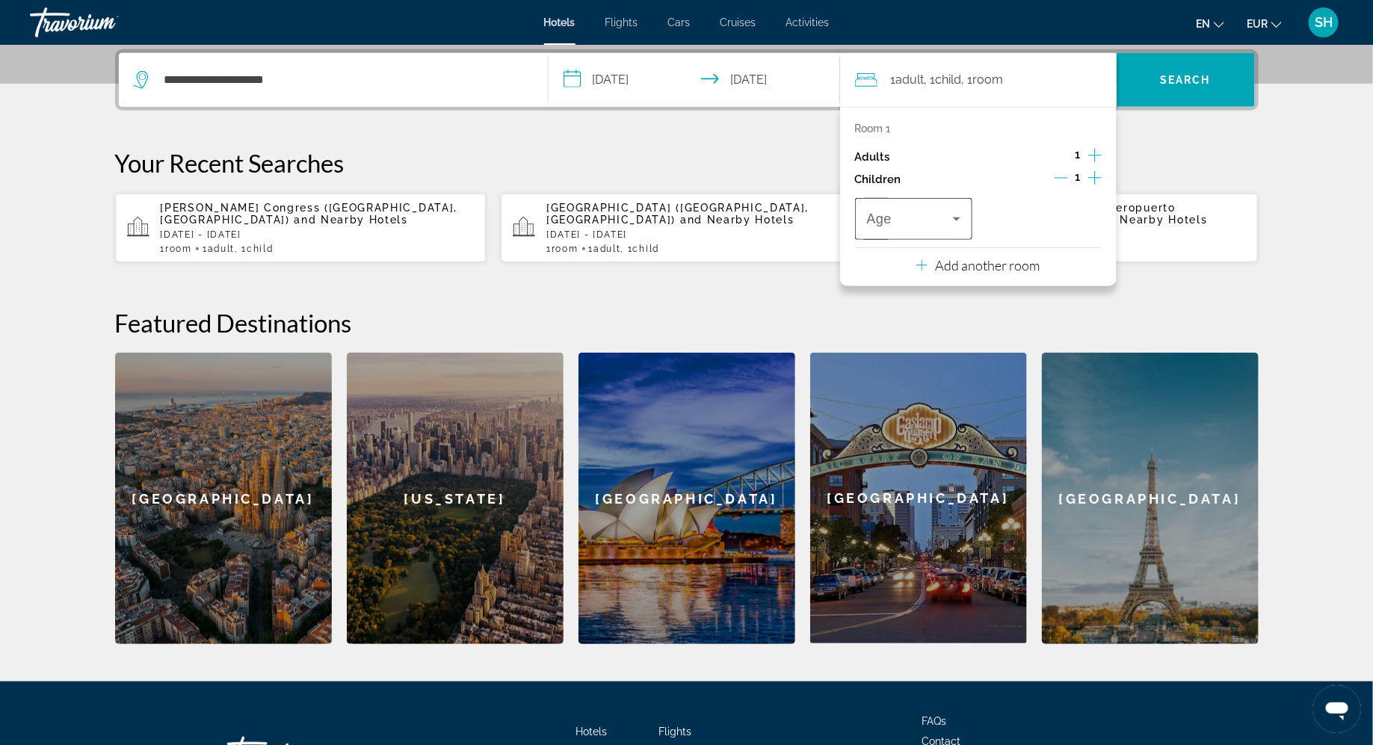
click at [959, 218] on icon "Travelers: 1 adult, 1 child" at bounding box center [956, 219] width 18 height 18
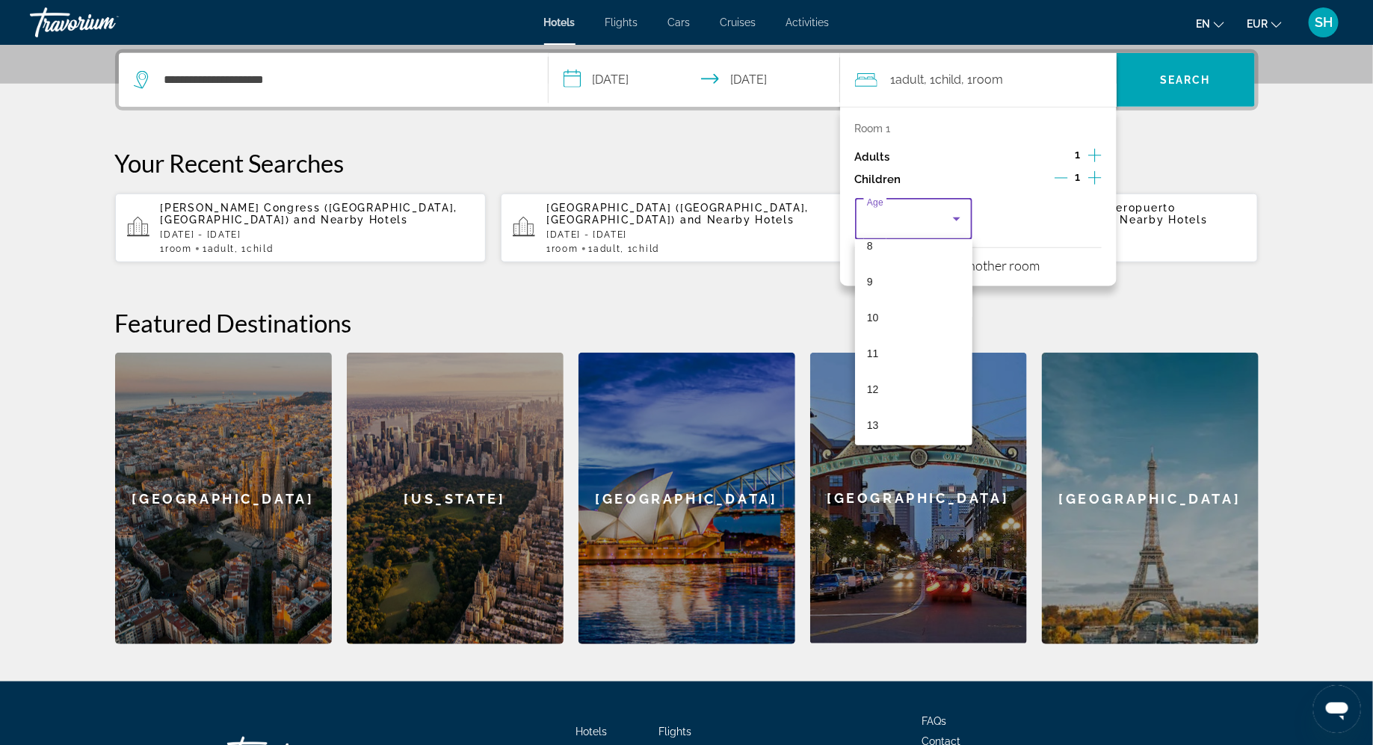
scroll to position [309, 0]
click at [910, 284] on mat-option "9" at bounding box center [914, 278] width 118 height 36
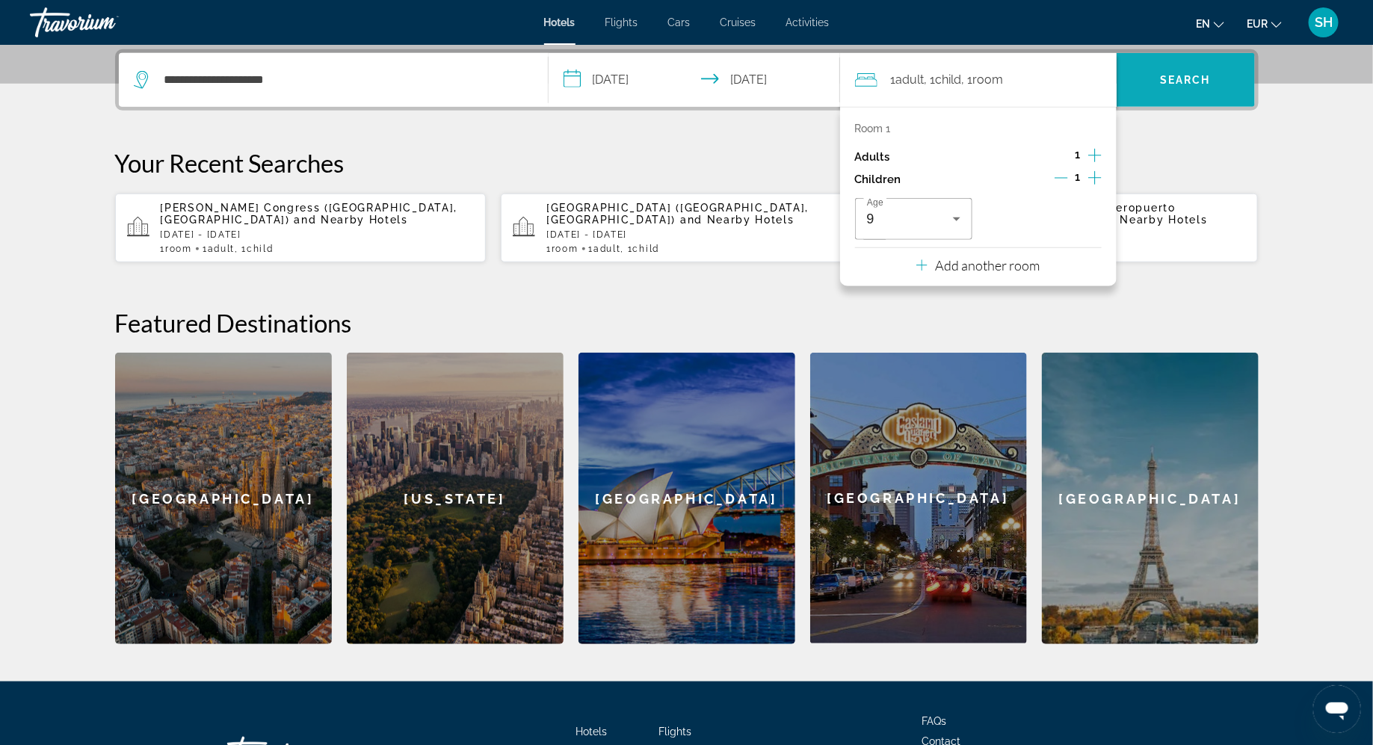
click at [1145, 86] on span "Search" at bounding box center [1185, 80] width 138 height 36
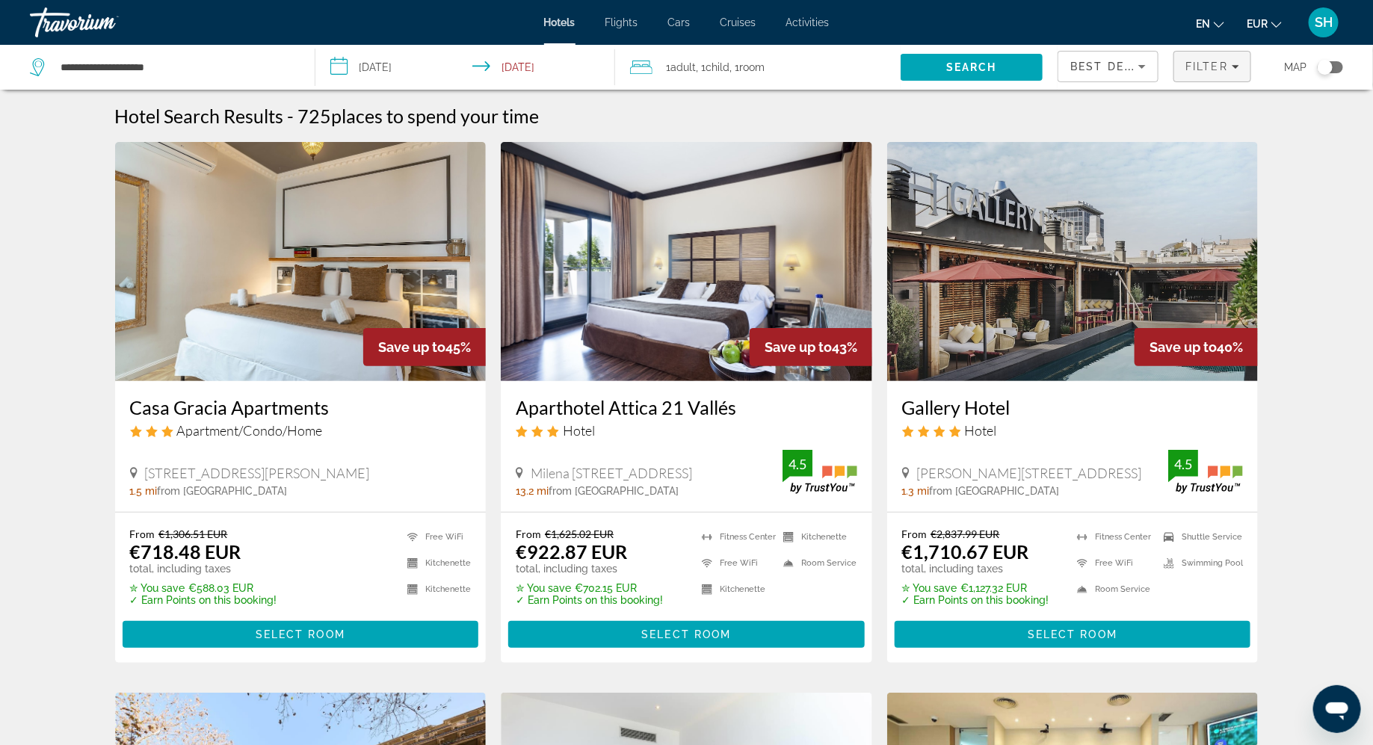
click at [1237, 68] on icon "Filters" at bounding box center [1234, 66] width 7 height 7
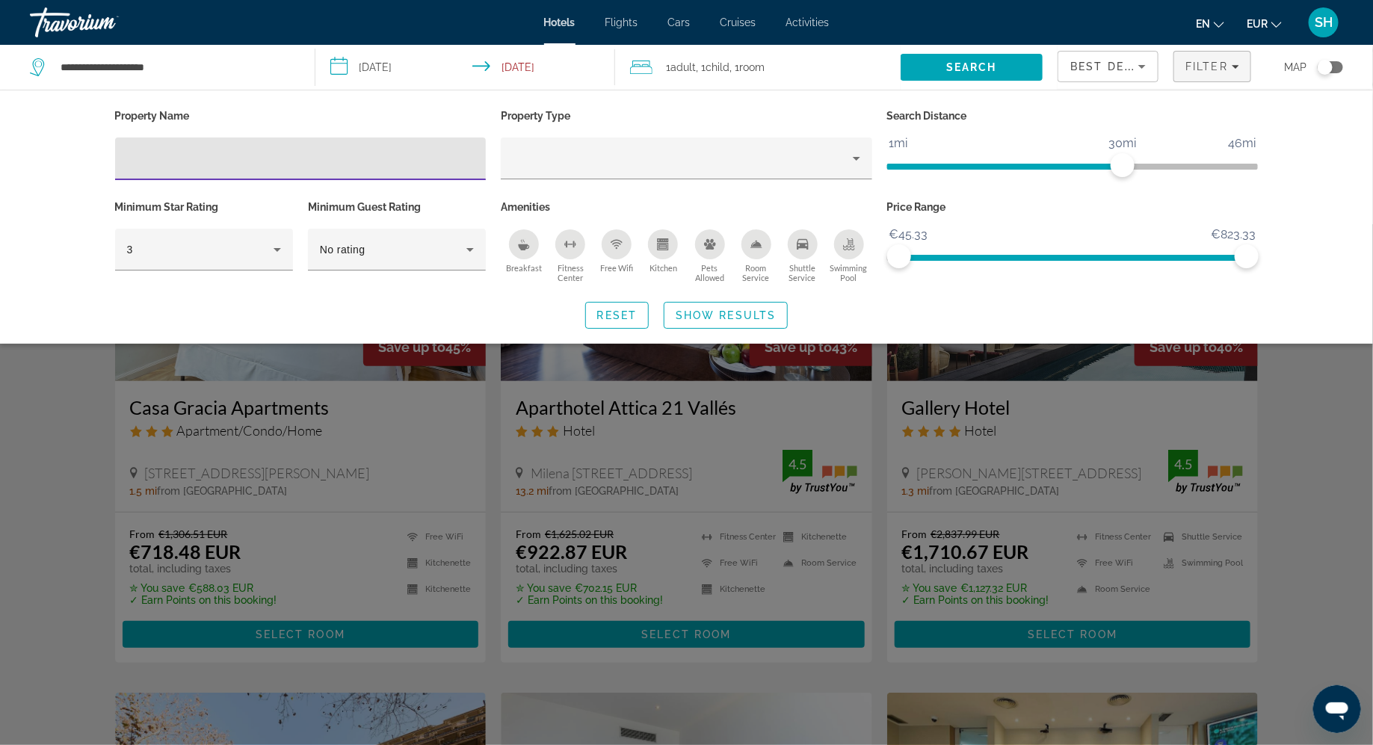
click at [931, 23] on div "en English Español Français Italiano Português русский EUR USD ($) MXN (Mex$) C…" at bounding box center [1093, 22] width 499 height 31
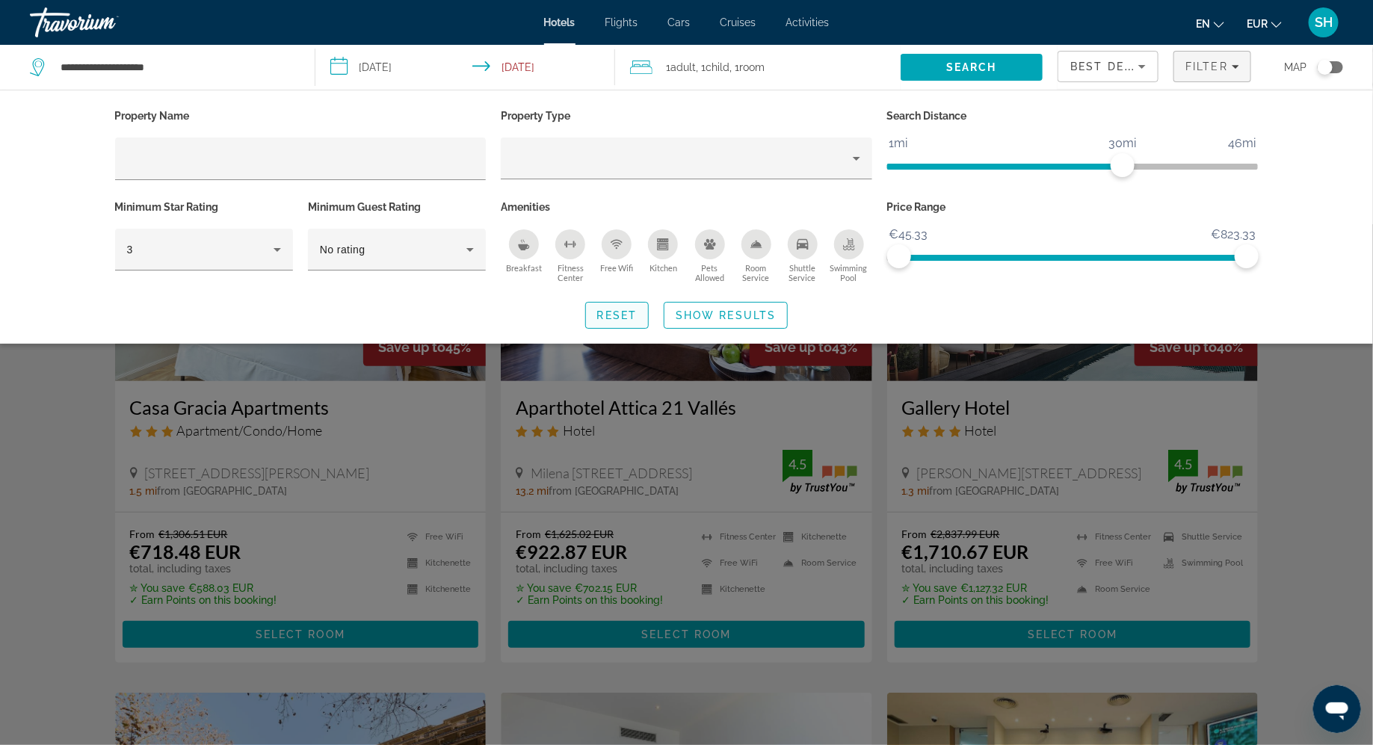
click at [621, 312] on span "Reset" at bounding box center [617, 315] width 40 height 12
click at [701, 314] on span "Show Results" at bounding box center [725, 315] width 100 height 12
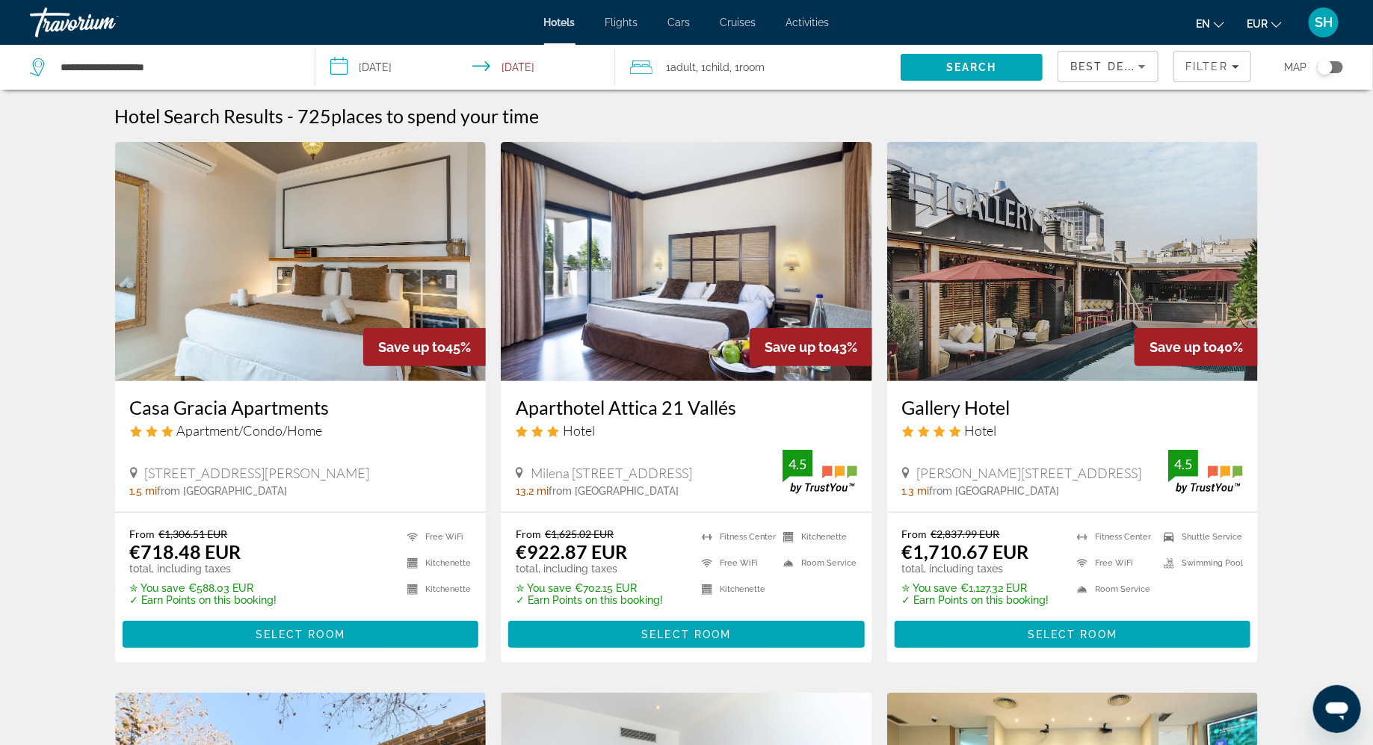
click at [1145, 64] on icon "Sort by" at bounding box center [1142, 67] width 18 height 18
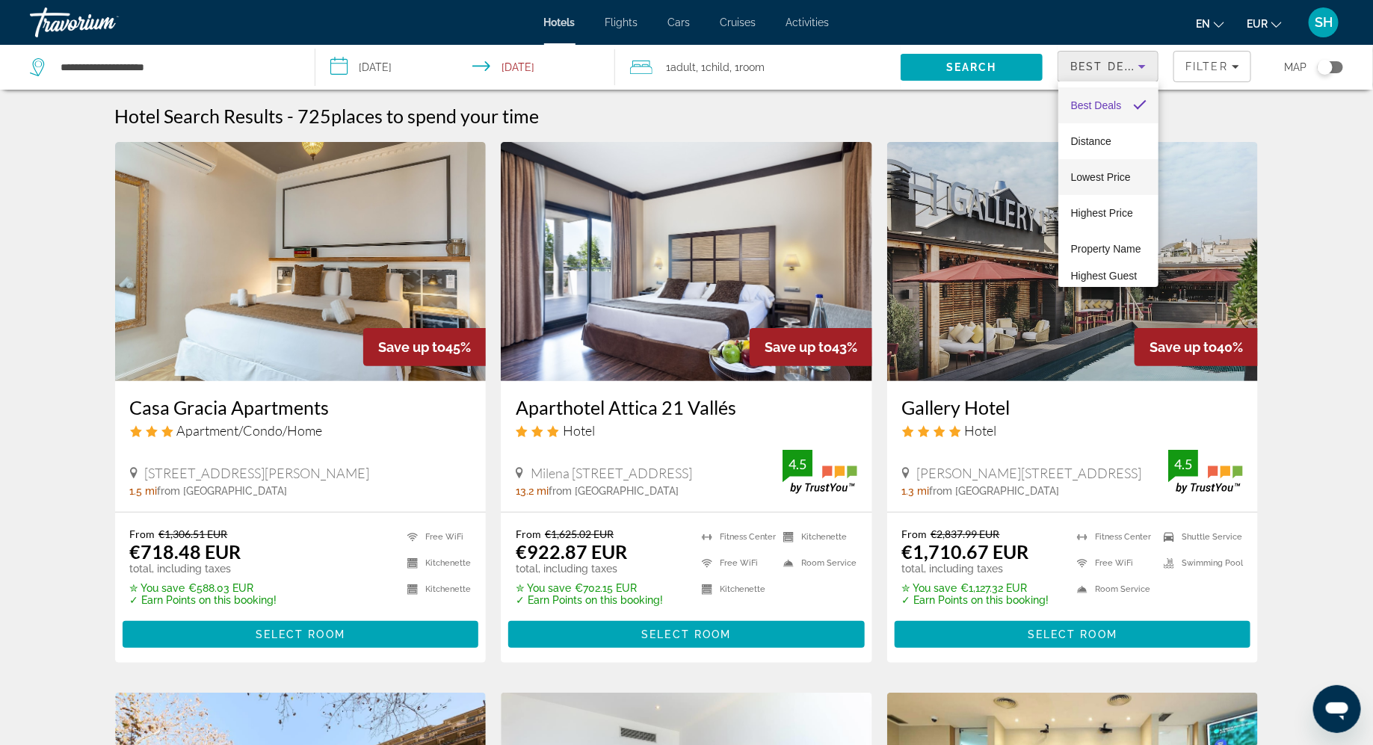
click at [1107, 174] on span "Lowest Price" at bounding box center [1100, 177] width 60 height 12
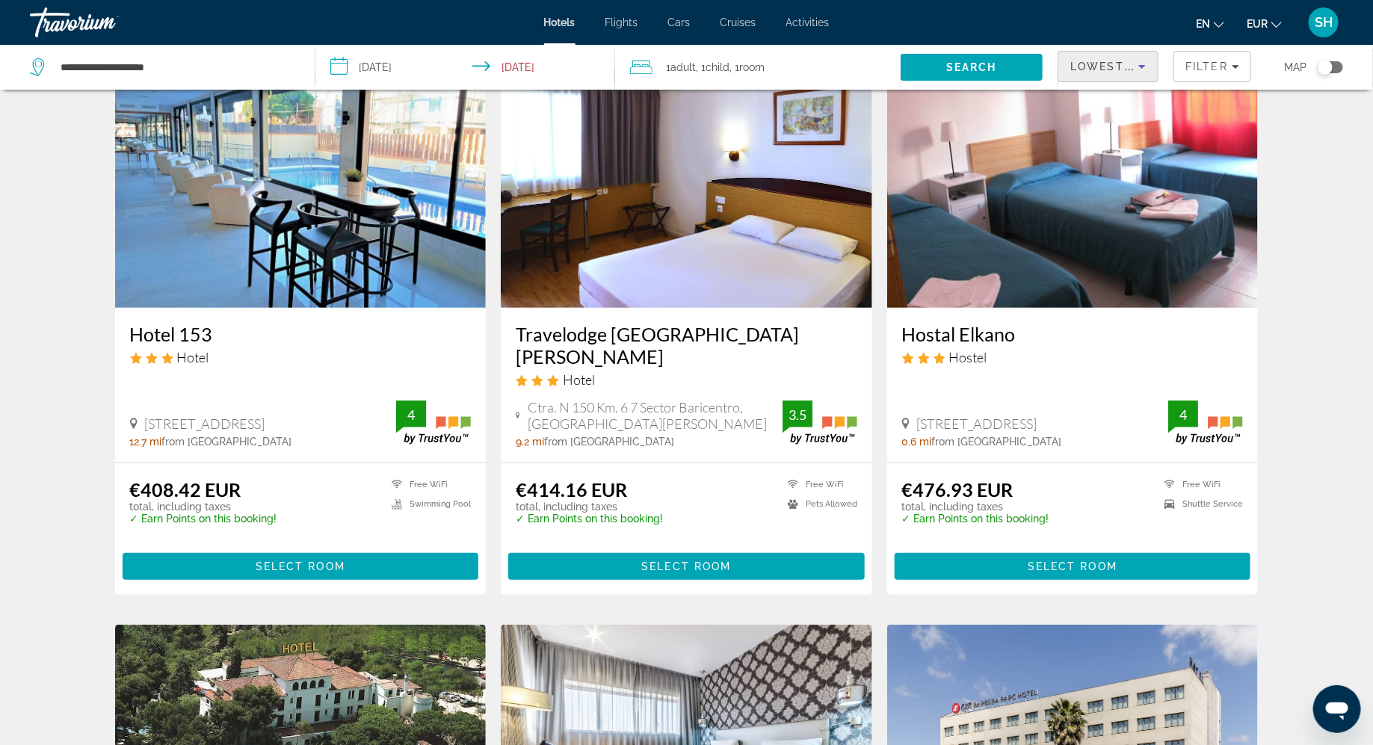
scroll to position [76, 0]
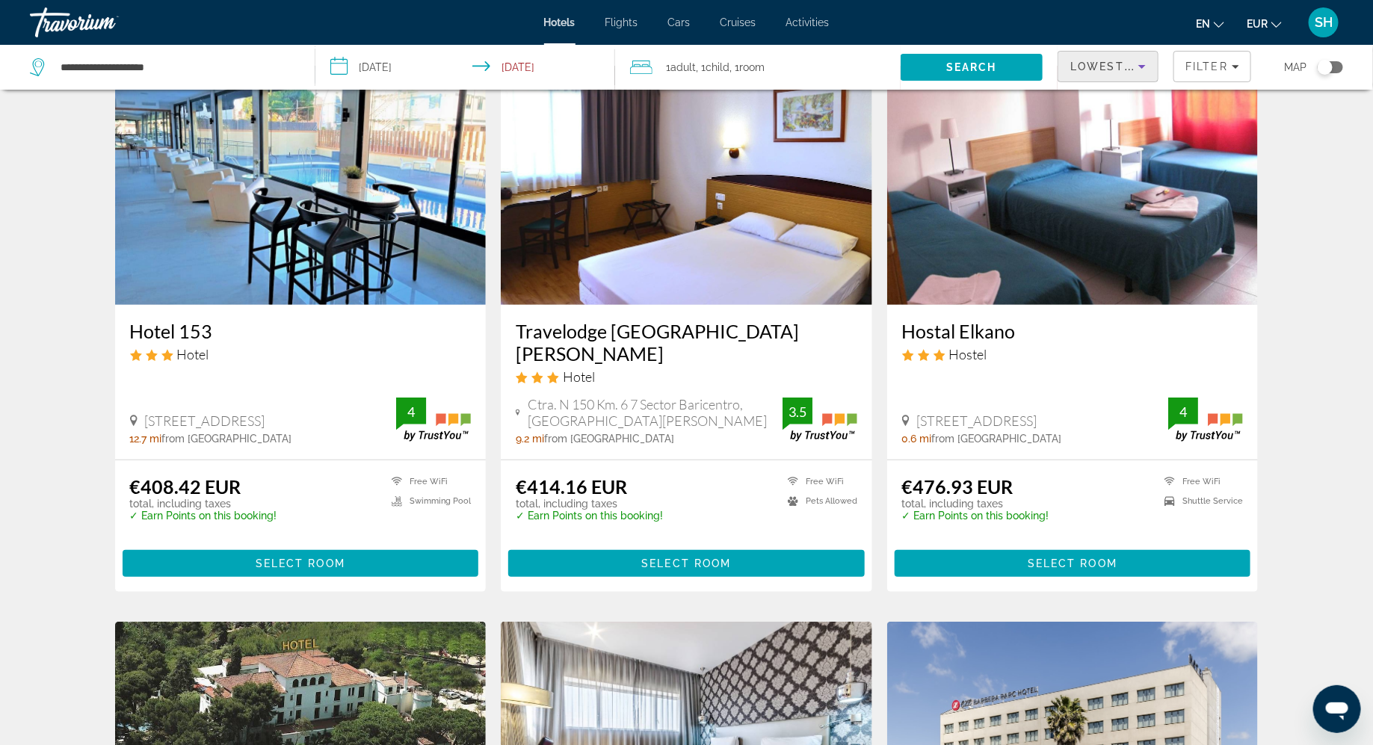
click at [675, 281] on img "Main content" at bounding box center [686, 185] width 371 height 239
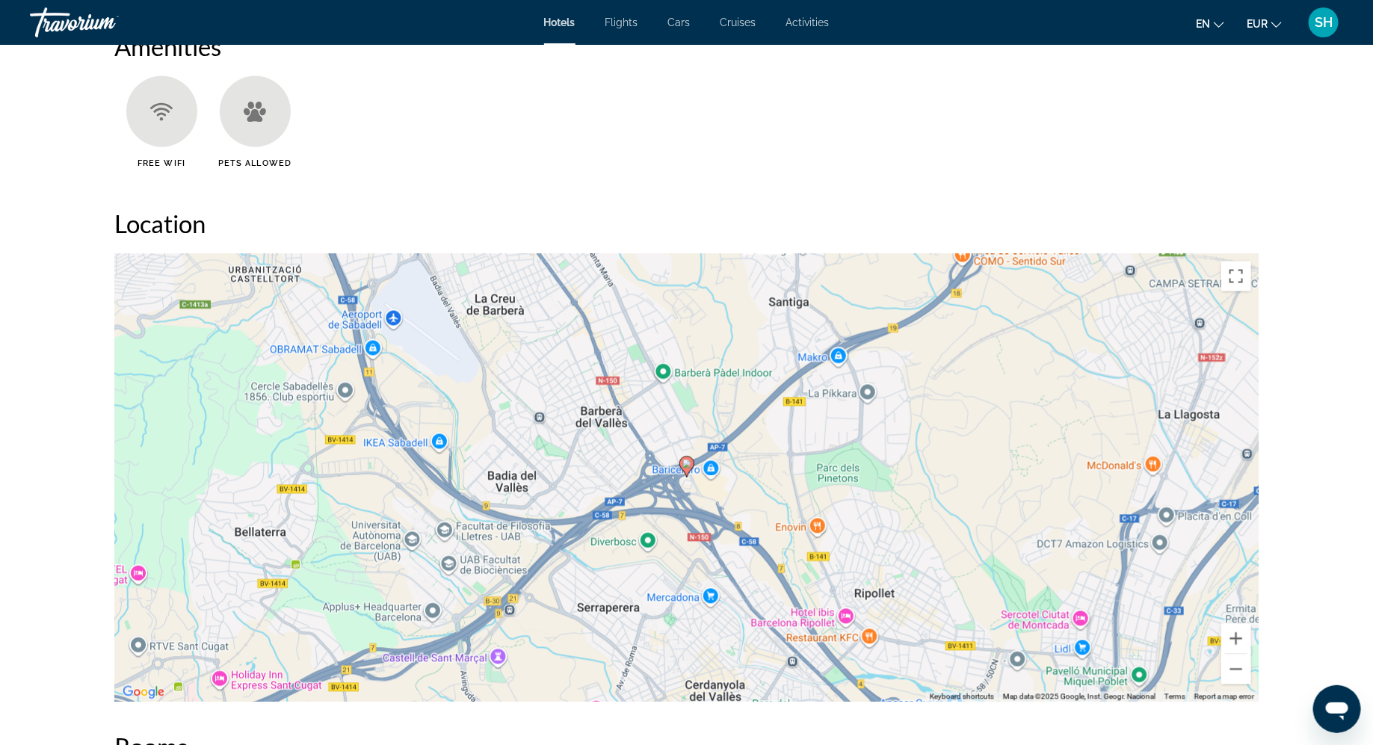
scroll to position [1196, 0]
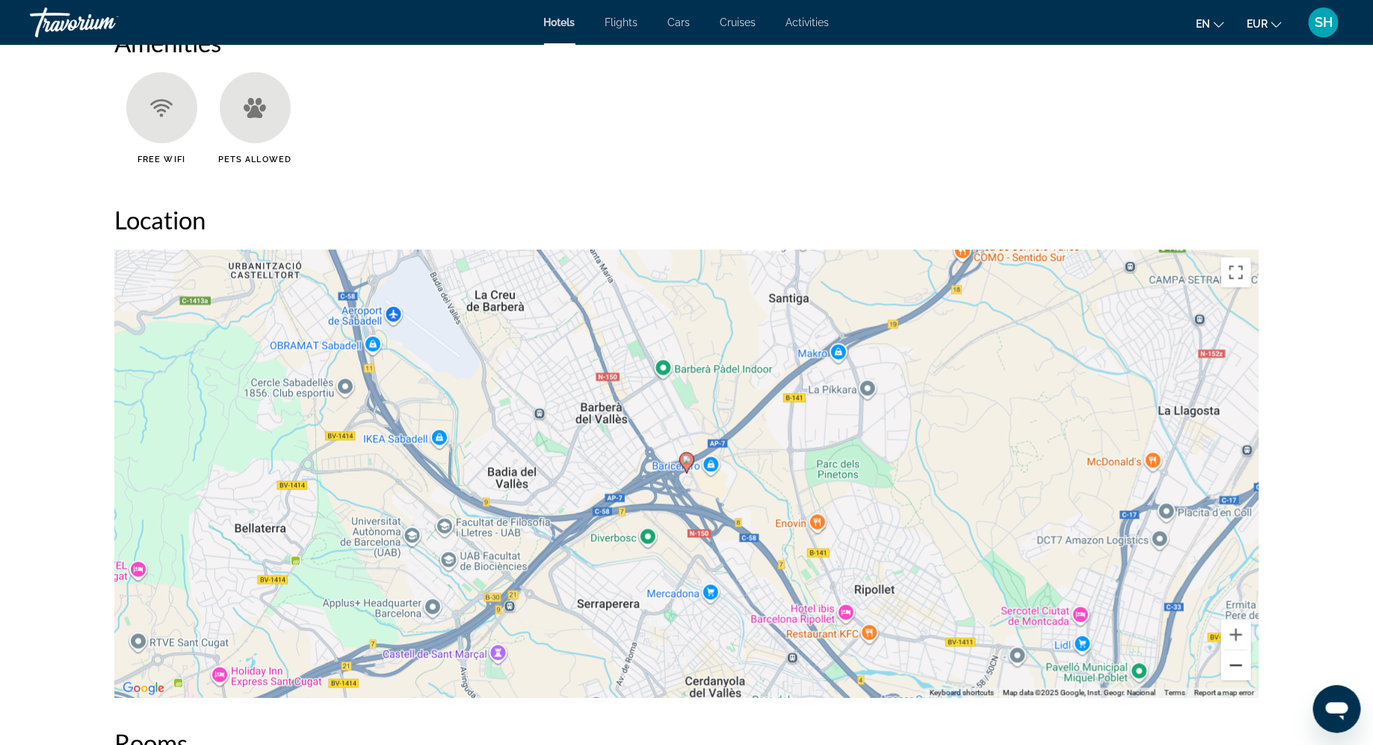
click at [1235, 653] on button "Zoom out" at bounding box center [1236, 666] width 30 height 30
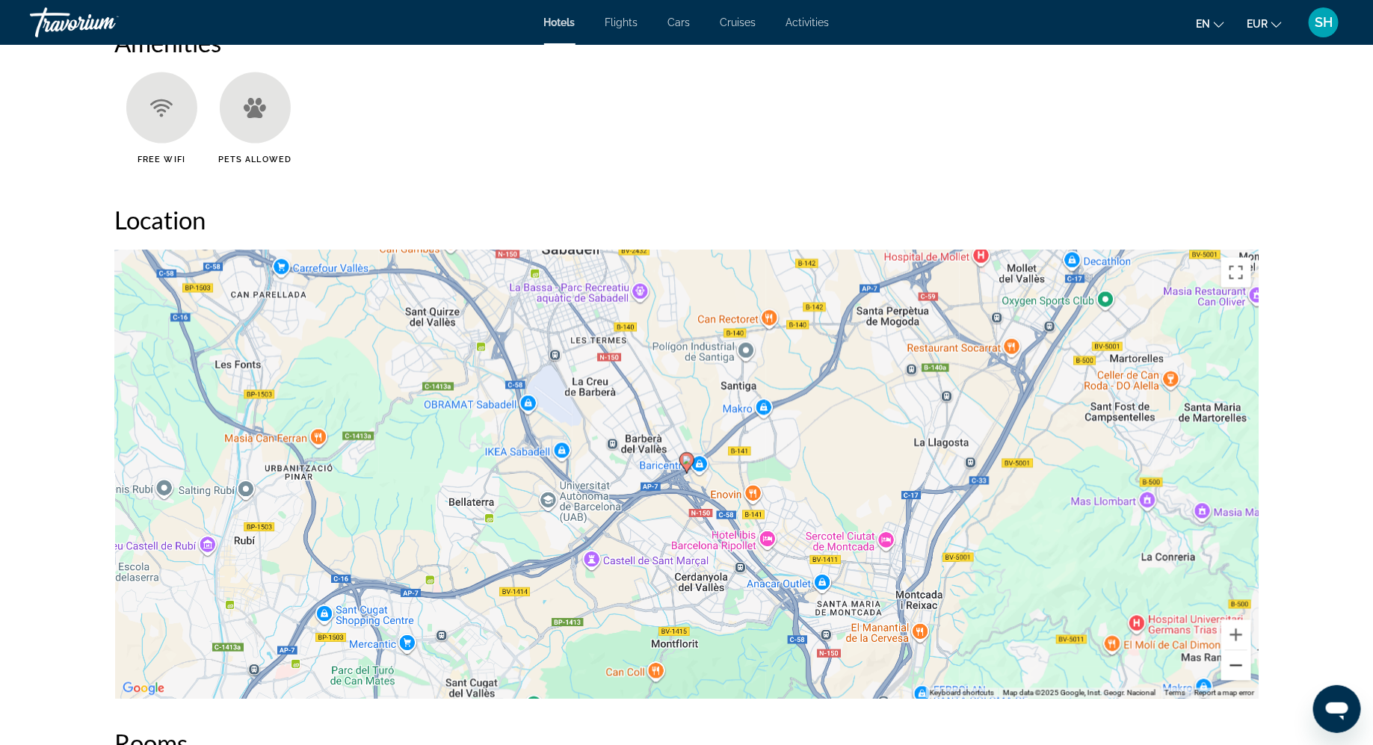
click at [1235, 653] on button "Zoom out" at bounding box center [1236, 666] width 30 height 30
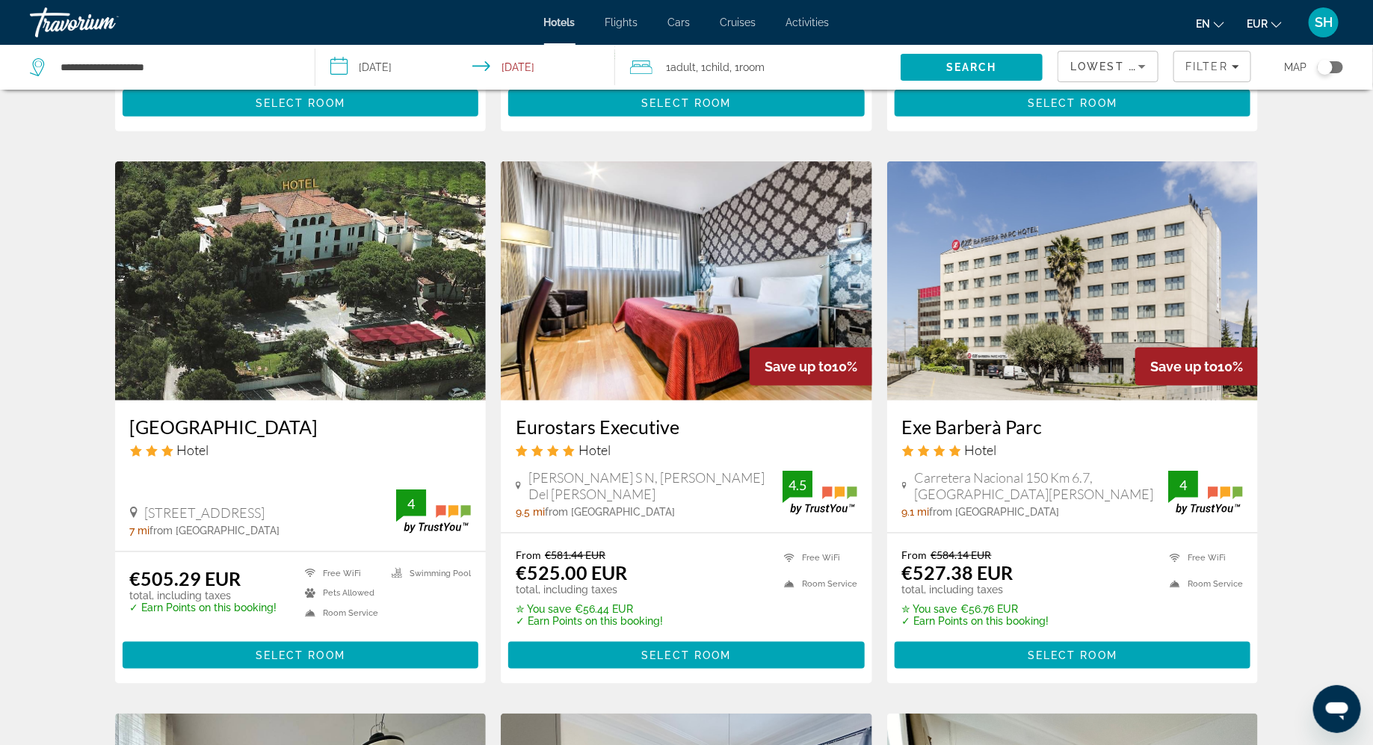
scroll to position [539, 0]
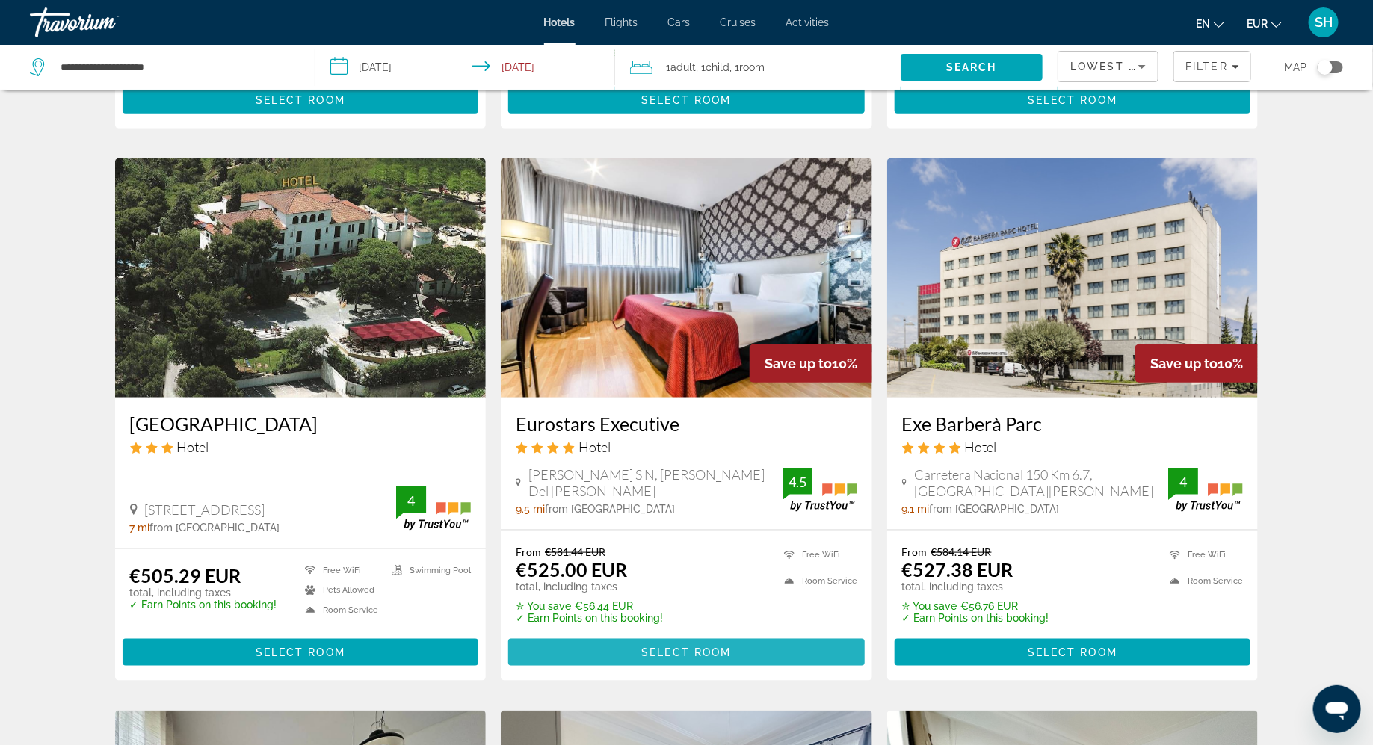
click at [584, 634] on span "Main content" at bounding box center [686, 652] width 356 height 36
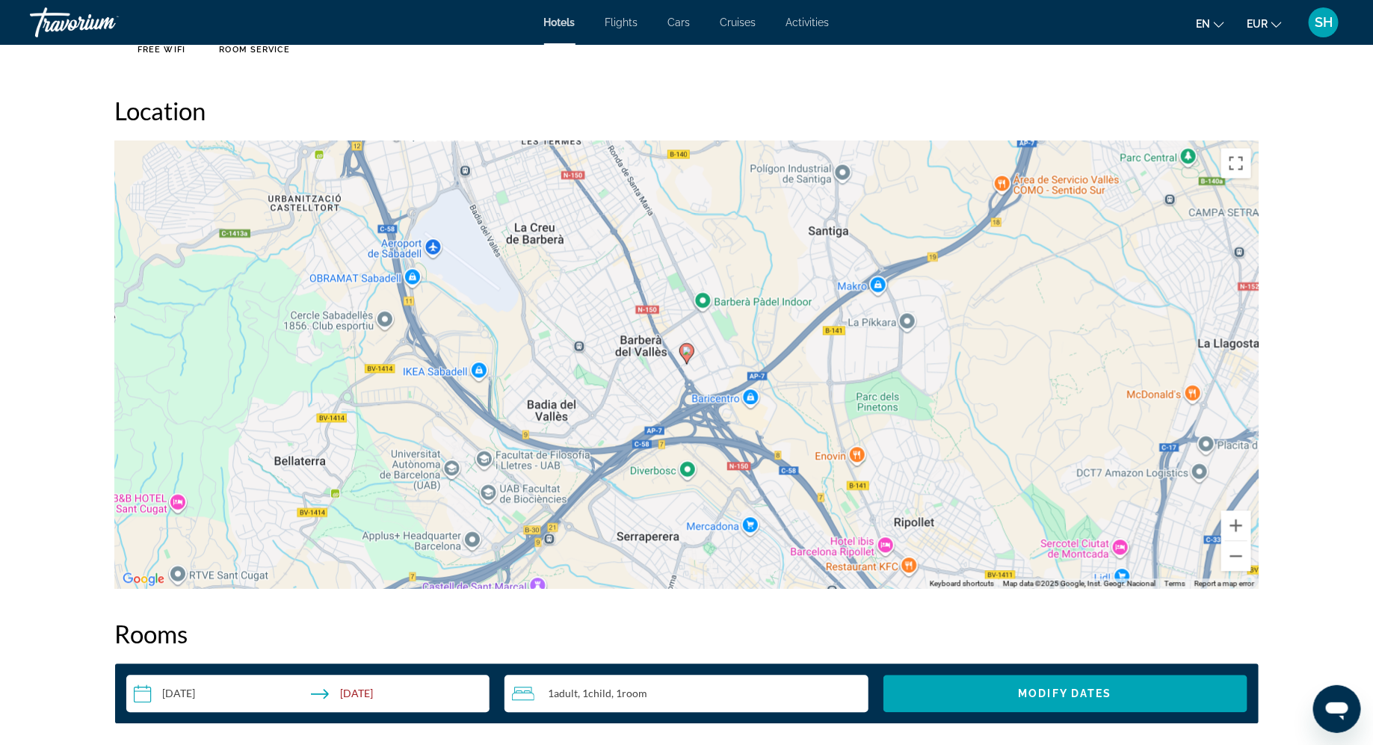
scroll to position [1364, 0]
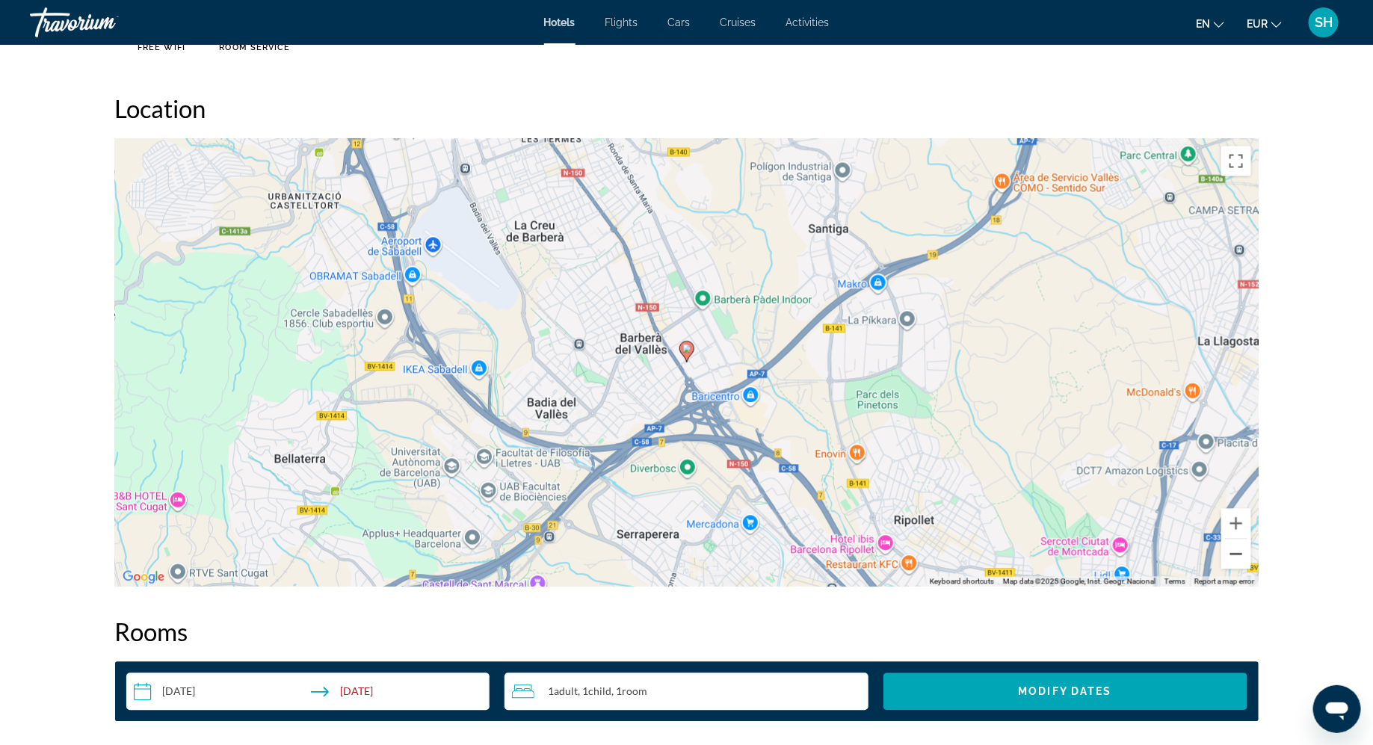
click at [1236, 550] on button "Zoom out" at bounding box center [1236, 554] width 30 height 30
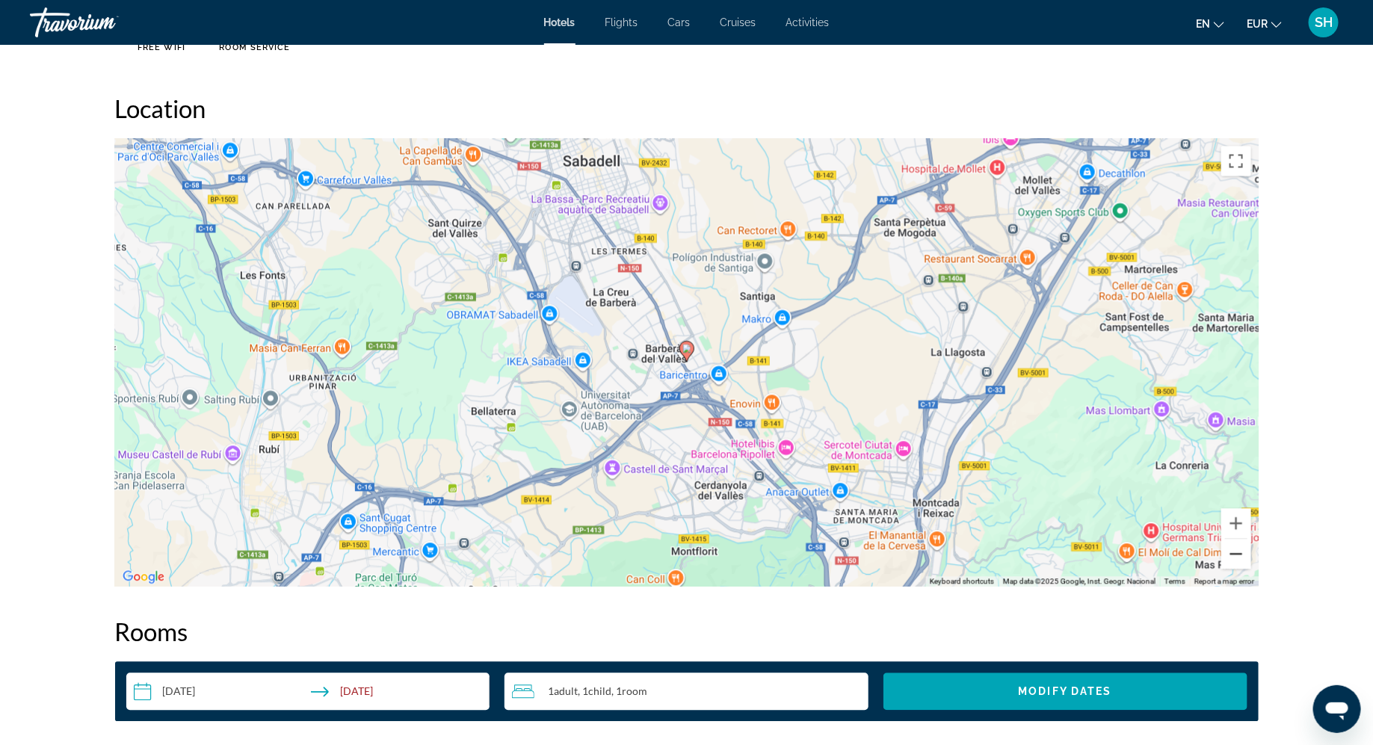
click at [1236, 550] on button "Zoom out" at bounding box center [1236, 554] width 30 height 30
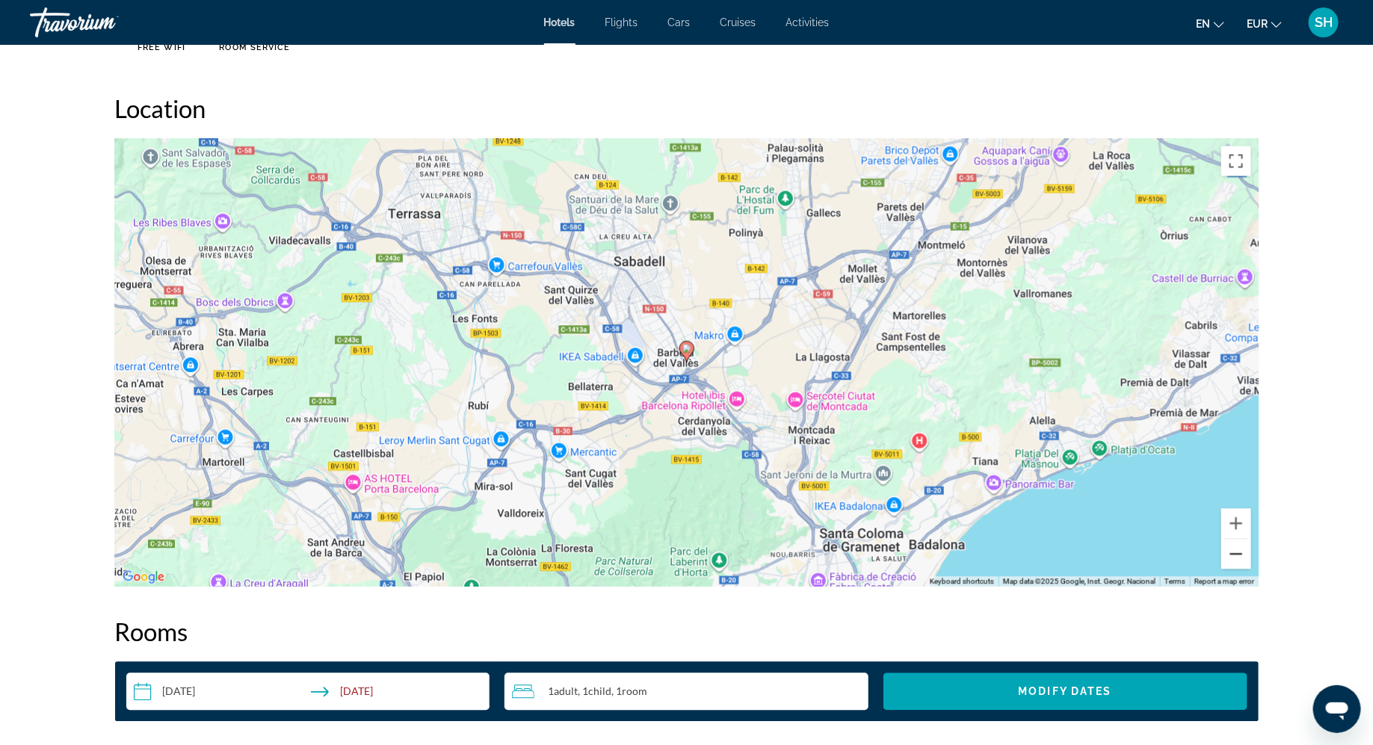
click at [1236, 550] on button "Zoom out" at bounding box center [1236, 554] width 30 height 30
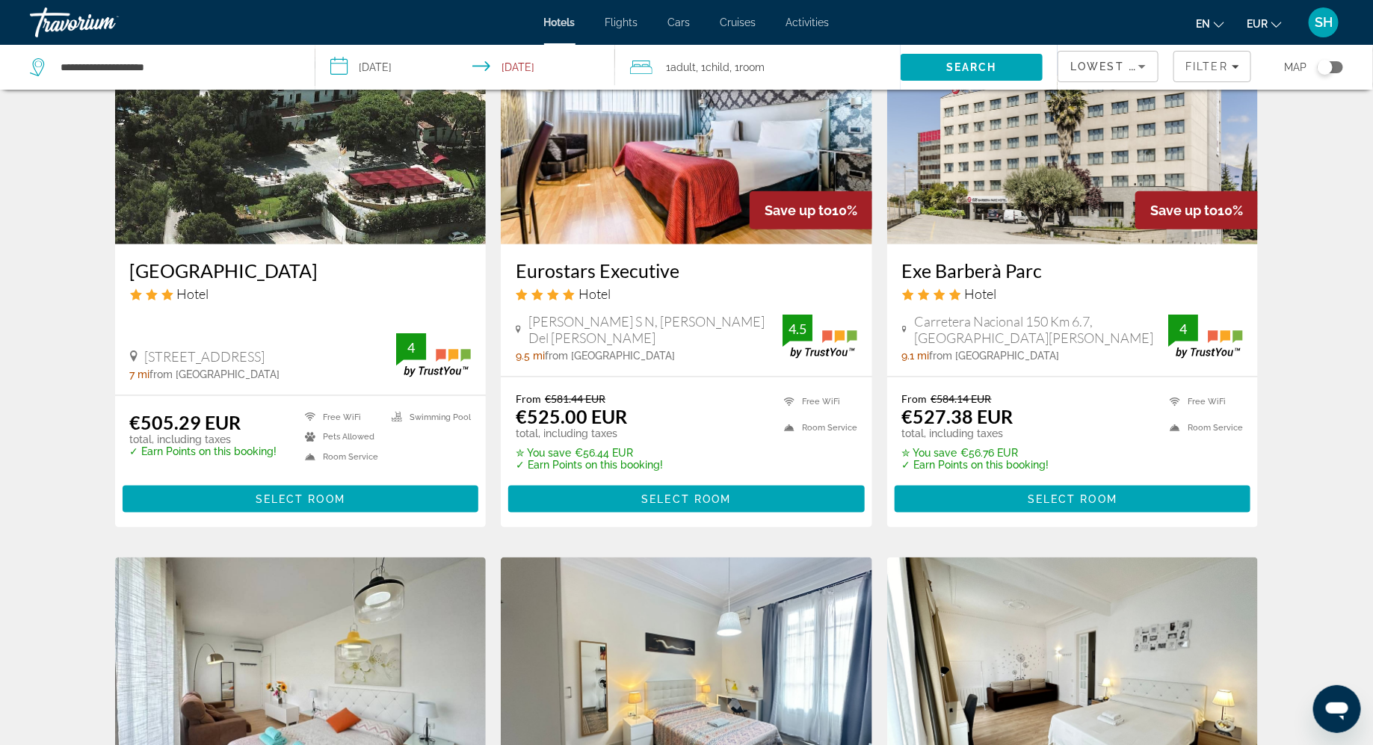
scroll to position [680, 0]
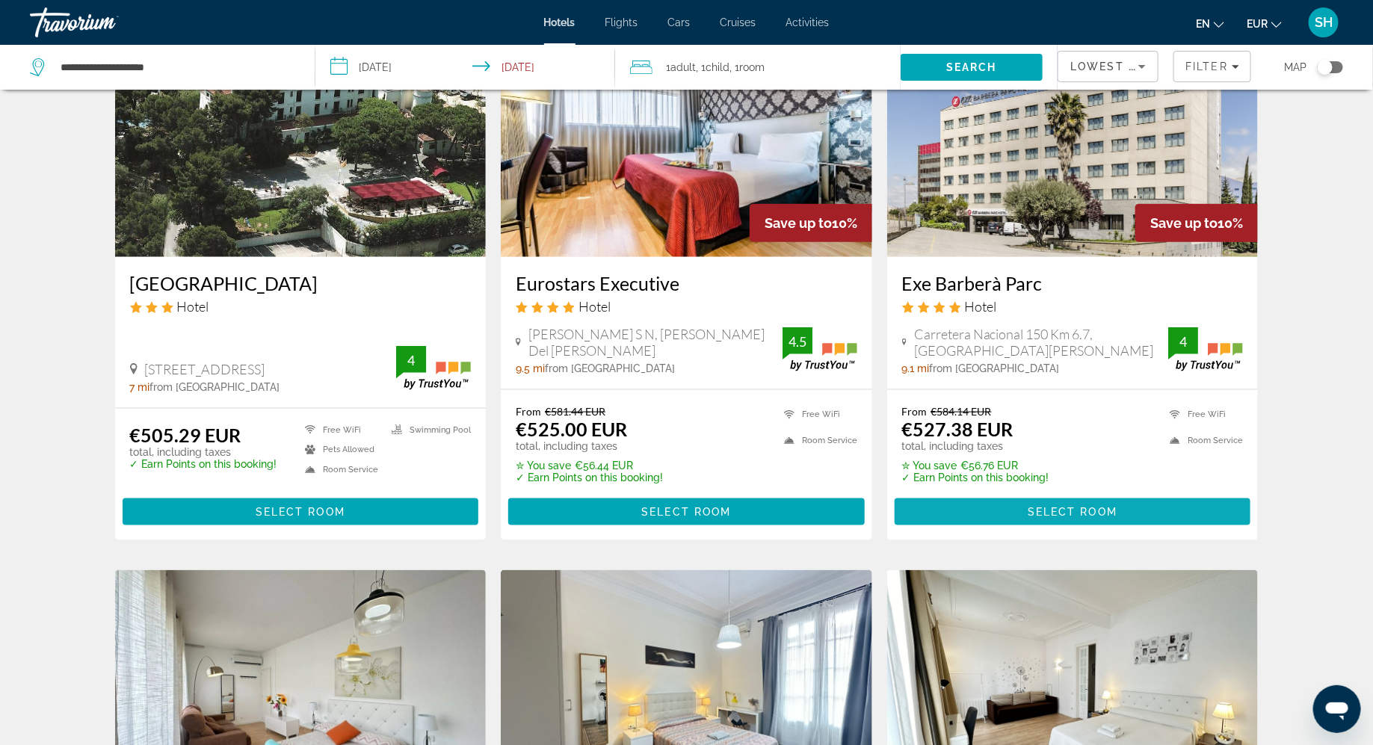
click at [954, 494] on span "Main content" at bounding box center [1072, 512] width 356 height 36
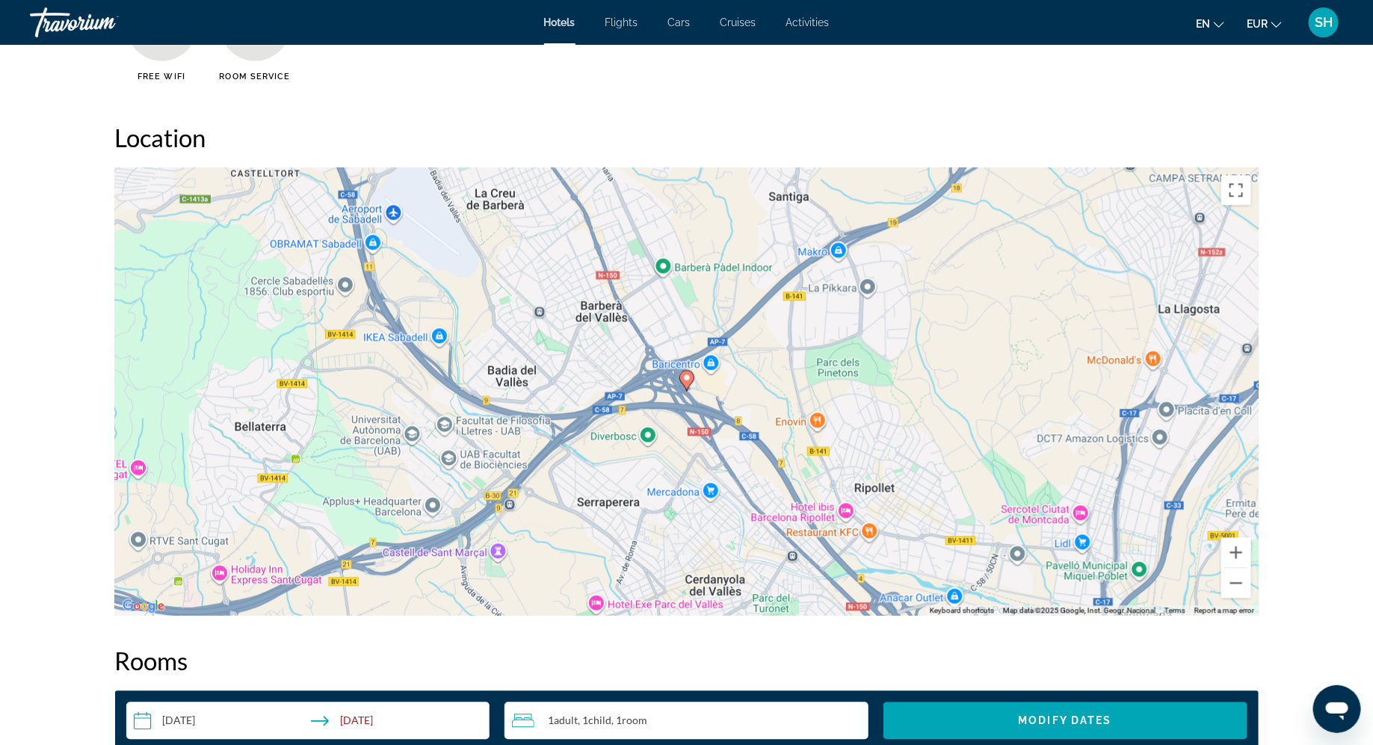
scroll to position [1335, 0]
click at [1237, 585] on button "Zoom out" at bounding box center [1236, 583] width 30 height 30
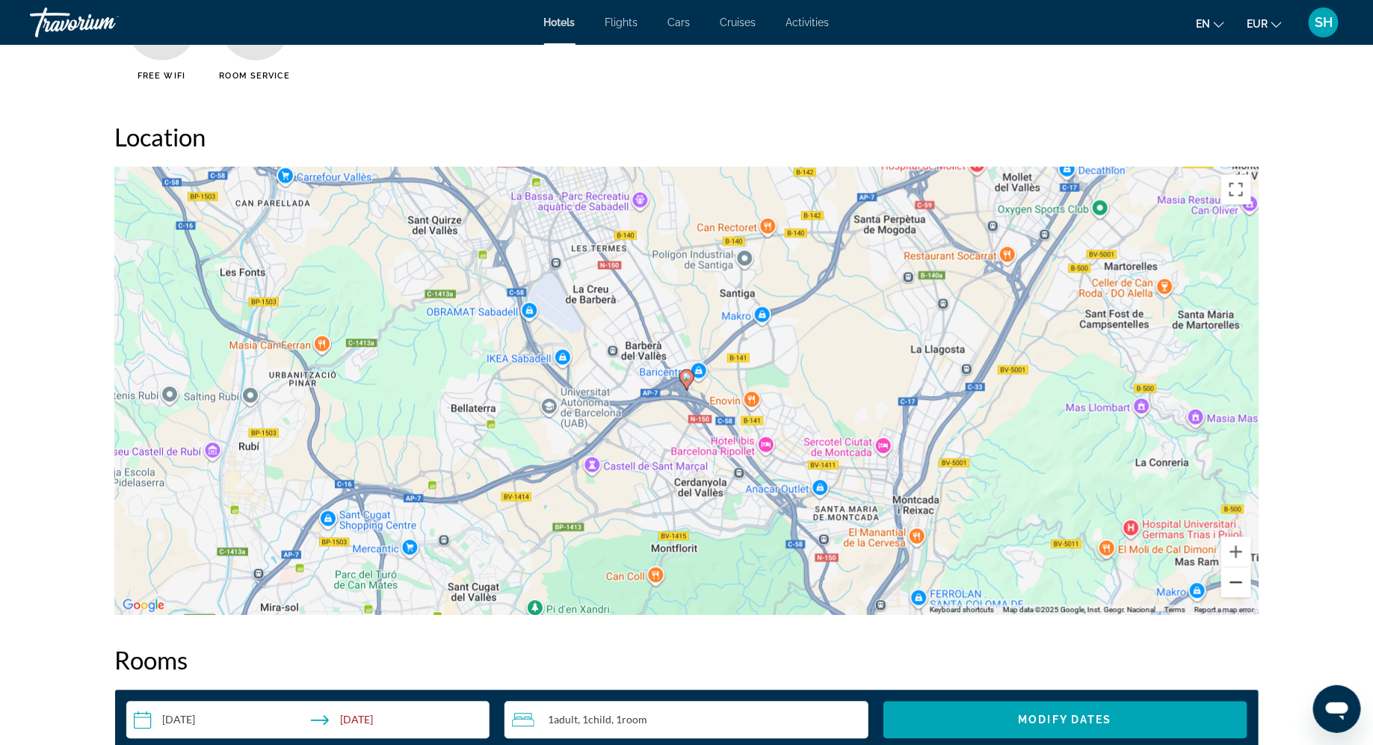
click at [1237, 585] on button "Zoom out" at bounding box center [1236, 583] width 30 height 30
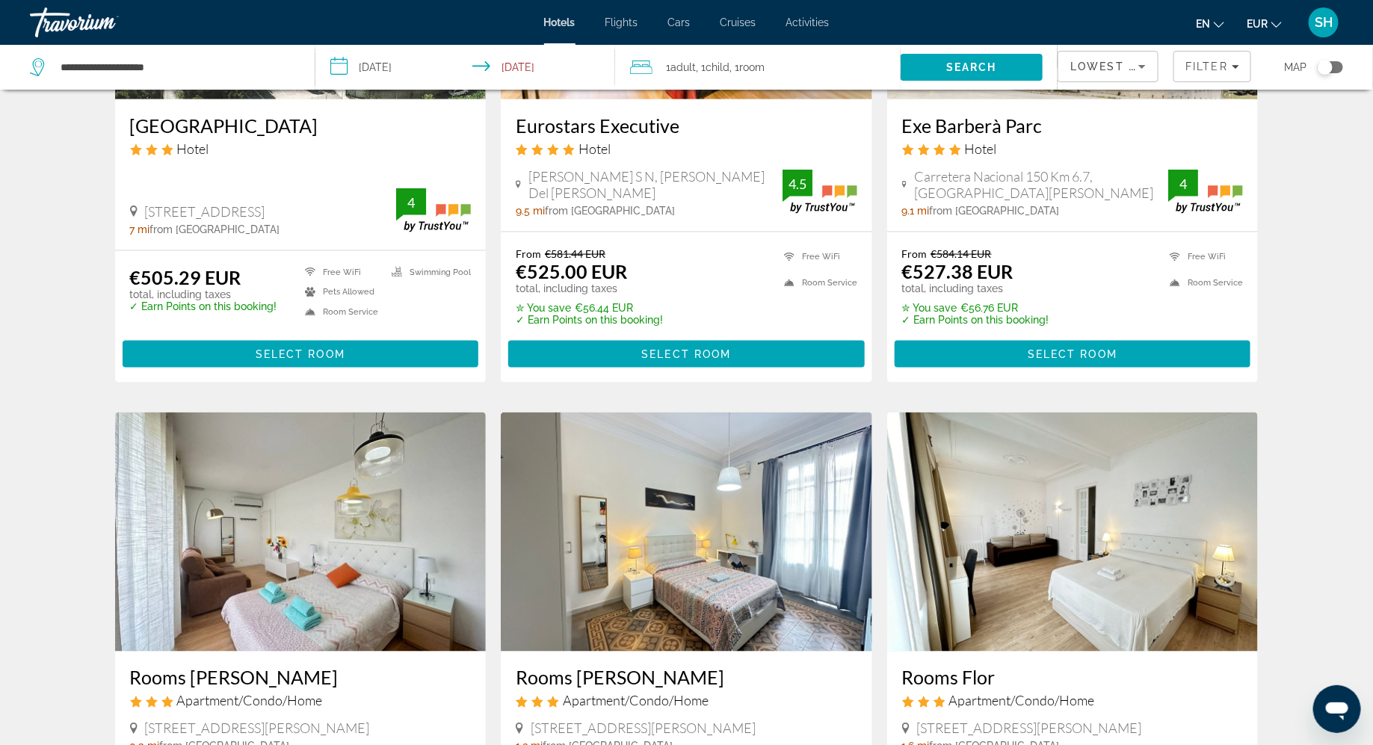
scroll to position [850, 0]
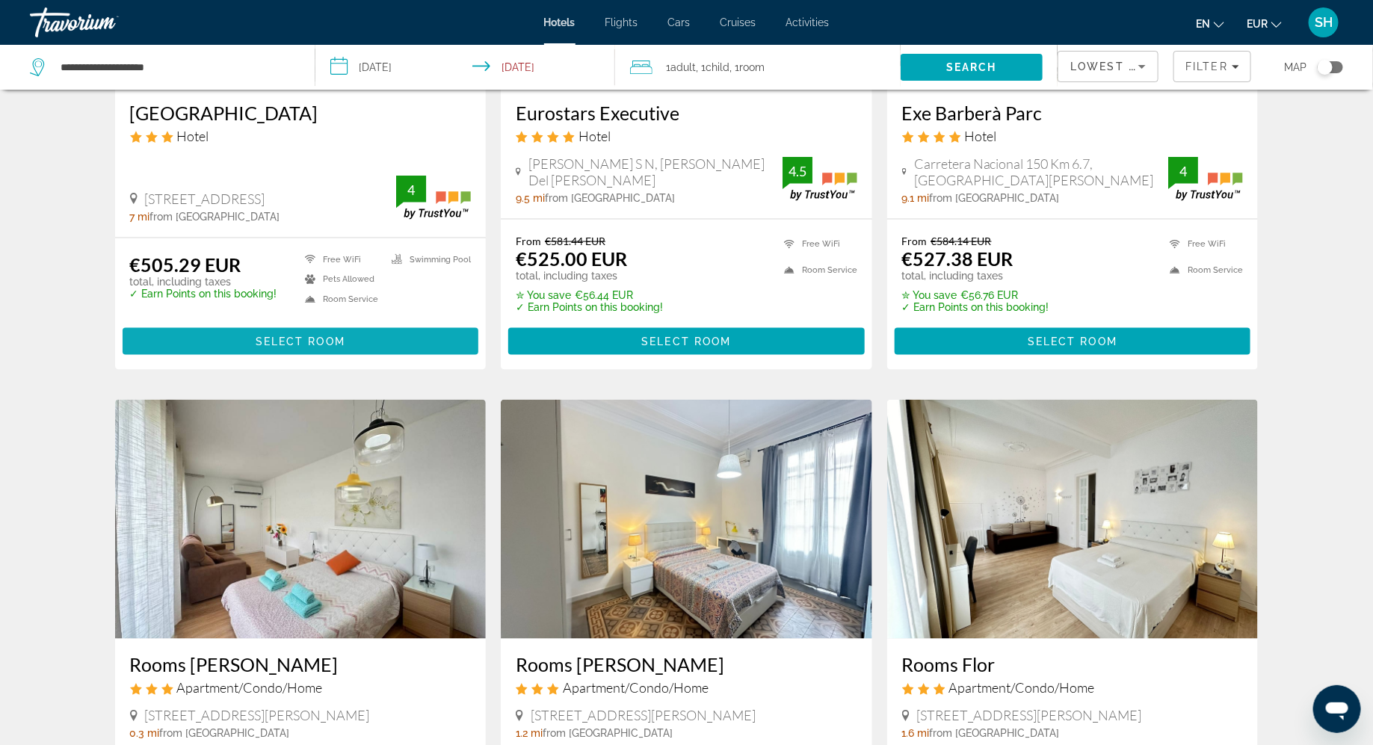
click at [254, 324] on span "Main content" at bounding box center [301, 342] width 356 height 36
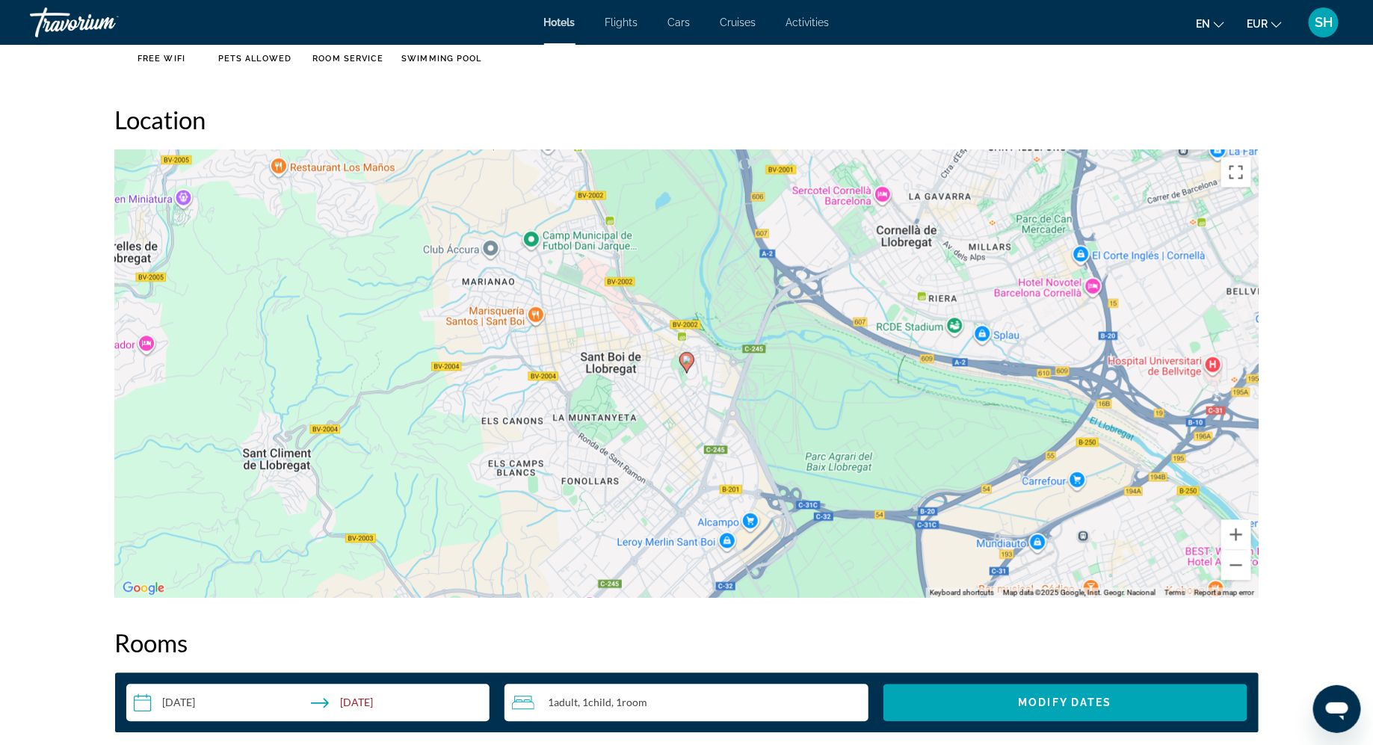
scroll to position [1354, 0]
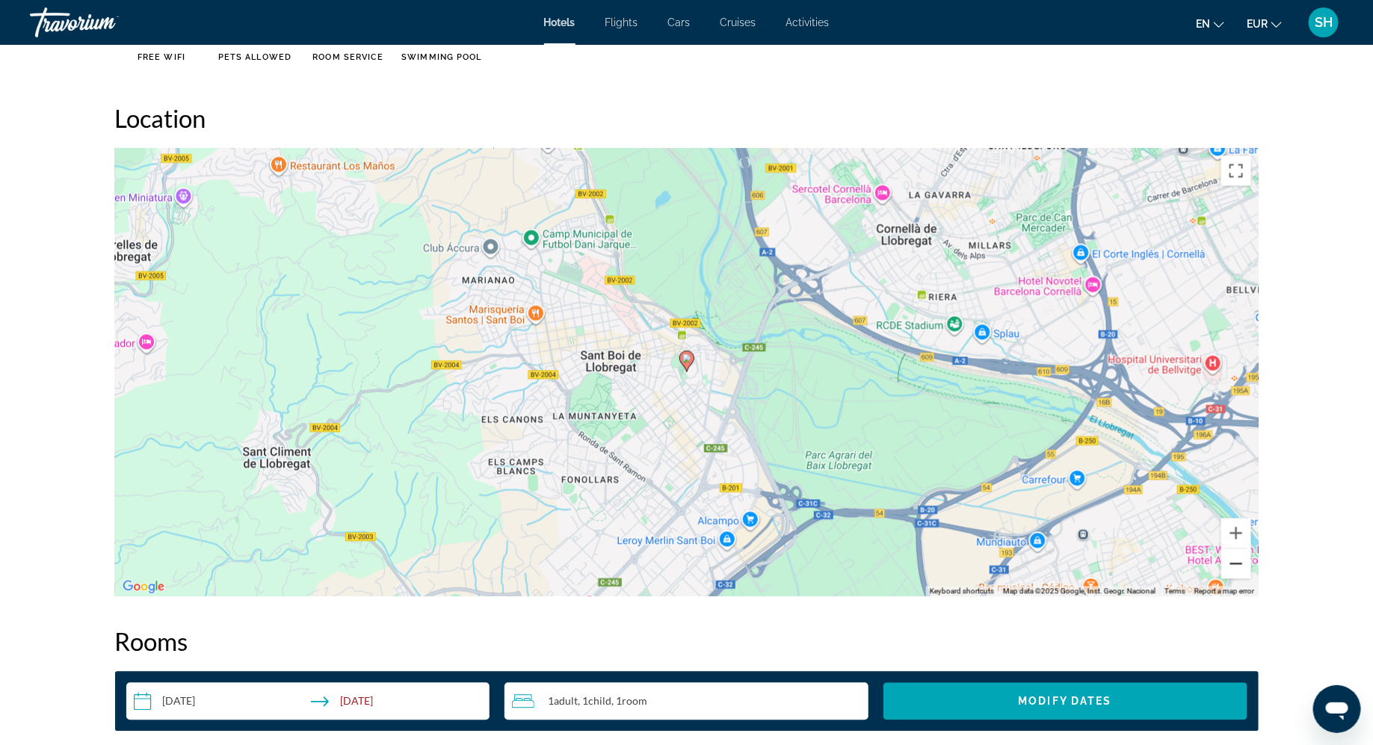
click at [1239, 566] on button "Zoom out" at bounding box center [1236, 564] width 30 height 30
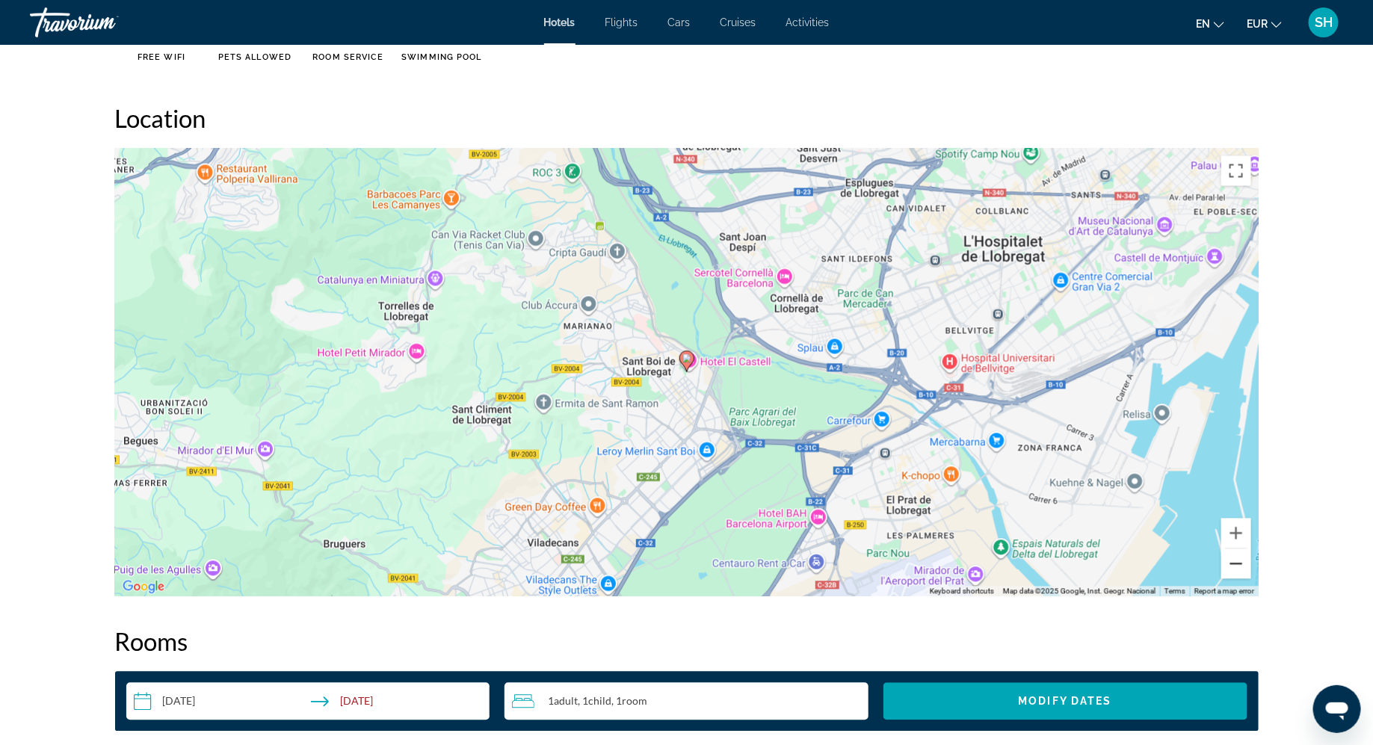
click at [1239, 566] on button "Zoom out" at bounding box center [1236, 564] width 30 height 30
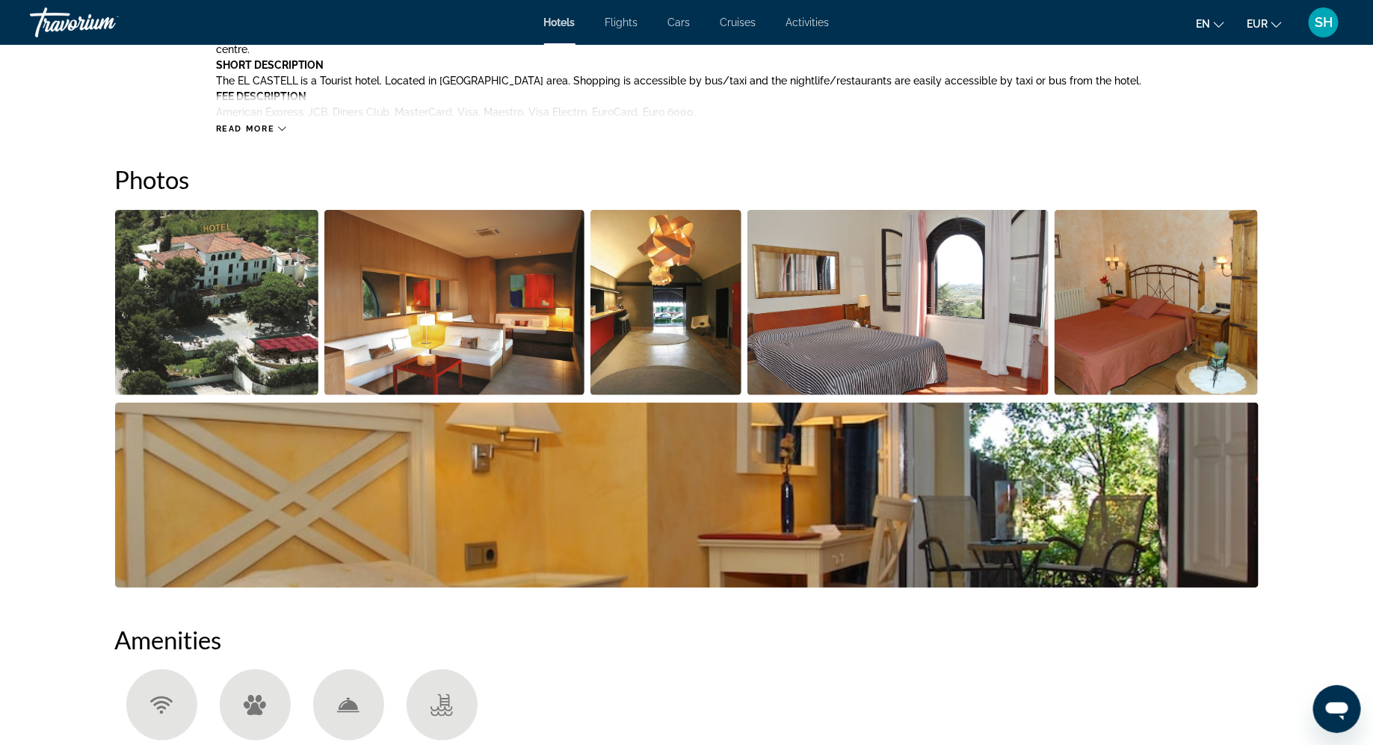
scroll to position [654, 0]
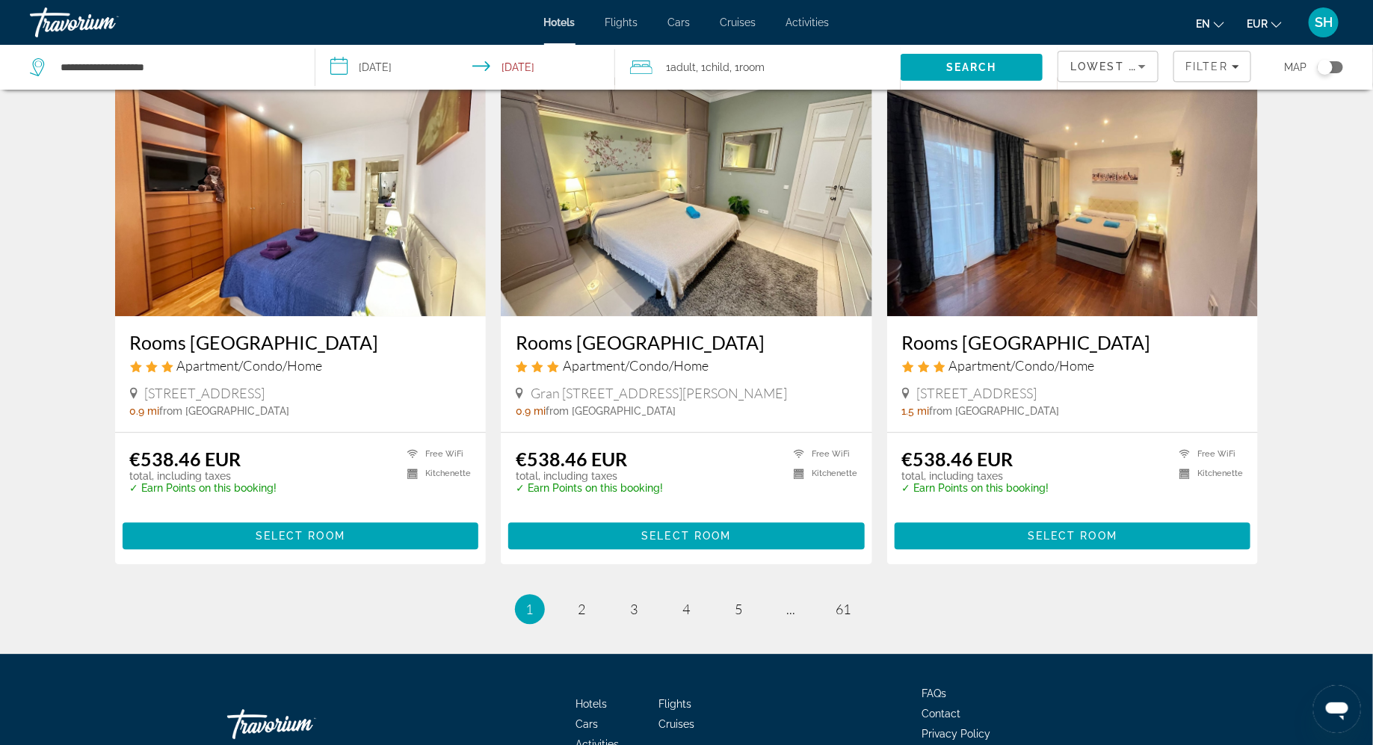
scroll to position [1696, 0]
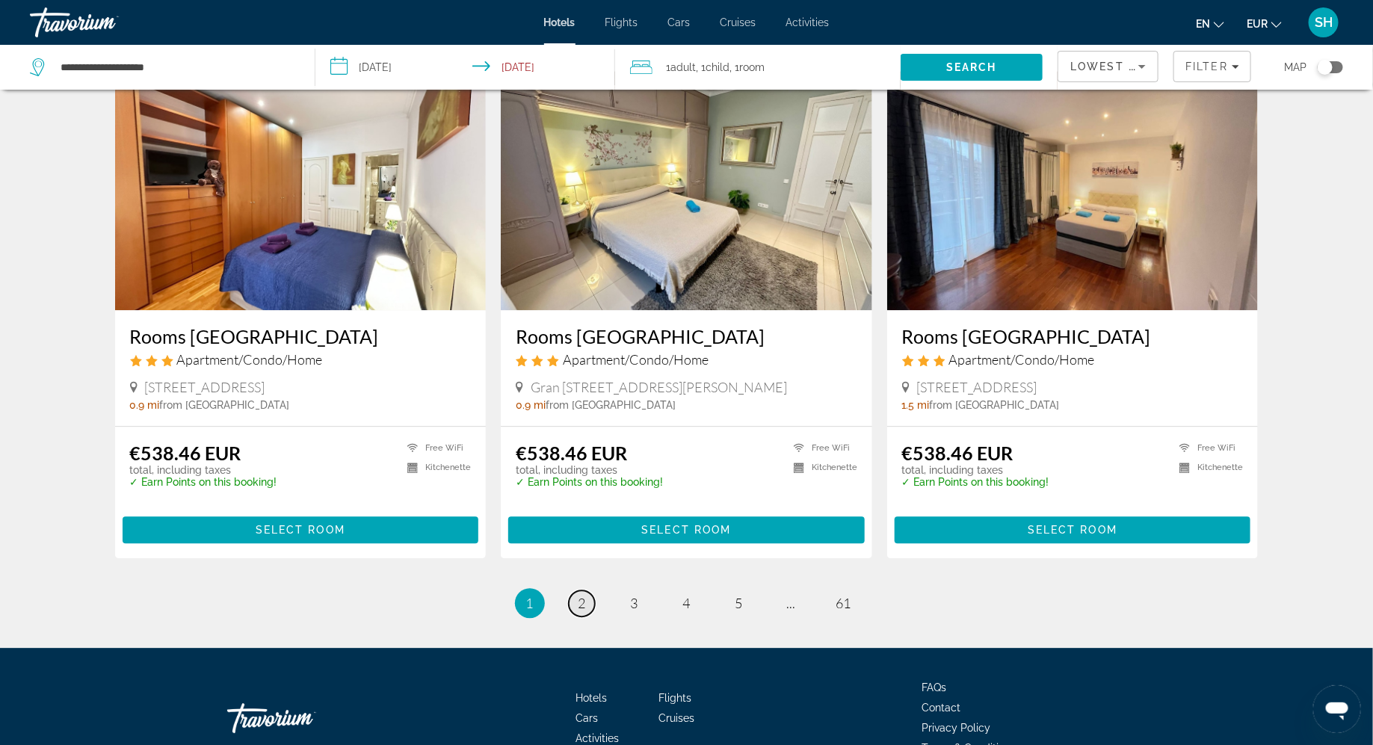
click at [581, 595] on span "2" at bounding box center [581, 603] width 7 height 16
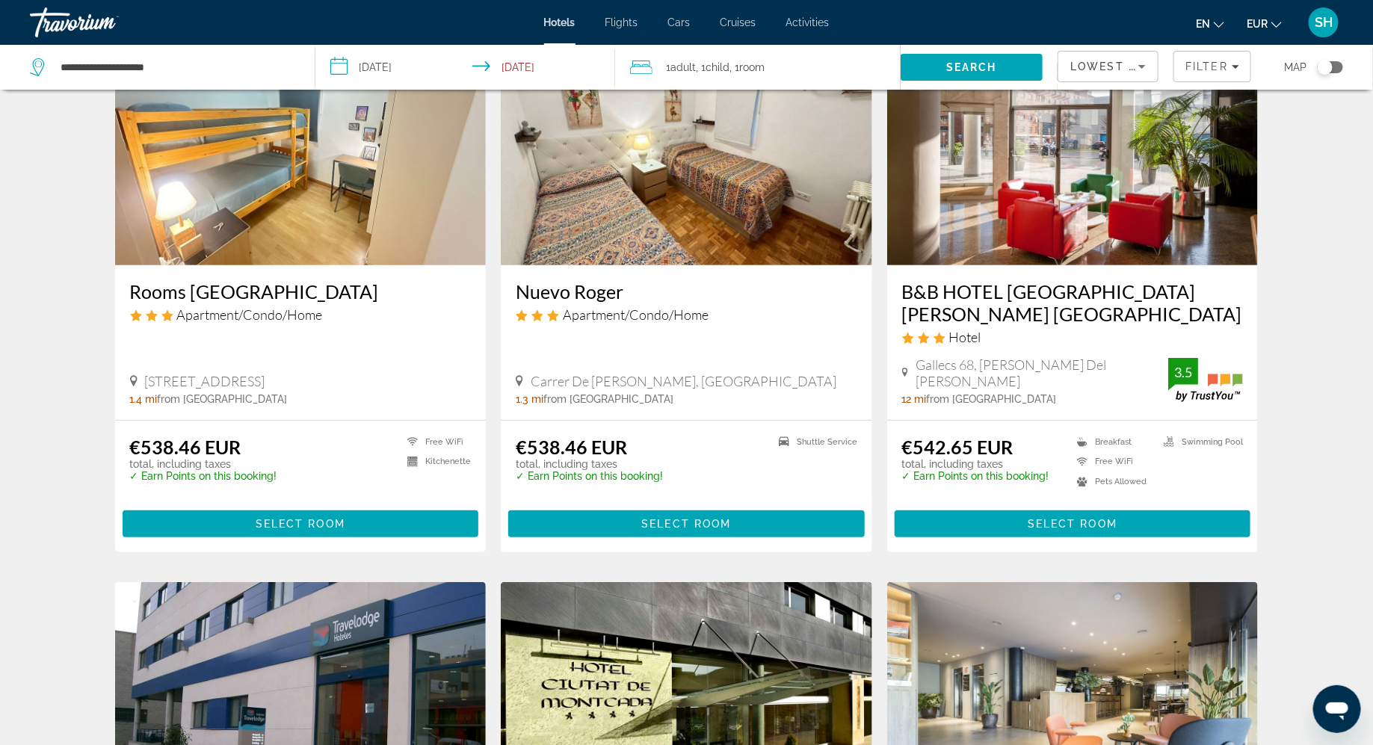
scroll to position [112, 0]
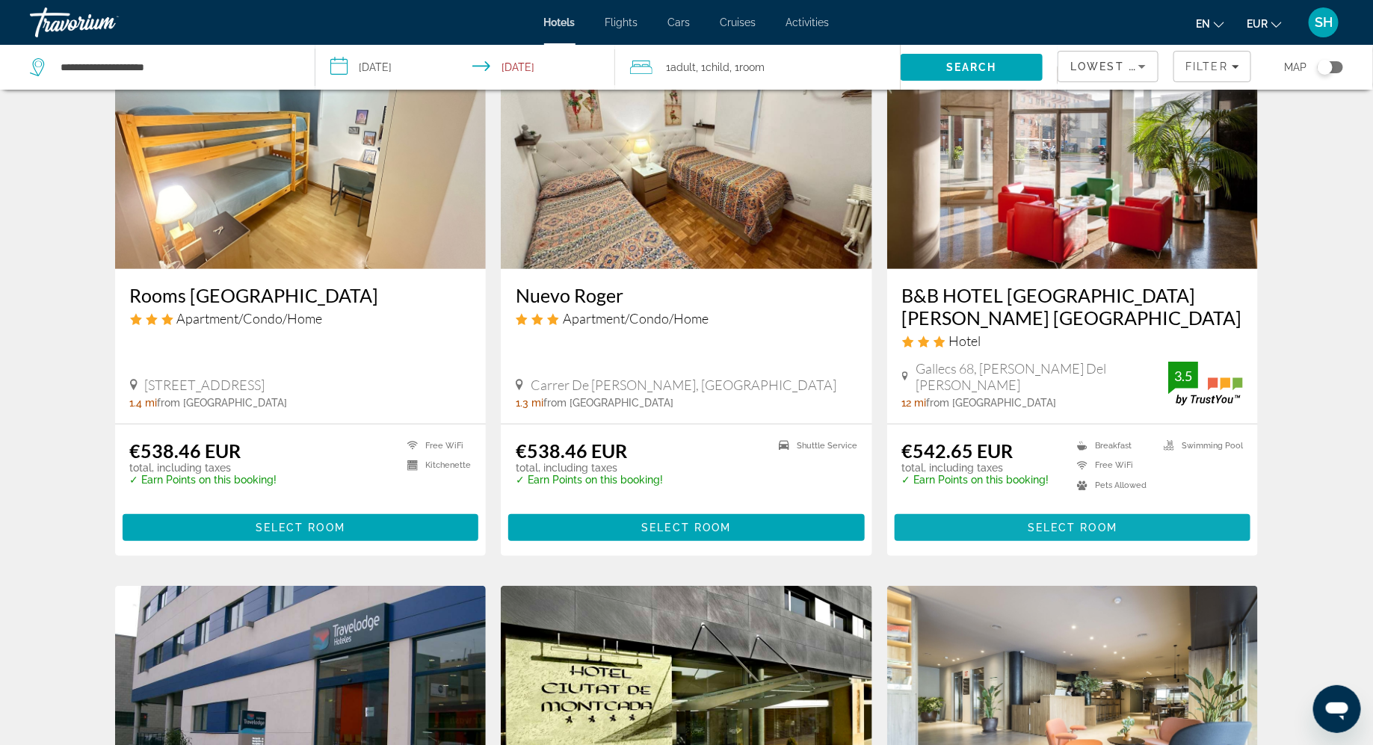
click at [1025, 528] on span "Main content" at bounding box center [1072, 528] width 356 height 36
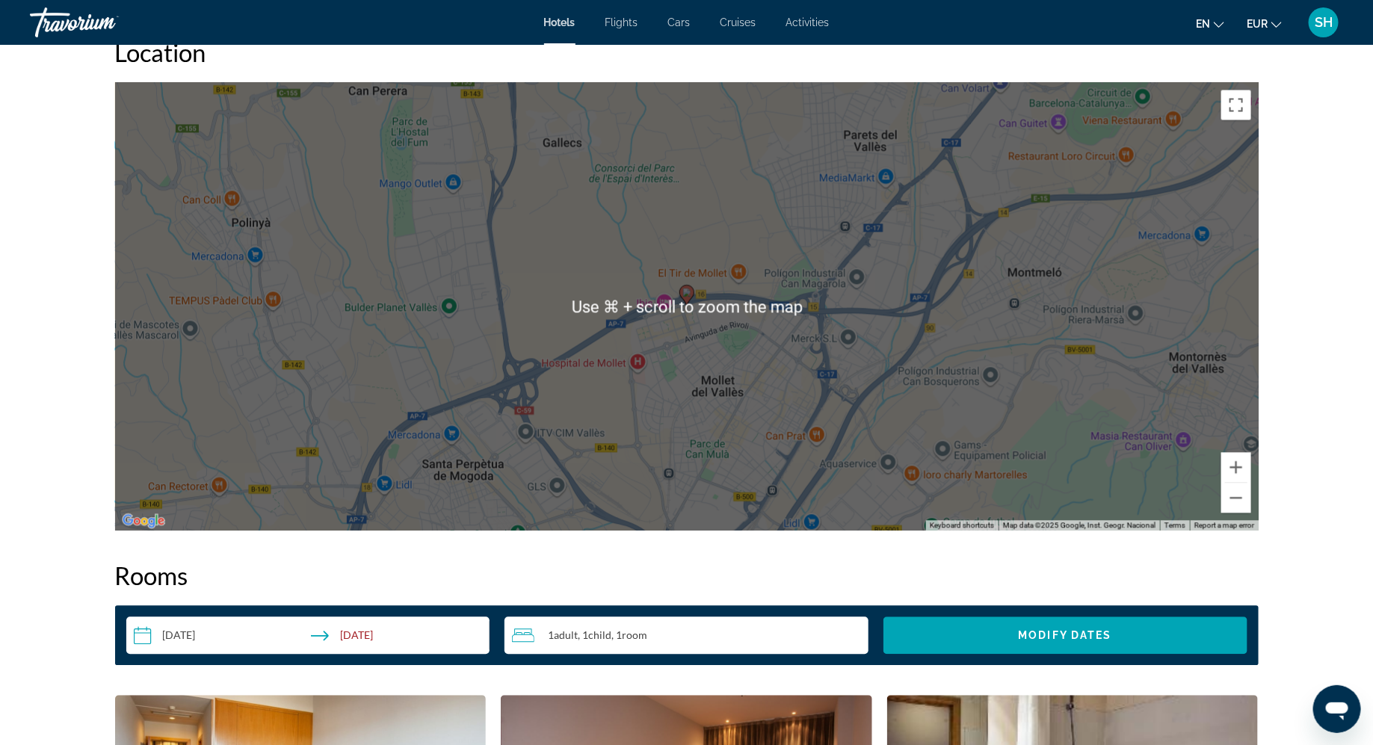
scroll to position [1431, 0]
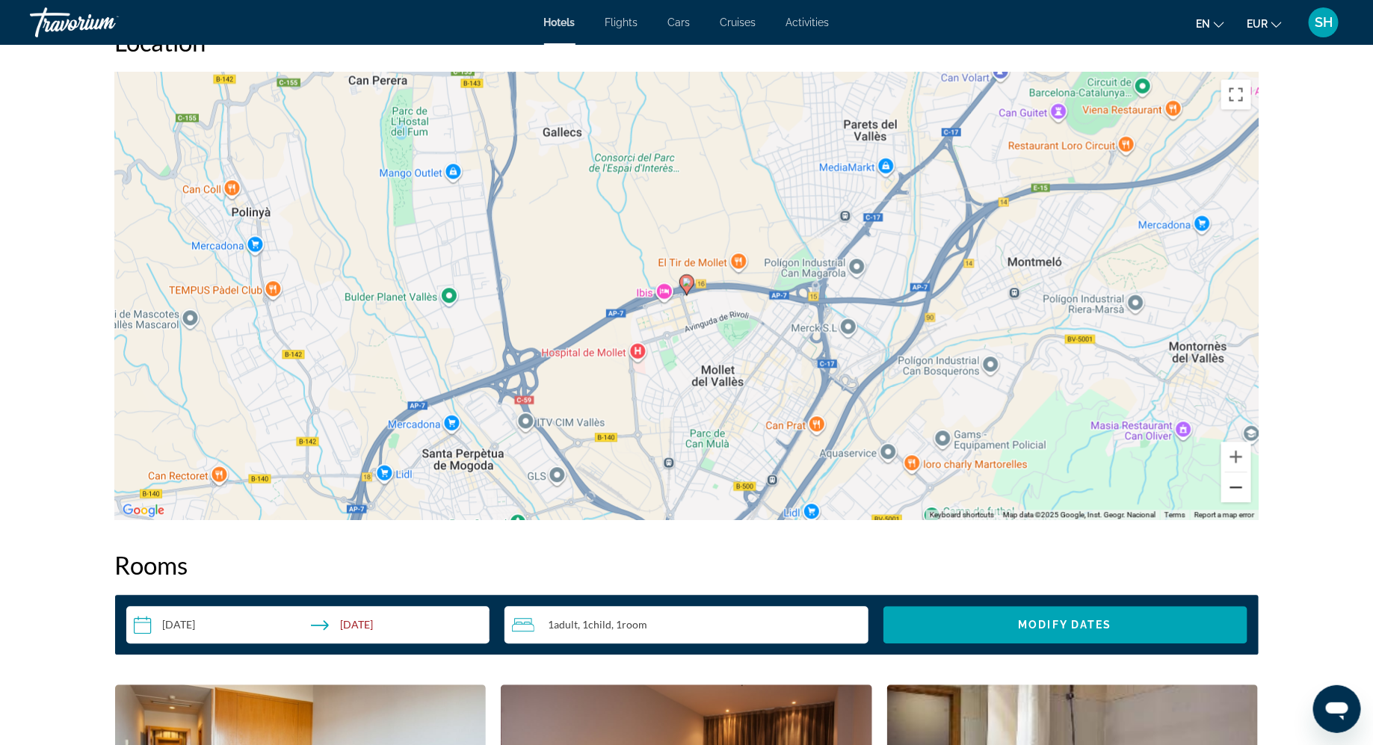
click at [1239, 487] on button "Zoom out" at bounding box center [1236, 487] width 30 height 30
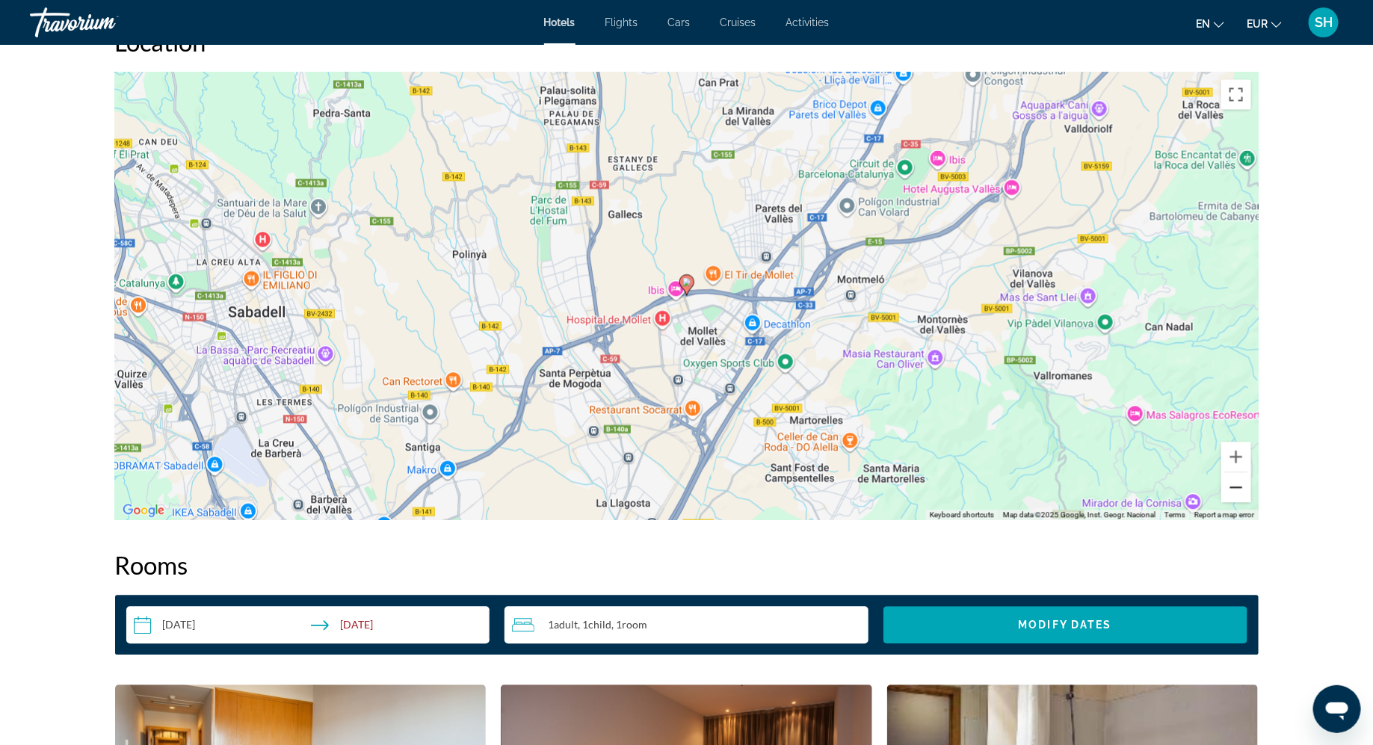
click at [1239, 487] on button "Zoom out" at bounding box center [1236, 487] width 30 height 30
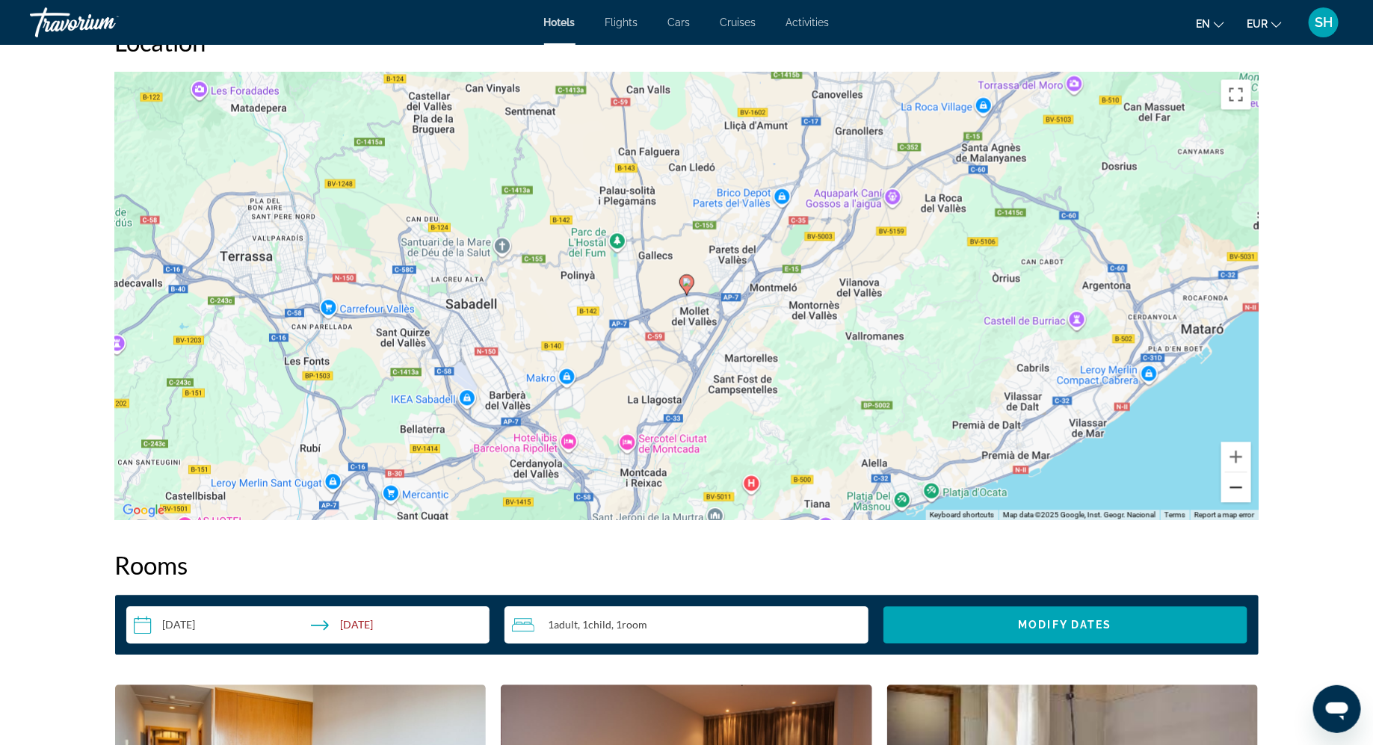
click at [1239, 487] on button "Zoom out" at bounding box center [1236, 487] width 30 height 30
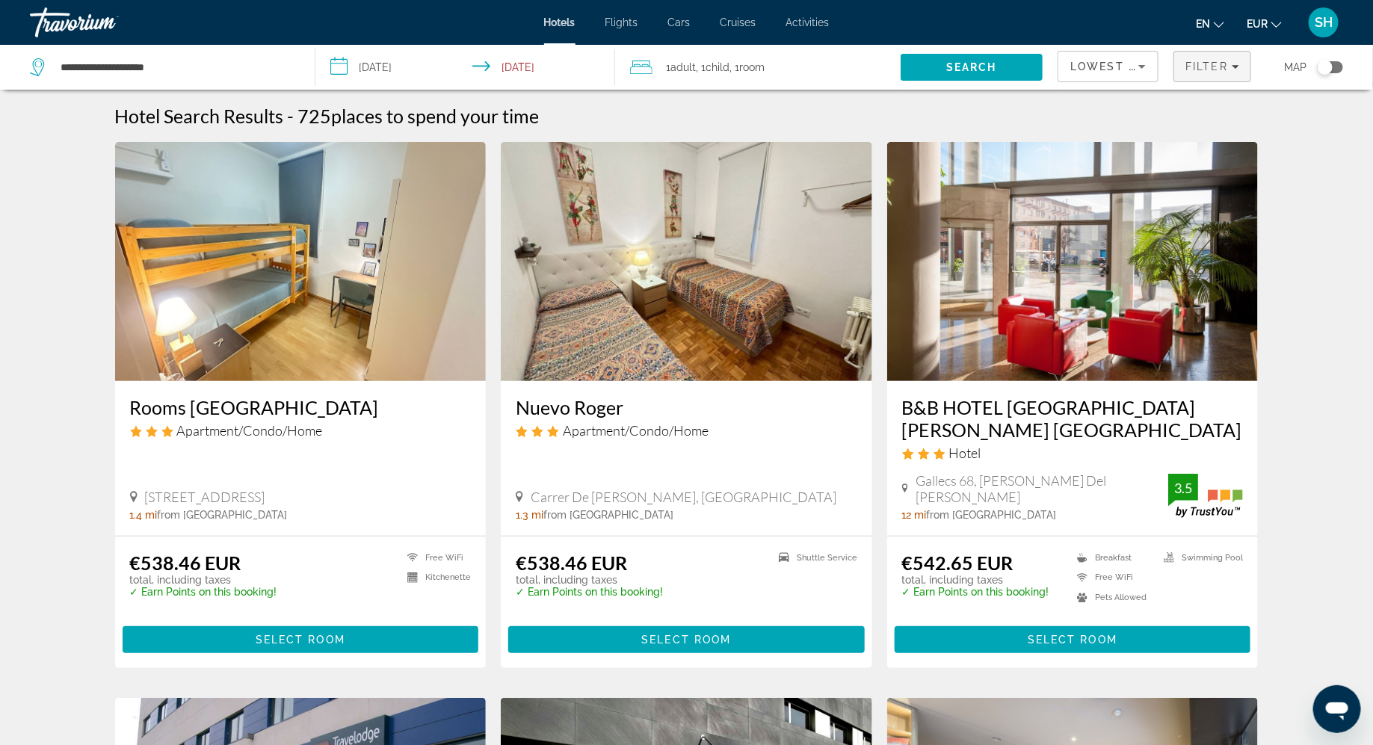
click at [1231, 64] on div "Filter" at bounding box center [1212, 67] width 54 height 12
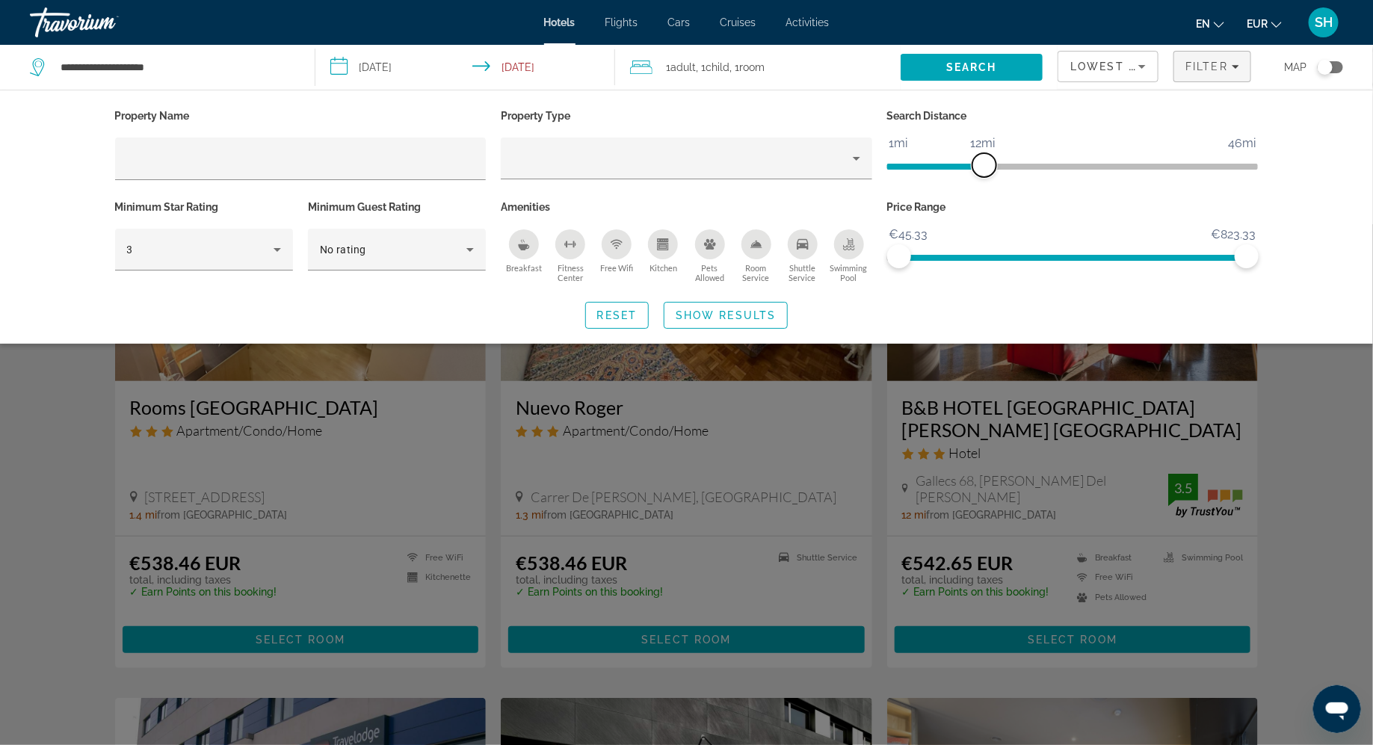
drag, startPoint x: 1128, startPoint y: 165, endPoint x: 983, endPoint y: 152, distance: 144.8
click at [983, 153] on span "ngx-slider" at bounding box center [984, 165] width 24 height 24
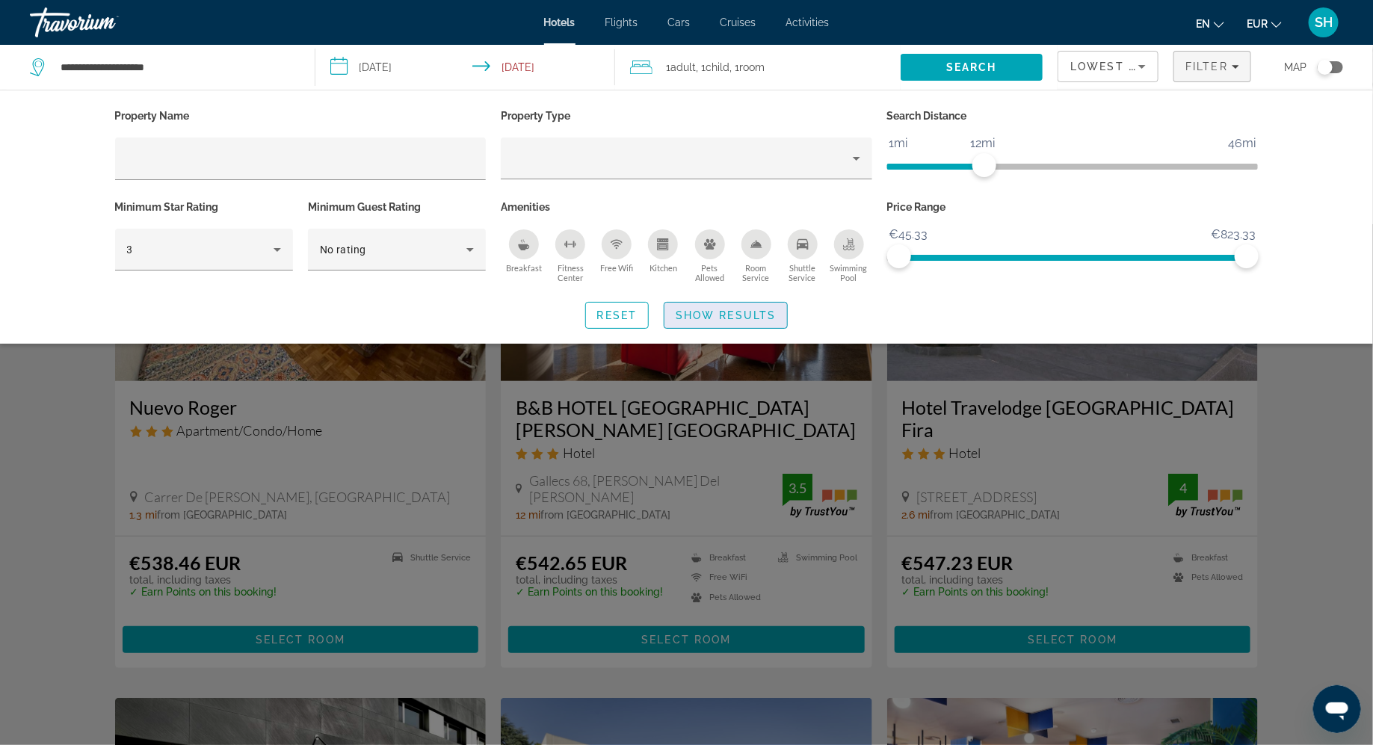
click at [729, 320] on span "Show Results" at bounding box center [725, 315] width 100 height 12
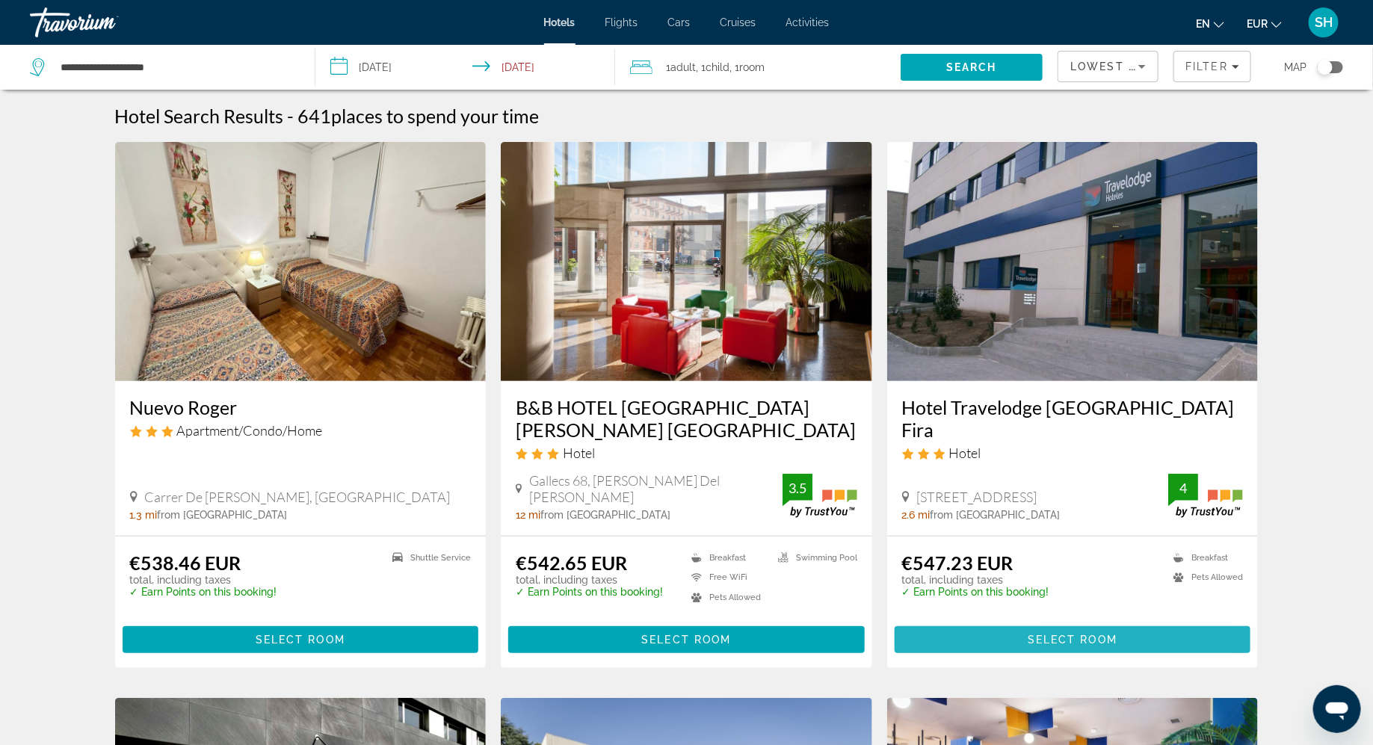
click at [956, 633] on span "Main content" at bounding box center [1072, 640] width 356 height 36
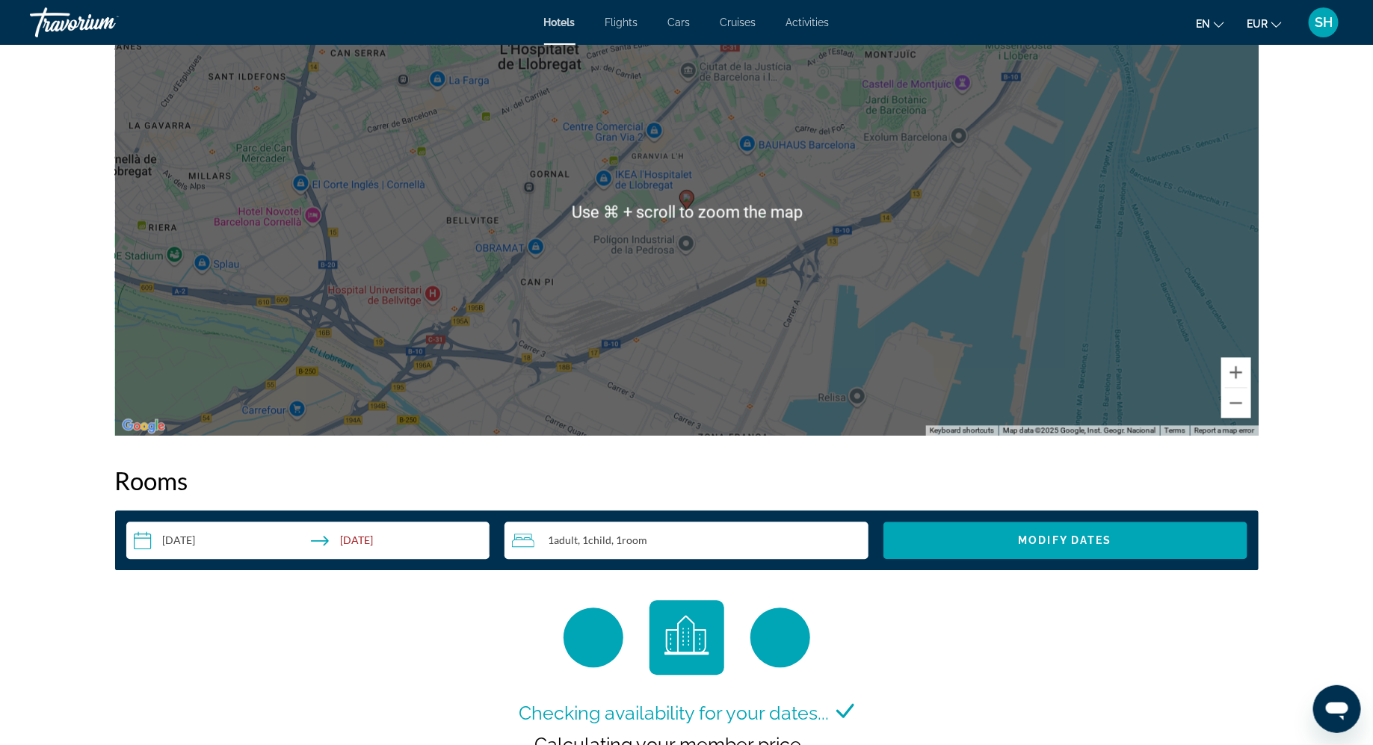
scroll to position [1462, 0]
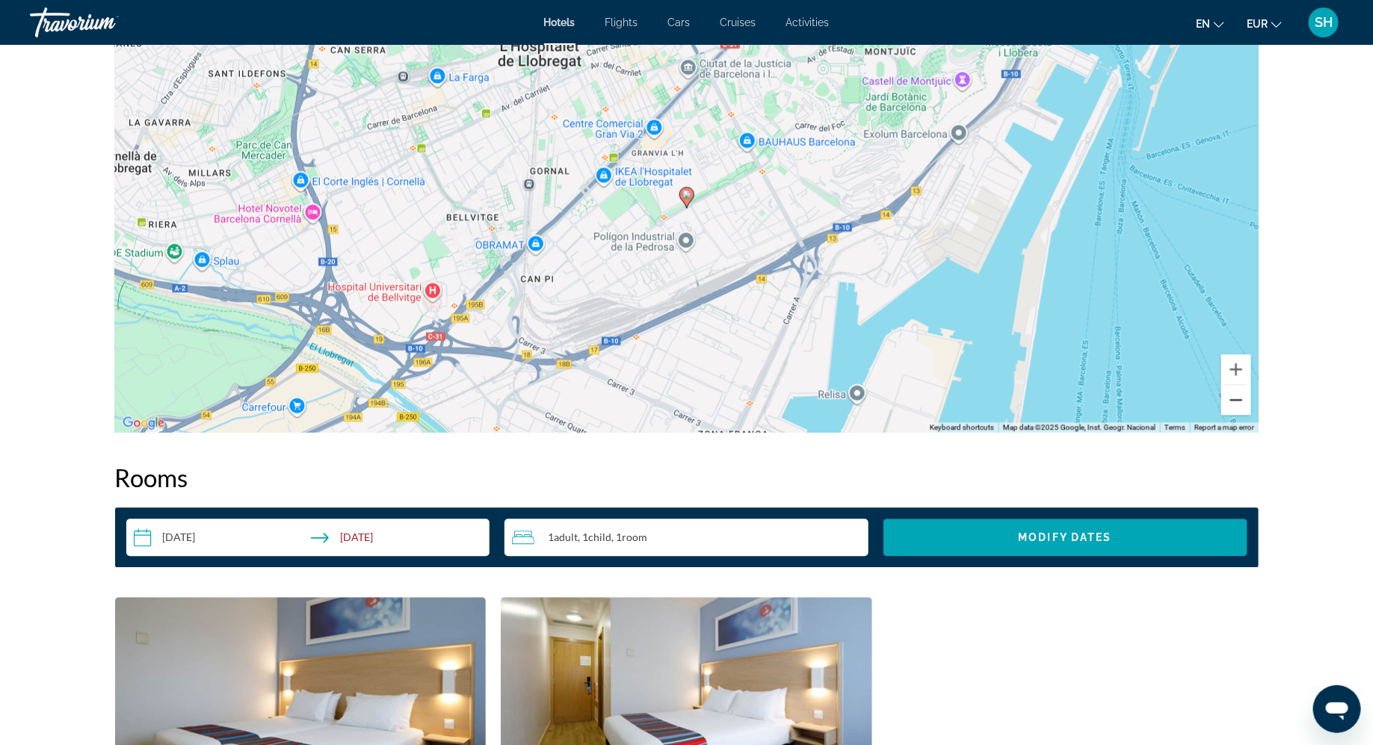
click at [1240, 403] on button "Zoom out" at bounding box center [1236, 400] width 30 height 30
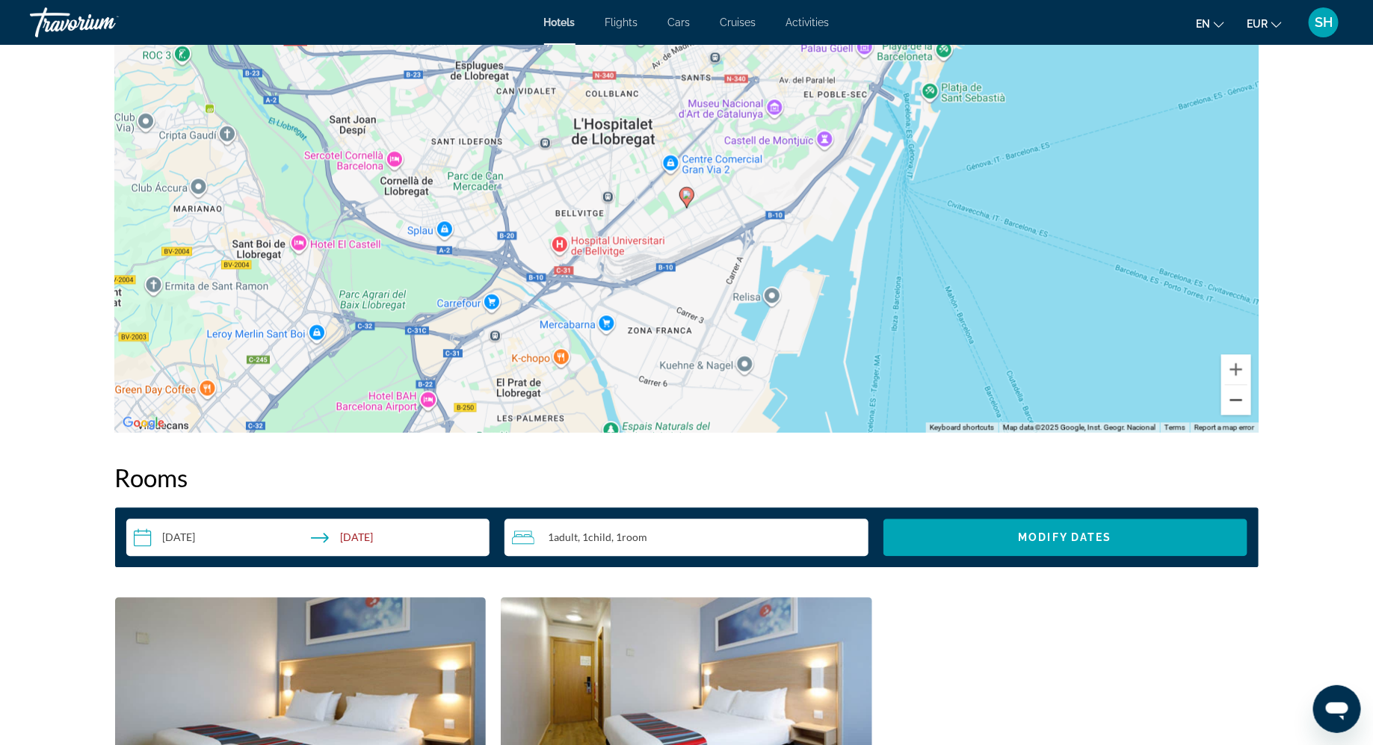
click at [1240, 403] on button "Zoom out" at bounding box center [1236, 400] width 30 height 30
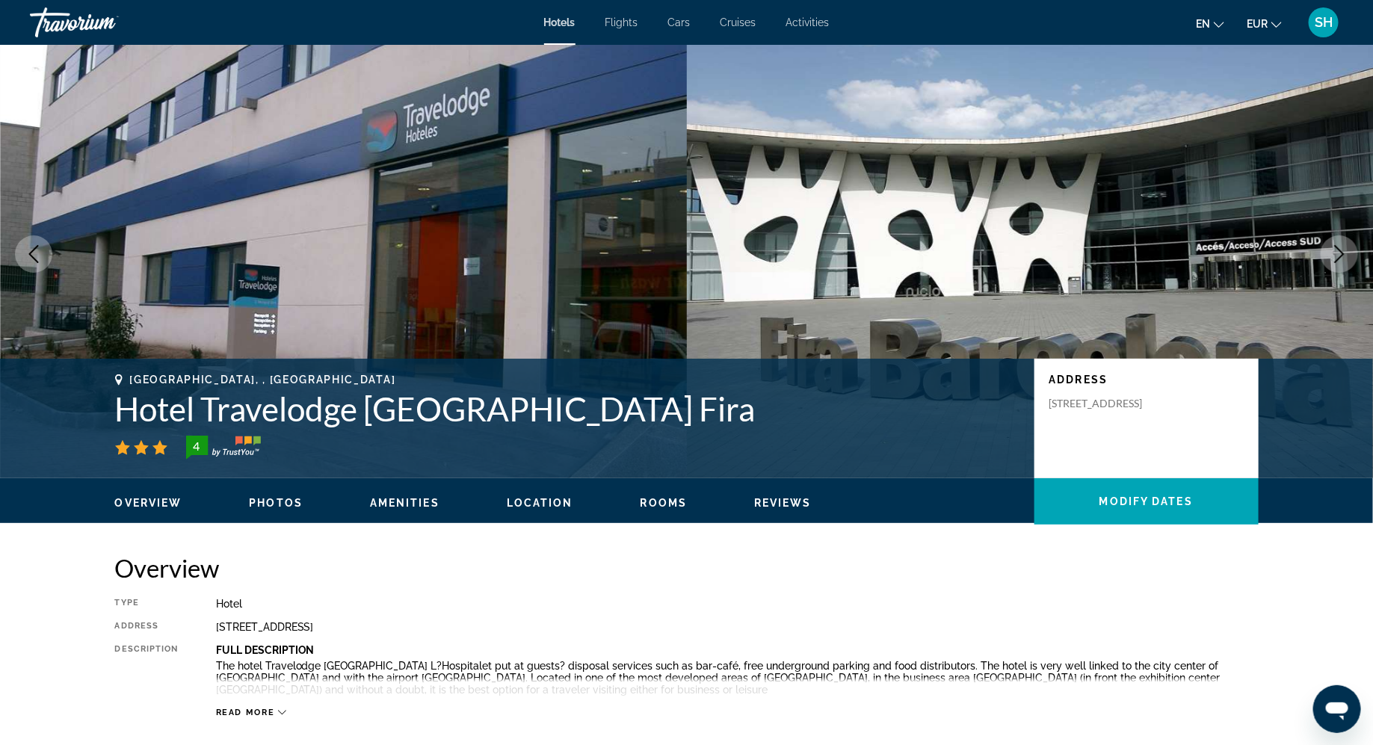
scroll to position [0, 0]
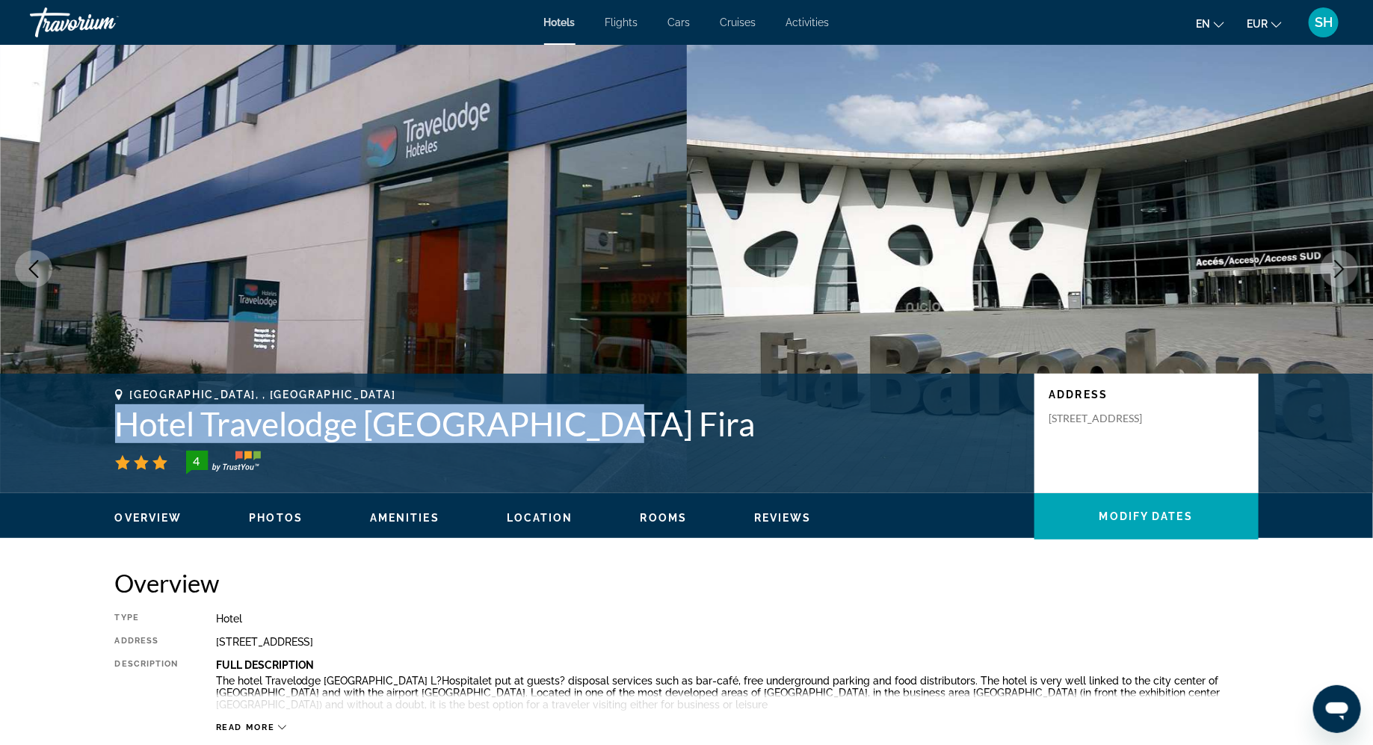
drag, startPoint x: 573, startPoint y: 430, endPoint x: 123, endPoint y: 415, distance: 450.8
click at [123, 415] on h1 "Hotel Travelodge Barcelona Fira" at bounding box center [567, 423] width 904 height 39
copy h1 "Hotel Travelodge Barcelona Fira"
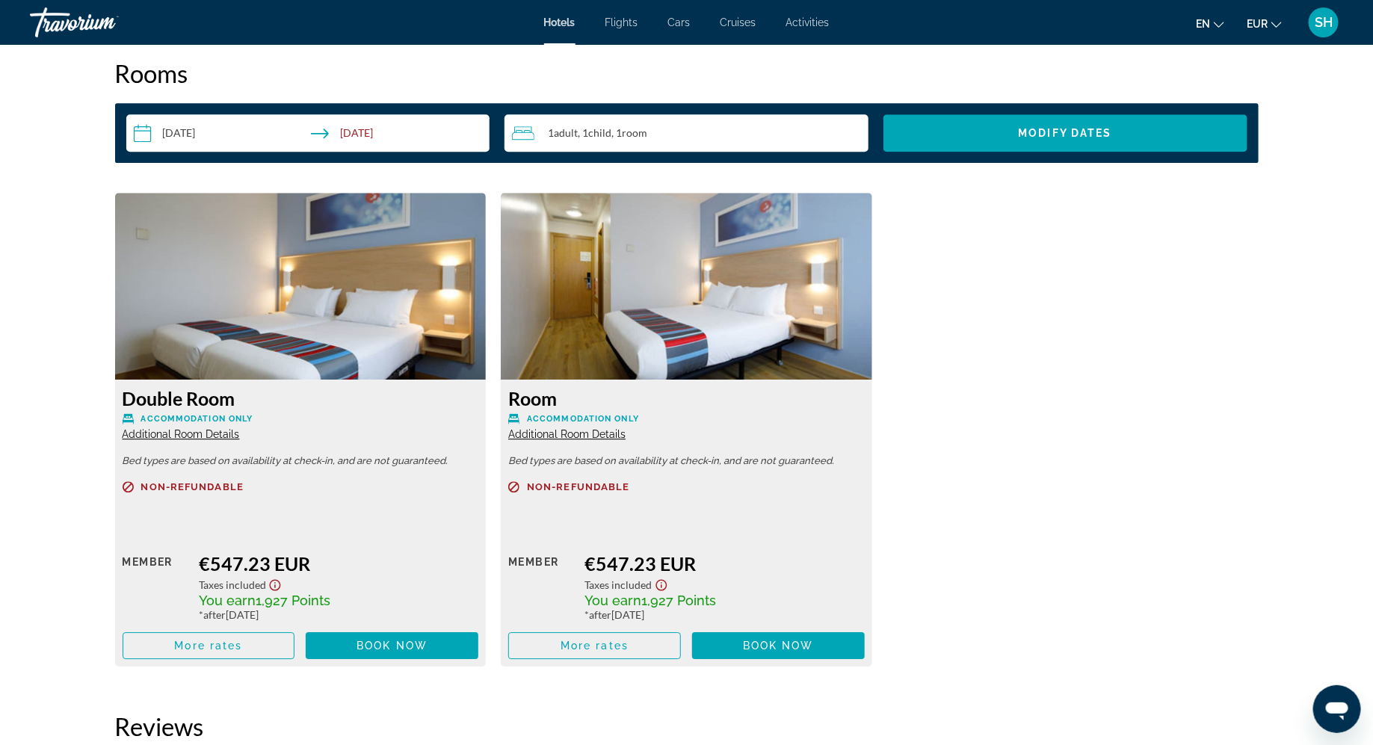
scroll to position [1869, 0]
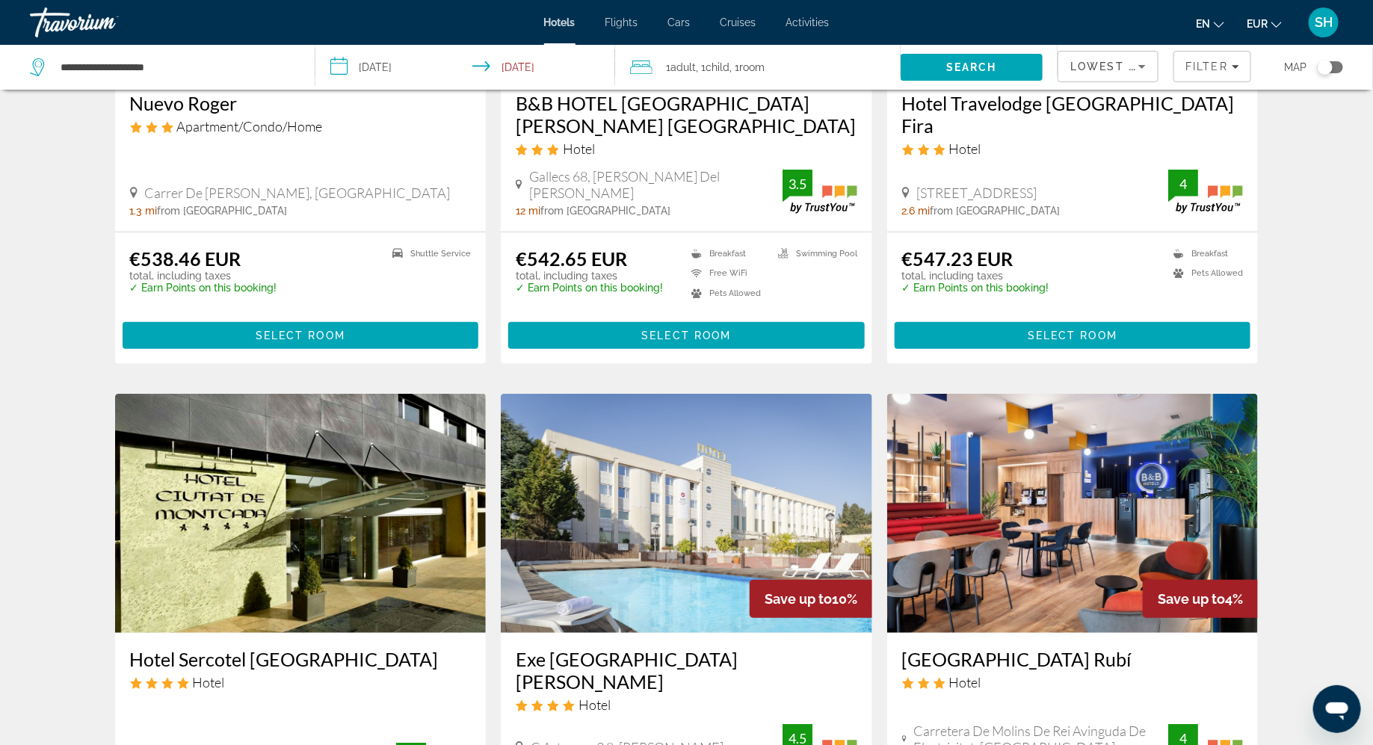
scroll to position [315, 0]
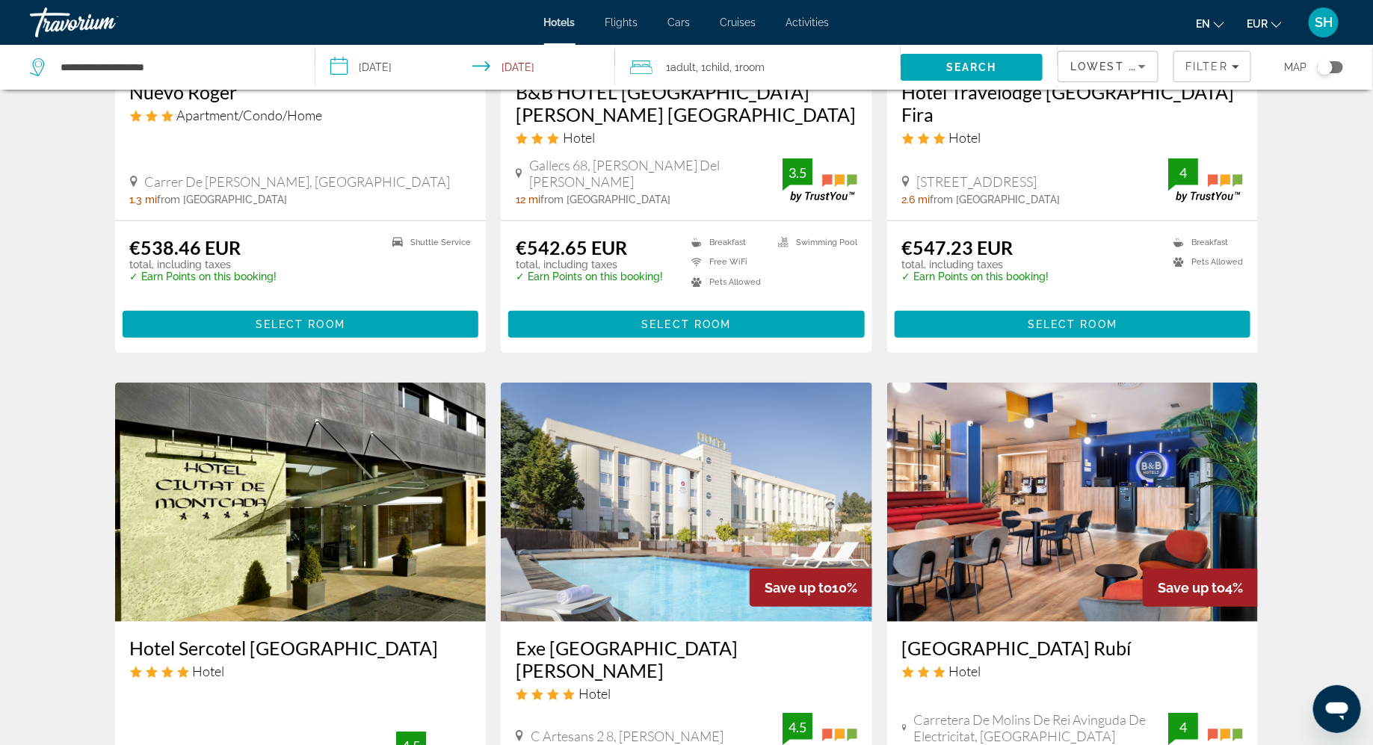
click at [259, 519] on img "Main content" at bounding box center [300, 502] width 371 height 239
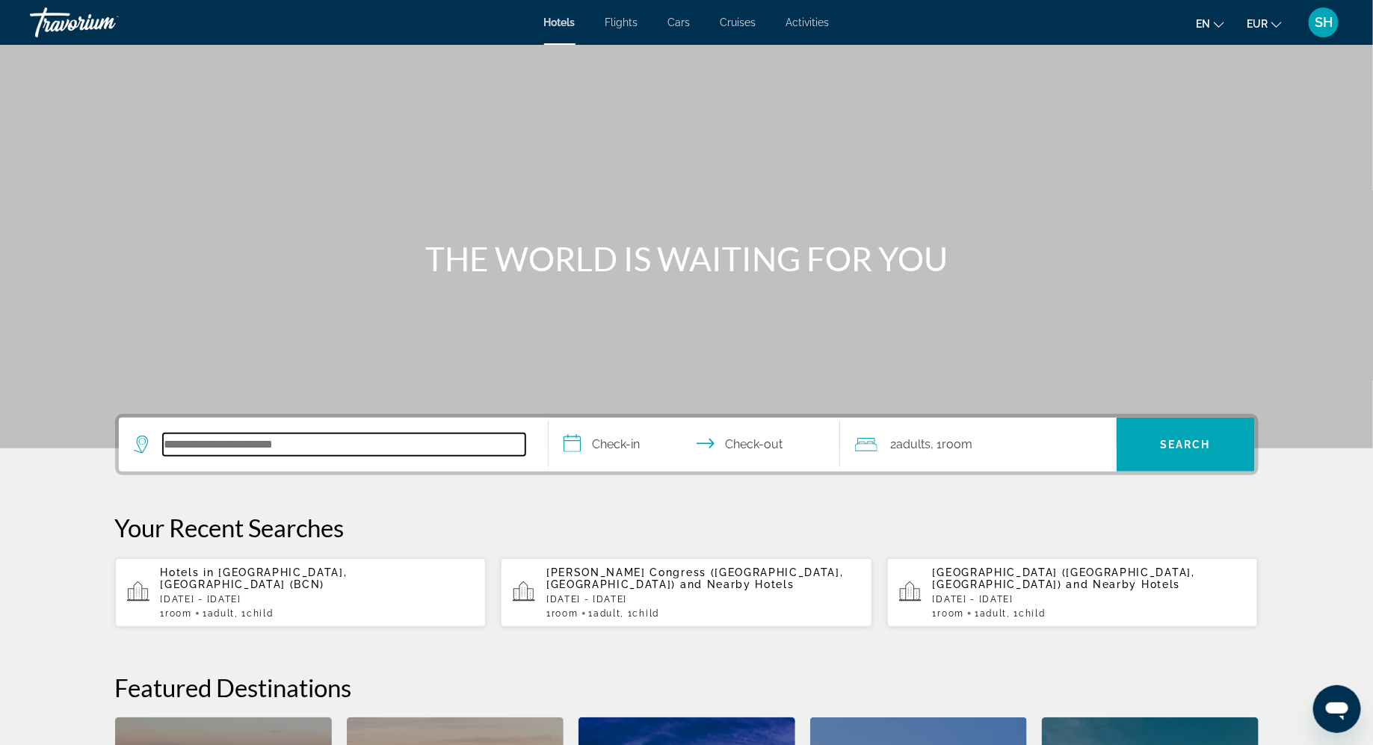
click at [306, 453] on input "Search hotel destination" at bounding box center [344, 444] width 362 height 22
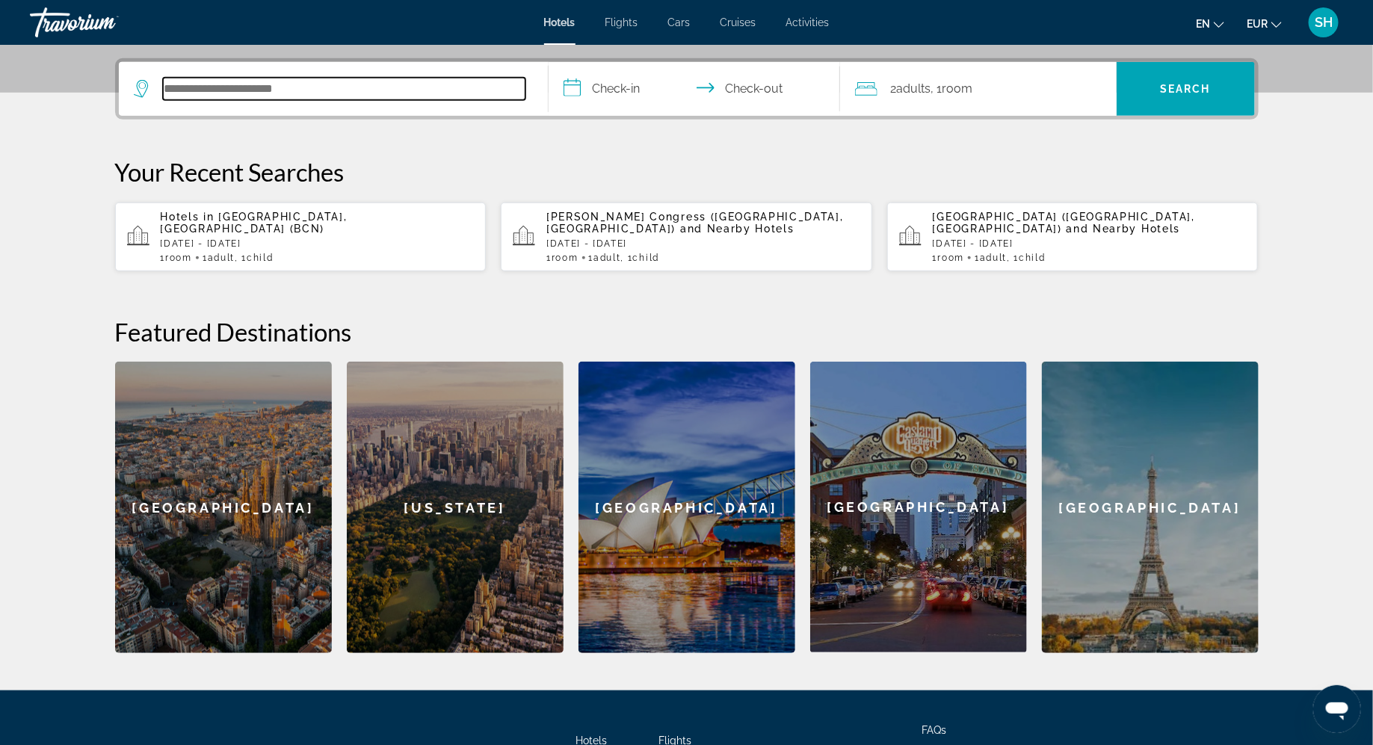
scroll to position [365, 0]
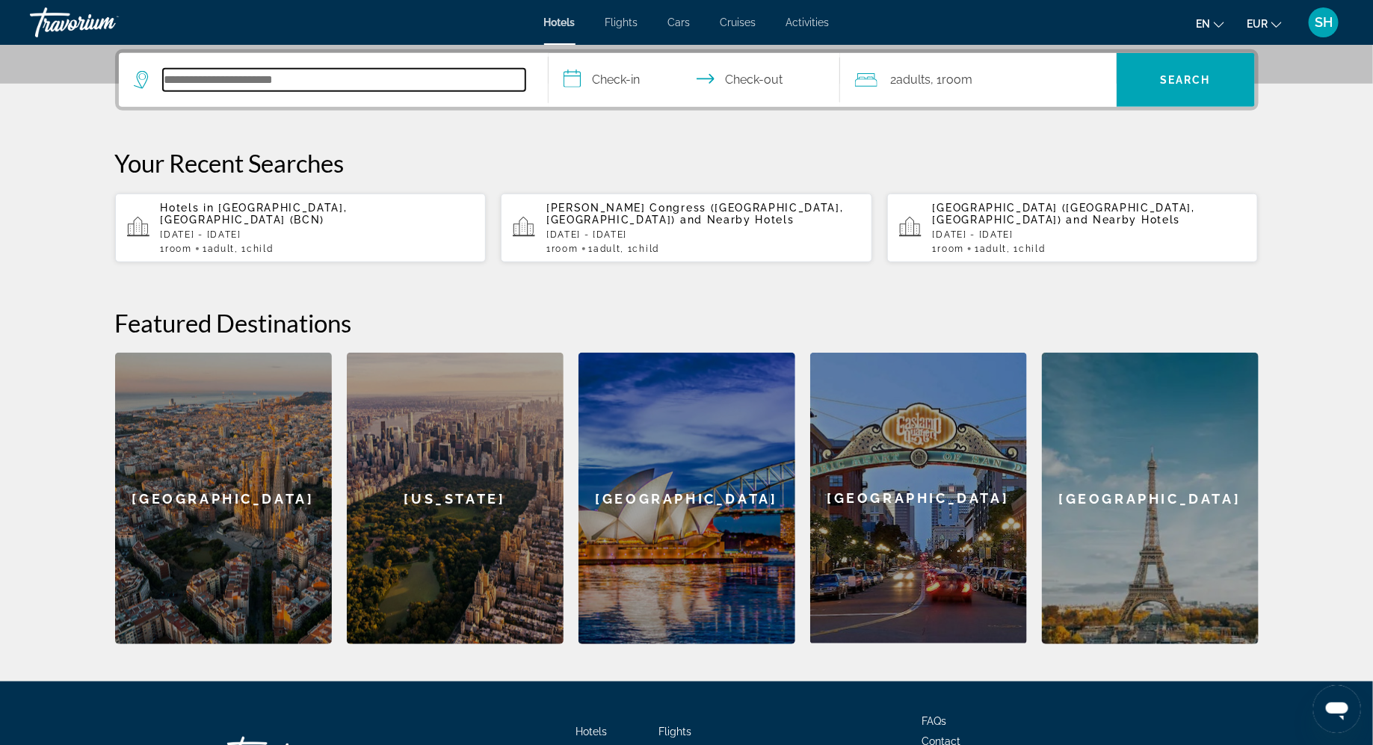
paste input "**********"
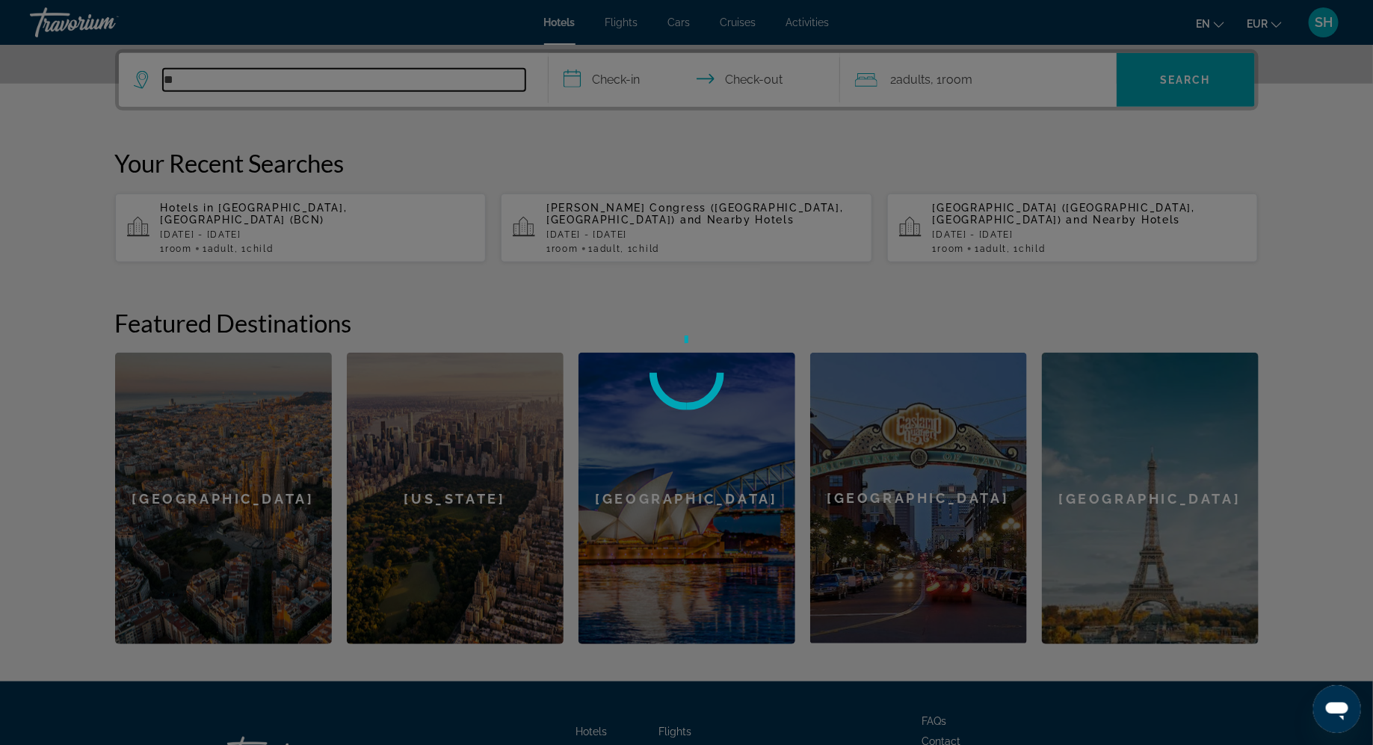
type input "*"
click at [302, 81] on div at bounding box center [686, 372] width 1373 height 745
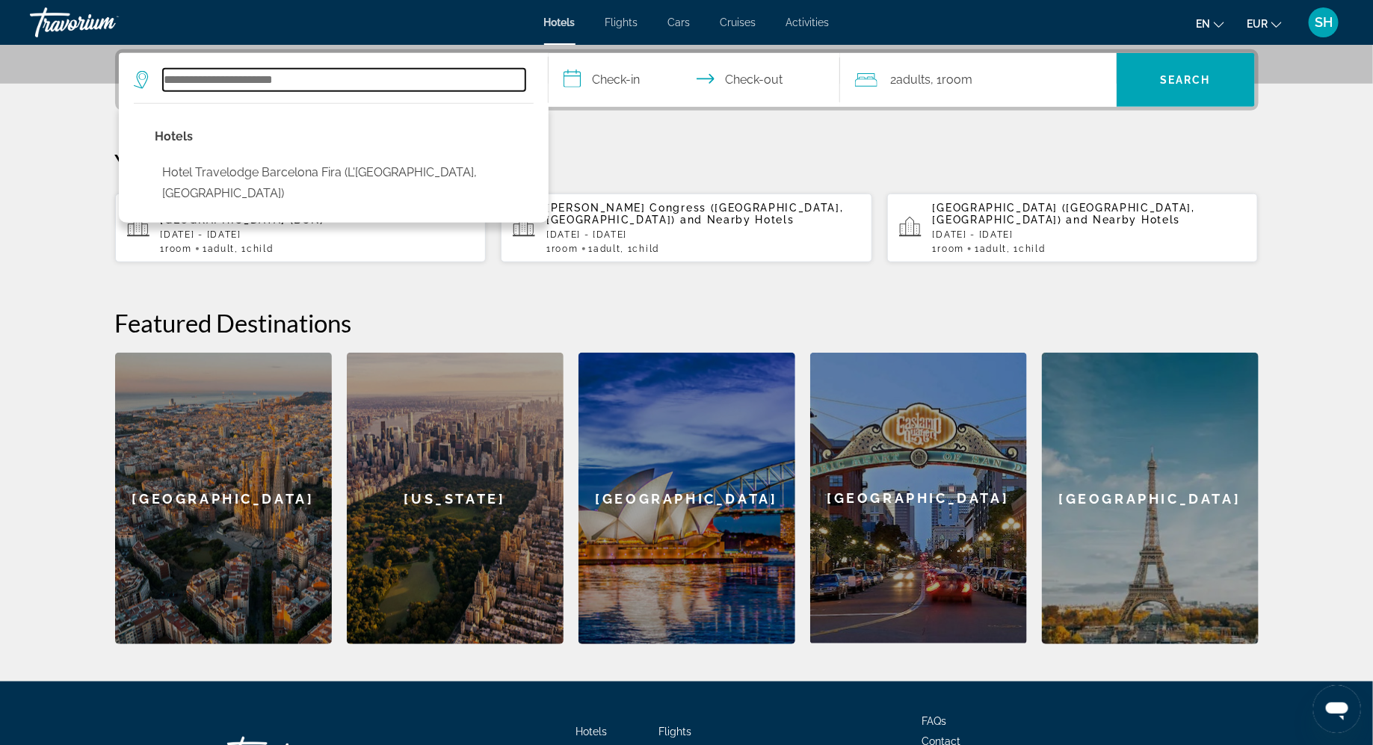
click at [297, 84] on input "Search hotel destination" at bounding box center [344, 80] width 362 height 22
paste input "**********"
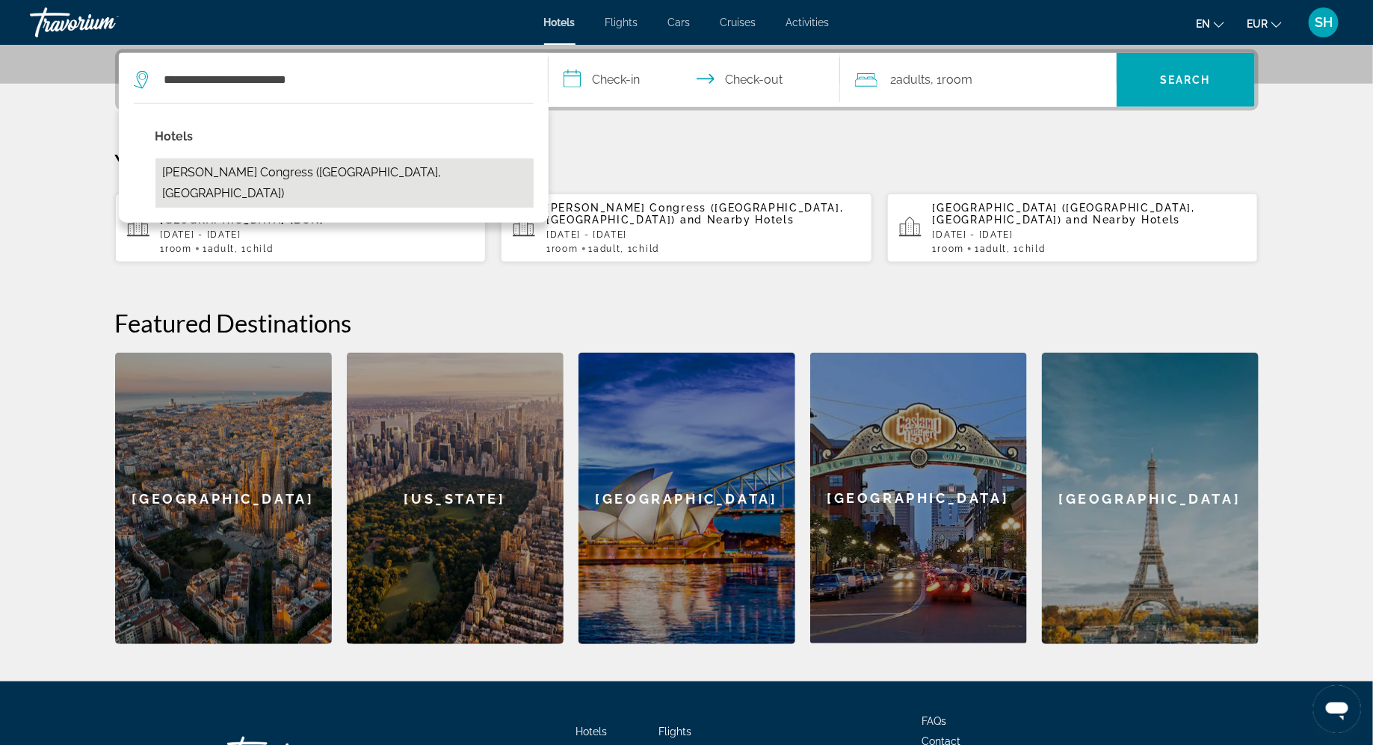
click at [280, 177] on button "[PERSON_NAME] Congress ([GEOGRAPHIC_DATA], [GEOGRAPHIC_DATA])" at bounding box center [344, 182] width 378 height 49
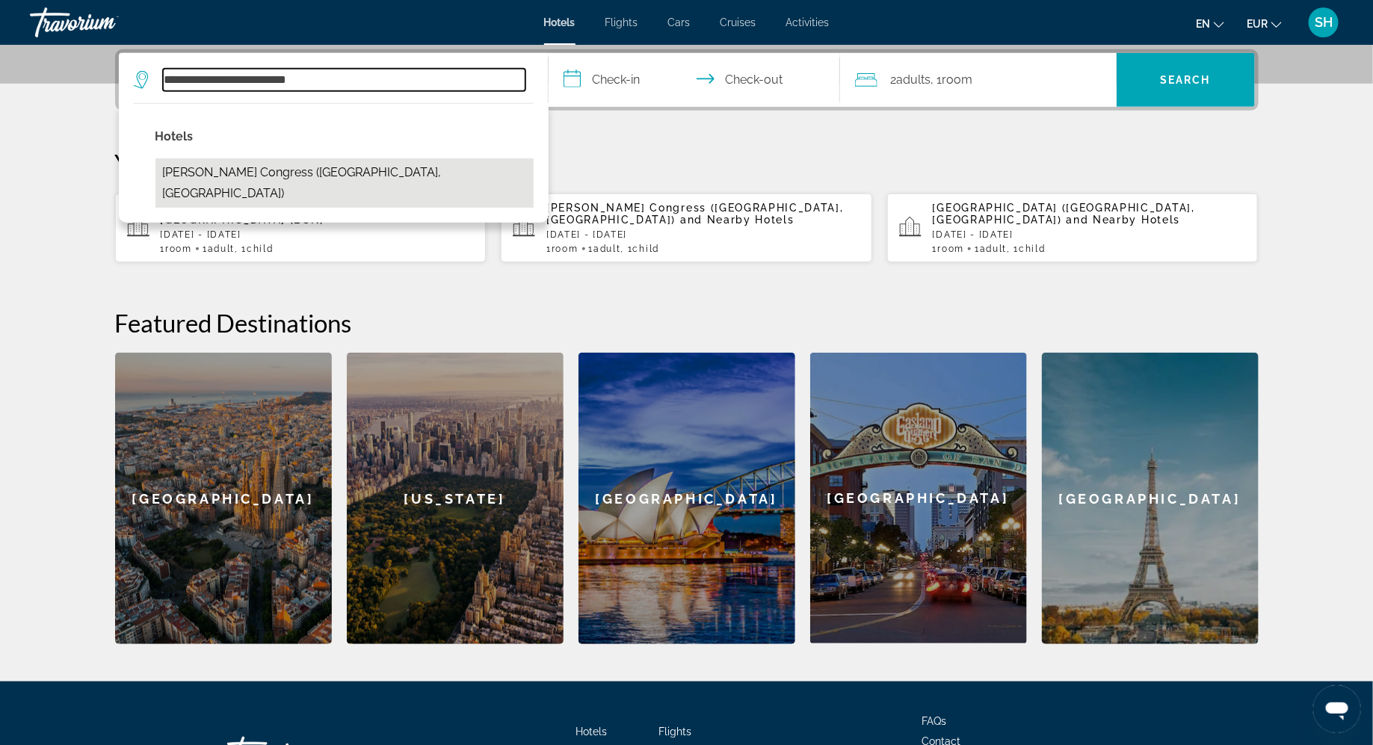
type input "**********"
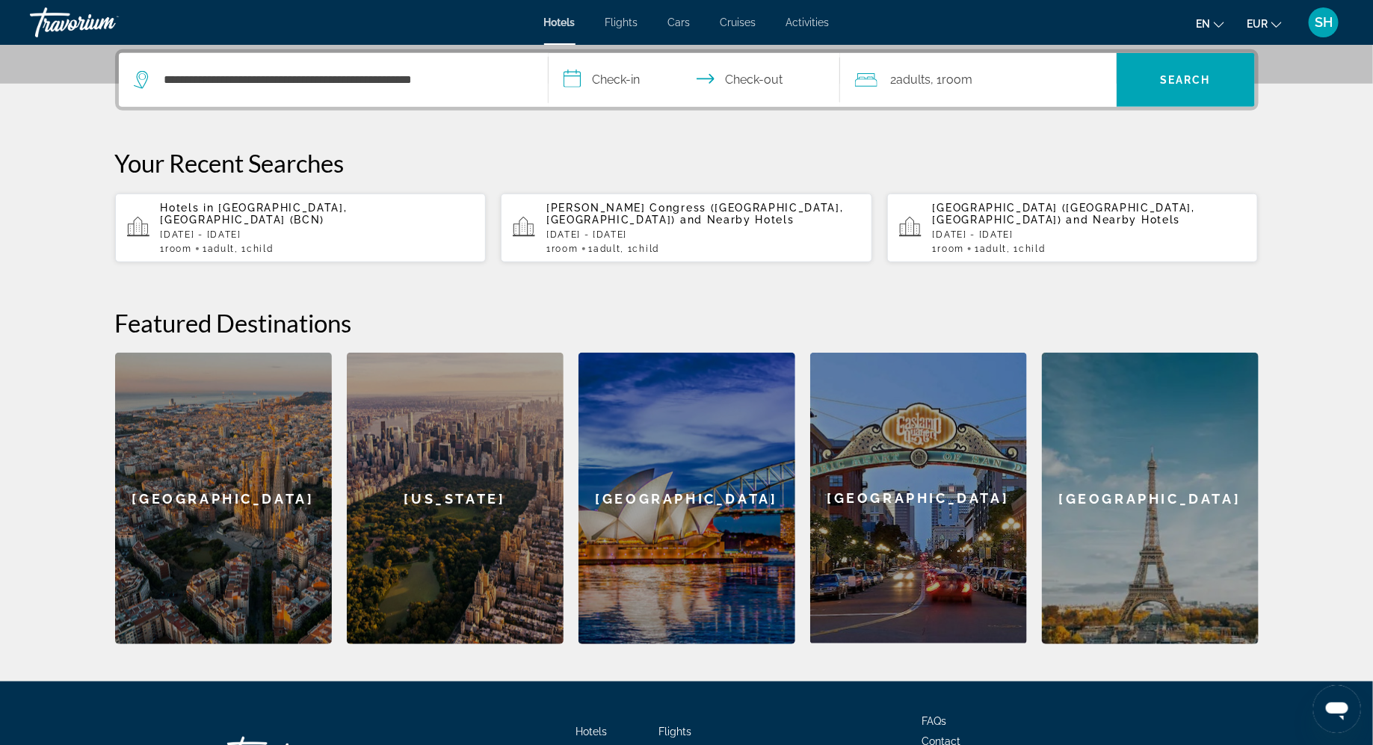
click at [631, 77] on input "**********" at bounding box center [696, 82] width 297 height 58
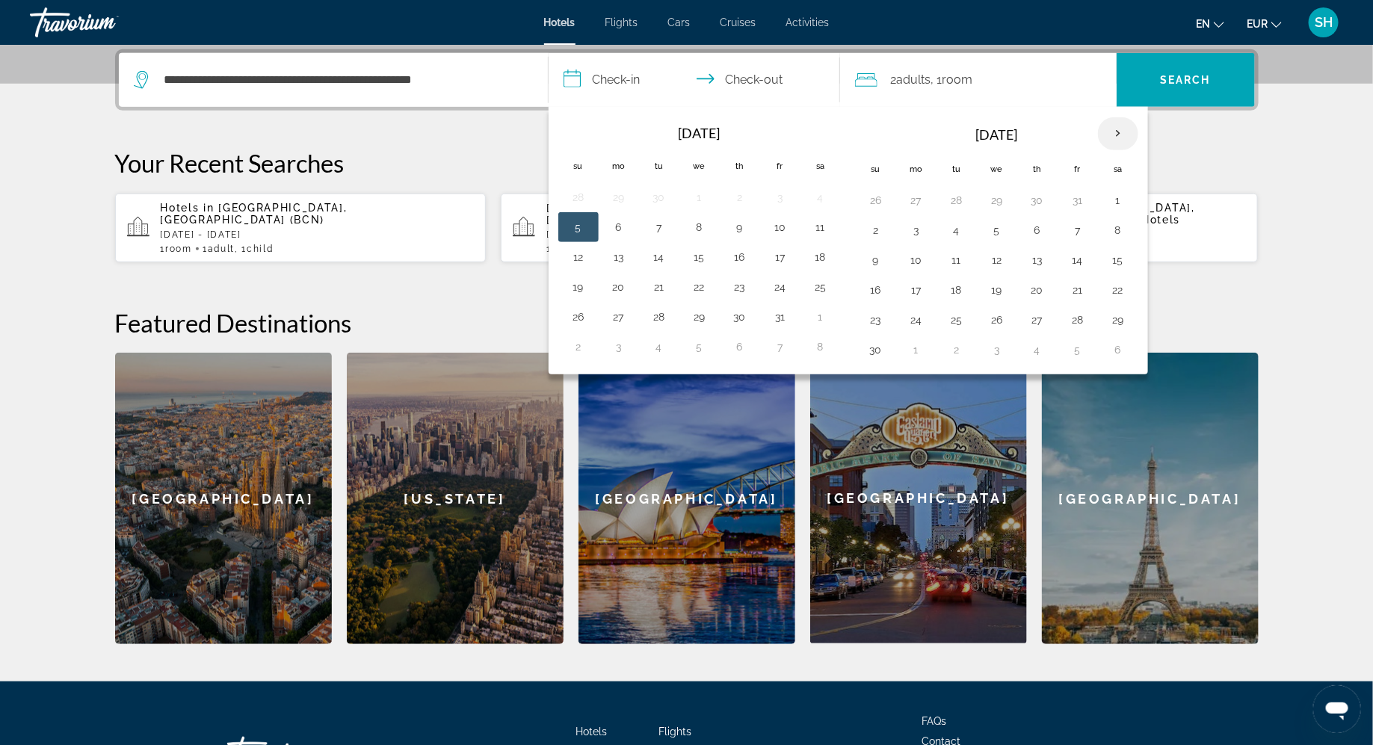
click at [1110, 131] on th "Next month" at bounding box center [1118, 133] width 40 height 33
click at [1113, 224] on button "13" at bounding box center [1118, 230] width 24 height 21
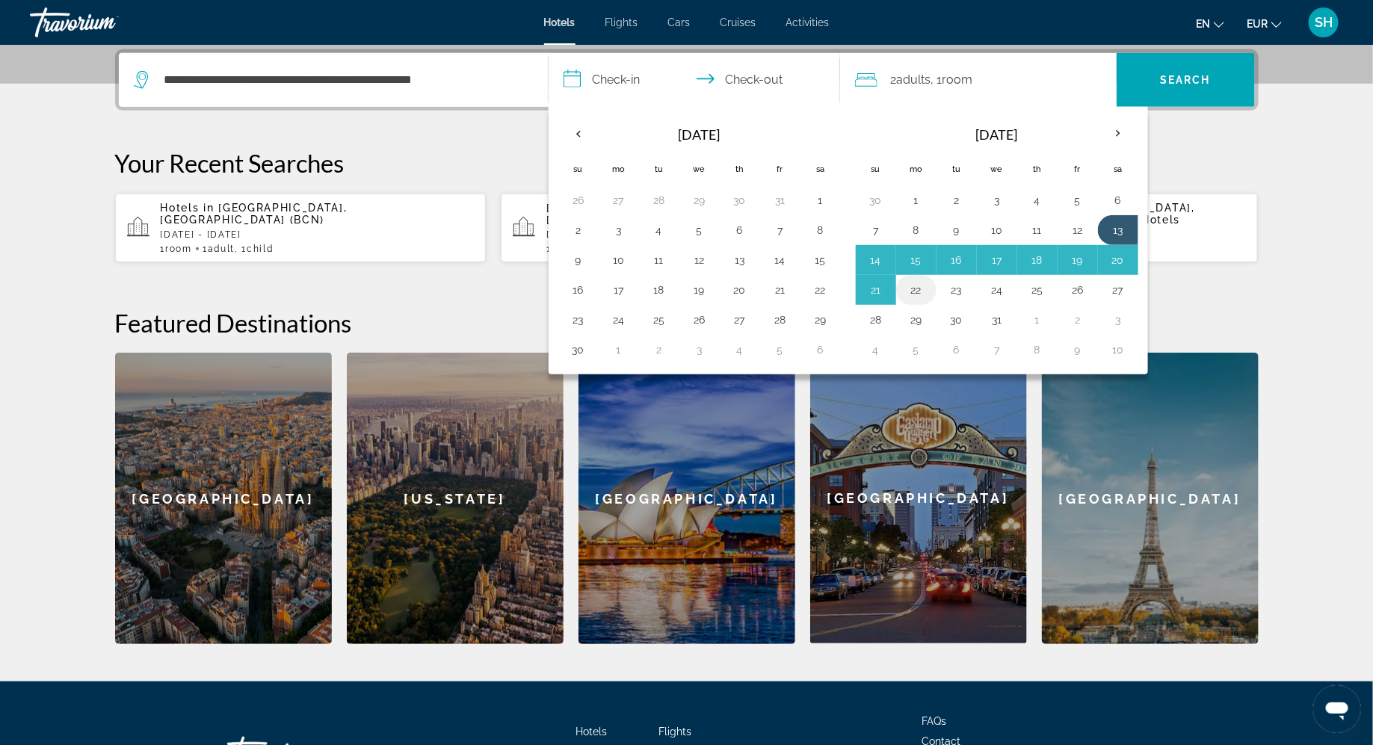
click at [918, 285] on button "22" at bounding box center [916, 289] width 24 height 21
type input "**********"
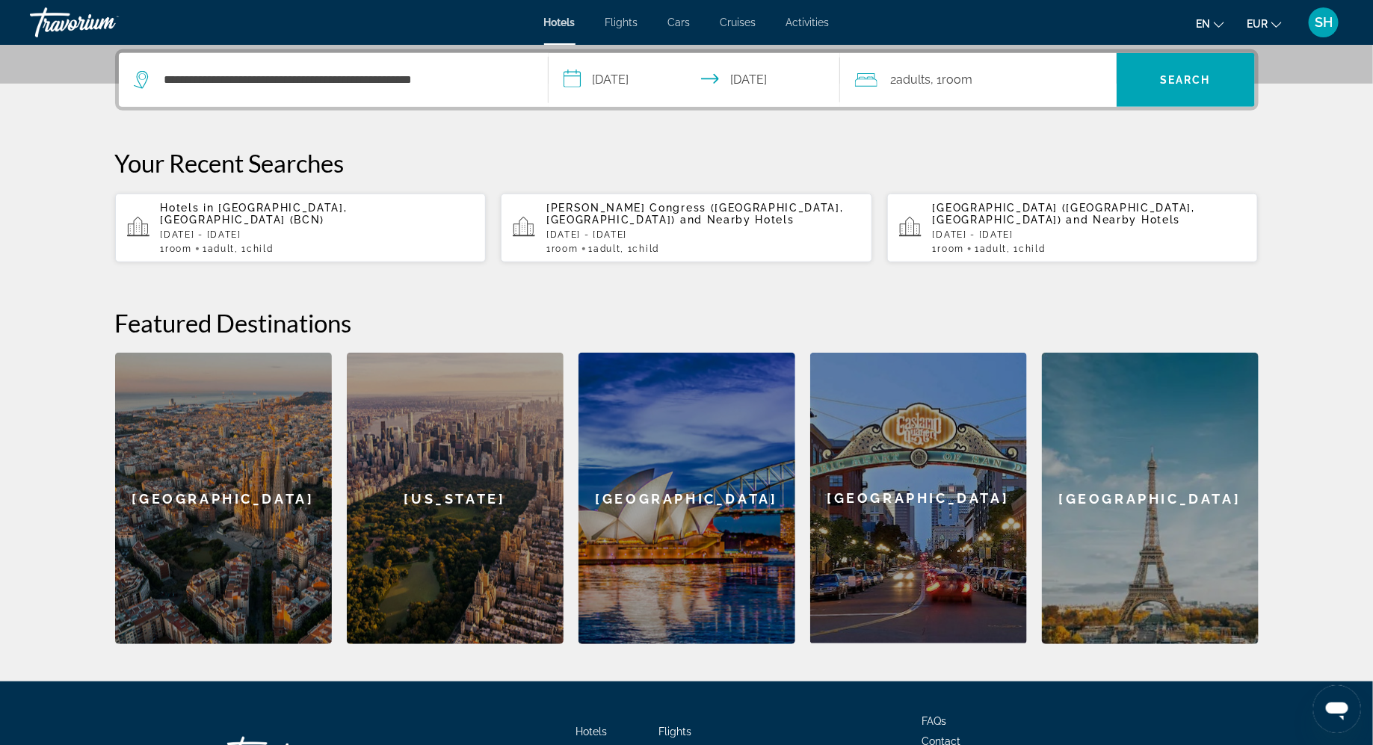
click at [945, 83] on span ", 1 Room rooms" at bounding box center [952, 79] width 42 height 21
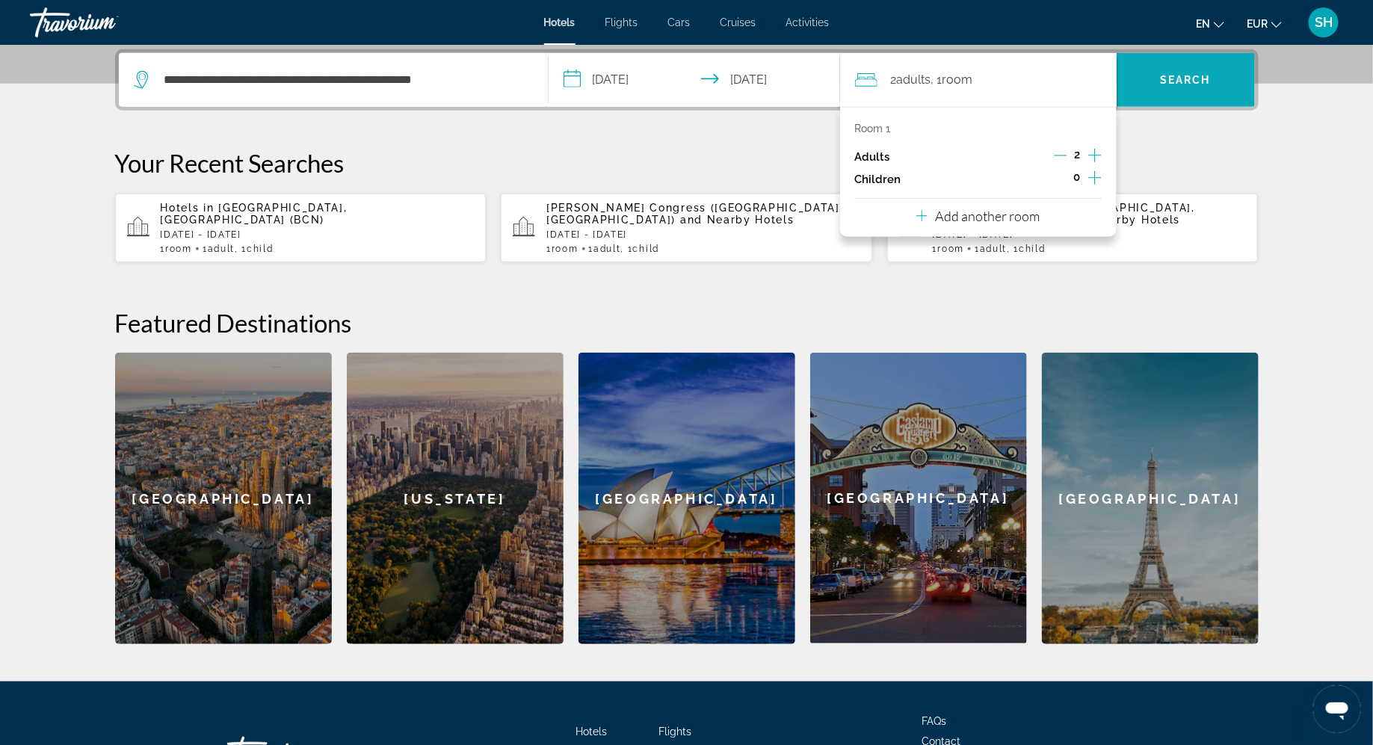
click at [1153, 75] on span "Search" at bounding box center [1185, 80] width 138 height 36
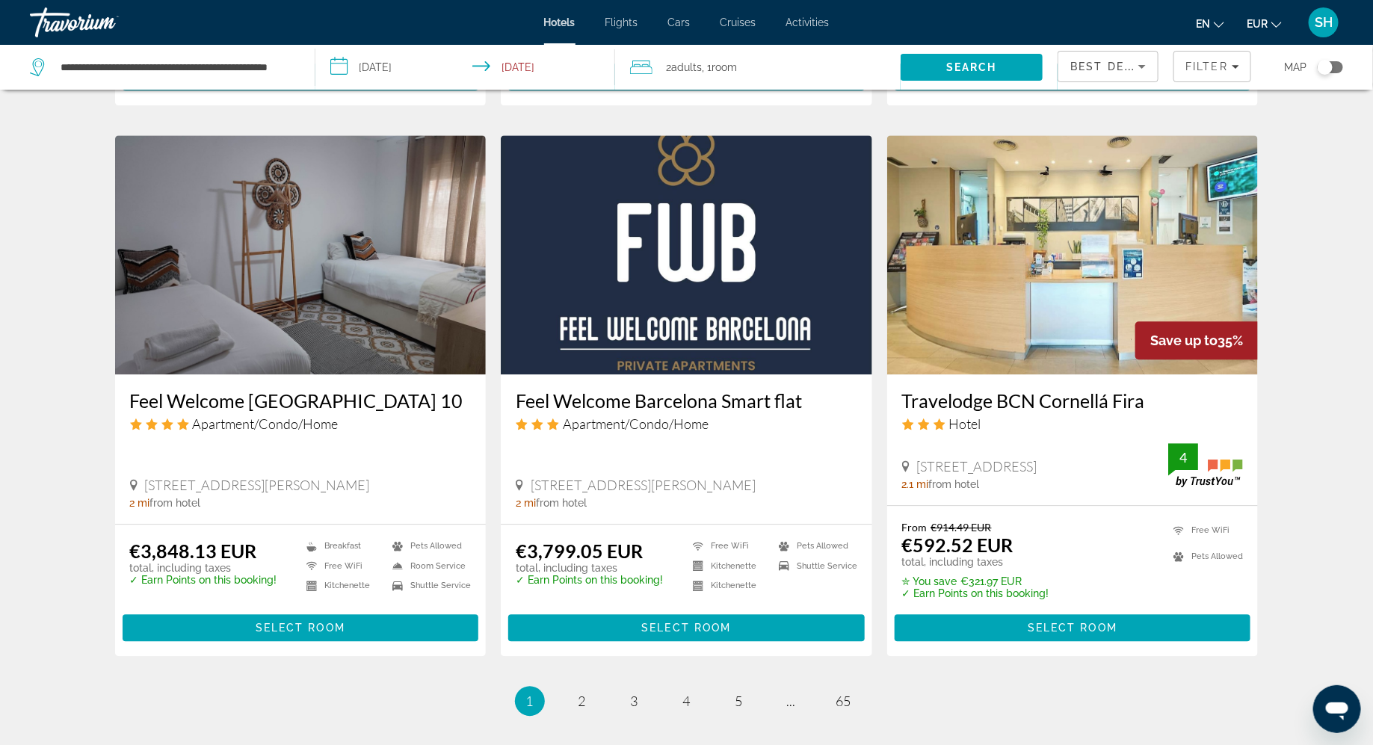
scroll to position [1682, 0]
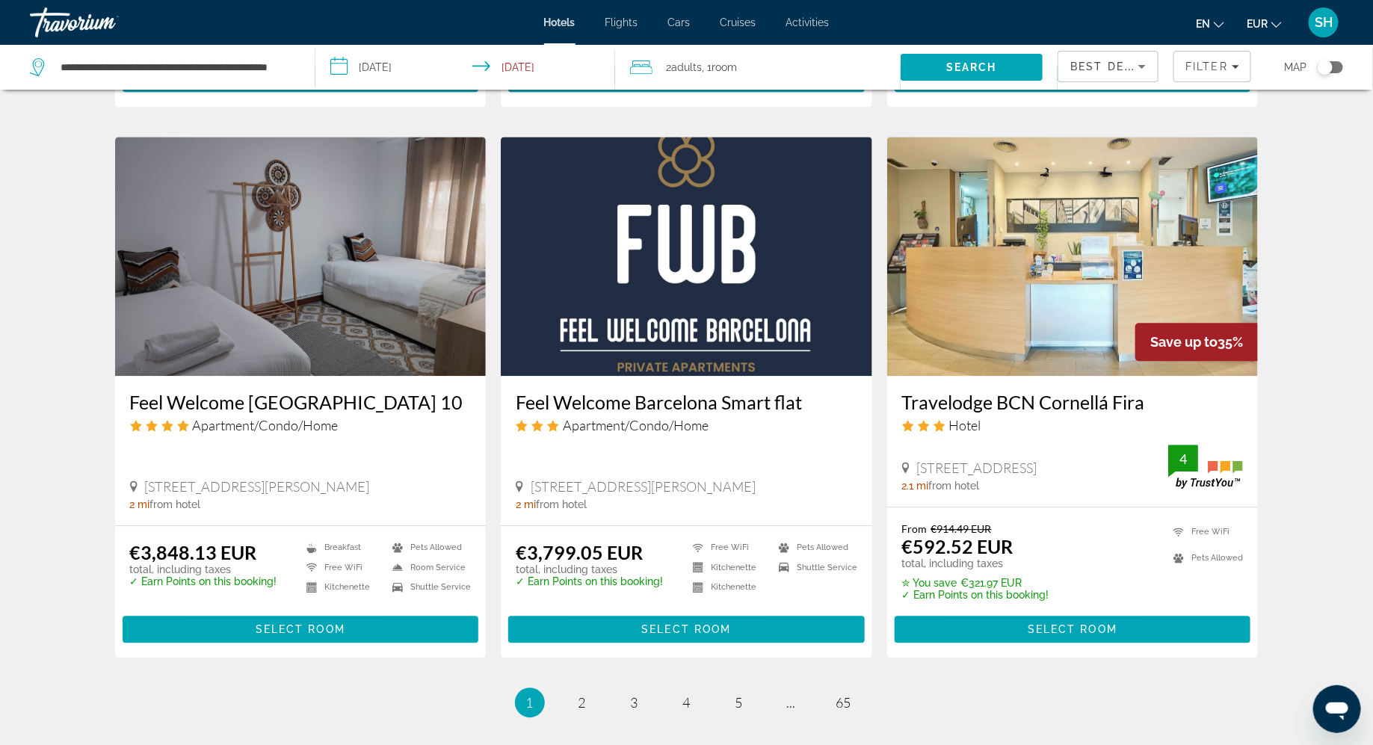
click at [1085, 400] on h3 "Travelodge BCN Cornellá Fira" at bounding box center [1072, 402] width 341 height 22
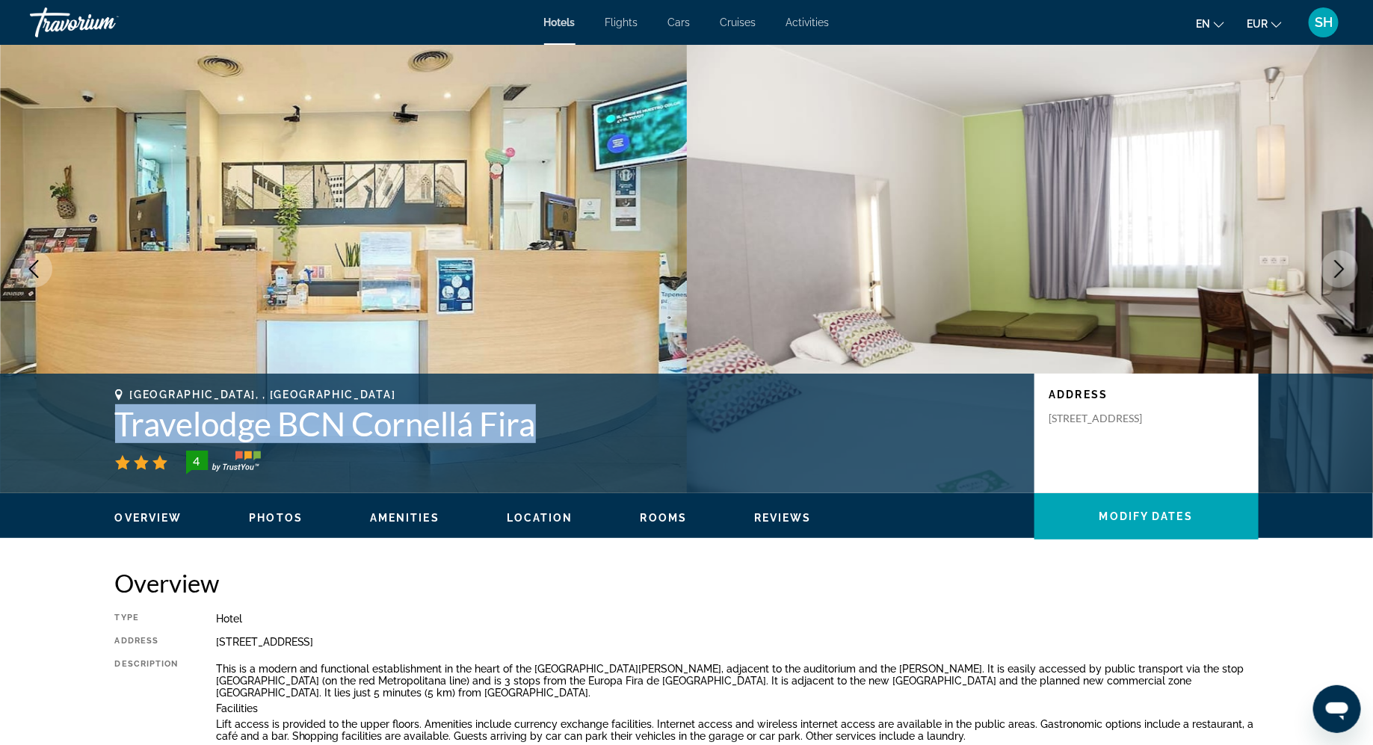
drag, startPoint x: 545, startPoint y: 434, endPoint x: 120, endPoint y: 408, distance: 426.0
click at [120, 408] on h1 "Travelodge BCN Cornellá Fira" at bounding box center [567, 423] width 904 height 39
copy h1 "Travelodge BCN Cornellá Fira"
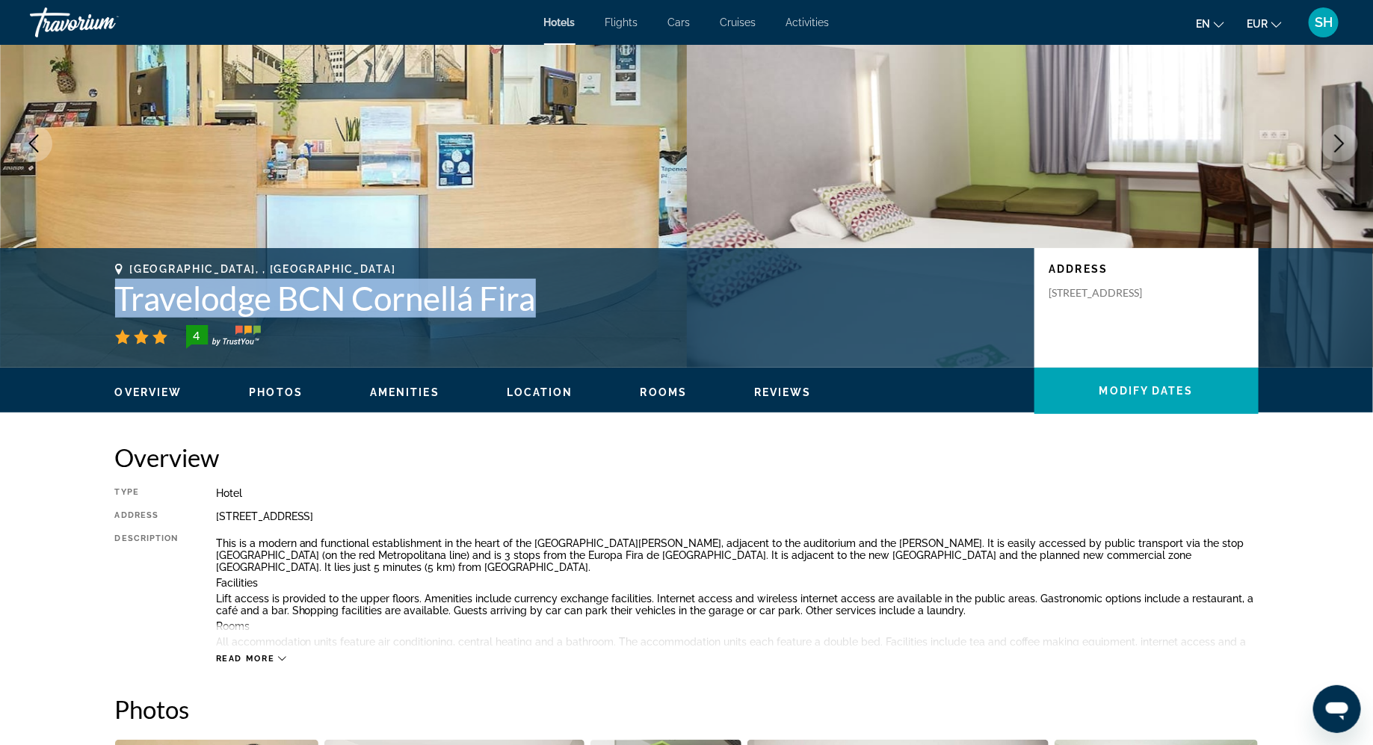
scroll to position [110, 0]
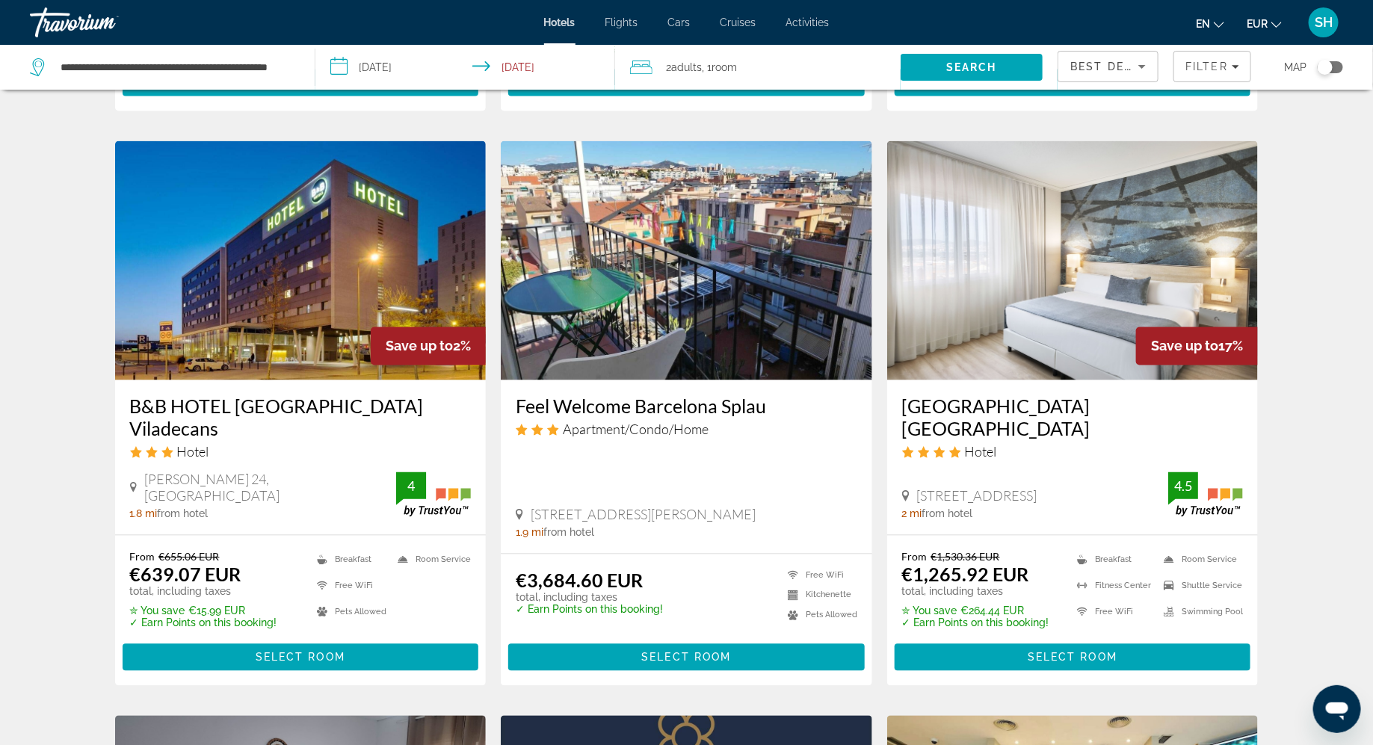
scroll to position [1104, 0]
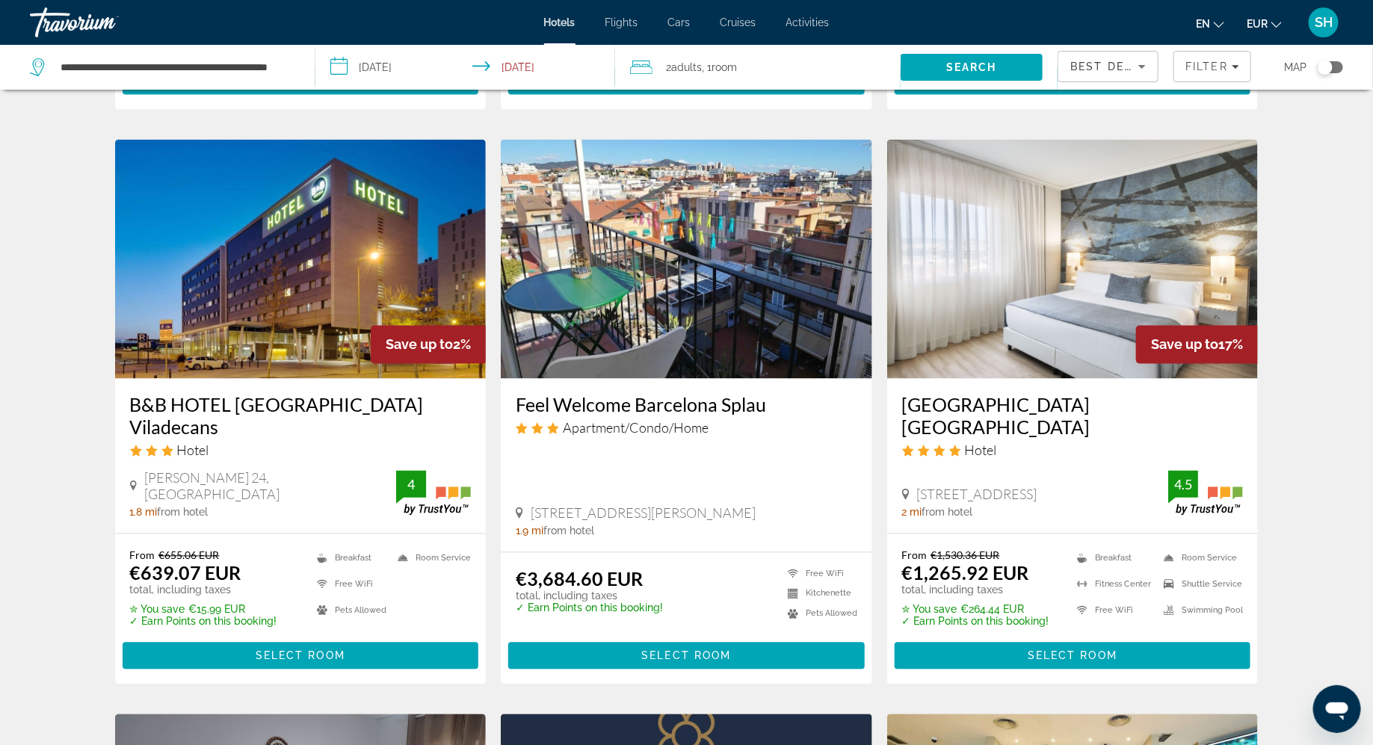
click at [415, 410] on h3 "B&B HOTEL Barcelona Viladecans" at bounding box center [300, 416] width 341 height 45
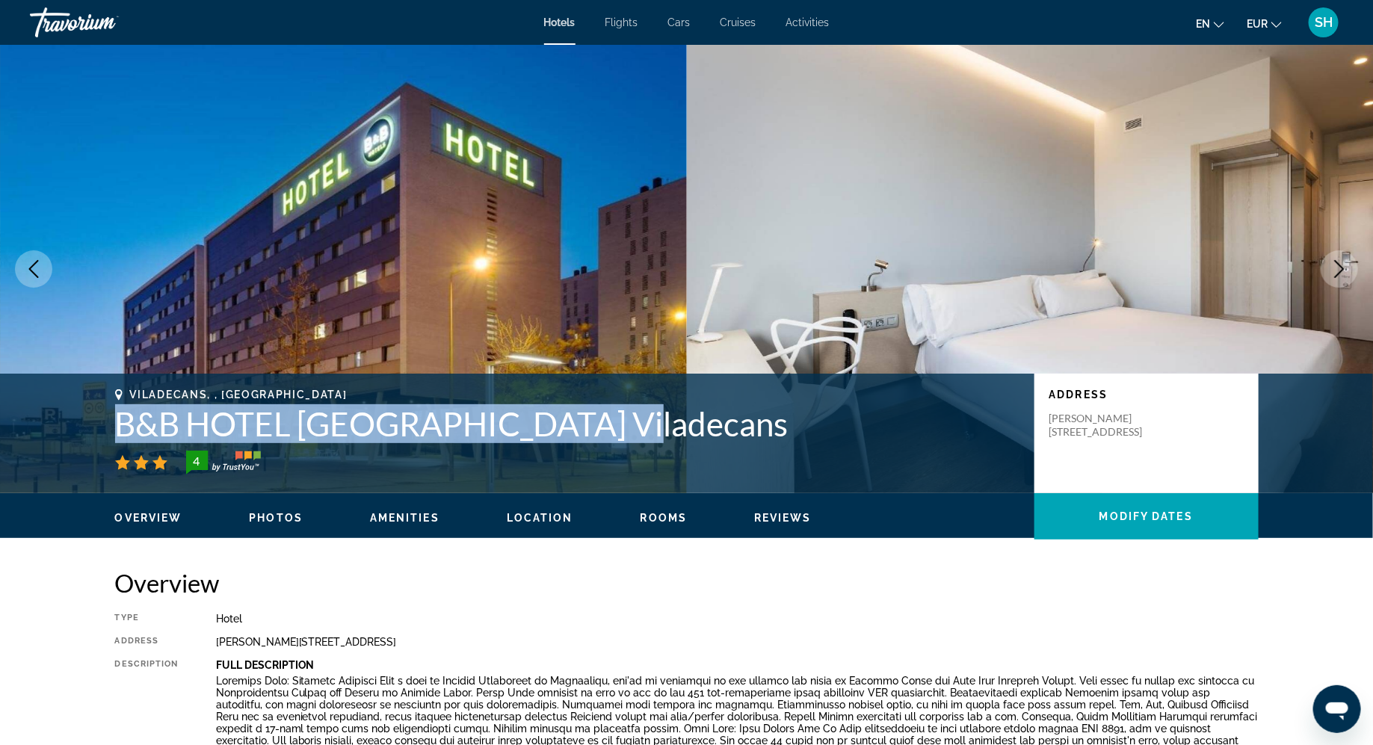
drag, startPoint x: 613, startPoint y: 428, endPoint x: 115, endPoint y: 437, distance: 497.7
click at [115, 437] on h1 "B&B HOTEL Barcelona Viladecans" at bounding box center [567, 423] width 904 height 39
copy h1 "B&B HOTEL Barcelona Viladecans"
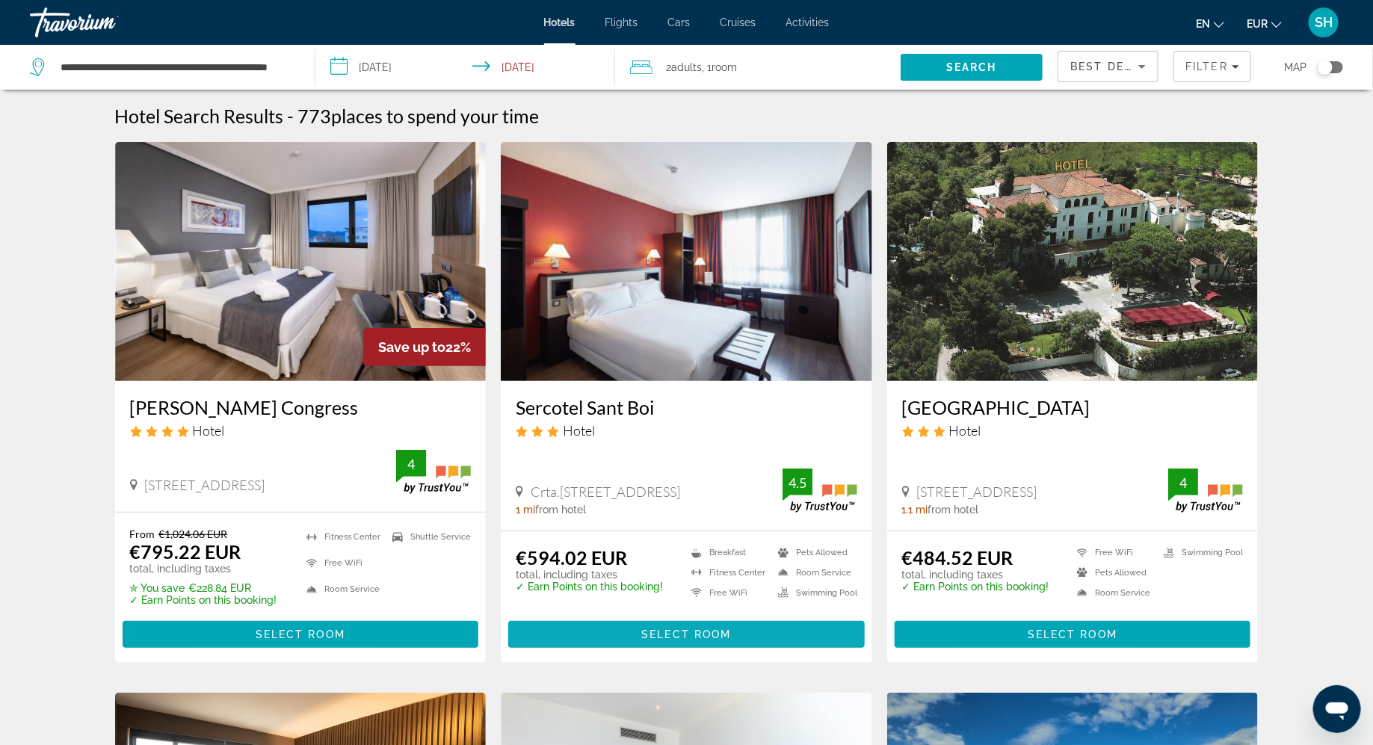
click at [620, 634] on span "Main content" at bounding box center [686, 634] width 356 height 36
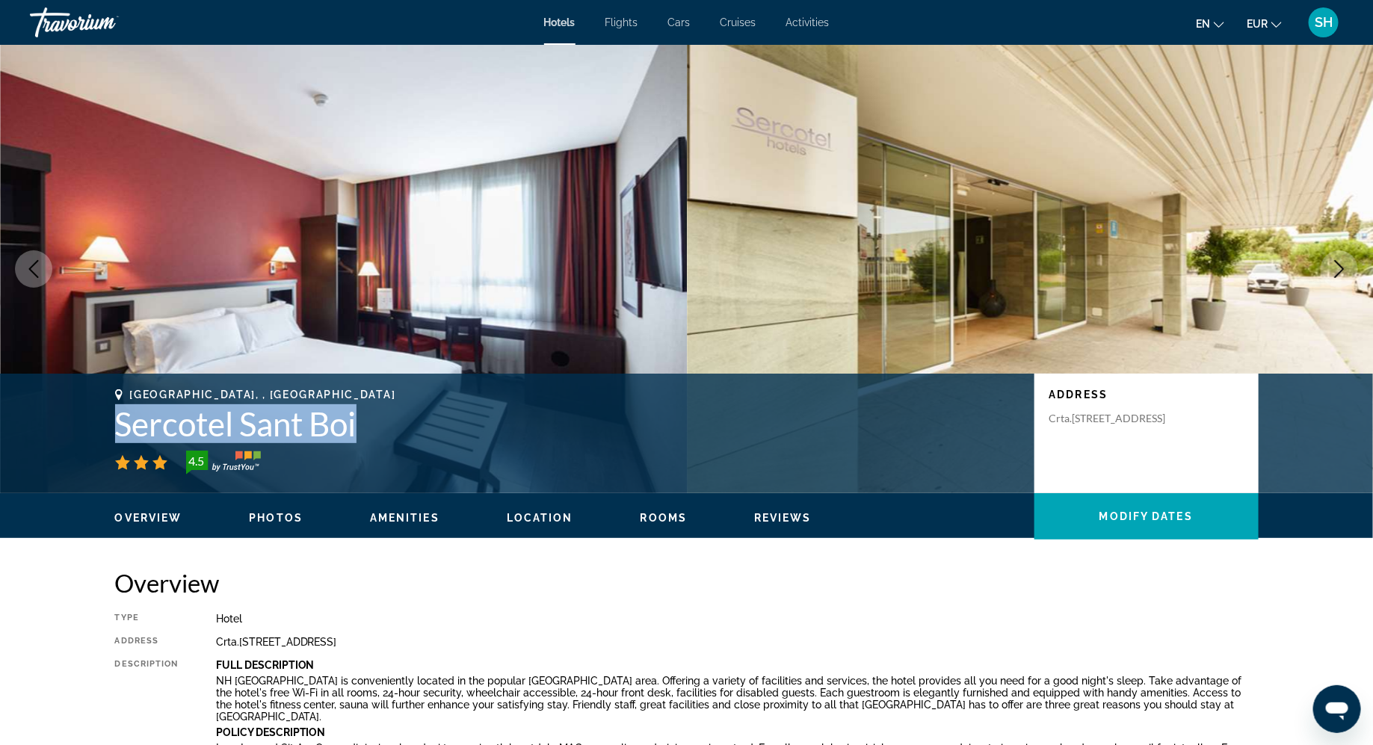
drag, startPoint x: 362, startPoint y: 424, endPoint x: 208, endPoint y: 399, distance: 155.9
click at [208, 401] on div "Sant Boi De Llobregat, , Spain Sercotel Sant Boi 4.5" at bounding box center [567, 432] width 904 height 86
copy h1 "Sercotel Sant Boi"
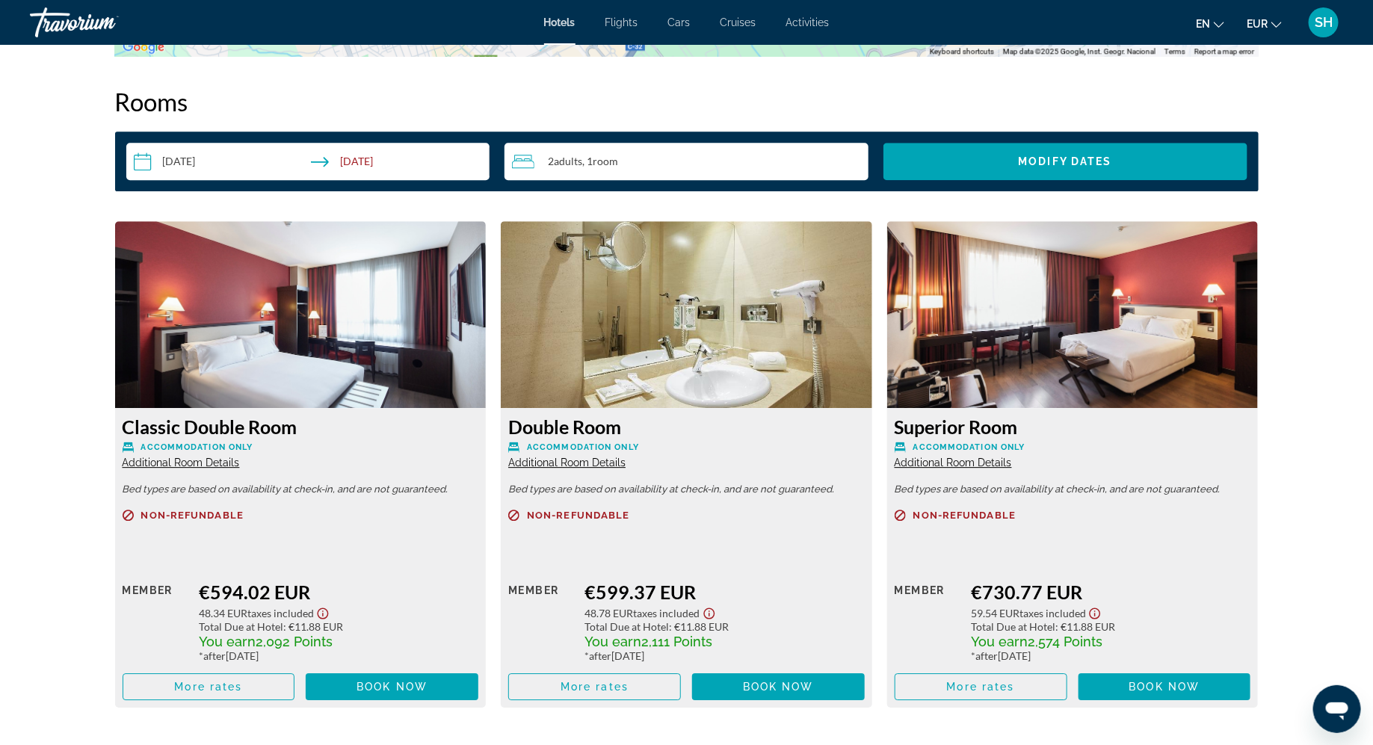
scroll to position [1903, 0]
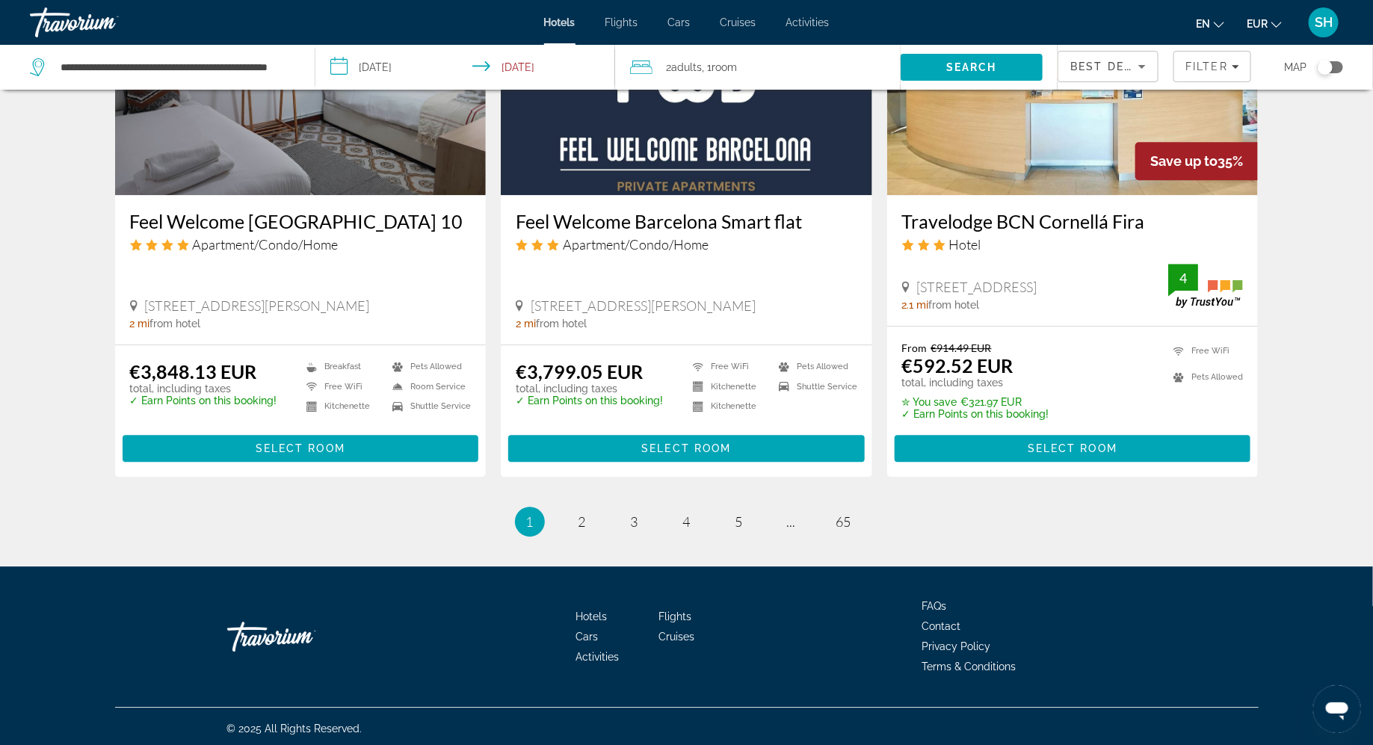
scroll to position [1872, 0]
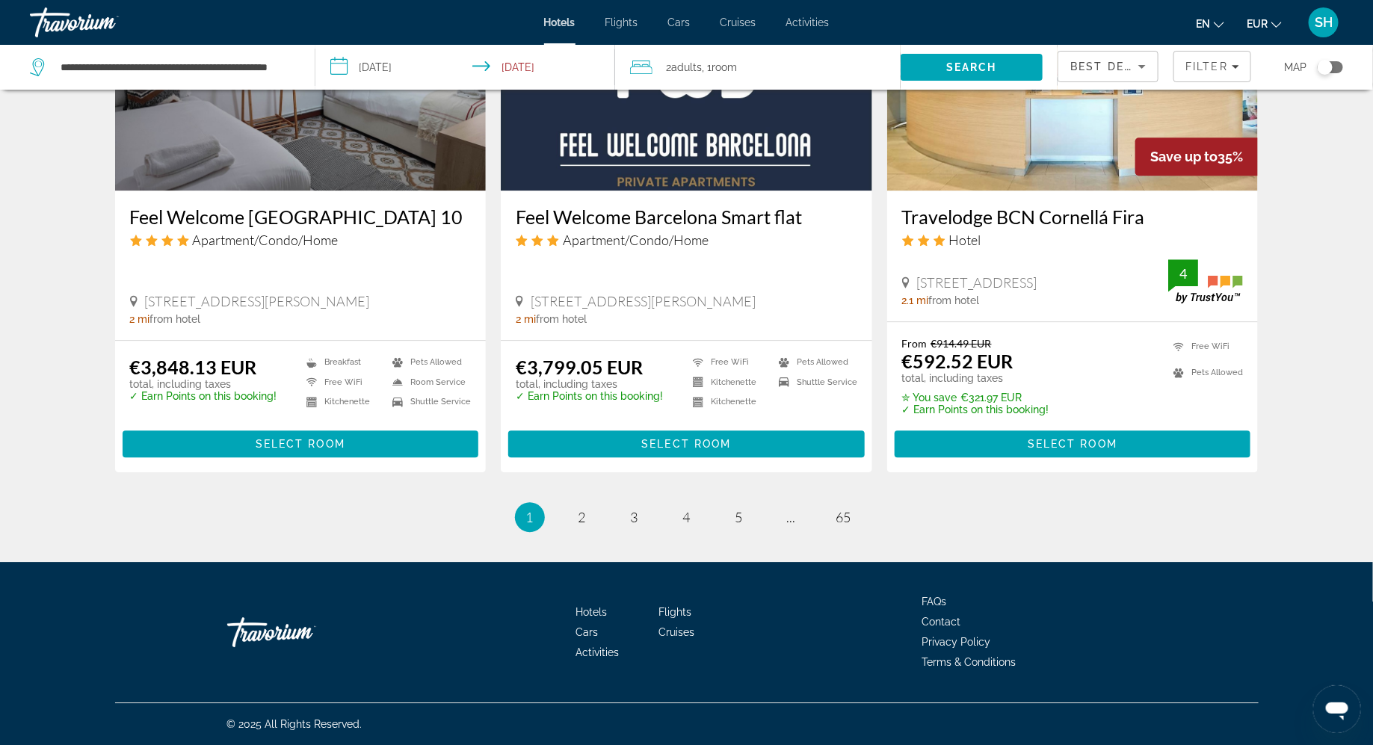
click at [1142, 70] on icon "Sort by" at bounding box center [1142, 67] width 18 height 18
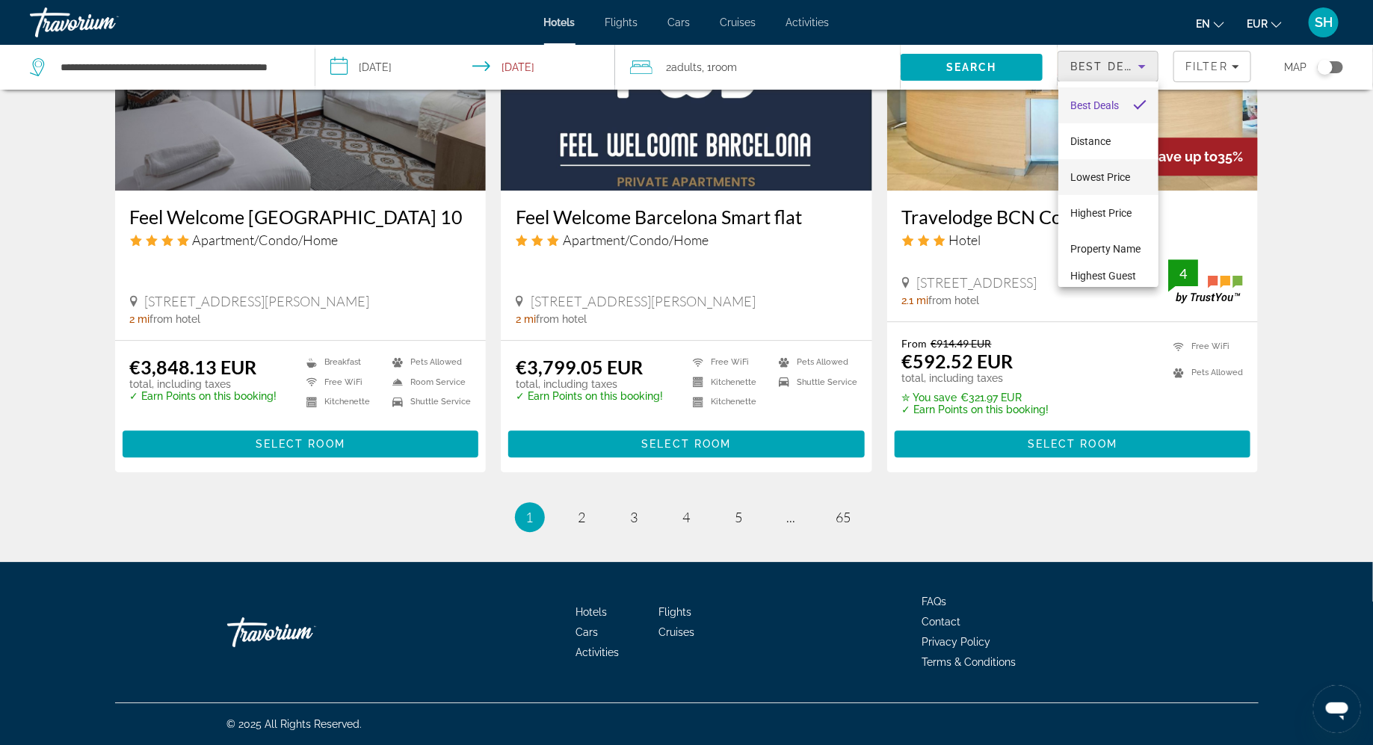
click at [1101, 173] on span "Lowest Price" at bounding box center [1100, 177] width 60 height 12
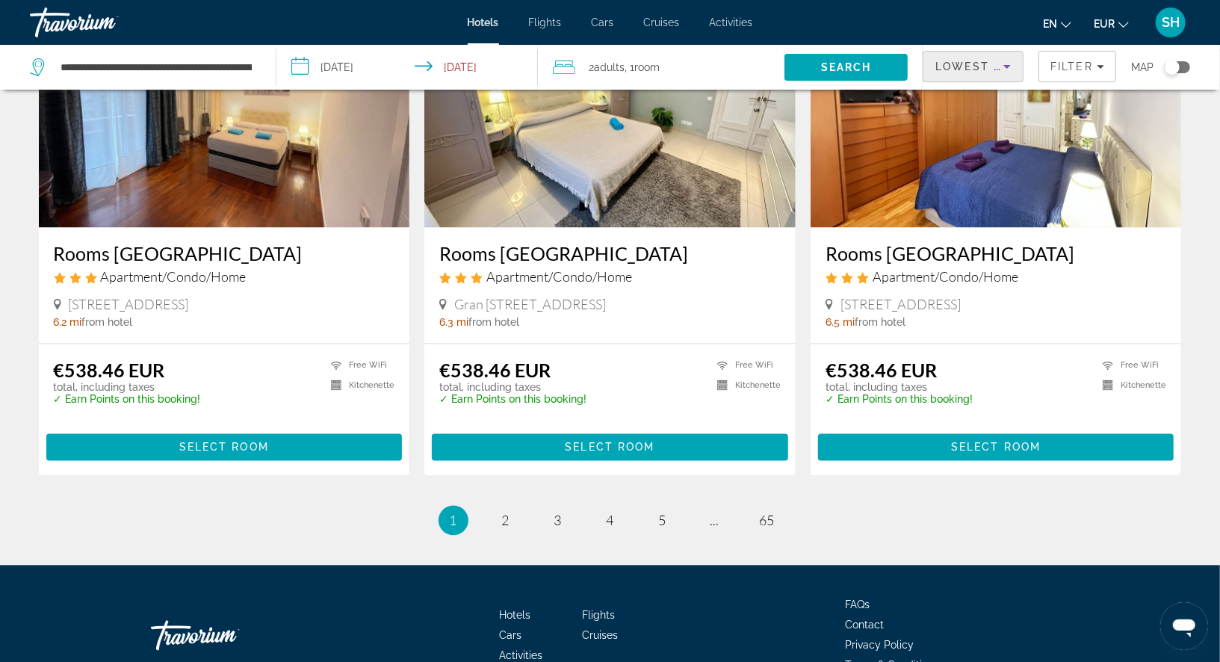
scroll to position [1756, 0]
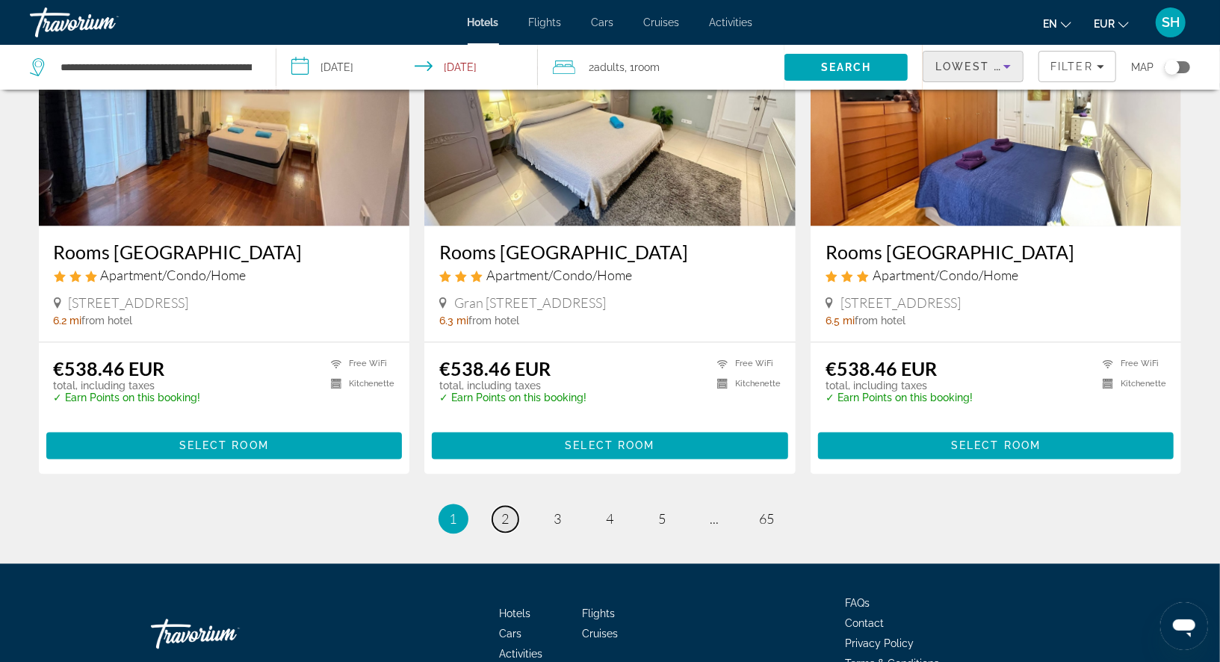
click at [506, 520] on span "2" at bounding box center [505, 519] width 7 height 16
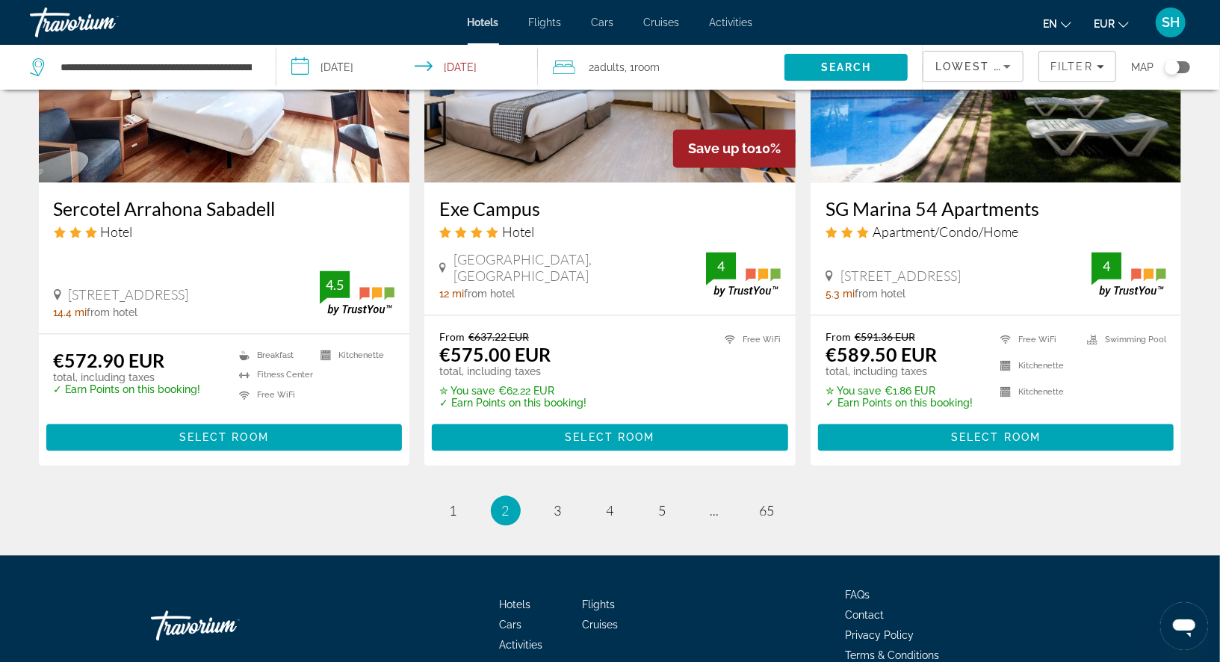
scroll to position [1874, 0]
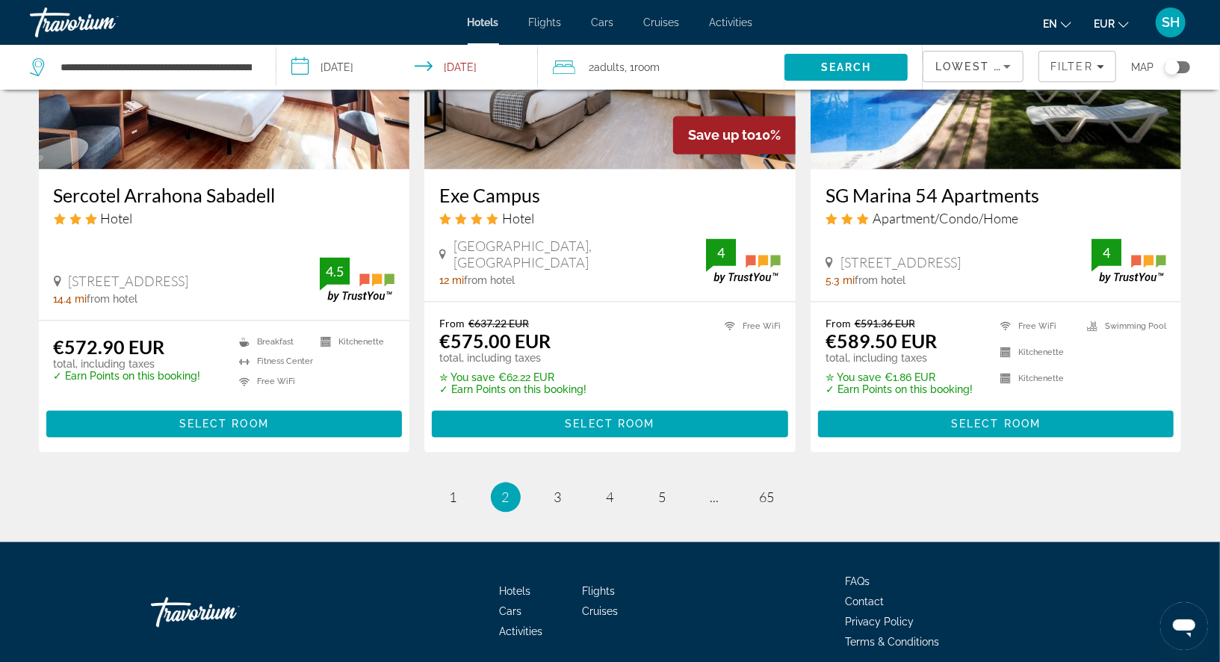
click at [1007, 67] on icon "Sort by" at bounding box center [1007, 67] width 7 height 4
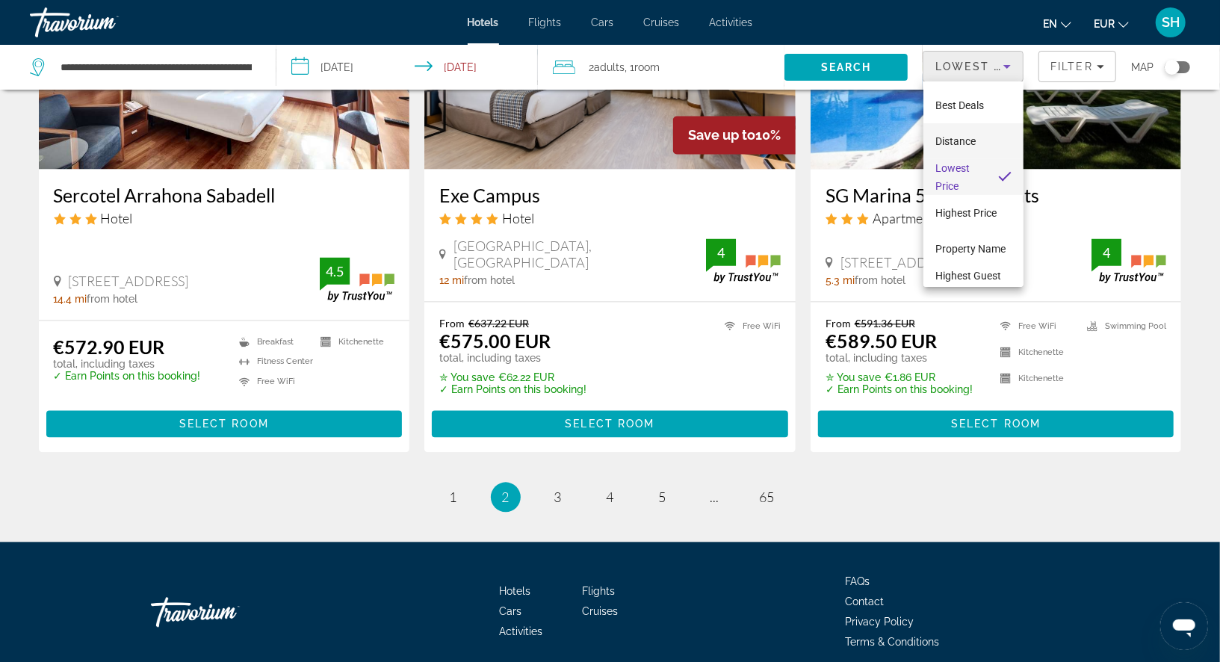
click at [973, 138] on span "Distance" at bounding box center [956, 141] width 40 height 12
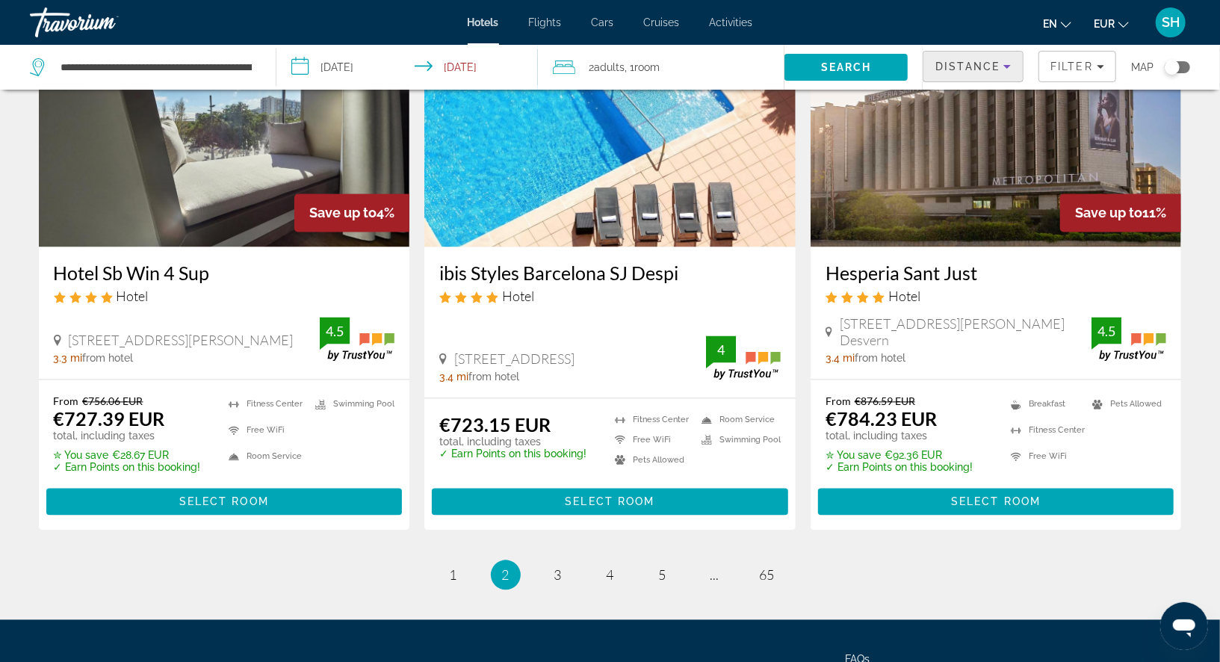
scroll to position [1926, 0]
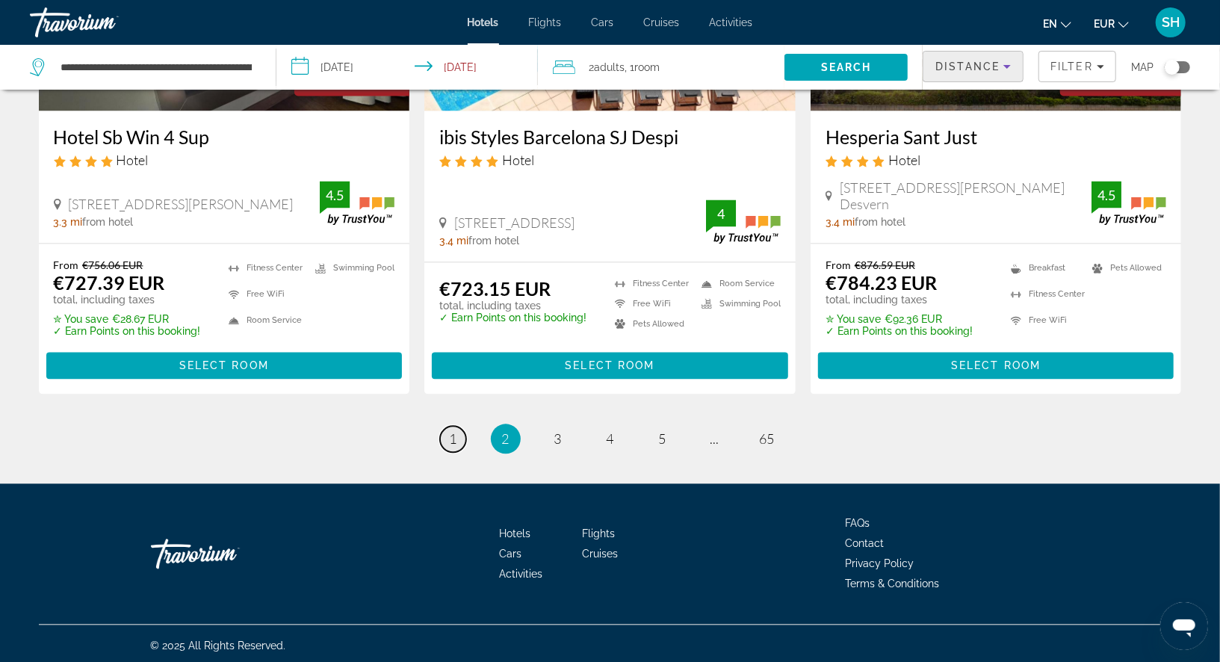
click at [459, 434] on link "page 1" at bounding box center [453, 439] width 26 height 26
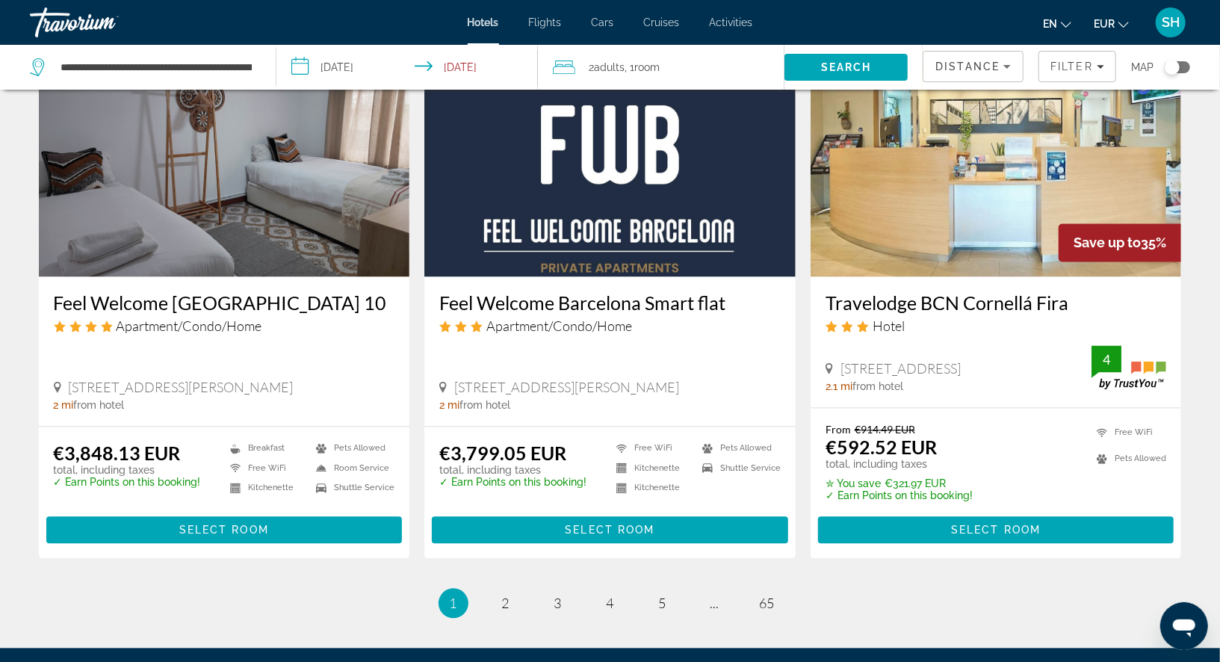
scroll to position [1783, 0]
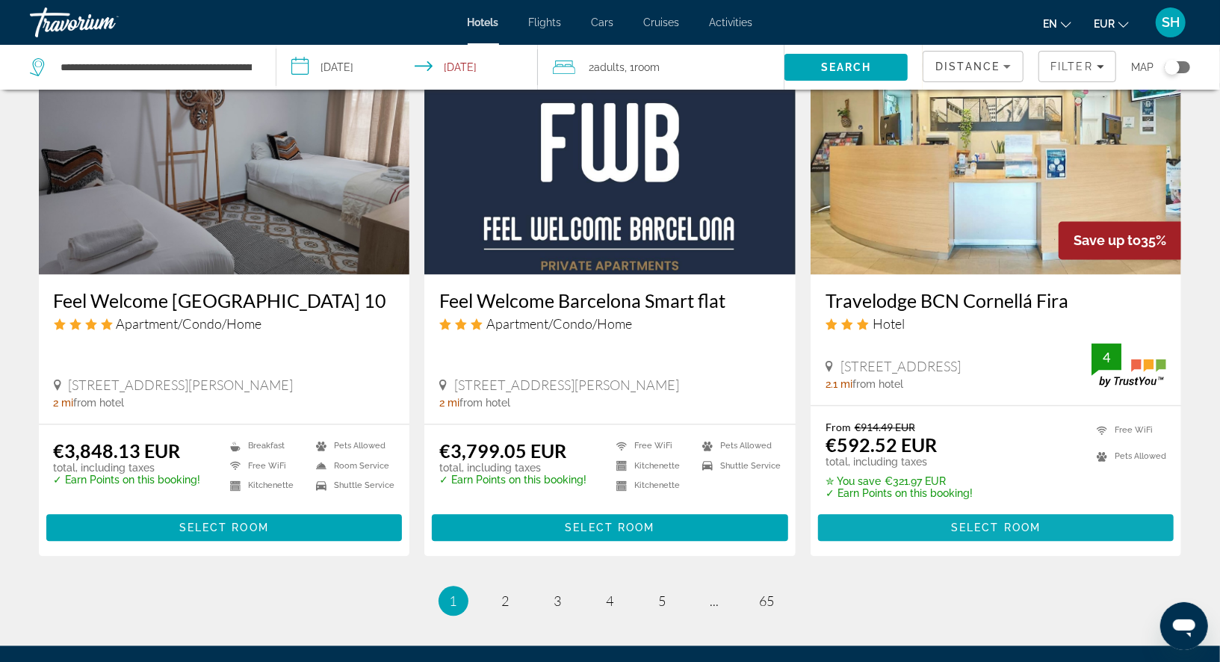
click at [921, 530] on span "Main content" at bounding box center [996, 528] width 356 height 36
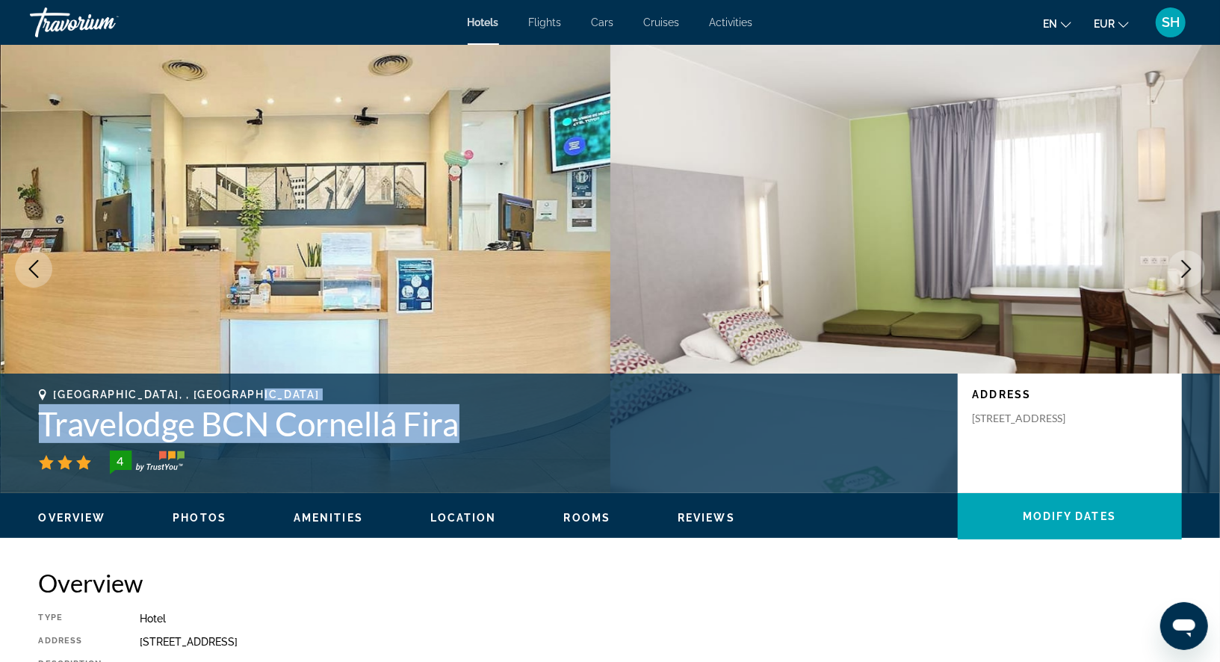
drag, startPoint x: 468, startPoint y: 431, endPoint x: 315, endPoint y: 395, distance: 156.6
click at [315, 395] on div "Cornella De Llobregat, , Spain Travelodge BCN Cornellá Fira 4" at bounding box center [491, 432] width 904 height 86
copy div "Travelodge BCN Cornellá Fira"
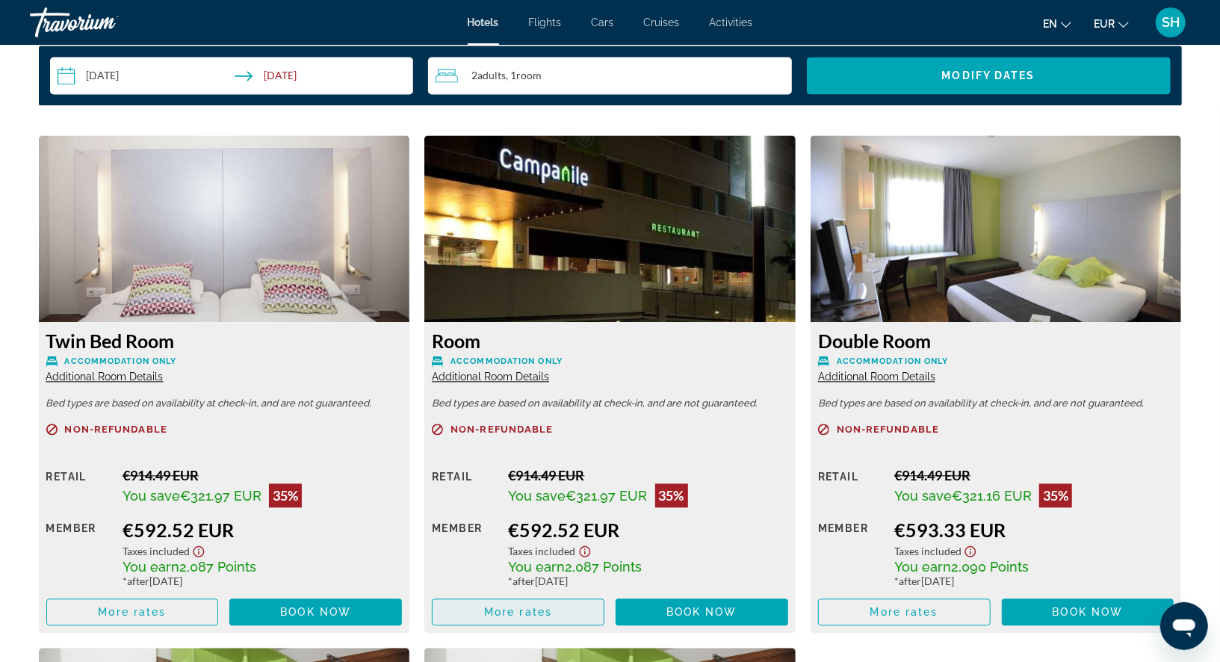
scroll to position [1977, 0]
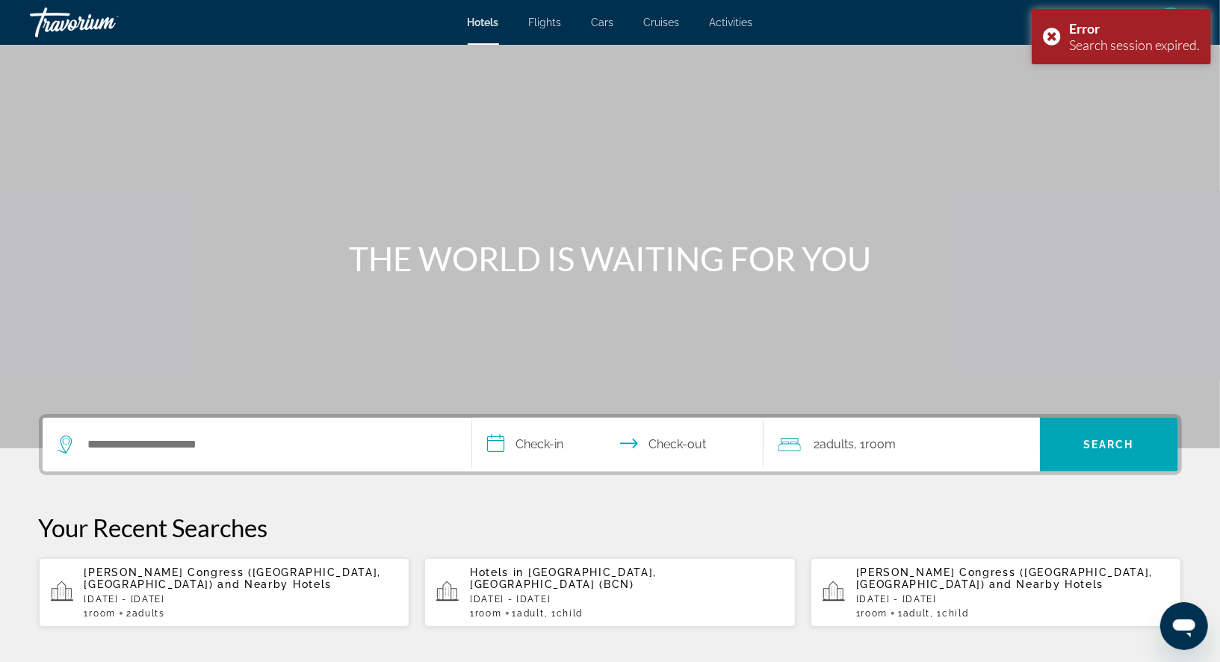
click at [190, 575] on span "[PERSON_NAME] Congress ([GEOGRAPHIC_DATA], [GEOGRAPHIC_DATA])" at bounding box center [232, 578] width 297 height 24
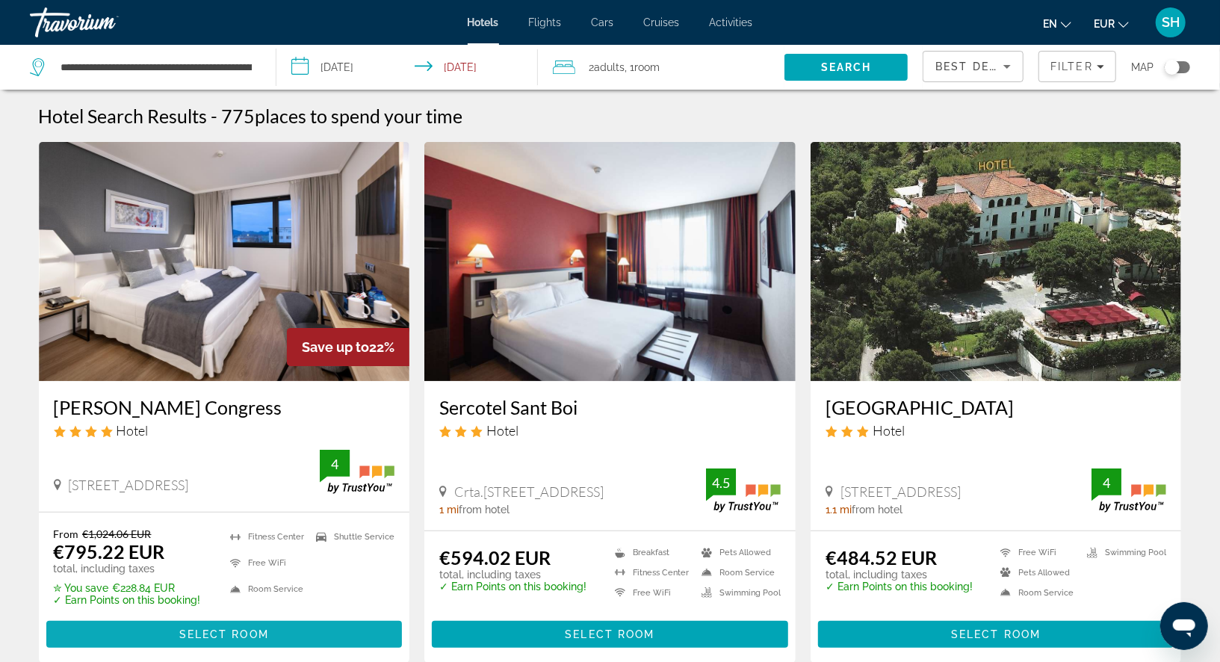
click at [181, 632] on span "Select Room" at bounding box center [224, 634] width 90 height 12
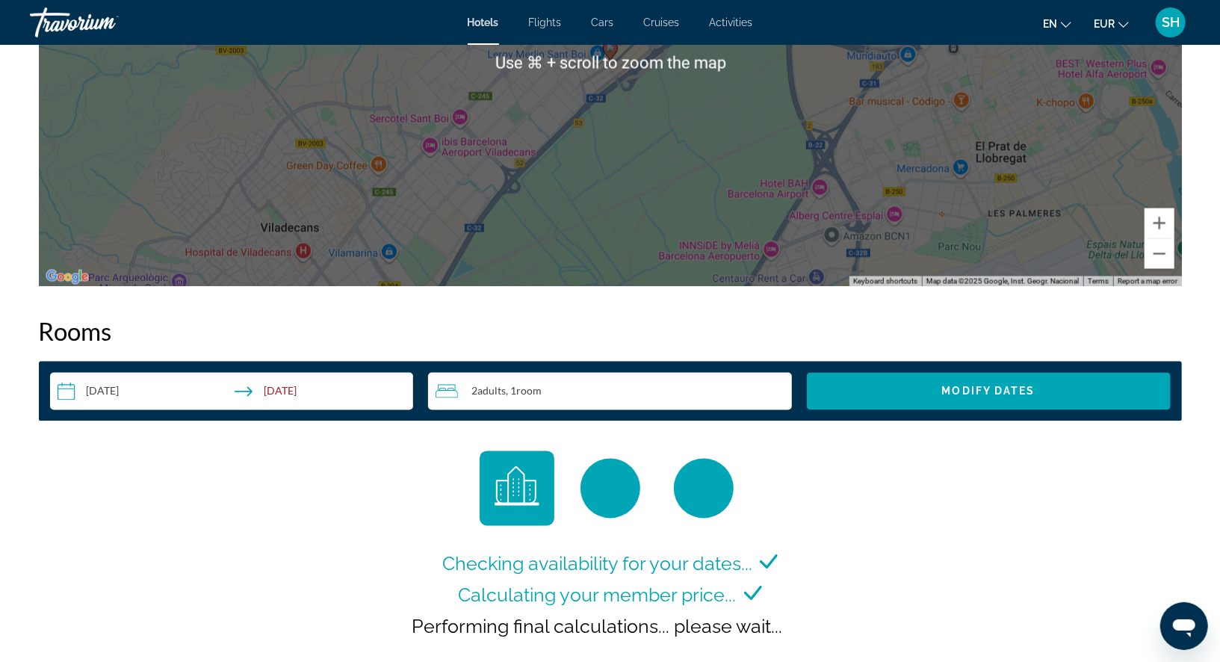
scroll to position [1667, 0]
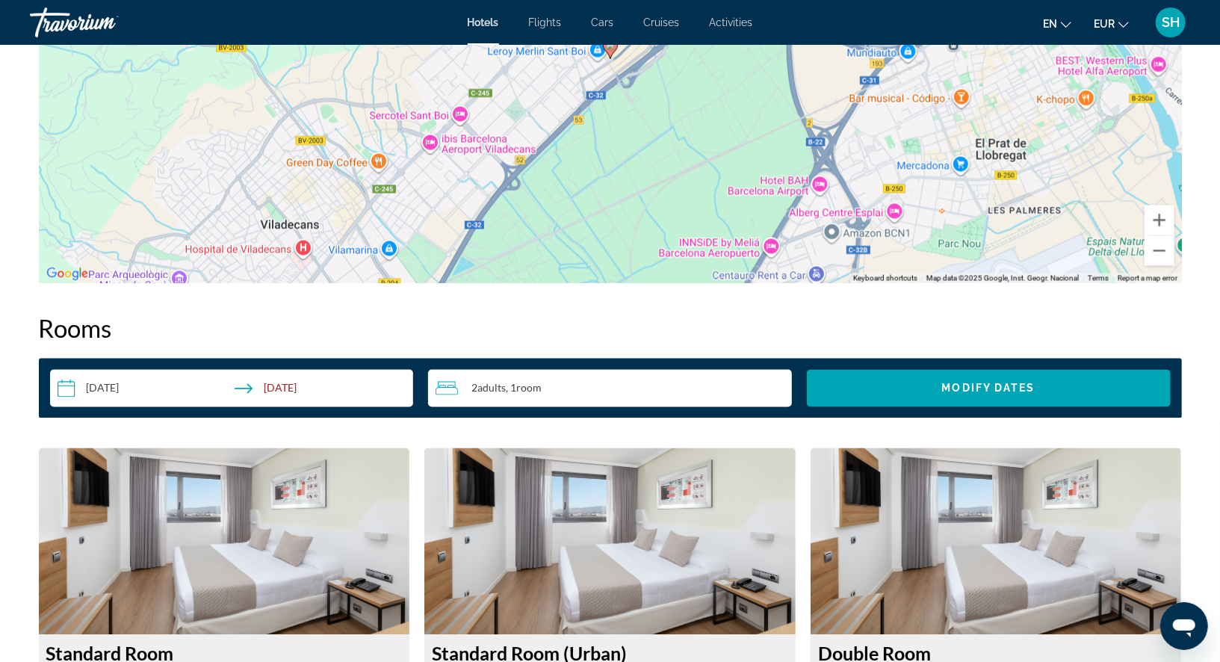
click at [291, 389] on input "**********" at bounding box center [235, 391] width 370 height 42
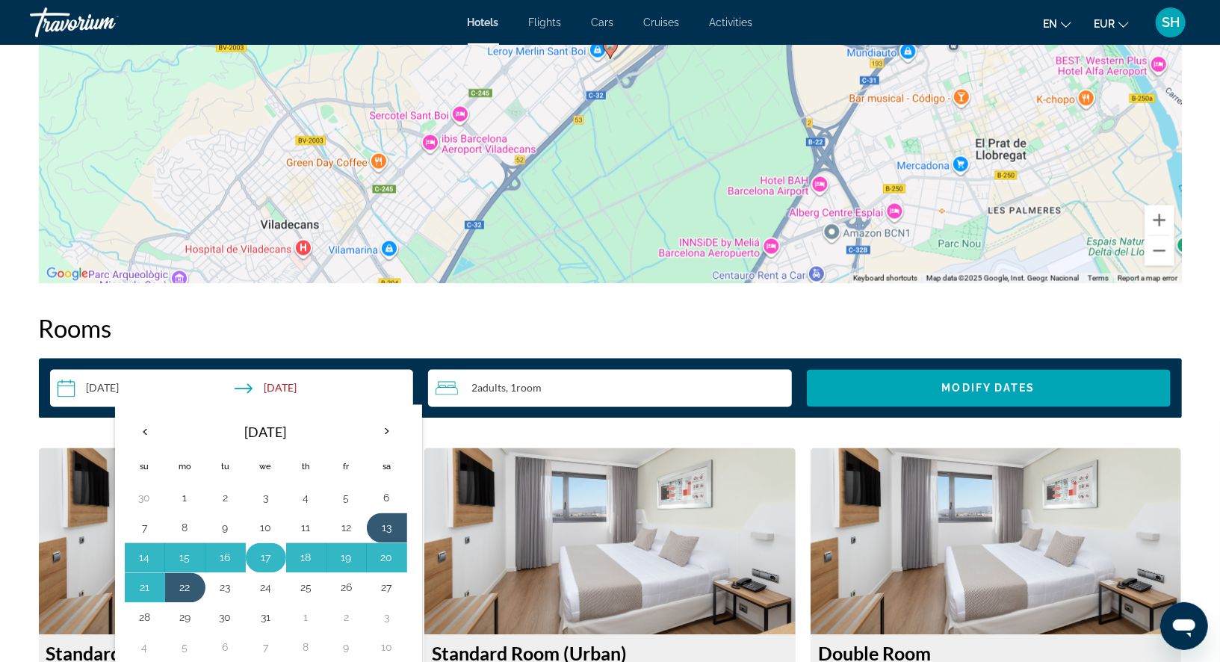
click at [266, 551] on button "17" at bounding box center [266, 558] width 24 height 21
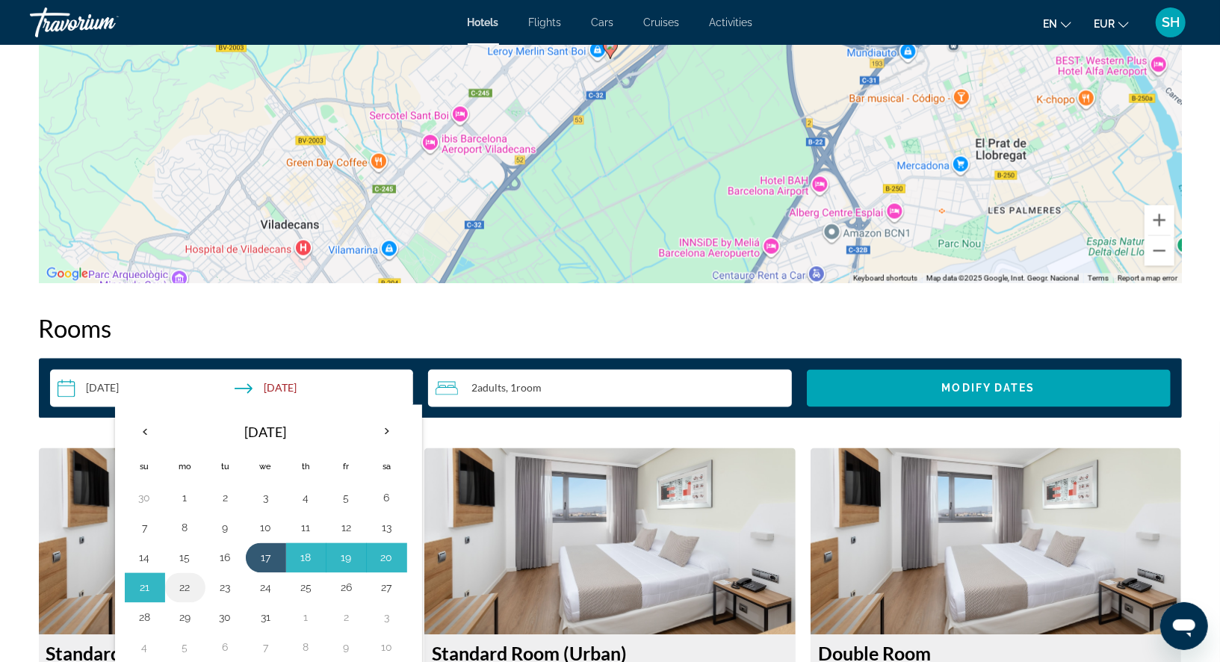
click at [182, 579] on button "22" at bounding box center [185, 588] width 24 height 21
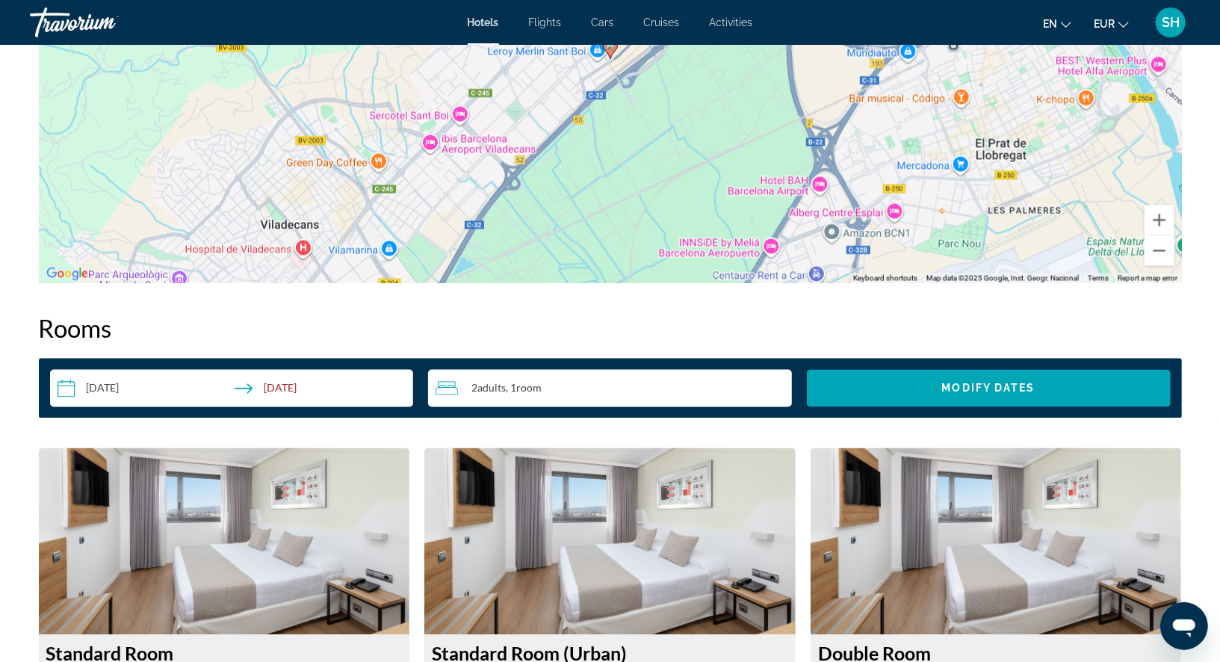
click at [572, 384] on div "2 Adult Adults , 1 Room rooms" at bounding box center [614, 389] width 356 height 18
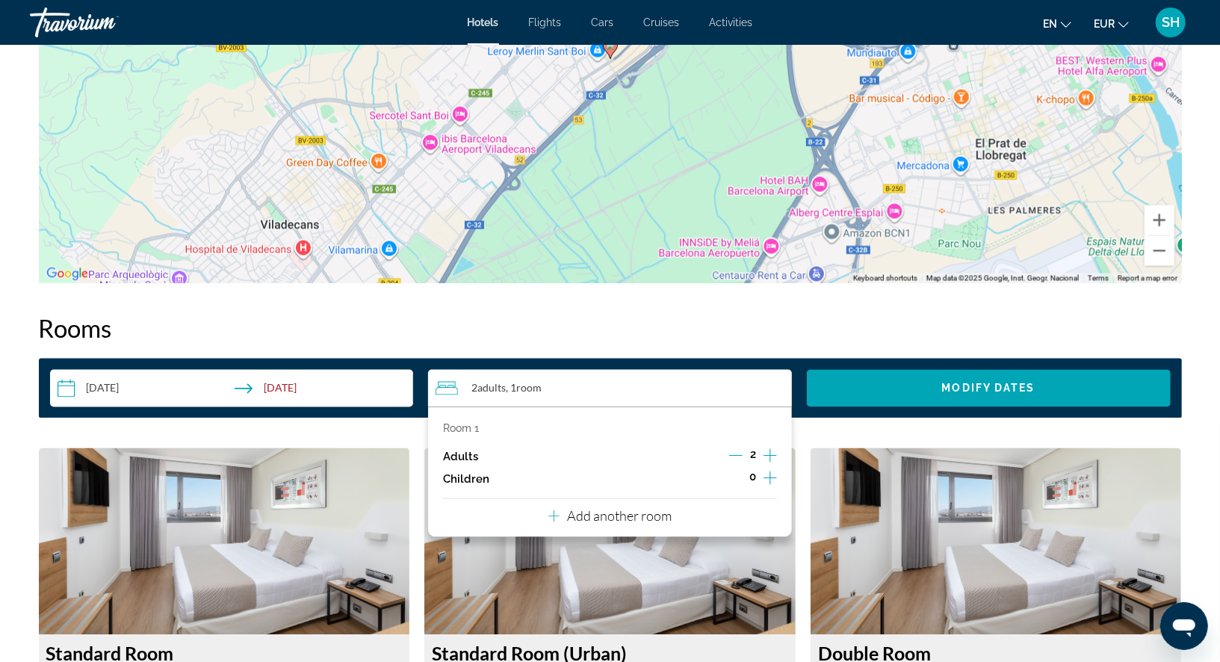
click at [739, 454] on icon "Decrement adults" at bounding box center [735, 455] width 13 height 13
click at [767, 477] on icon "Increment children" at bounding box center [770, 478] width 13 height 18
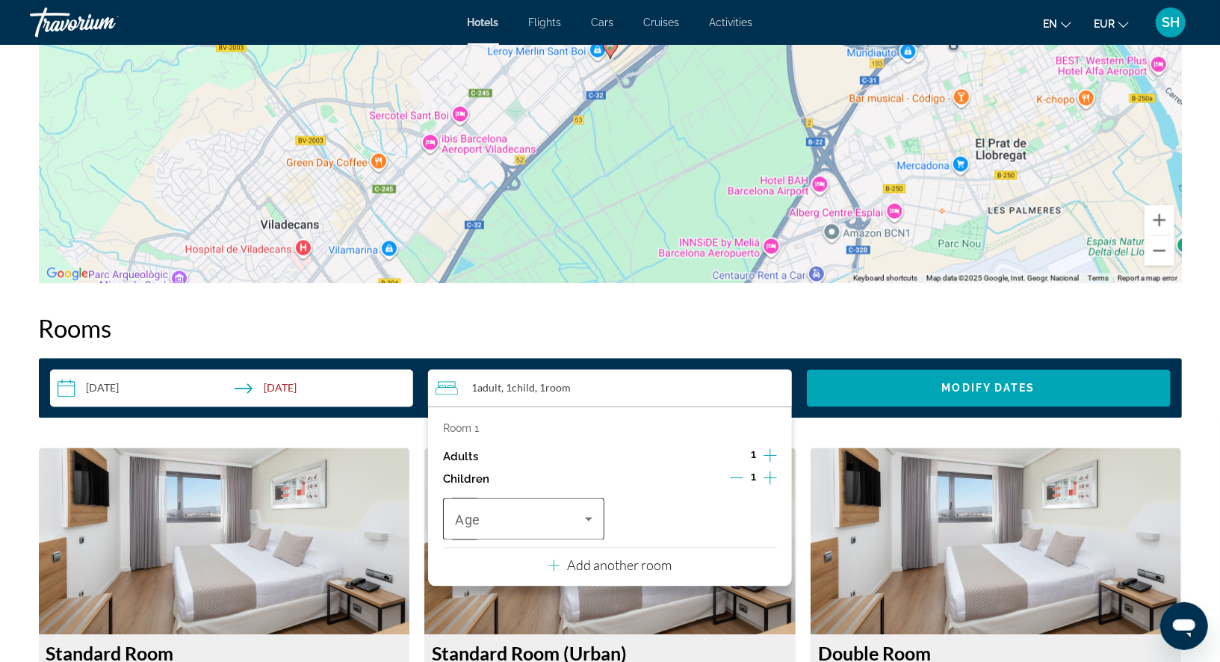
click at [584, 516] on icon "Travelers: 1 adult, 1 child" at bounding box center [589, 519] width 18 height 18
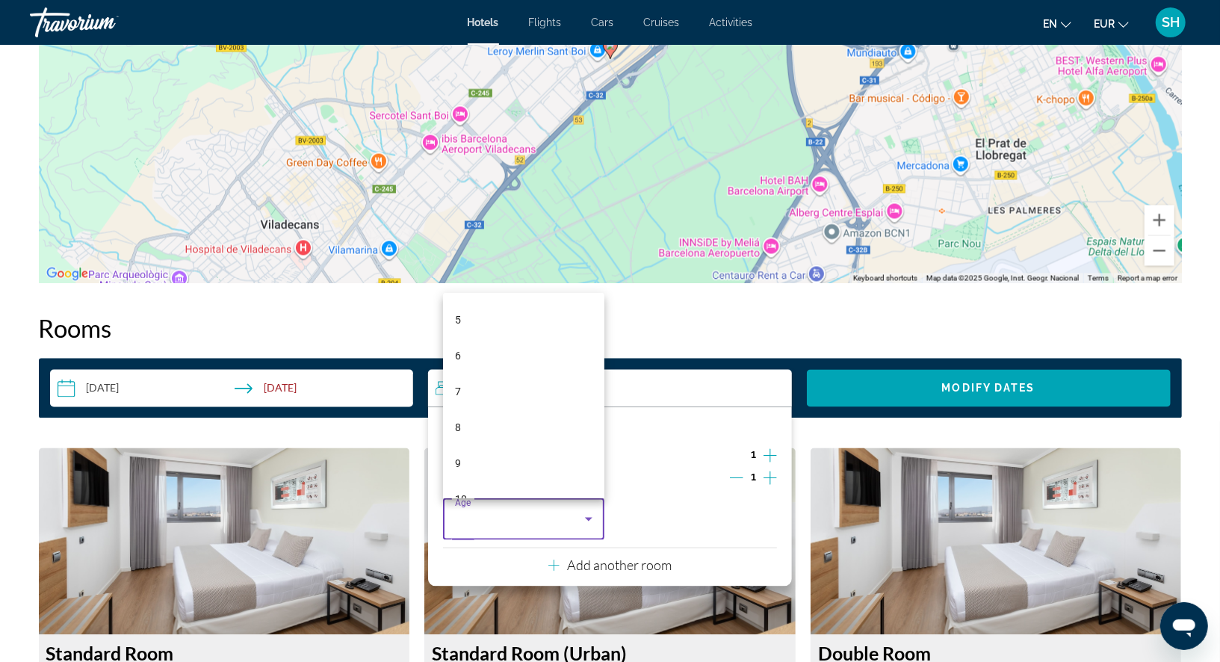
scroll to position [180, 0]
click at [495, 467] on mat-option "9" at bounding box center [523, 460] width 161 height 36
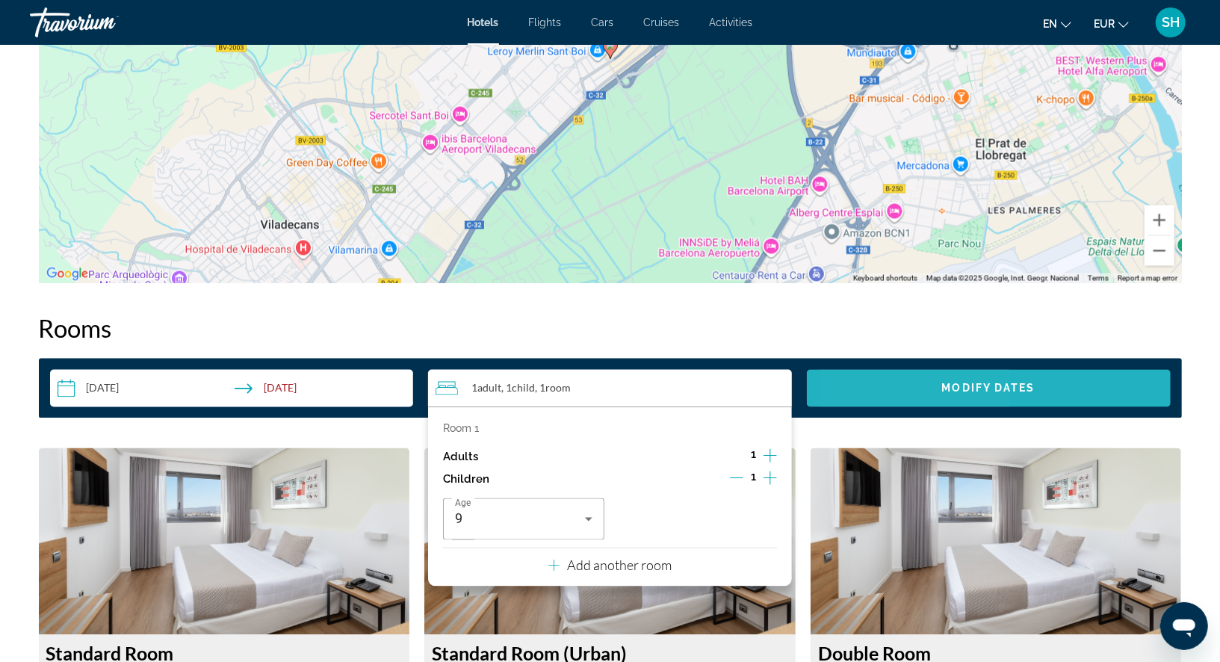
click at [900, 392] on span "Search widget" at bounding box center [989, 389] width 364 height 36
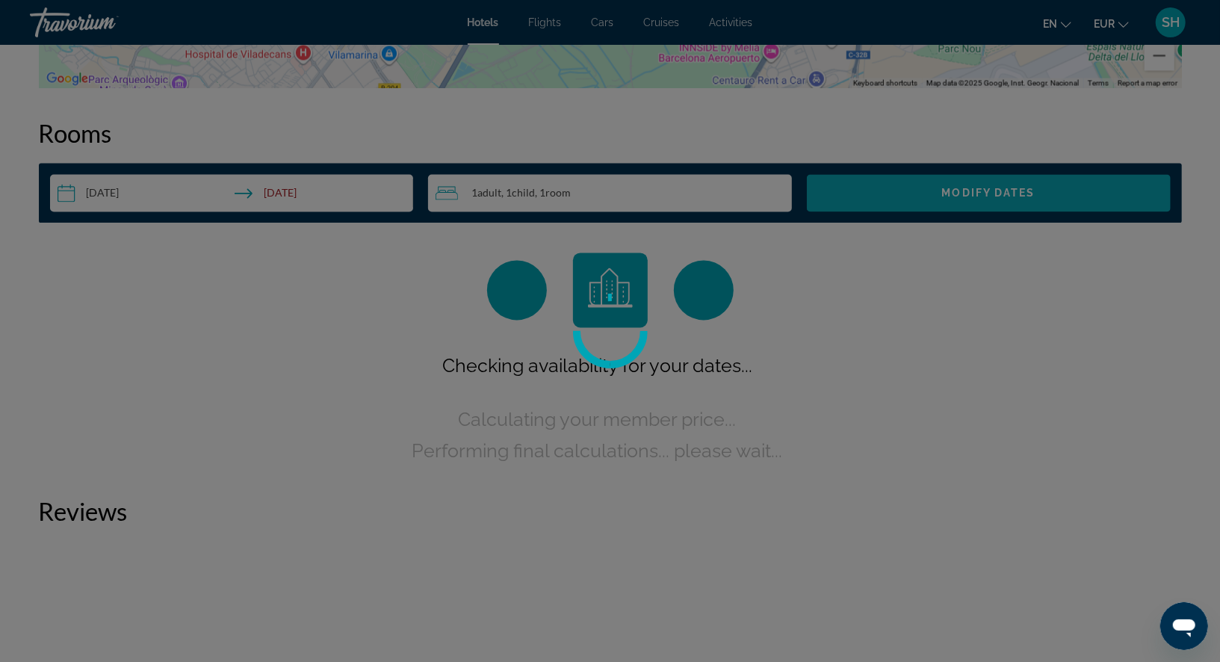
scroll to position [1888, 0]
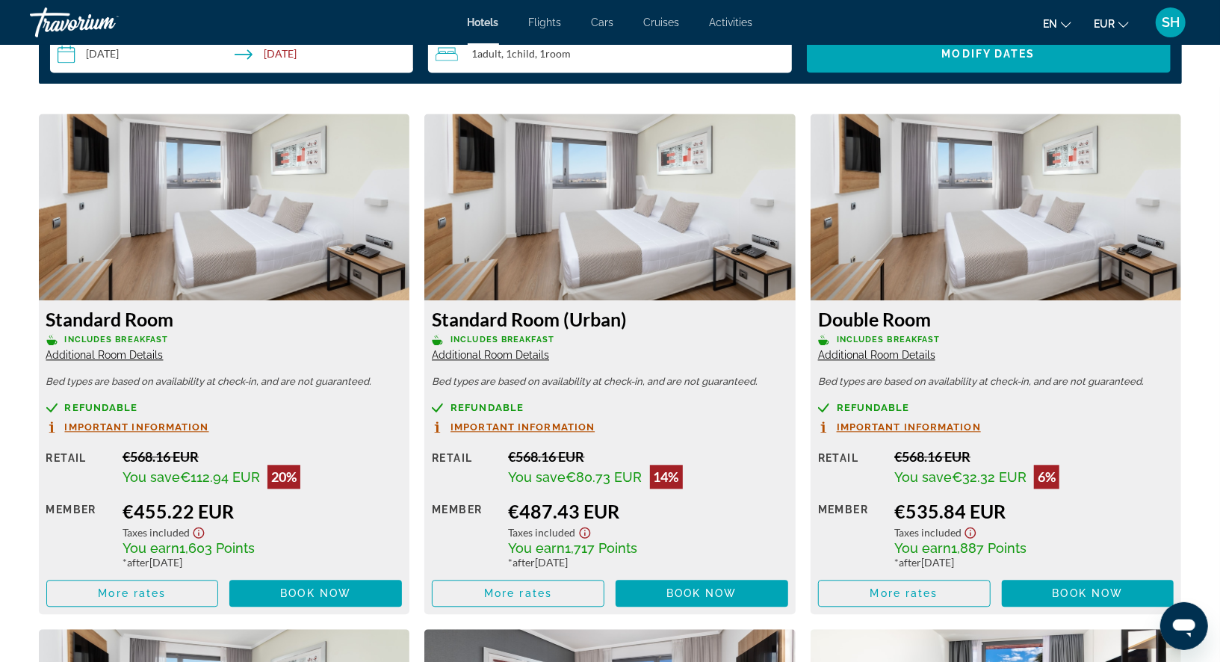
scroll to position [1997, 0]
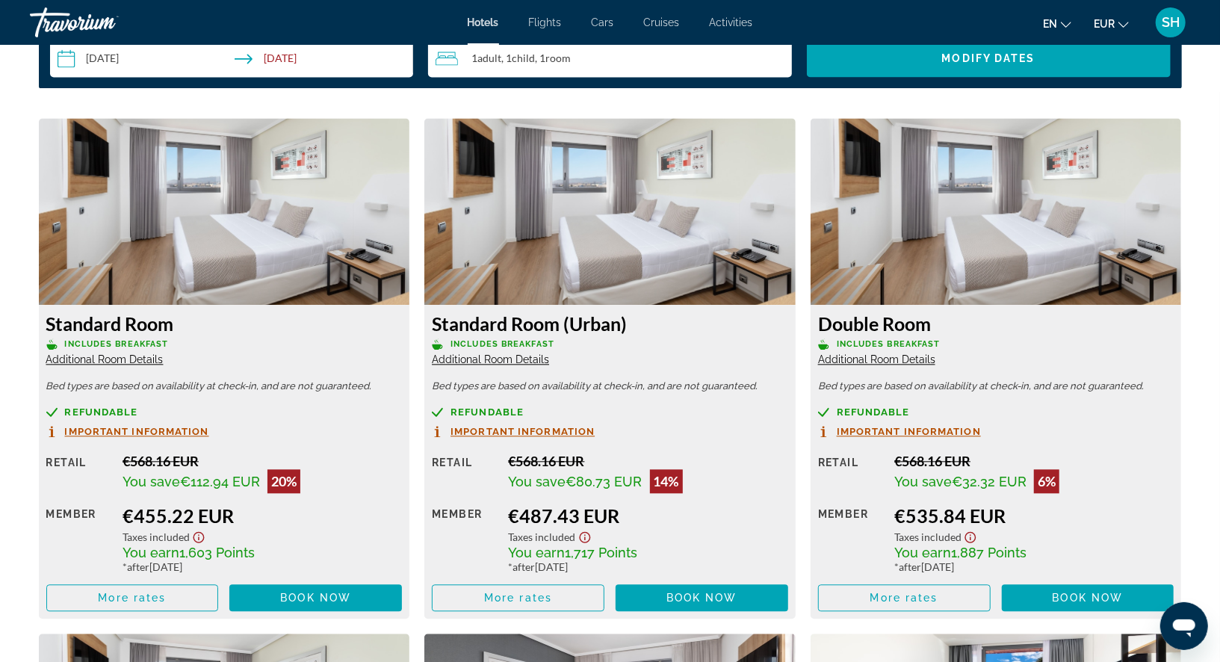
click at [147, 53] on input "**********" at bounding box center [235, 61] width 370 height 42
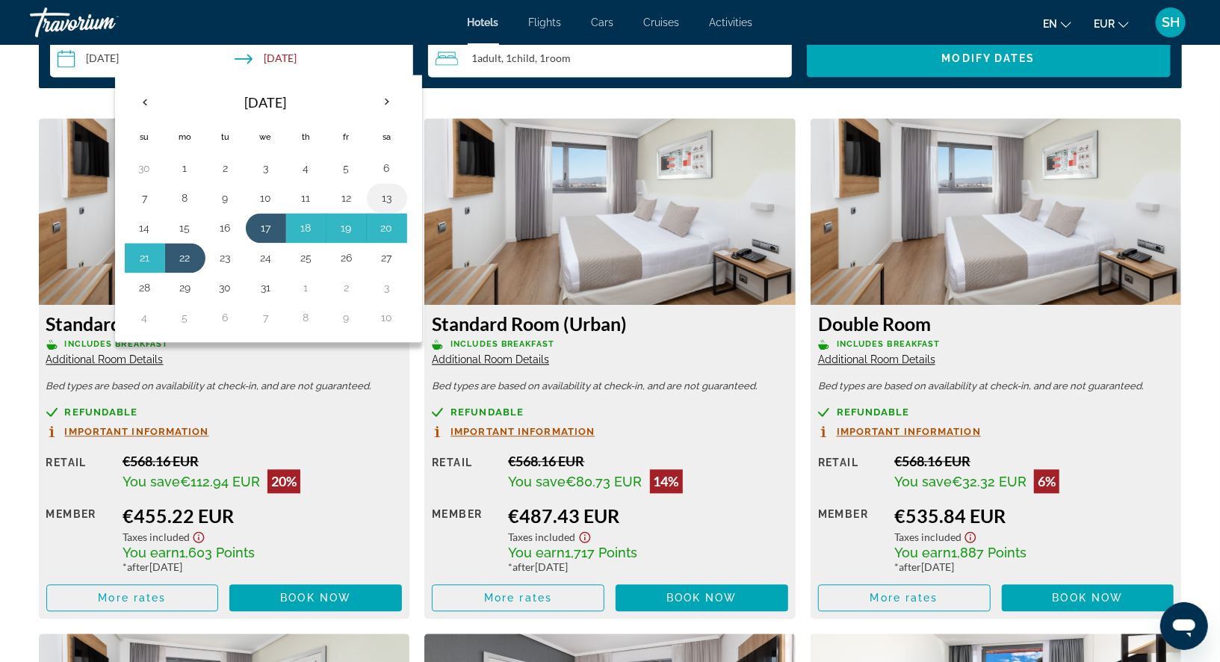
click at [384, 193] on button "13" at bounding box center [387, 198] width 24 height 21
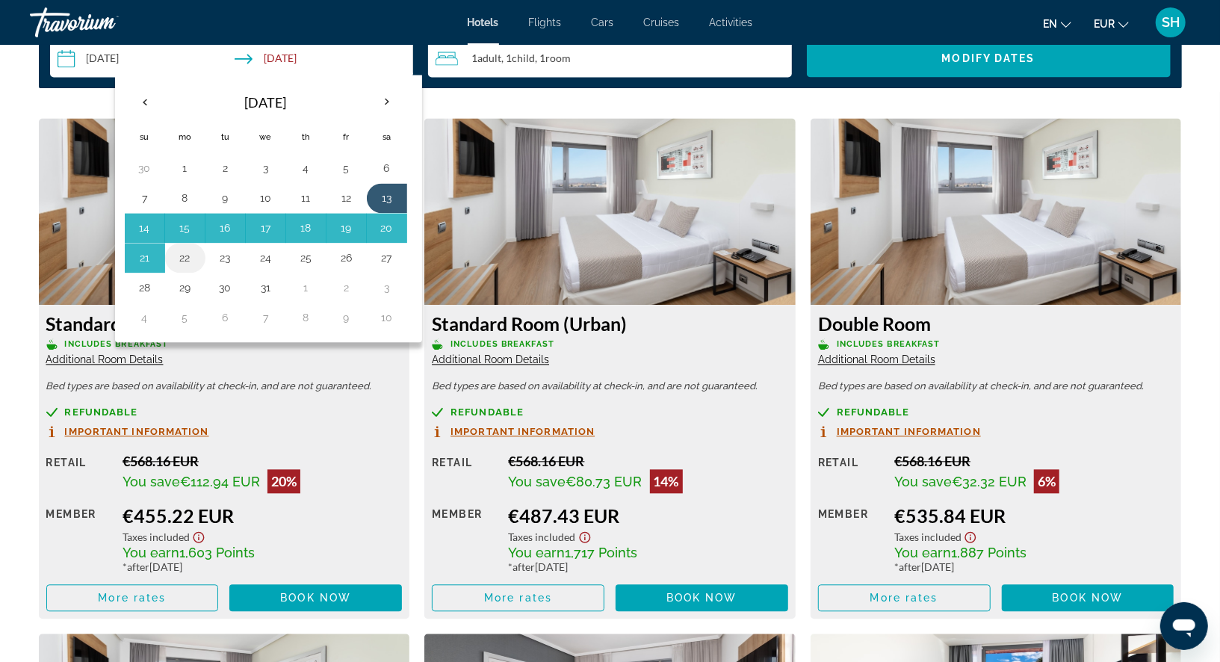
click at [184, 252] on button "22" at bounding box center [185, 257] width 24 height 21
type input "**********"
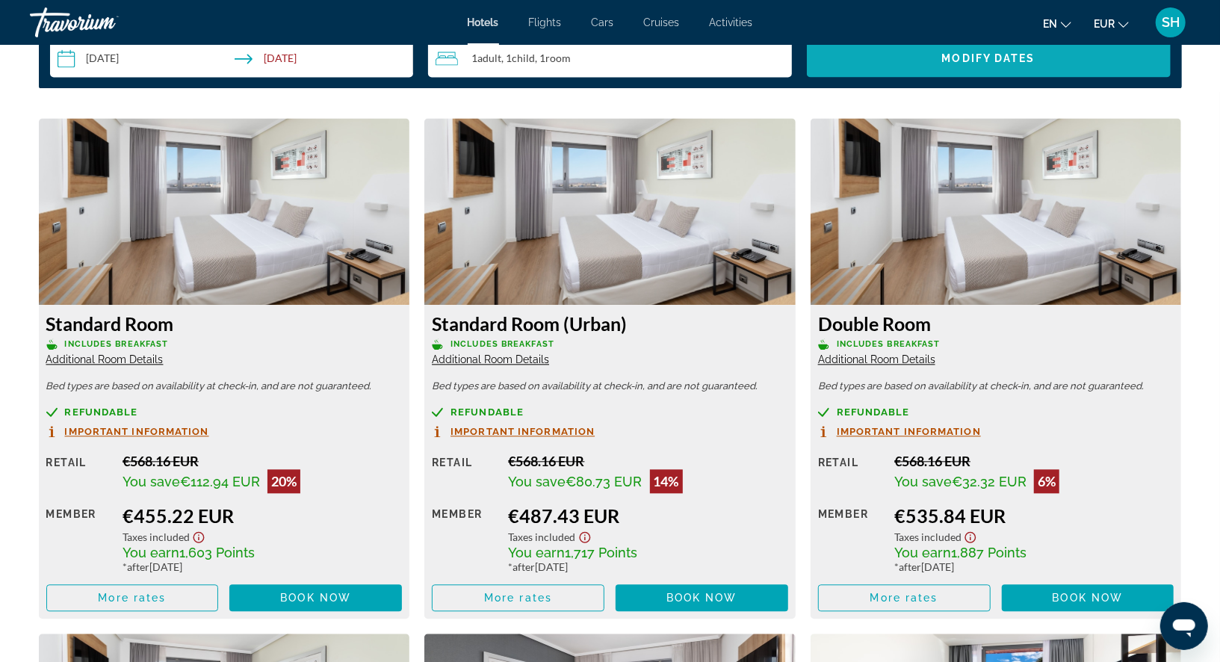
click at [932, 61] on span "Search widget" at bounding box center [989, 58] width 364 height 36
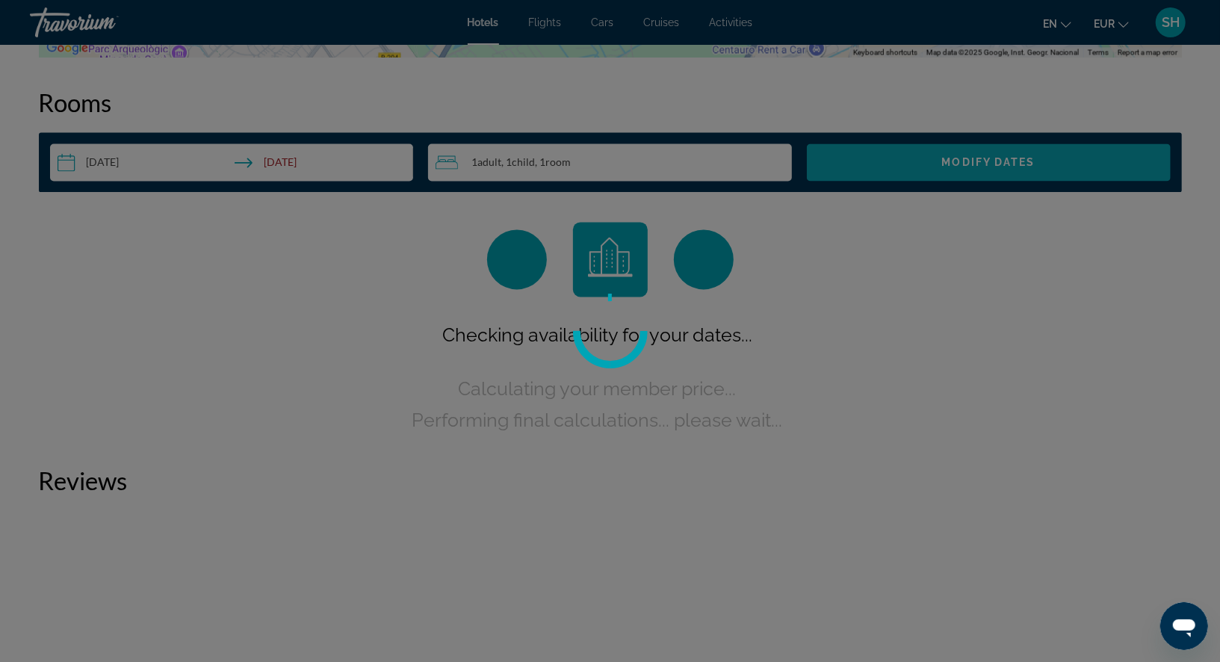
scroll to position [1891, 0]
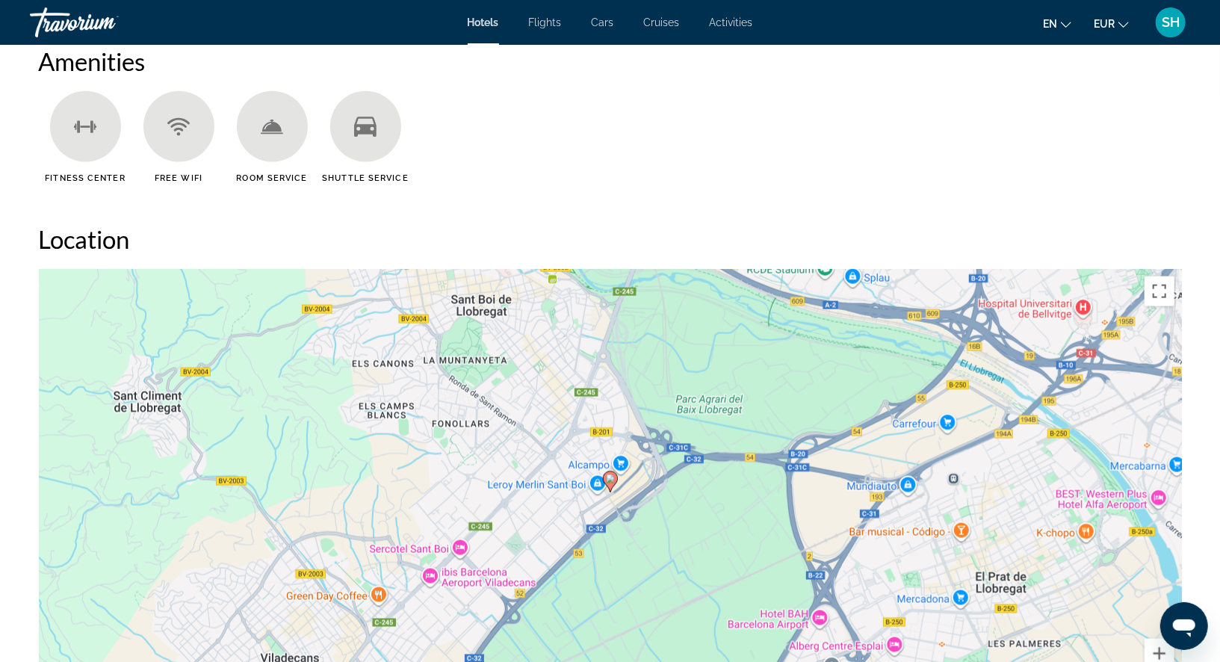
scroll to position [1227, 0]
